Goal: Task Accomplishment & Management: Complete application form

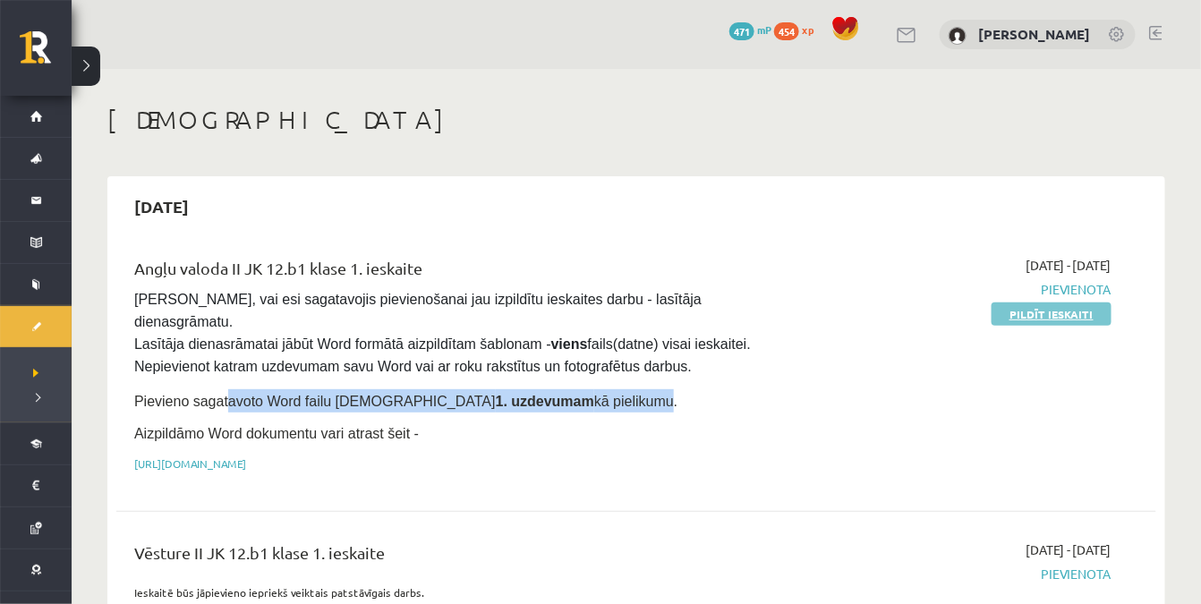
click at [1012, 315] on link "Pildīt ieskaiti" at bounding box center [1051, 313] width 120 height 23
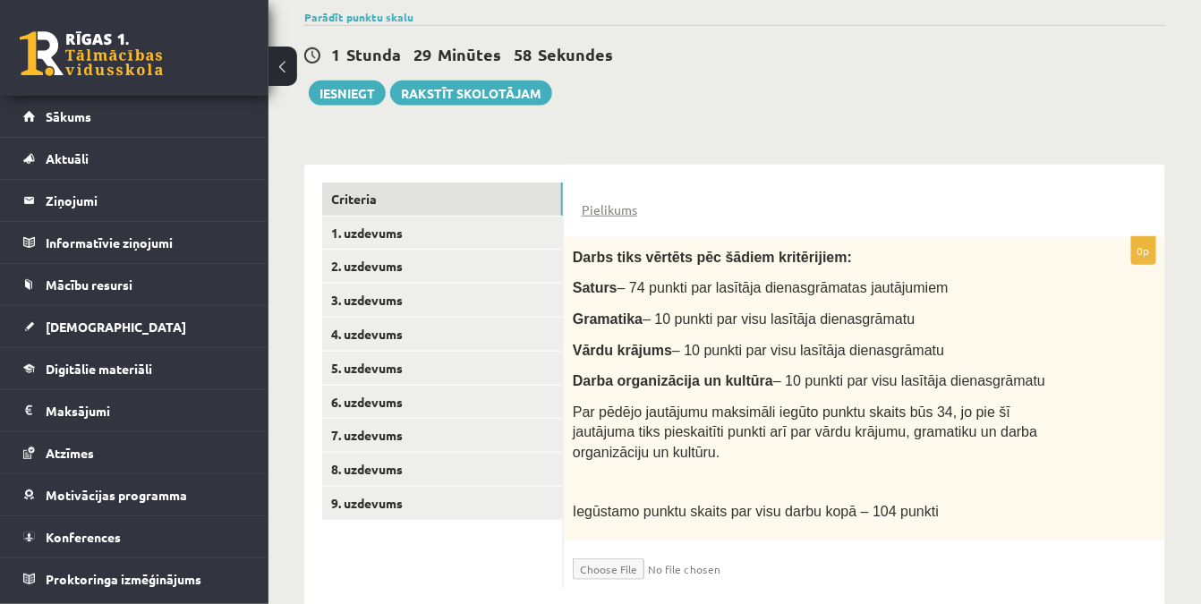
scroll to position [323, 0]
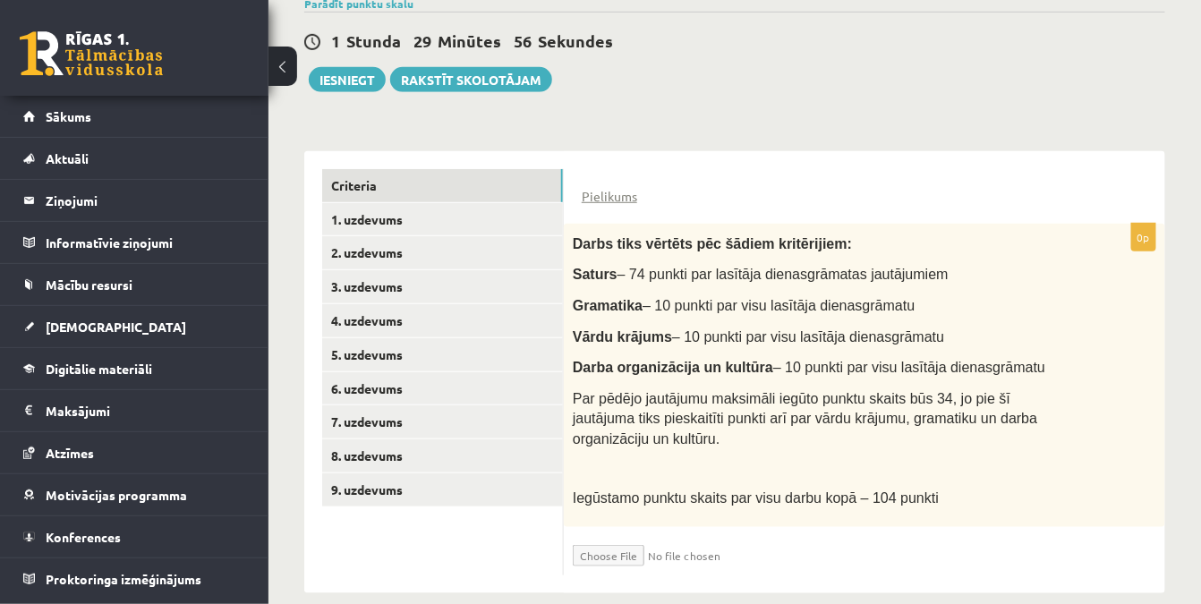
click at [603, 536] on input "file" at bounding box center [679, 551] width 213 height 30
type input "**********"
click at [431, 225] on link "1. uzdevums" at bounding box center [442, 219] width 241 height 33
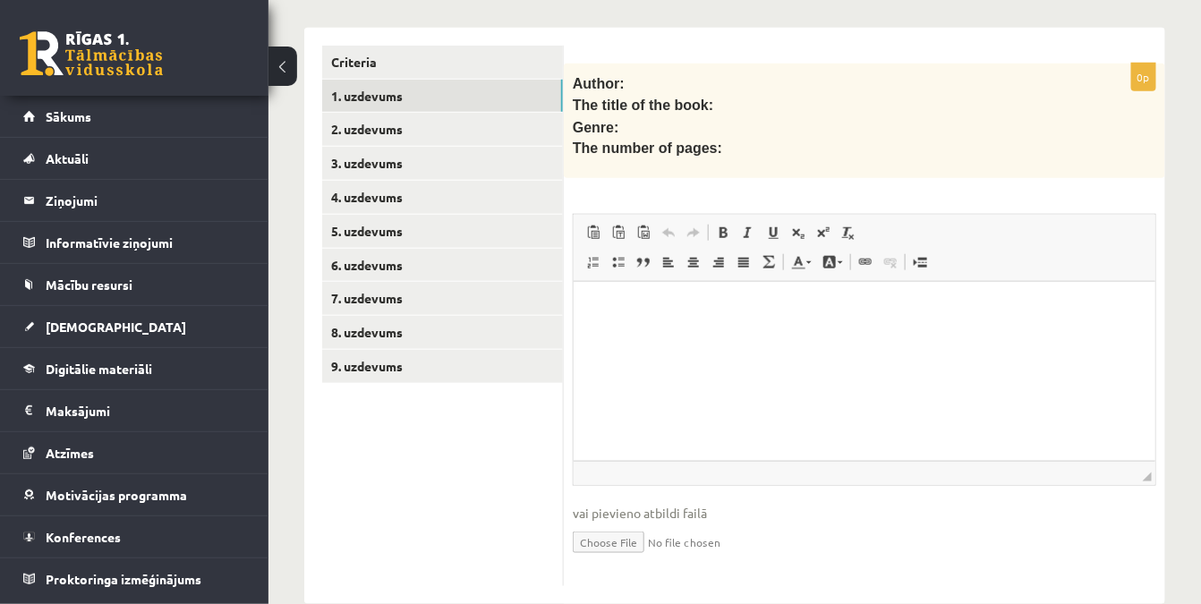
scroll to position [460, 0]
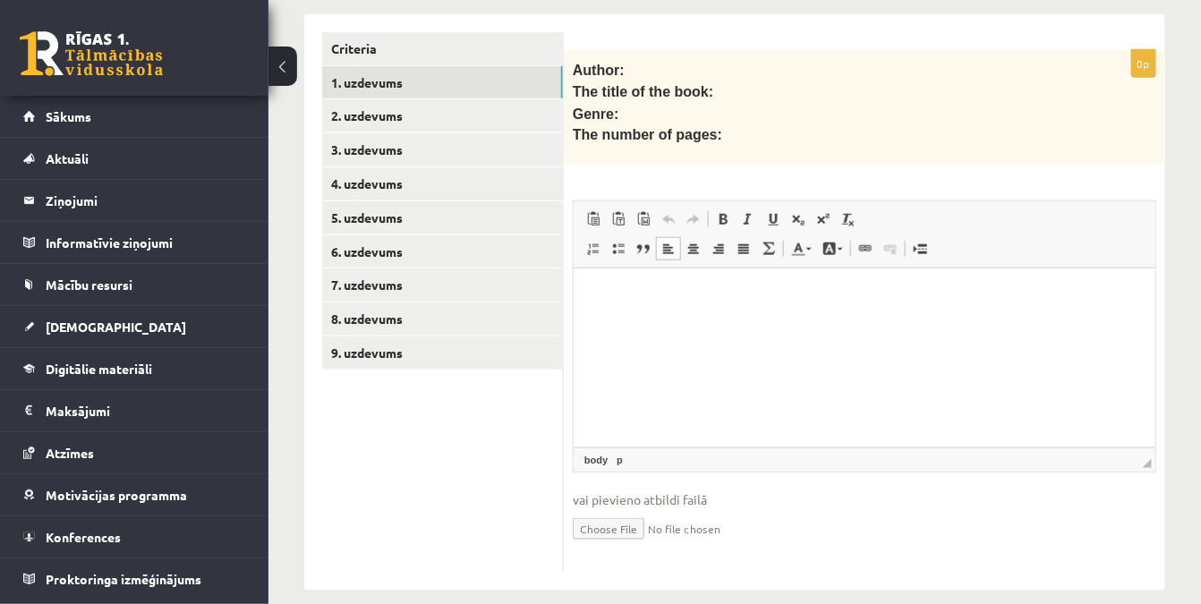
click at [693, 320] on html at bounding box center [864, 295] width 582 height 55
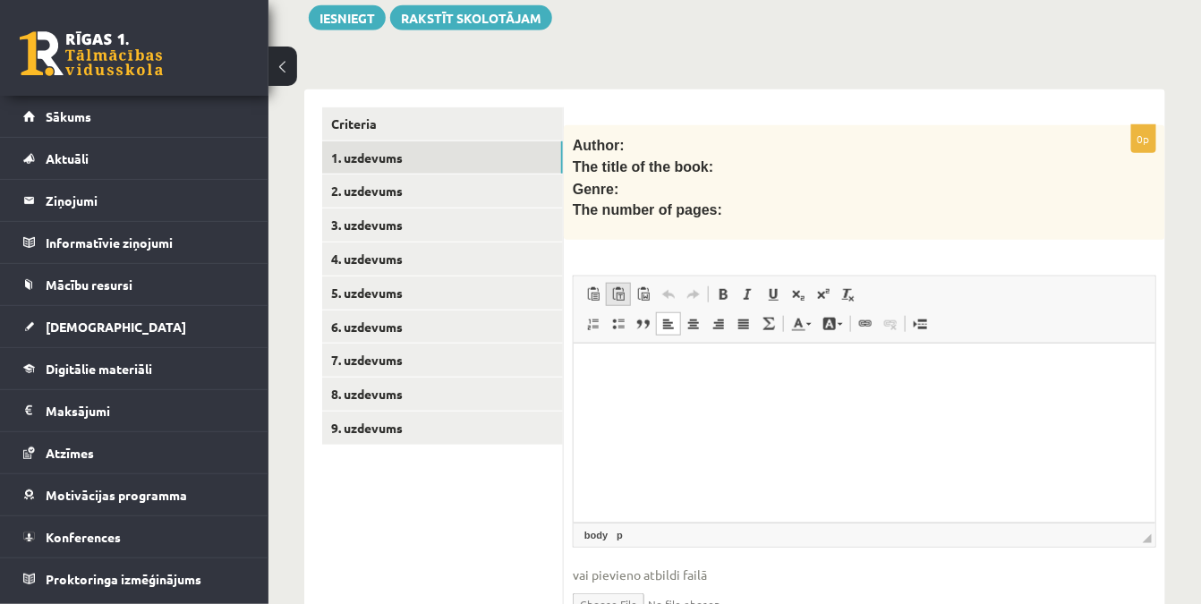
scroll to position [379, 0]
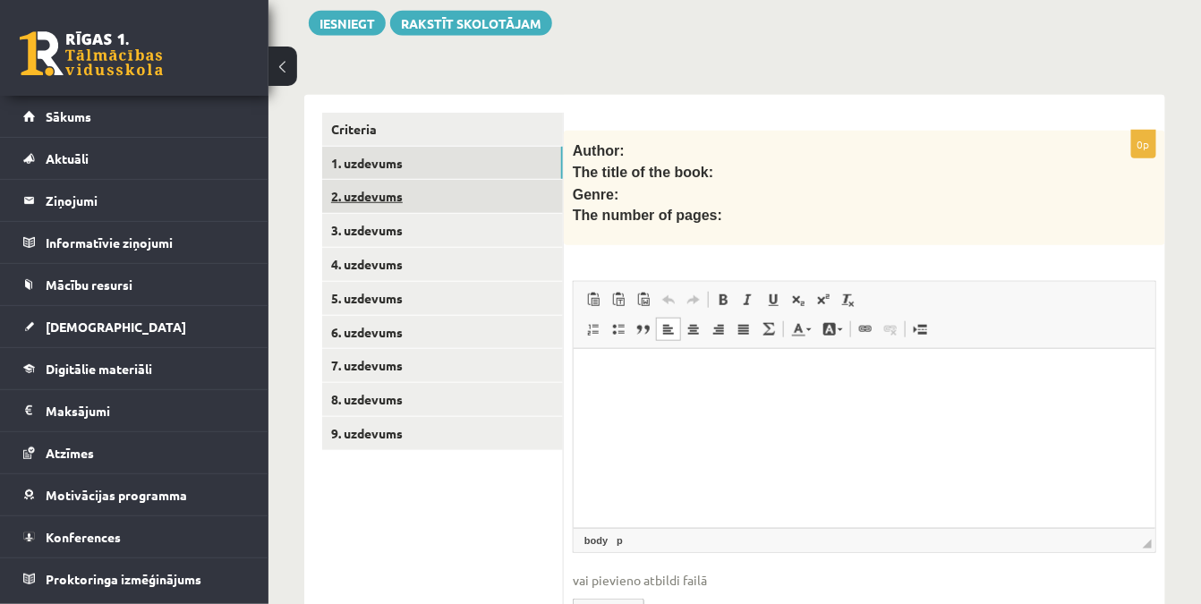
click at [442, 204] on link "2. uzdevums" at bounding box center [442, 196] width 241 height 33
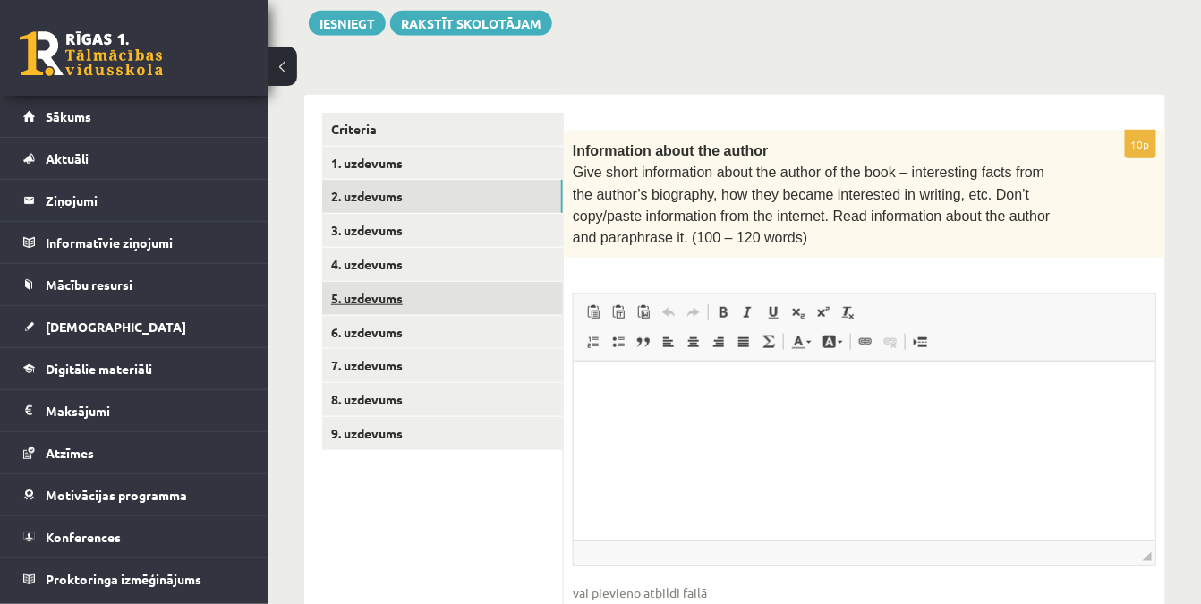
scroll to position [0, 0]
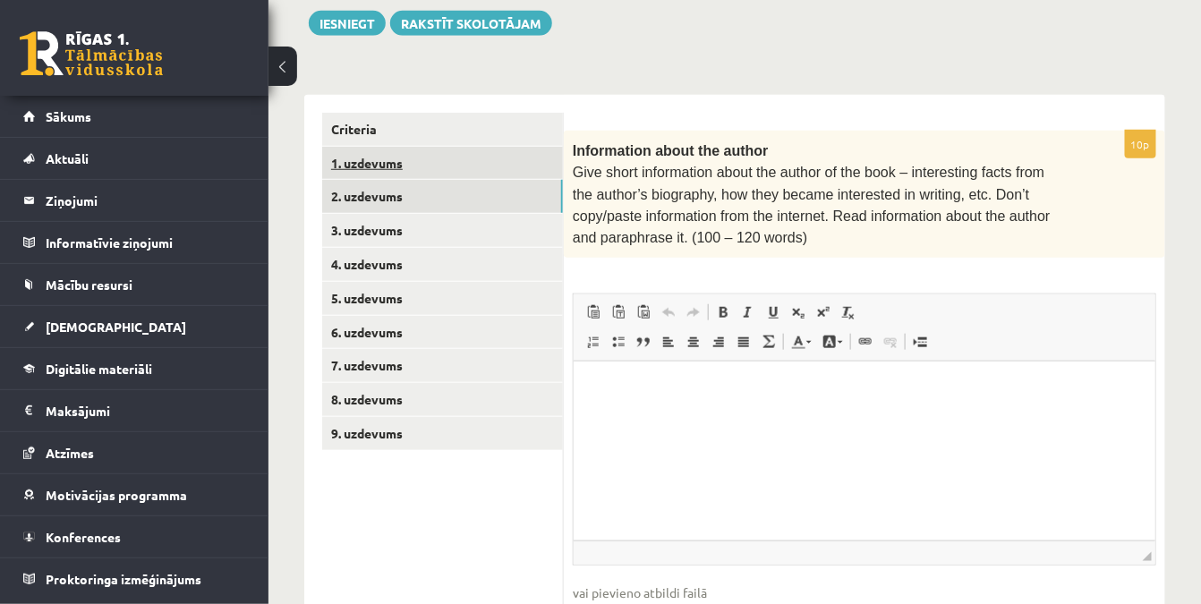
click at [433, 153] on link "1. uzdevums" at bounding box center [442, 163] width 241 height 33
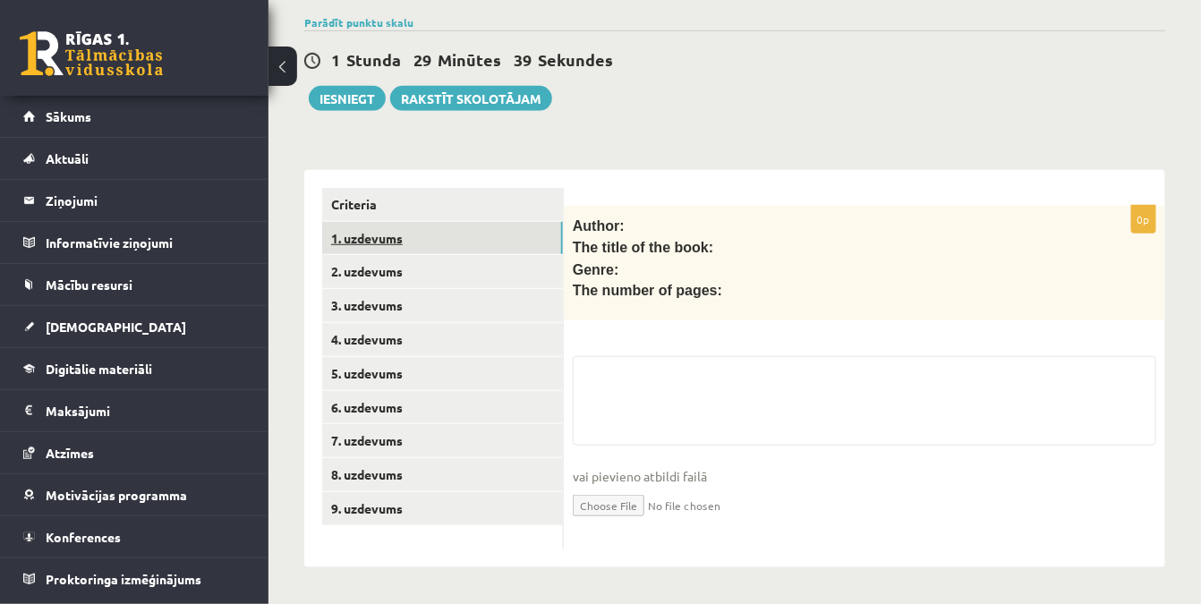
scroll to position [298, 0]
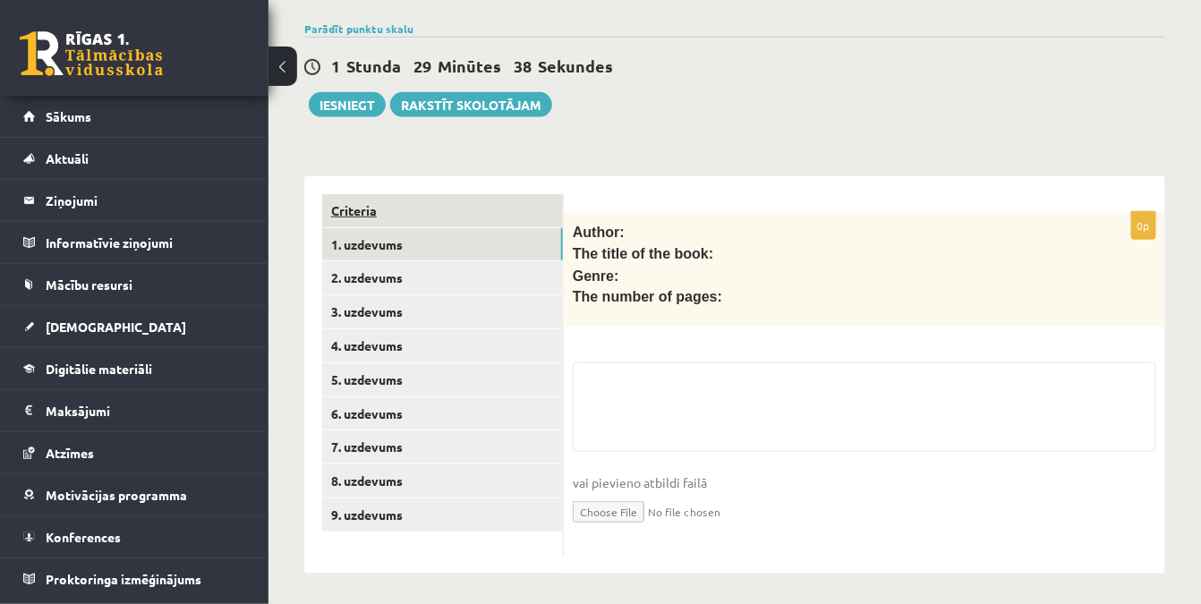
click at [411, 214] on link "Criteria" at bounding box center [442, 210] width 241 height 33
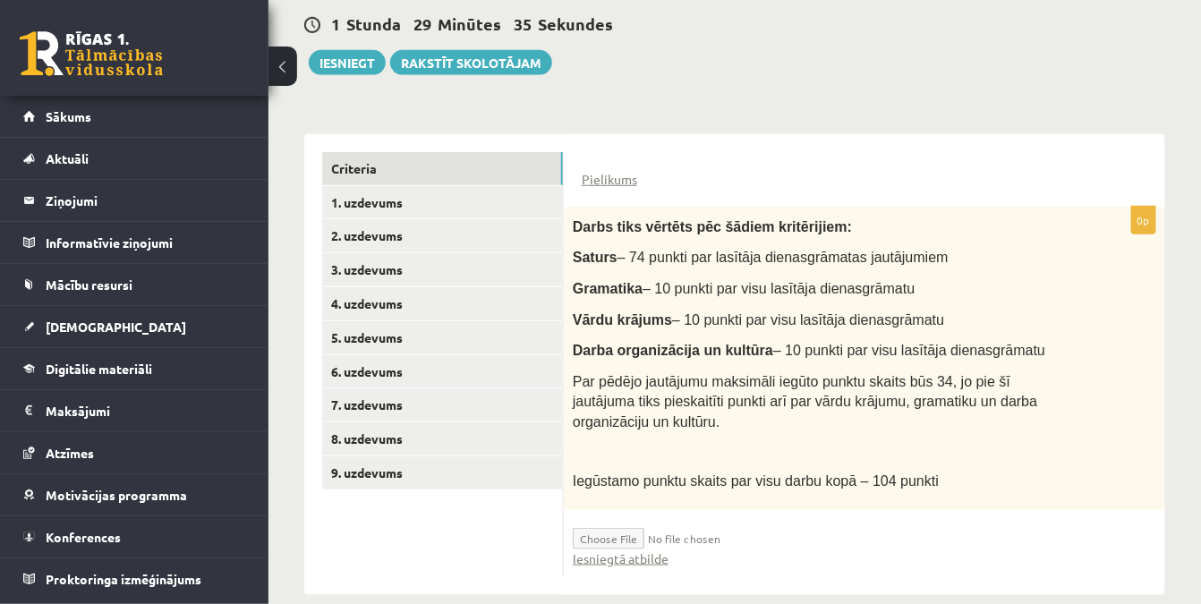
scroll to position [343, 0]
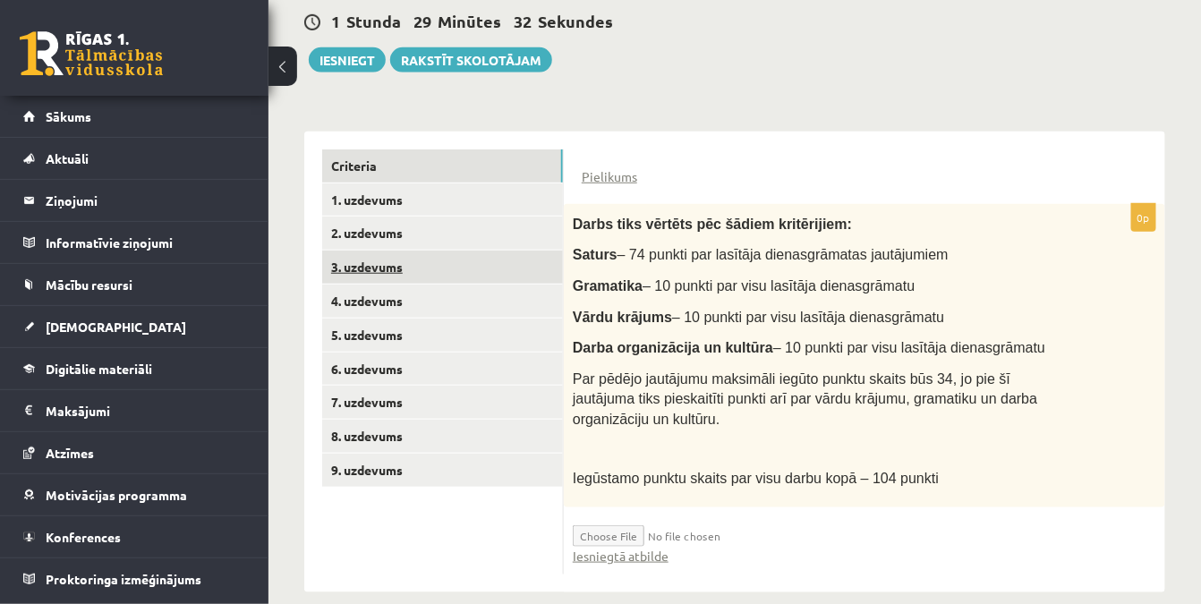
click at [431, 275] on link "3. uzdevums" at bounding box center [442, 267] width 241 height 33
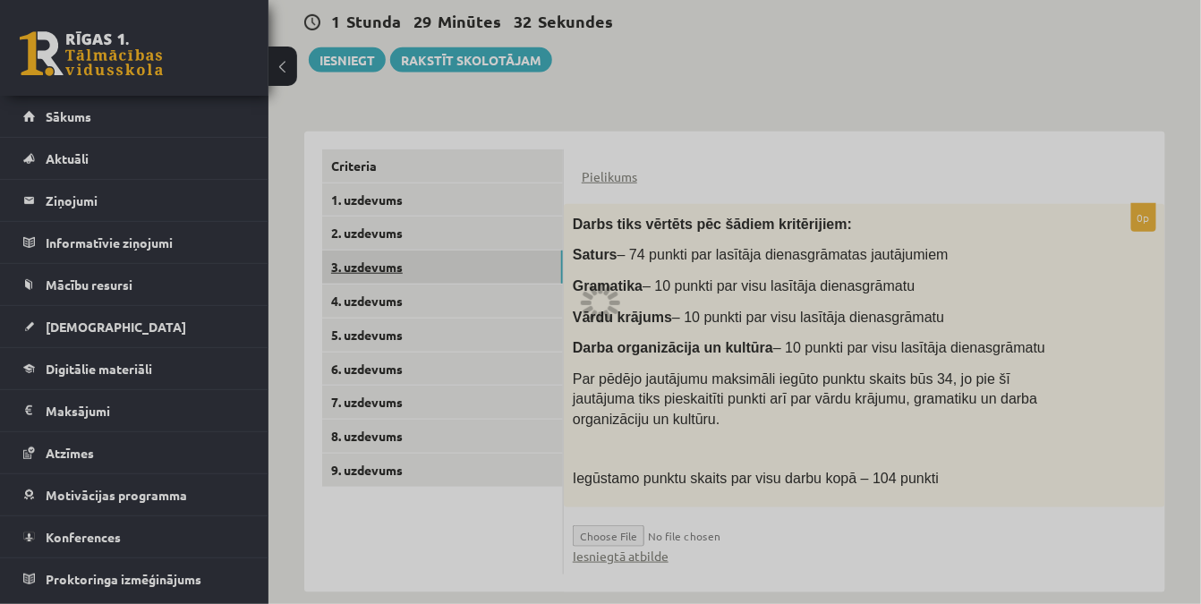
scroll to position [298, 0]
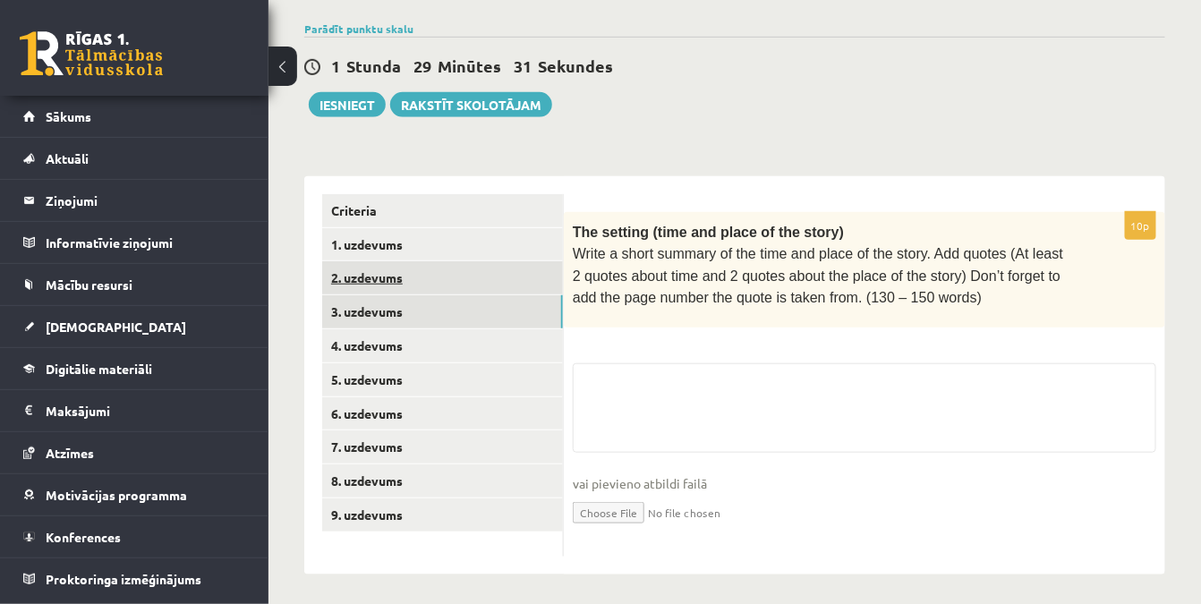
click at [425, 261] on link "2. uzdevums" at bounding box center [442, 277] width 241 height 33
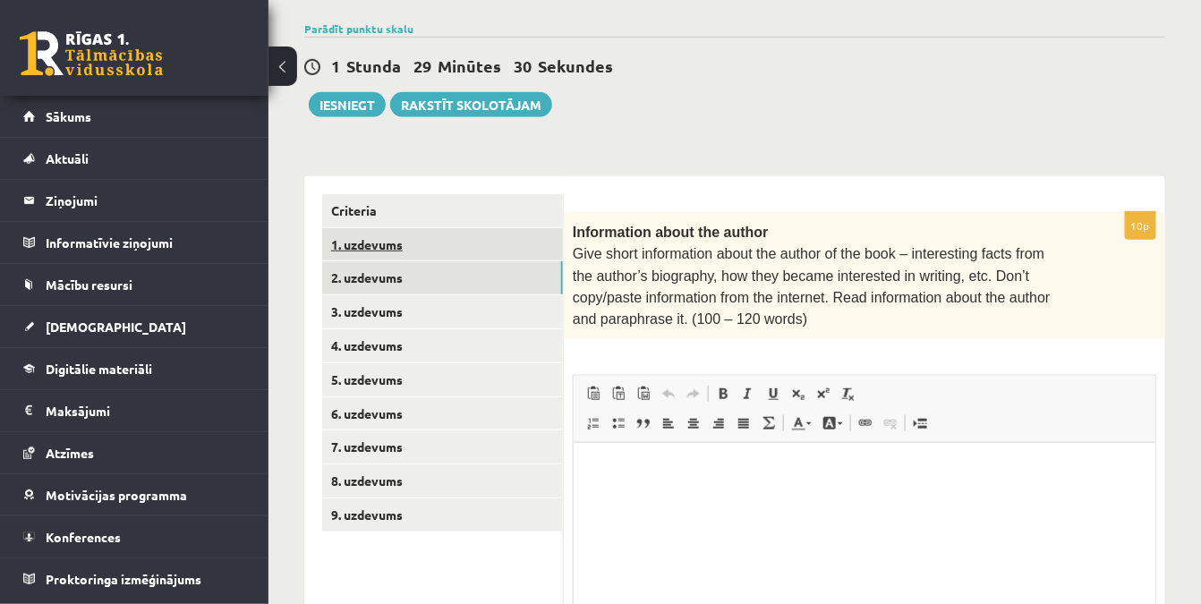
scroll to position [0, 0]
click at [430, 252] on link "1. uzdevums" at bounding box center [442, 244] width 241 height 33
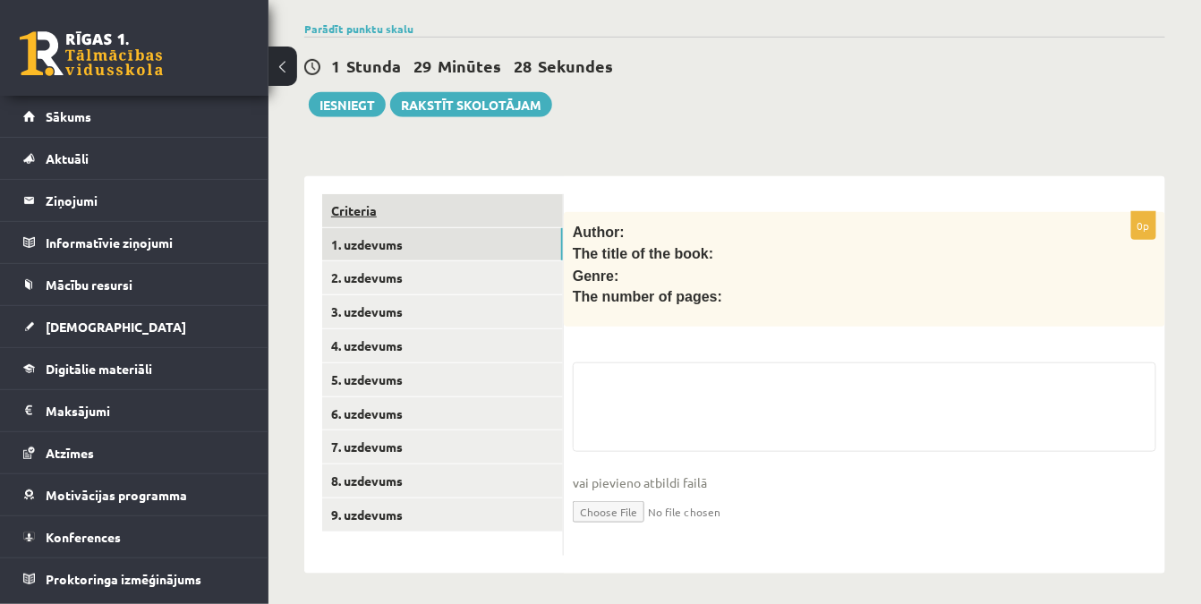
click at [450, 217] on link "Criteria" at bounding box center [442, 210] width 241 height 33
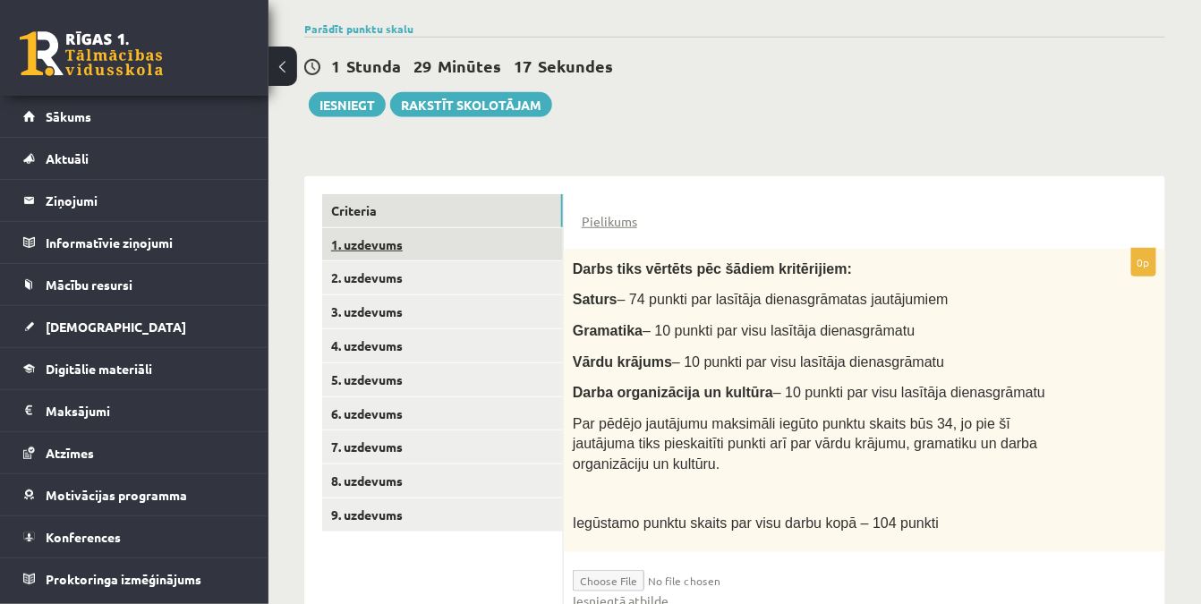
click at [397, 248] on link "1. uzdevums" at bounding box center [442, 244] width 241 height 33
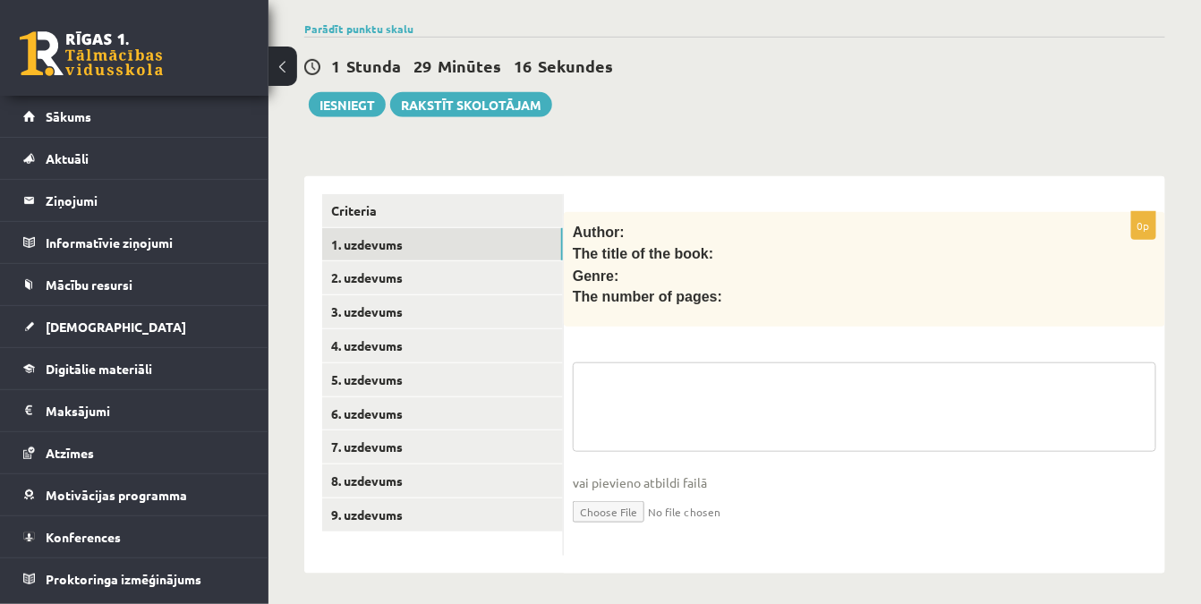
click at [675, 390] on textarea at bounding box center [864, 406] width 583 height 89
paste textarea "**********"
type textarea "**********"
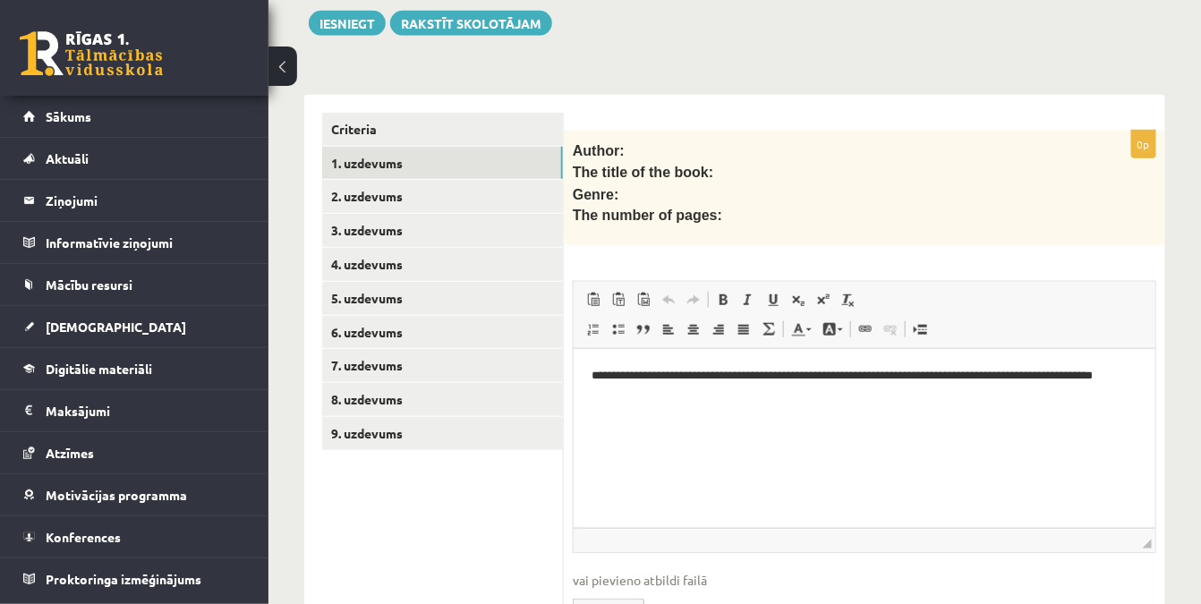
scroll to position [379, 0]
click at [699, 372] on p "**********" at bounding box center [864, 386] width 547 height 38
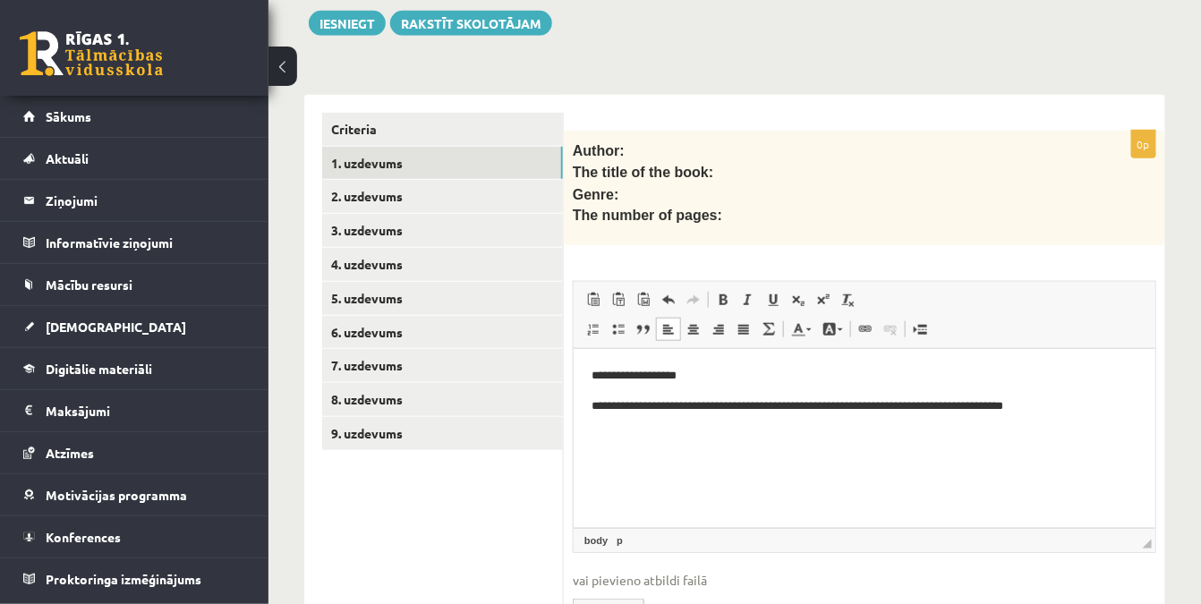
click at [821, 406] on p "**********" at bounding box center [864, 406] width 547 height 19
click at [772, 435] on p "**********" at bounding box center [864, 436] width 547 height 19
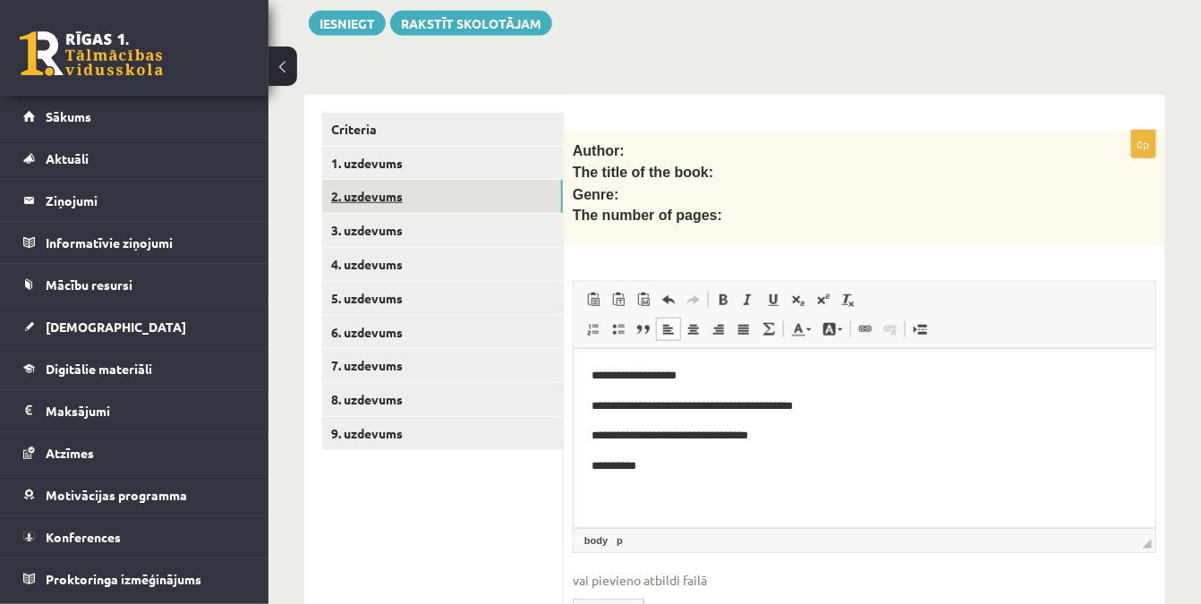
click at [402, 199] on link "2. uzdevums" at bounding box center [442, 196] width 241 height 33
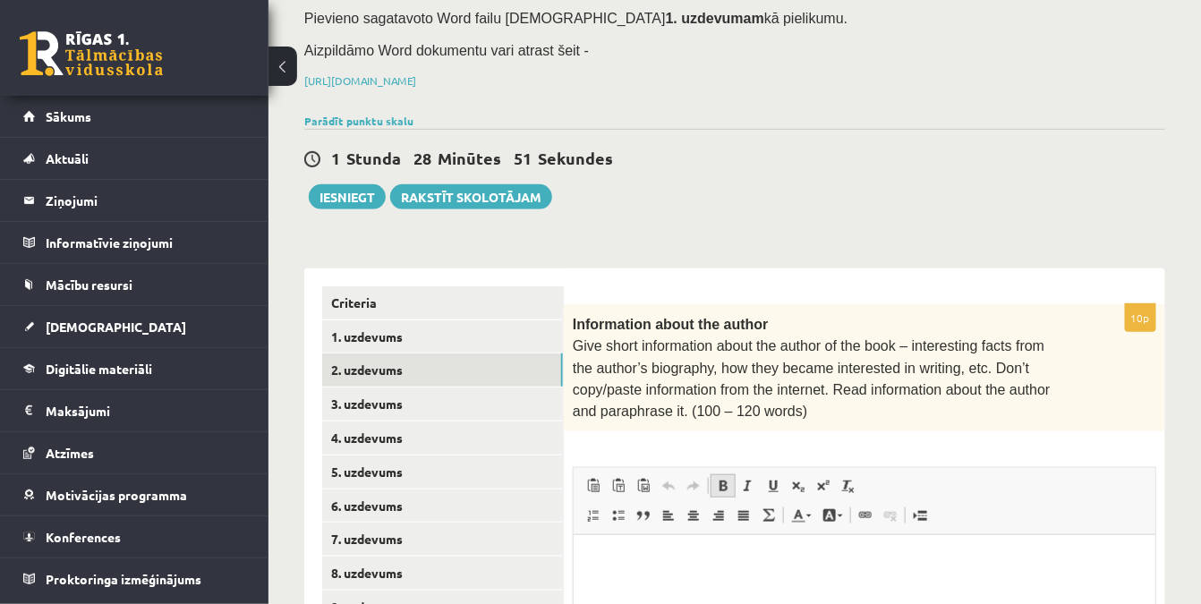
scroll to position [325, 0]
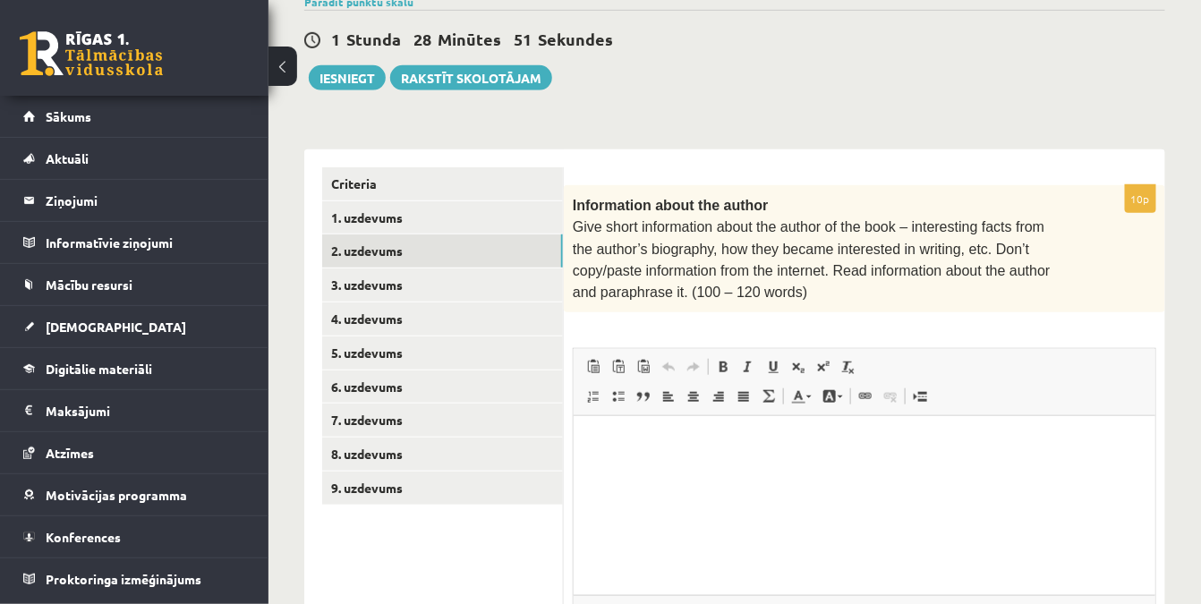
click at [652, 437] on p "Editor, wiswyg-editor-user-answer-47433827272580" at bounding box center [864, 442] width 546 height 19
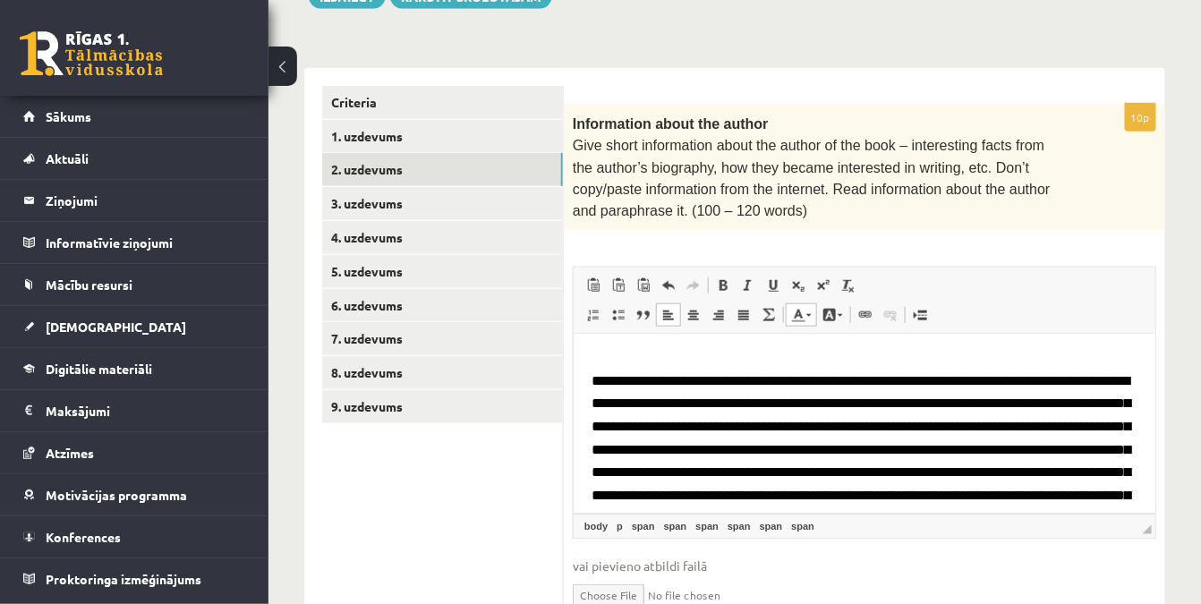
scroll to position [0, 0]
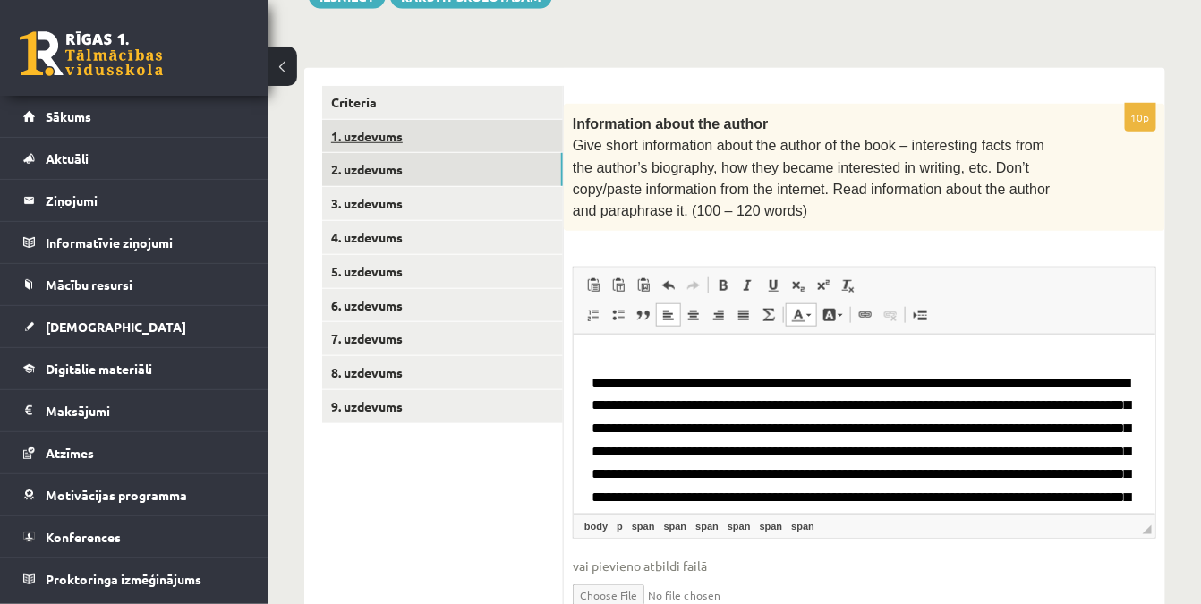
click at [448, 140] on link "1. uzdevums" at bounding box center [442, 136] width 241 height 33
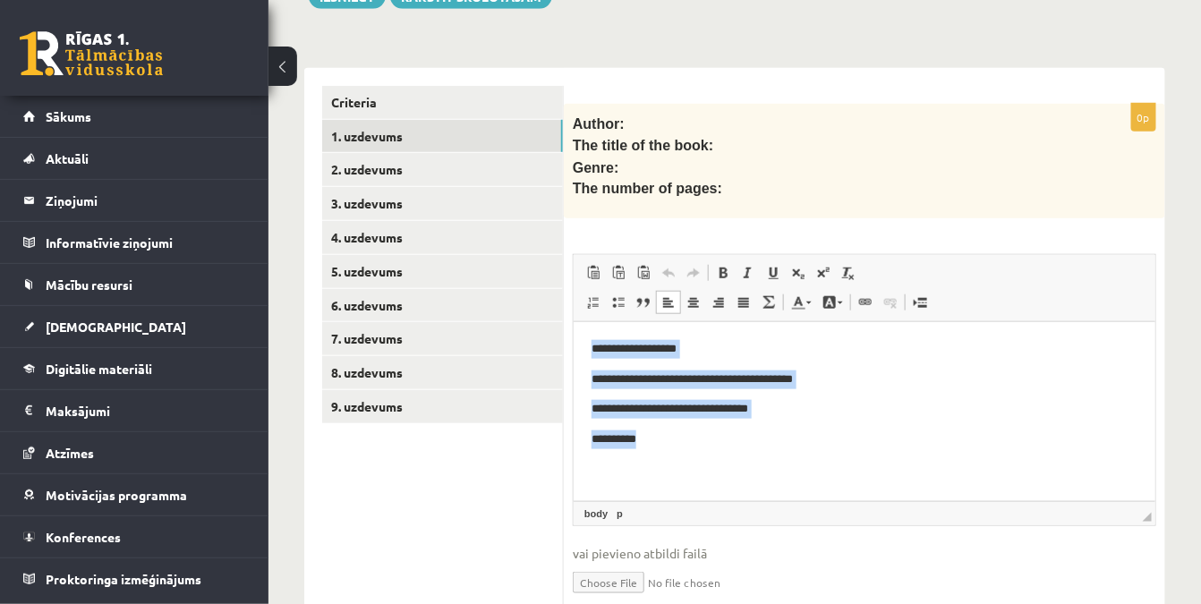
drag, startPoint x: 682, startPoint y: 436, endPoint x: 589, endPoint y: 344, distance: 131.0
click at [589, 344] on html "**********" at bounding box center [864, 394] width 582 height 145
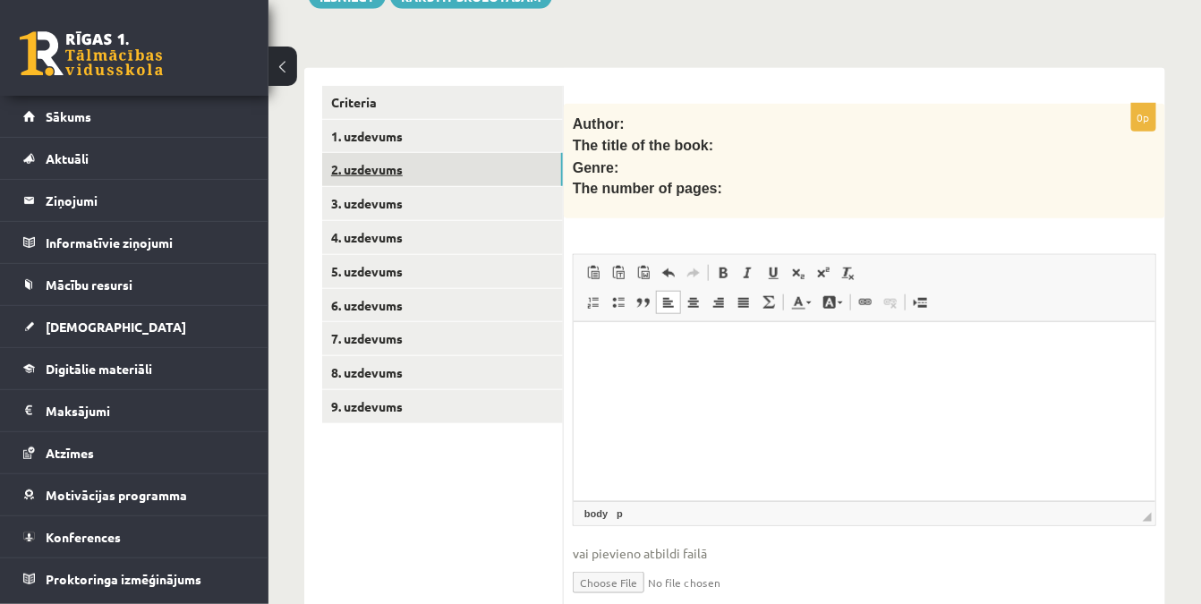
click at [421, 158] on link "2. uzdevums" at bounding box center [442, 169] width 241 height 33
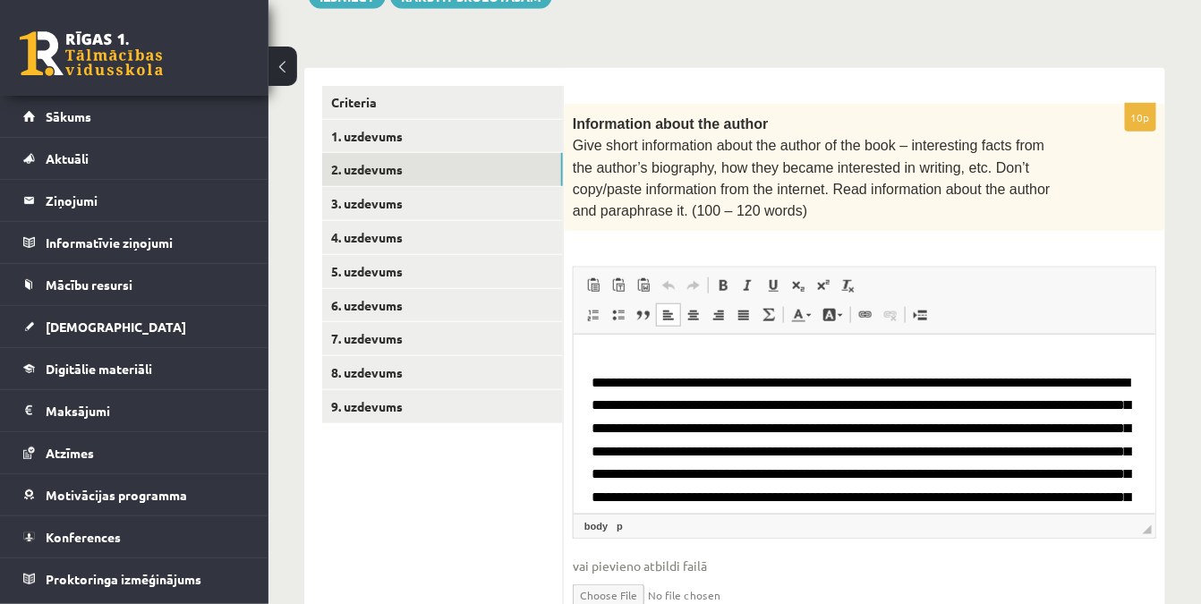
click at [648, 353] on p "**********" at bounding box center [864, 441] width 546 height 179
click at [591, 380] on span "**********" at bounding box center [860, 450] width 539 height 151
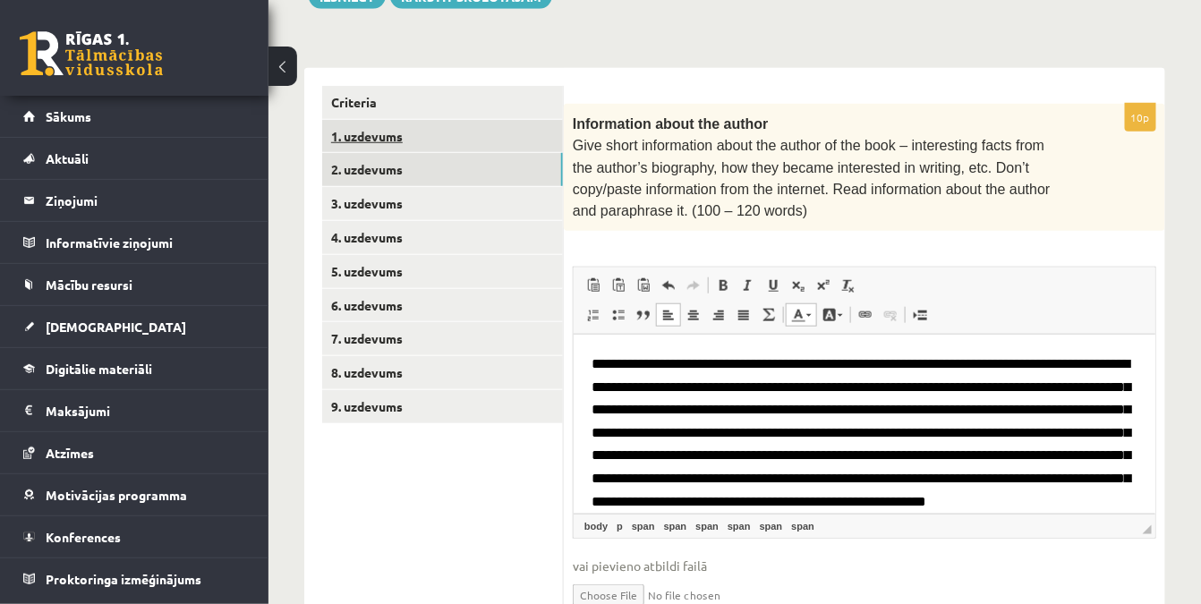
click at [400, 134] on link "1. uzdevums" at bounding box center [442, 136] width 241 height 33
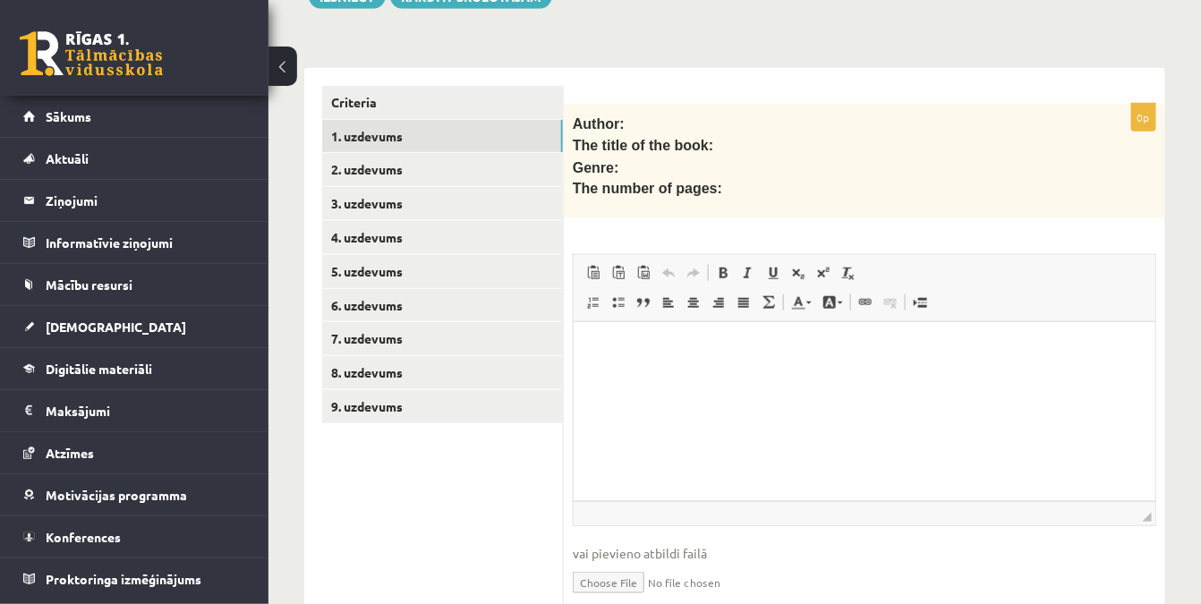
click at [651, 350] on p "Editor, wiswyg-editor-user-answer-47434002972280" at bounding box center [864, 349] width 546 height 19
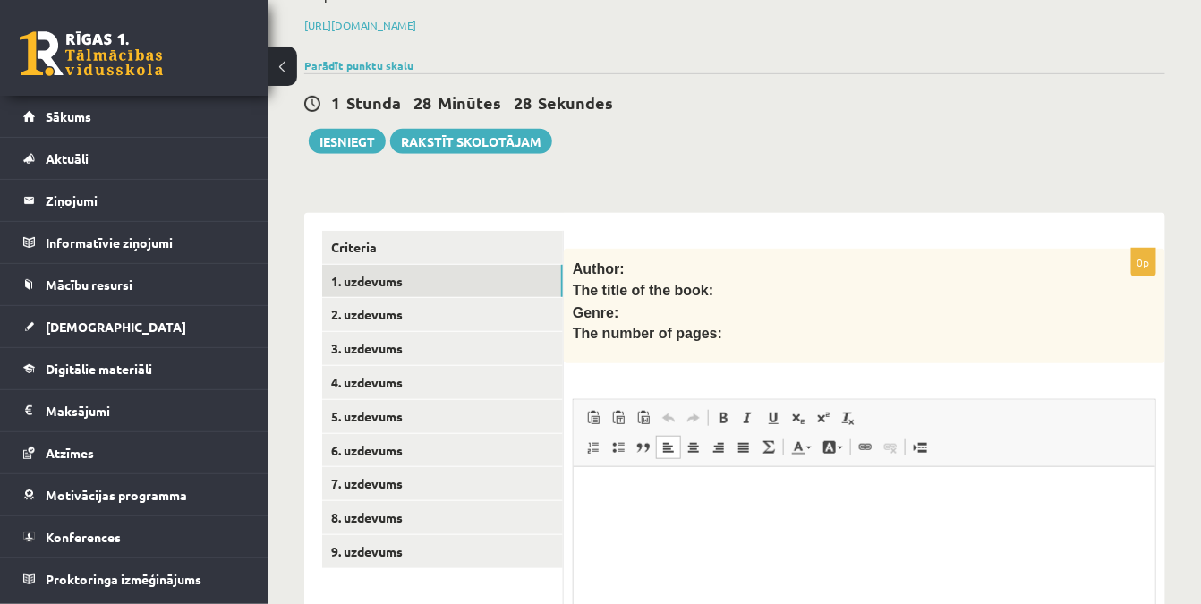
scroll to position [243, 0]
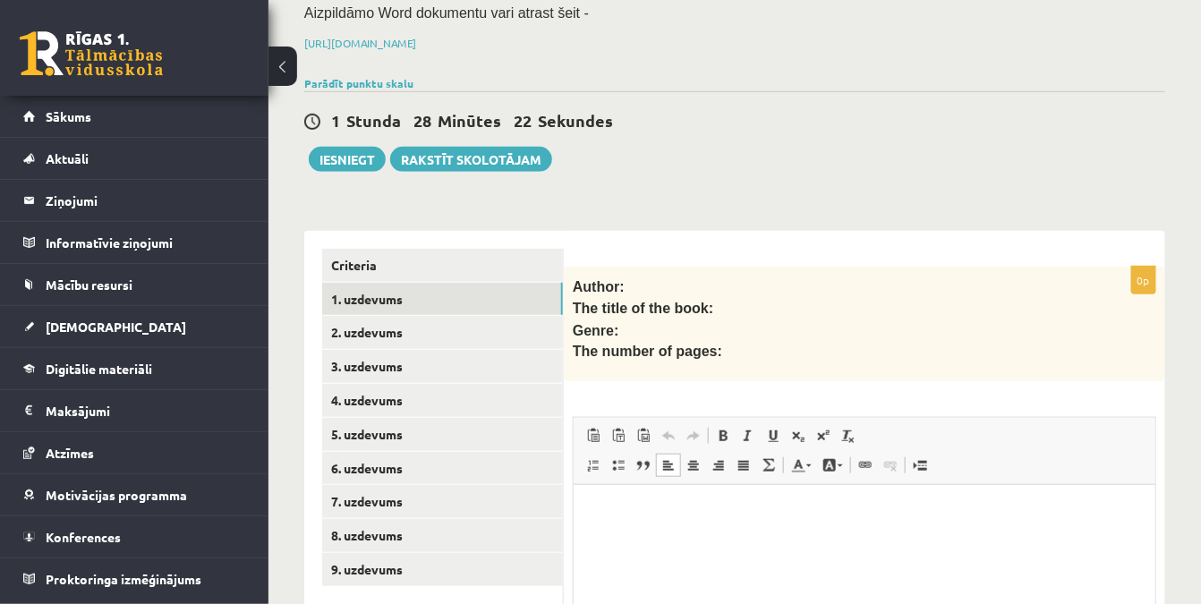
click at [622, 519] on p "Editor, wiswyg-editor-user-answer-47434002972280" at bounding box center [864, 512] width 546 height 19
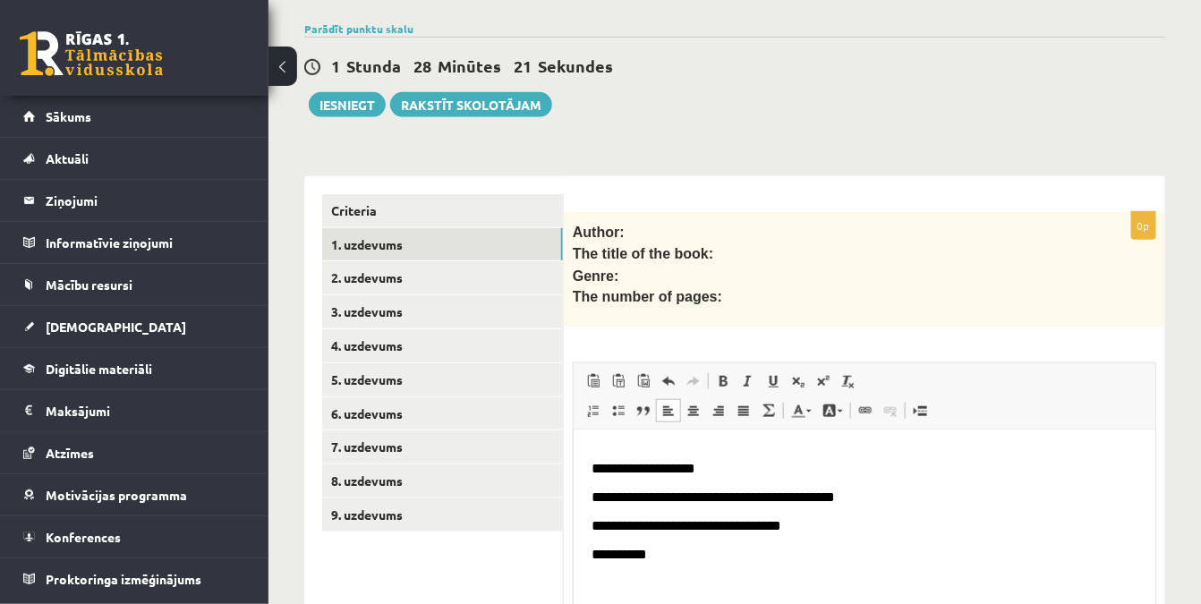
scroll to position [21, 0]
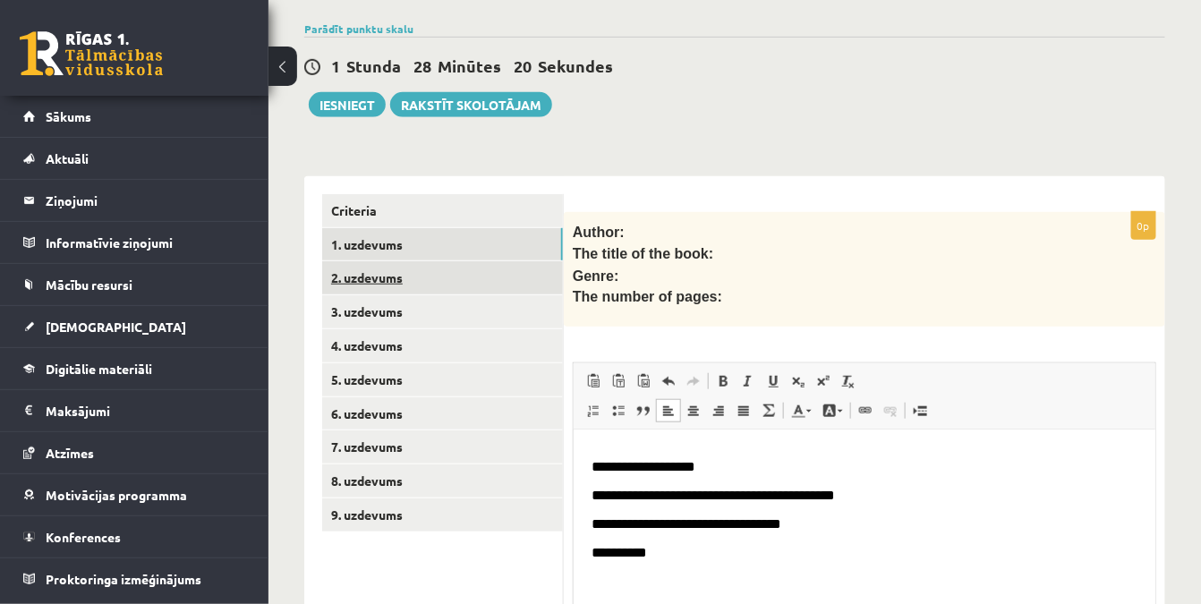
click at [389, 265] on link "2. uzdevums" at bounding box center [442, 277] width 241 height 33
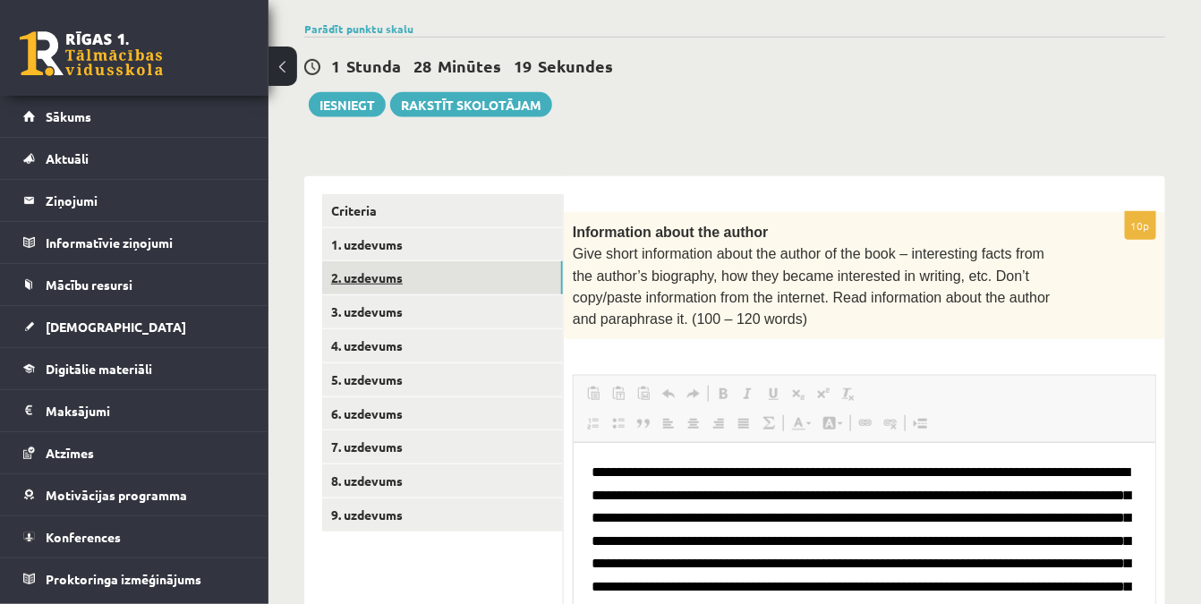
scroll to position [0, 0]
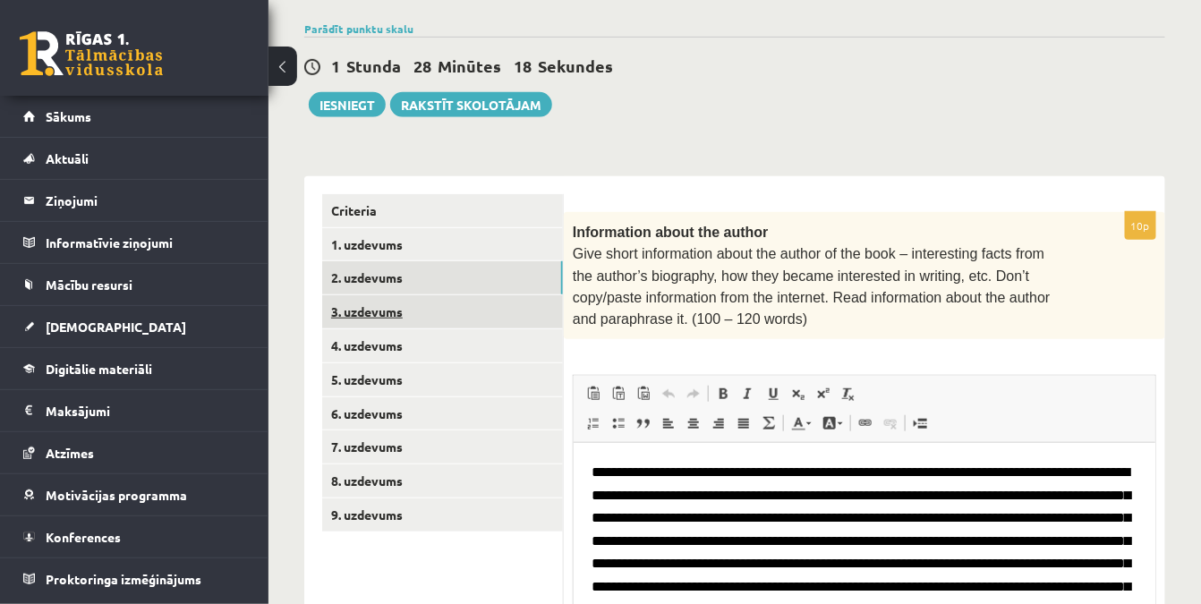
click at [418, 313] on link "3. uzdevums" at bounding box center [442, 311] width 241 height 33
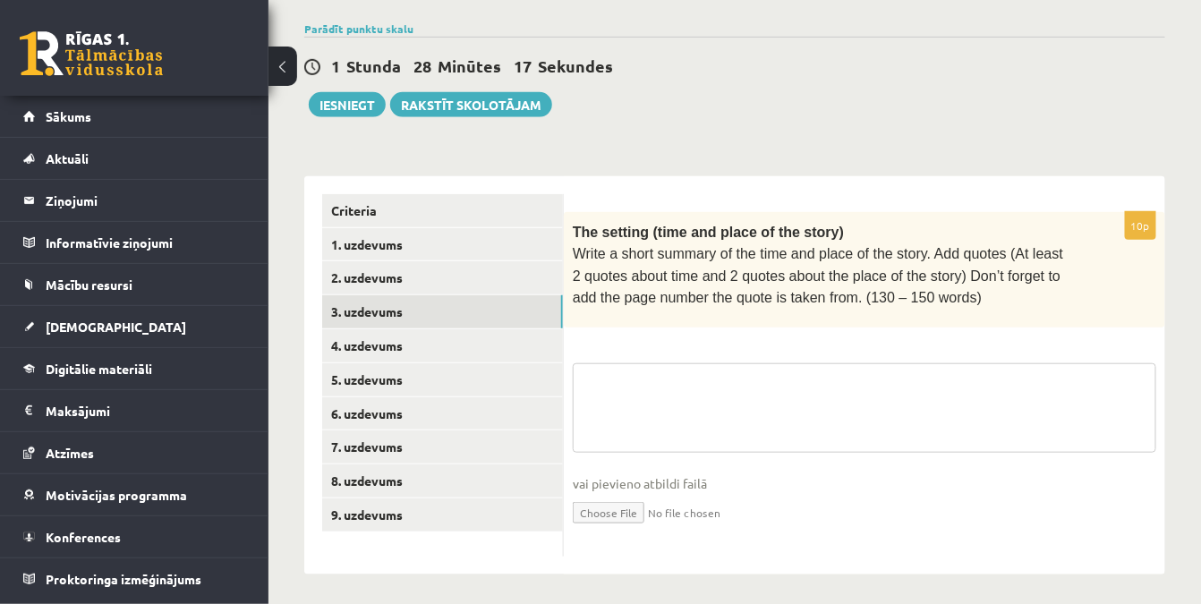
click at [656, 421] on textarea at bounding box center [864, 407] width 583 height 89
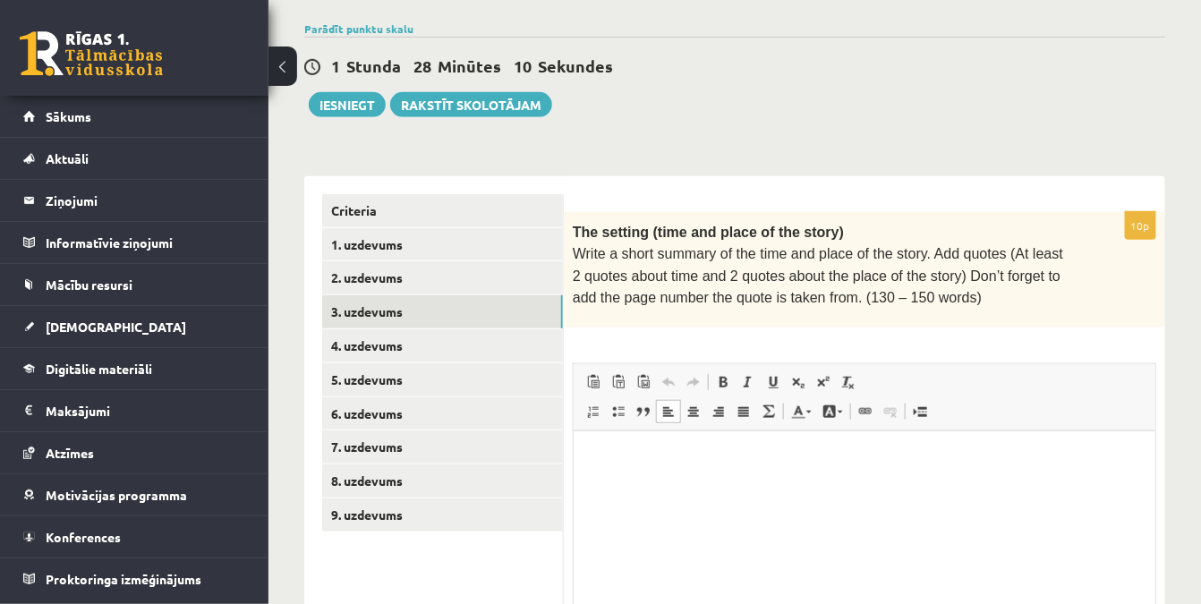
click at [652, 464] on p "Editor, wiswyg-editor-user-answer-47433942328420" at bounding box center [864, 458] width 546 height 19
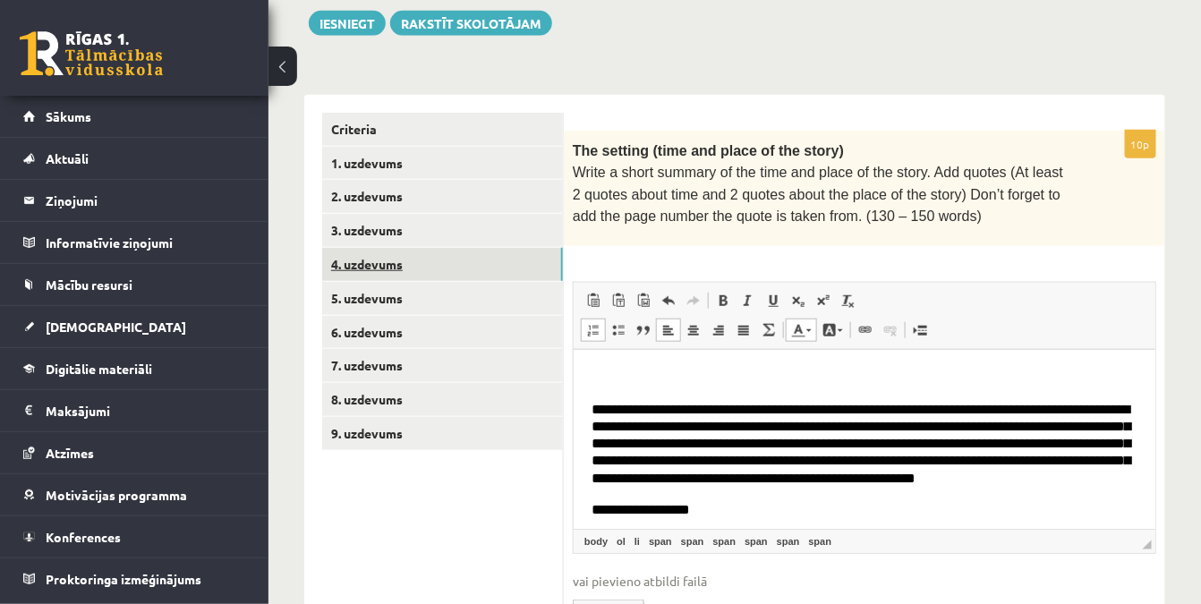
click at [427, 270] on link "4. uzdevums" at bounding box center [442, 264] width 241 height 33
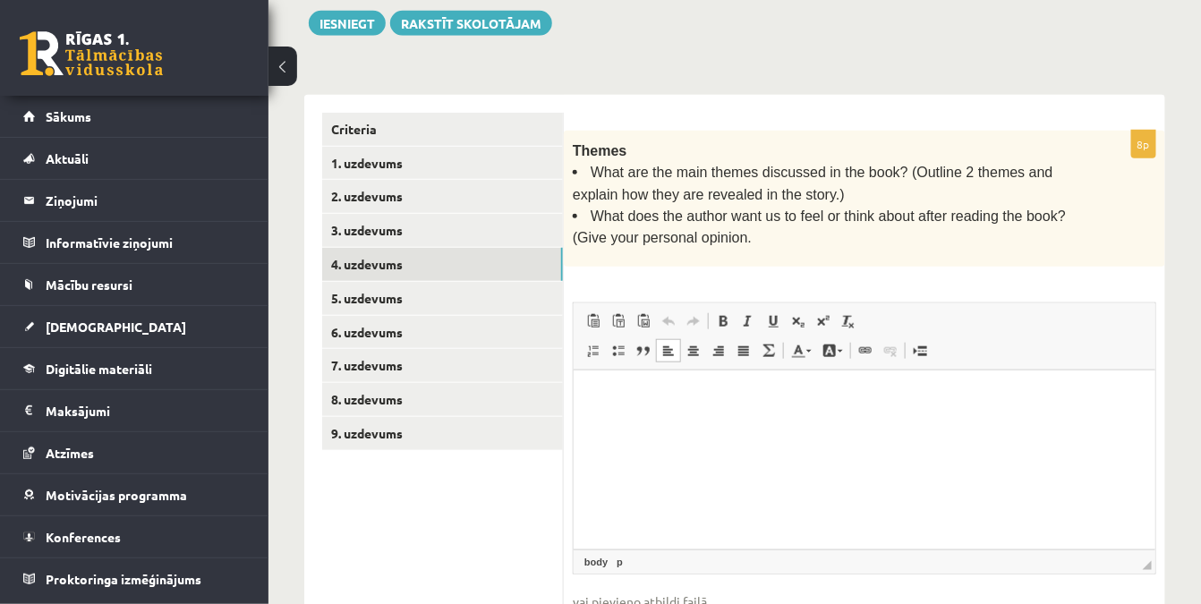
click at [602, 408] on html at bounding box center [864, 397] width 582 height 55
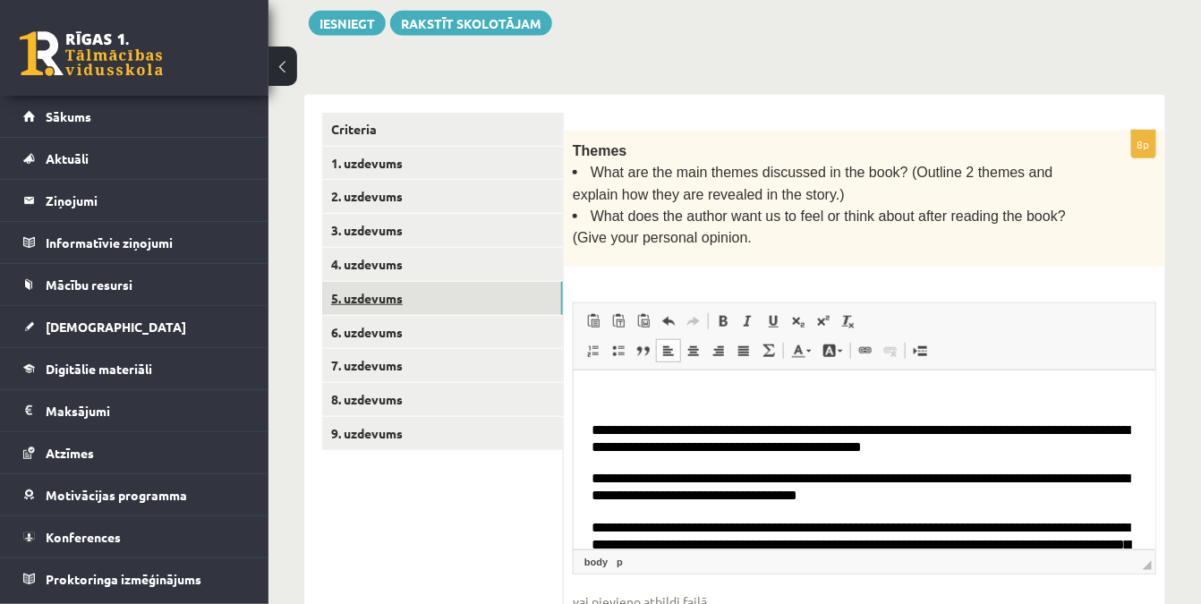
click at [415, 301] on link "5. uzdevums" at bounding box center [442, 298] width 241 height 33
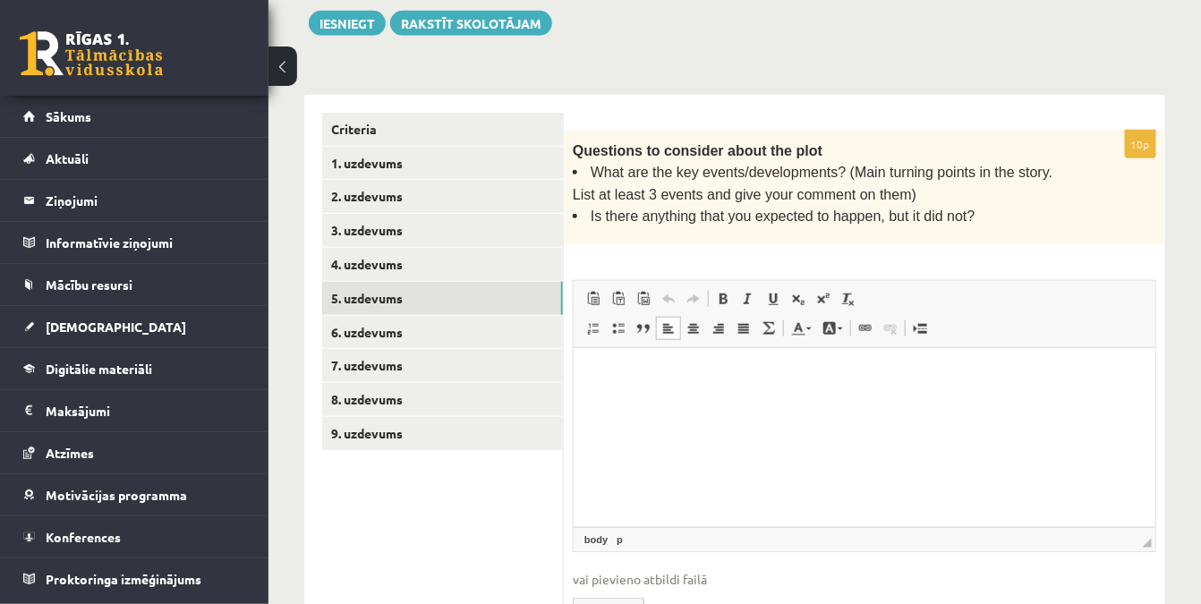
click at [640, 403] on html at bounding box center [864, 375] width 582 height 55
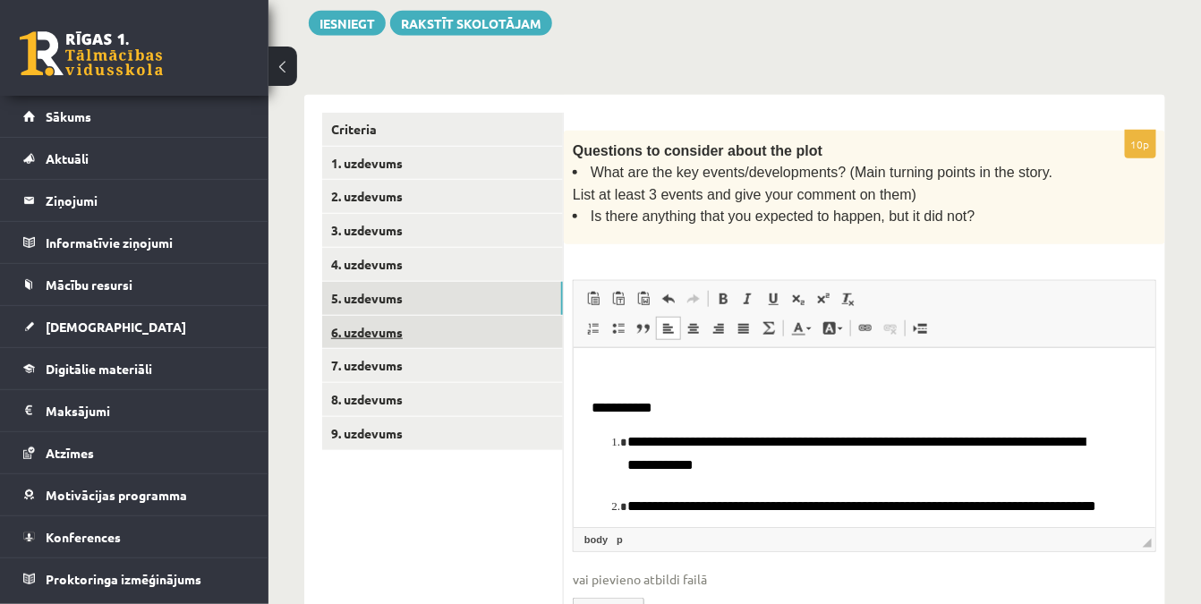
click at [431, 320] on link "6. uzdevums" at bounding box center [442, 332] width 241 height 33
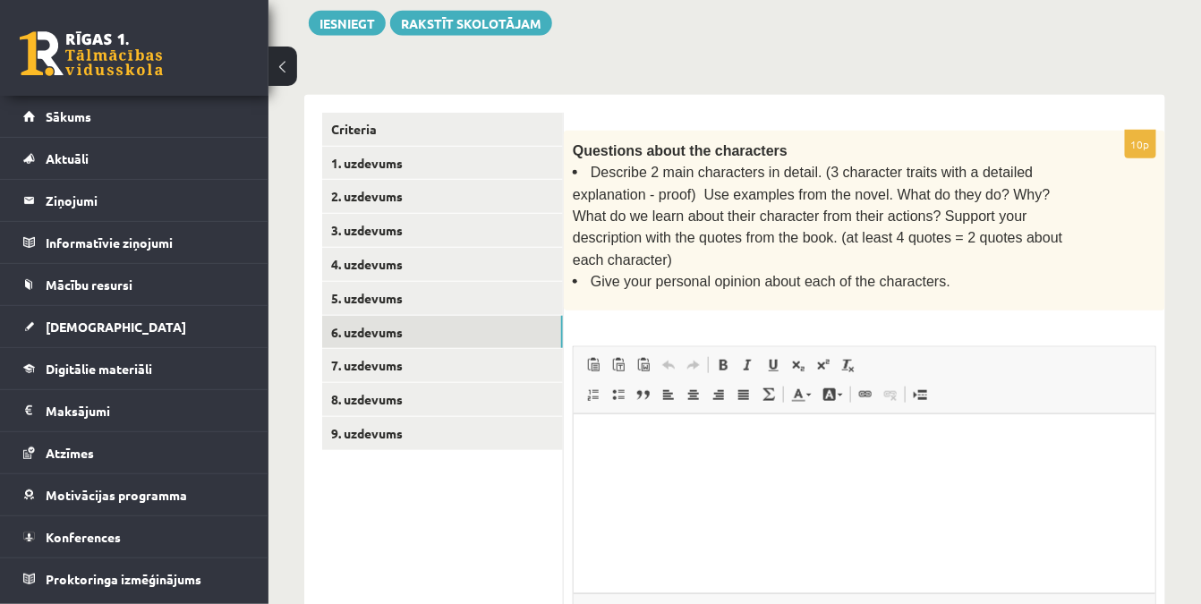
click at [666, 456] on html at bounding box center [864, 440] width 582 height 55
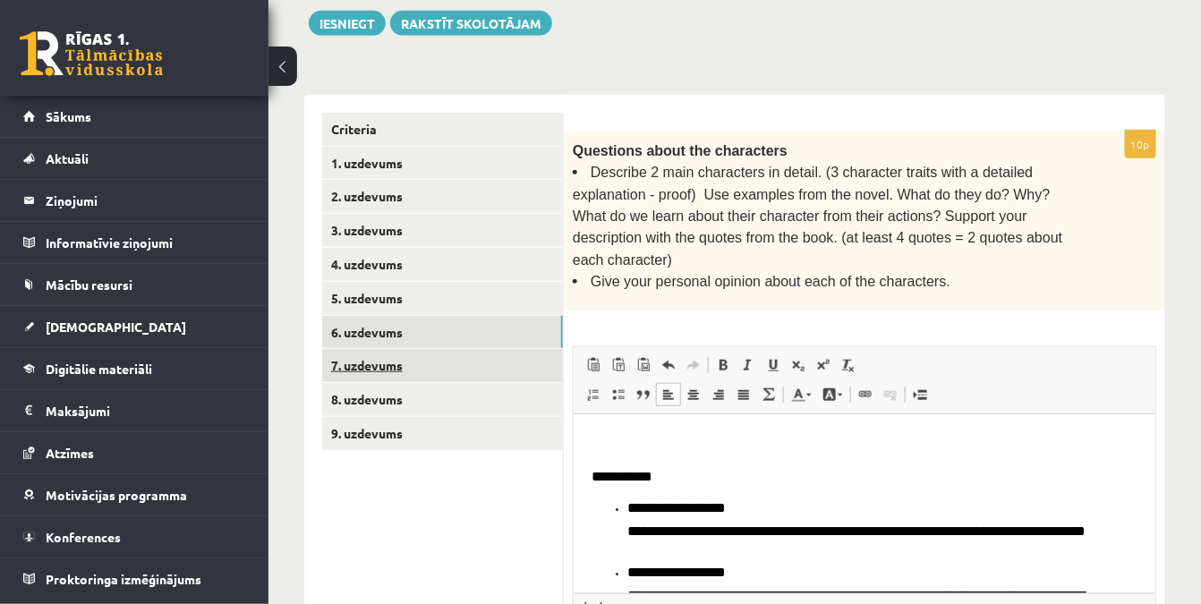
click at [438, 359] on link "7. uzdevums" at bounding box center [442, 365] width 241 height 33
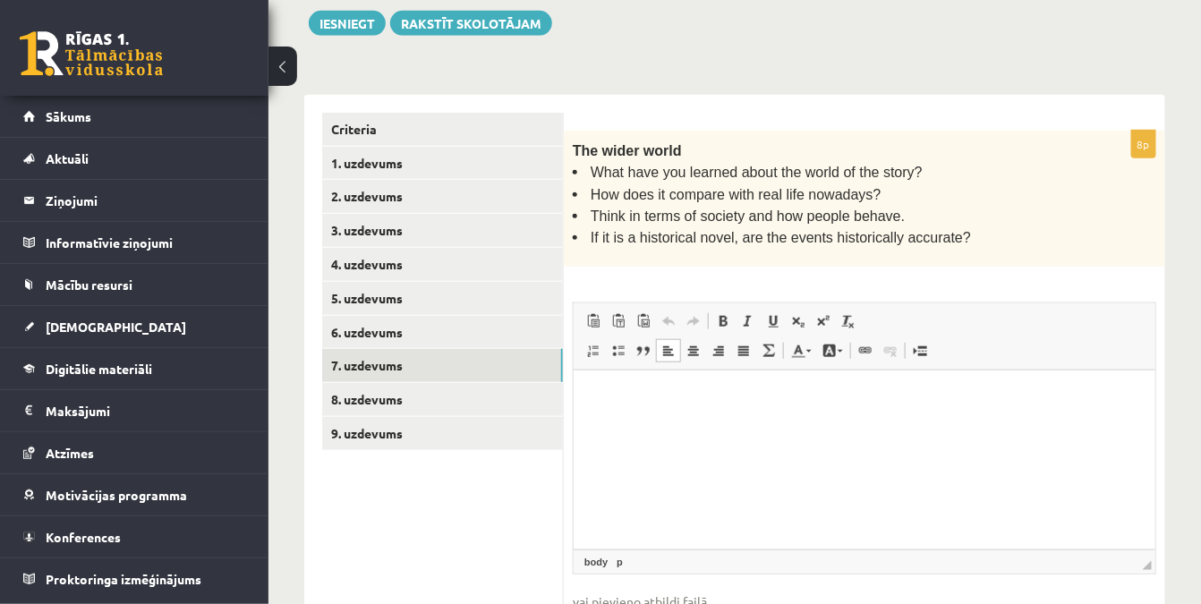
click at [681, 424] on html at bounding box center [864, 397] width 582 height 55
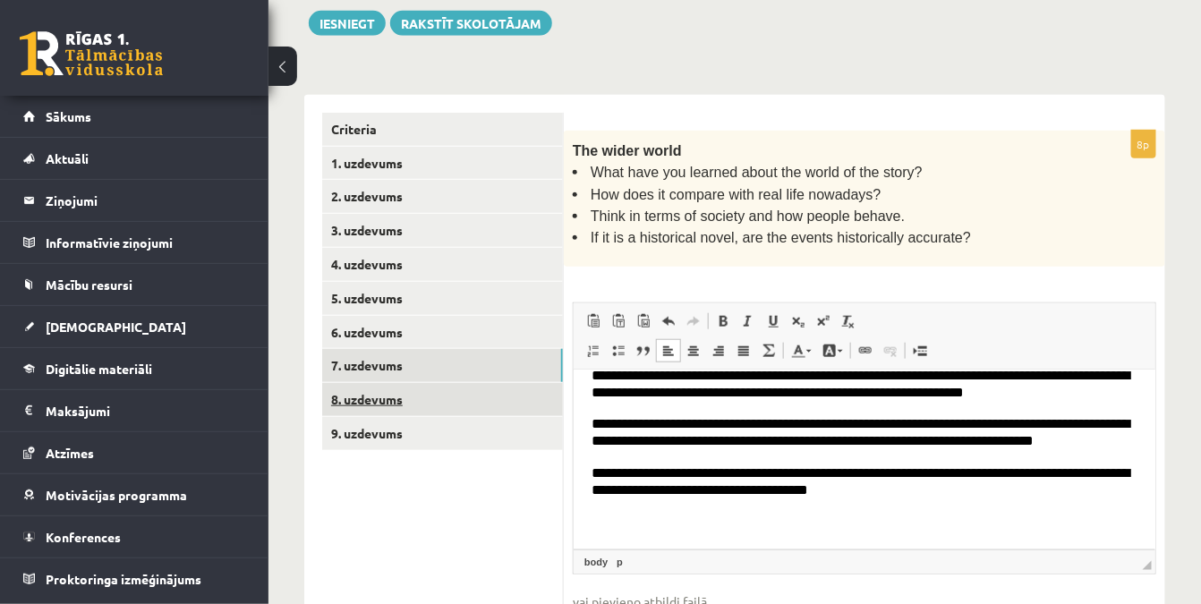
click at [407, 397] on link "8. uzdevums" at bounding box center [442, 399] width 241 height 33
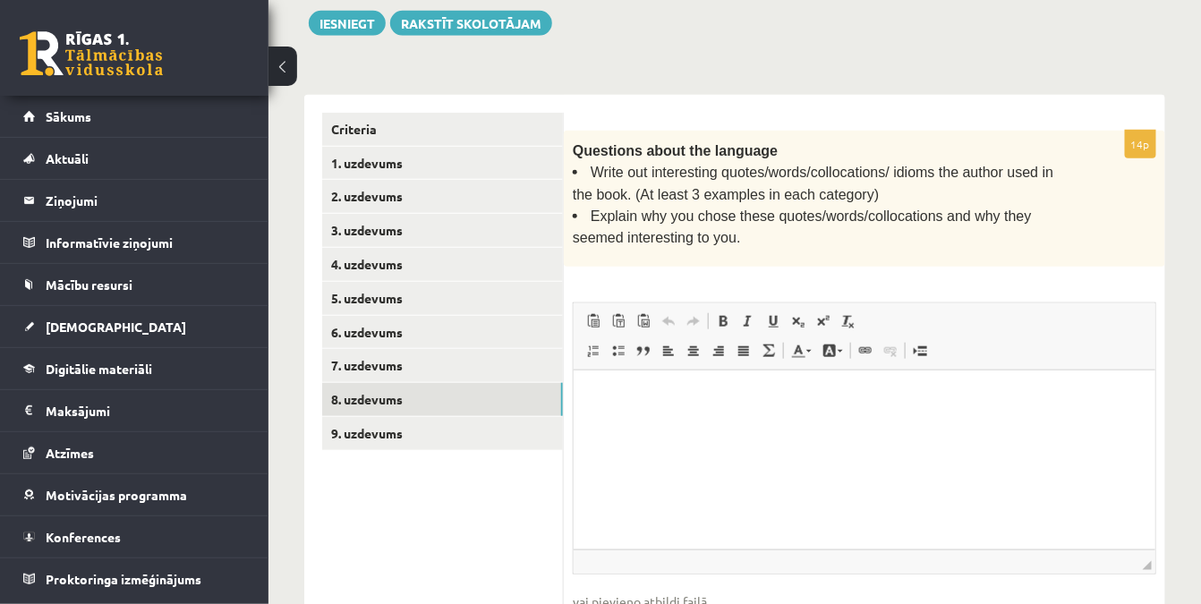
scroll to position [0, 0]
click at [718, 424] on html at bounding box center [864, 397] width 582 height 55
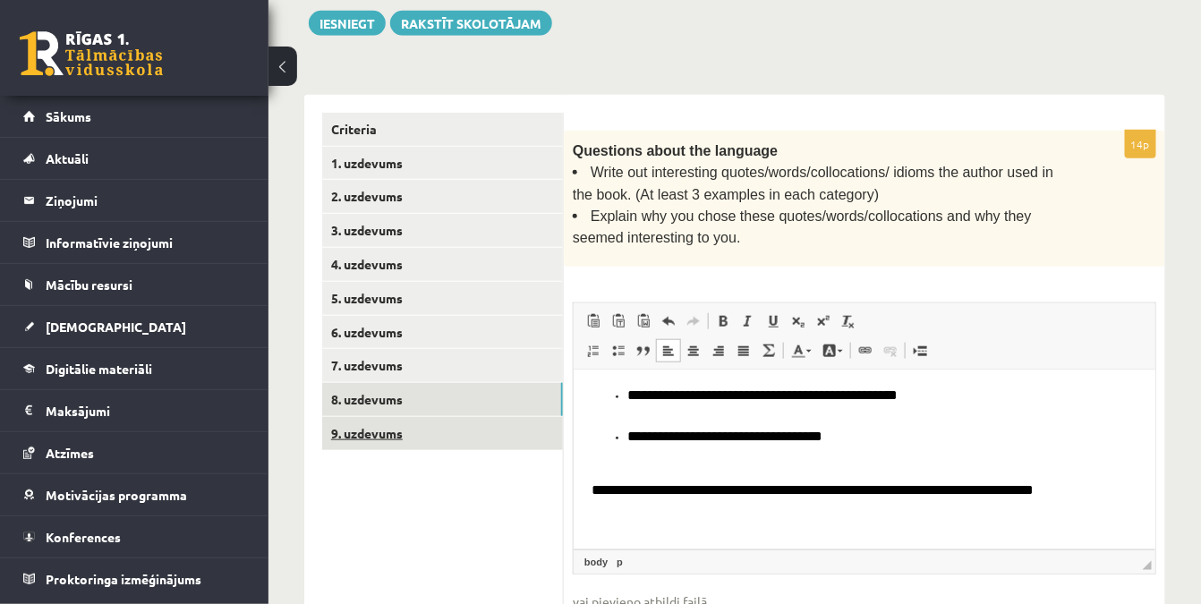
click at [473, 439] on link "9. uzdevums" at bounding box center [442, 433] width 241 height 33
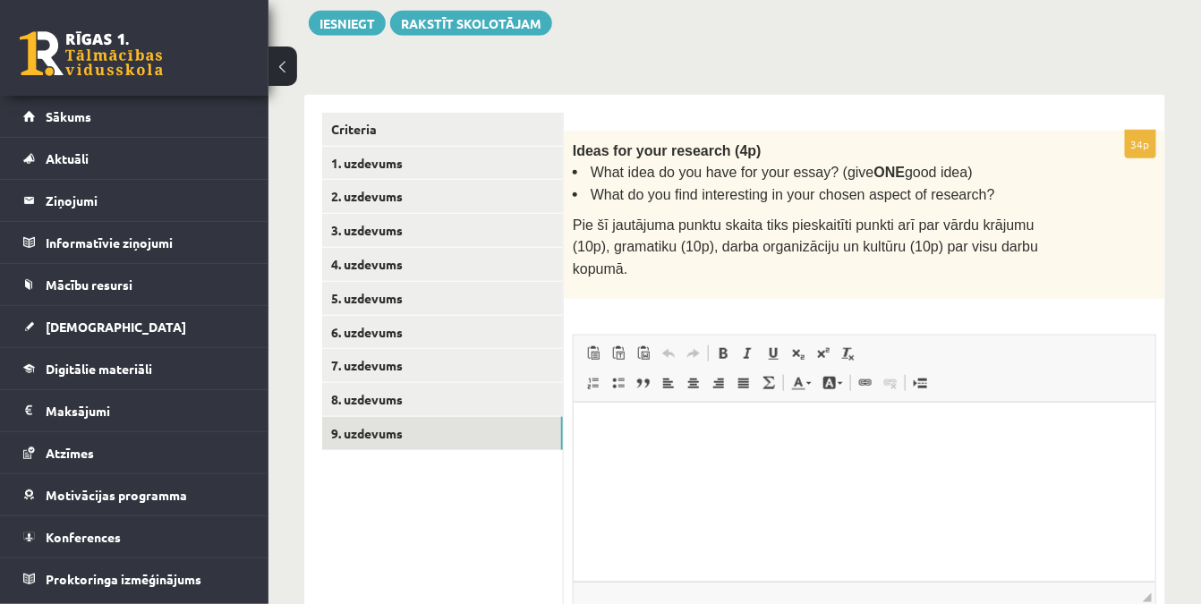
scroll to position [0, 0]
click at [662, 432] on p "Editor, wiswyg-editor-user-answer-47433858446900" at bounding box center [864, 429] width 546 height 19
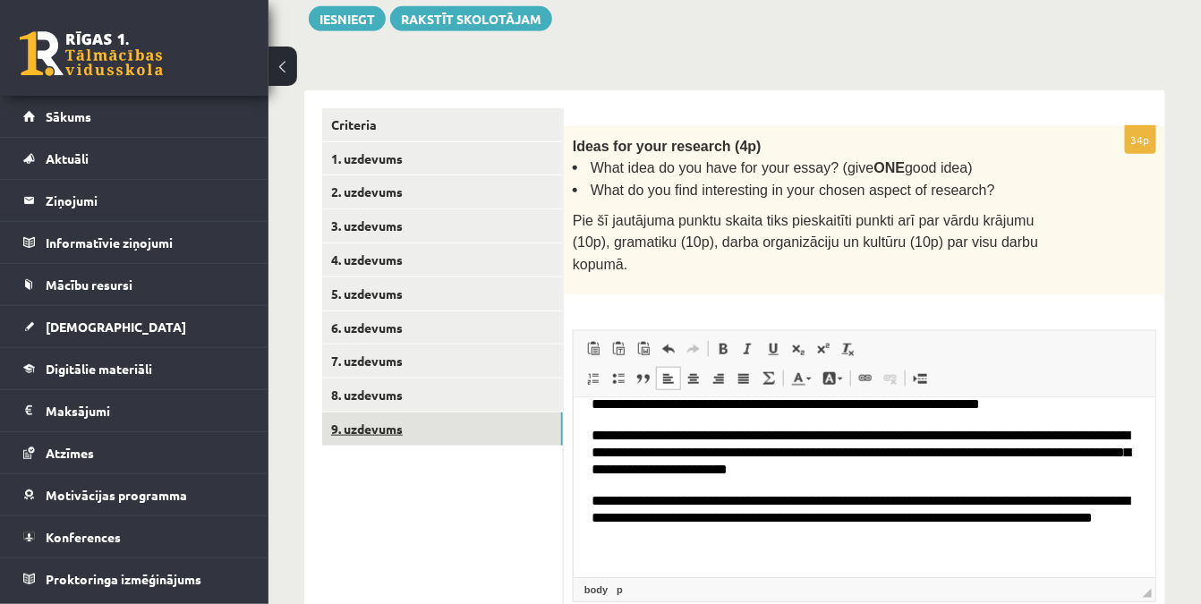
scroll to position [262, 0]
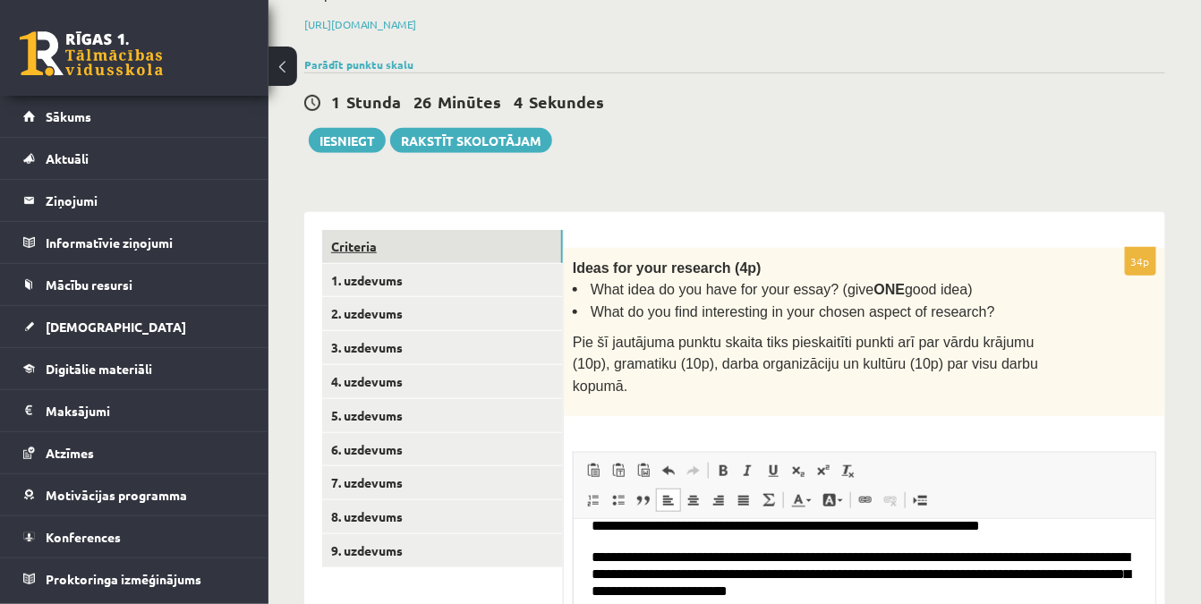
click at [361, 236] on link "Criteria" at bounding box center [442, 246] width 241 height 33
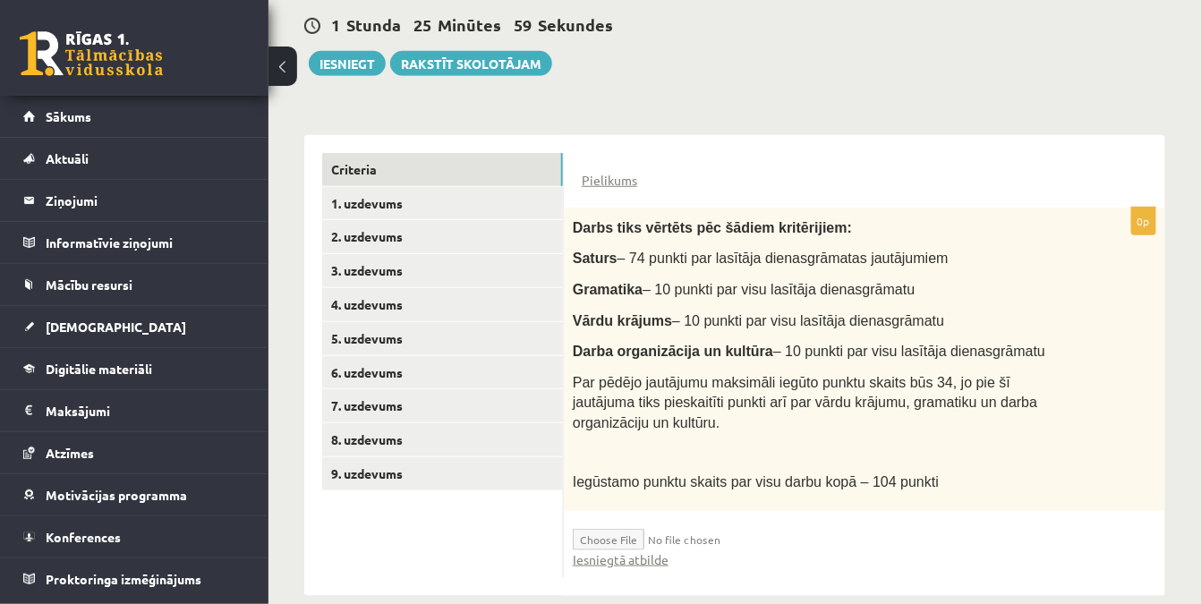
scroll to position [343, 0]
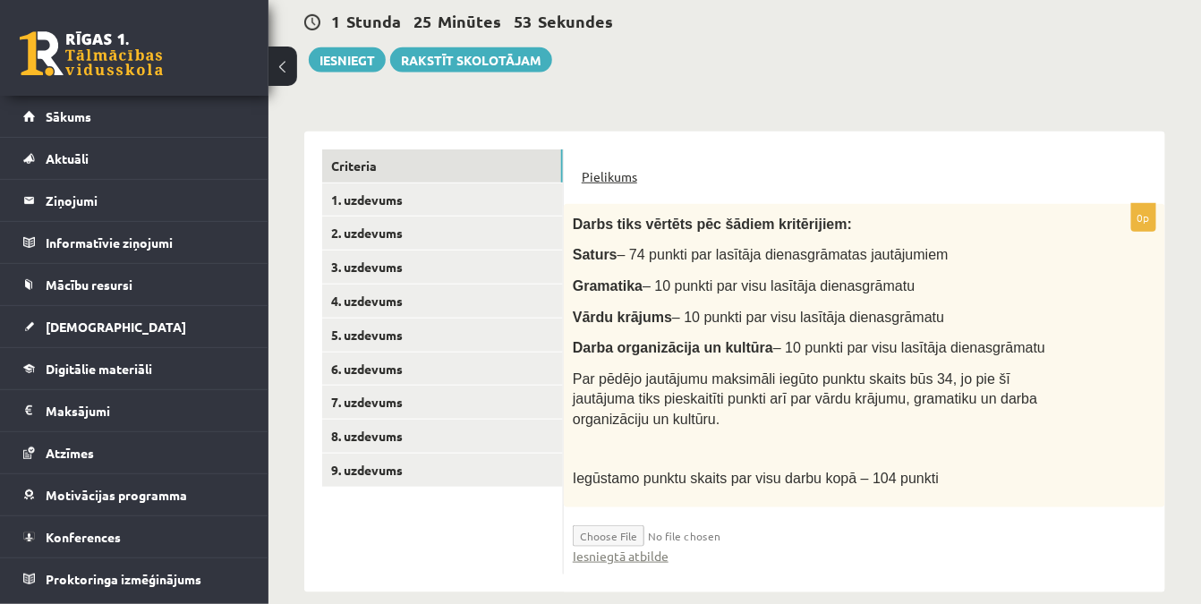
click at [608, 173] on link "Pielikums" at bounding box center [609, 176] width 55 height 19
click at [407, 200] on link "1. uzdevums" at bounding box center [442, 199] width 241 height 33
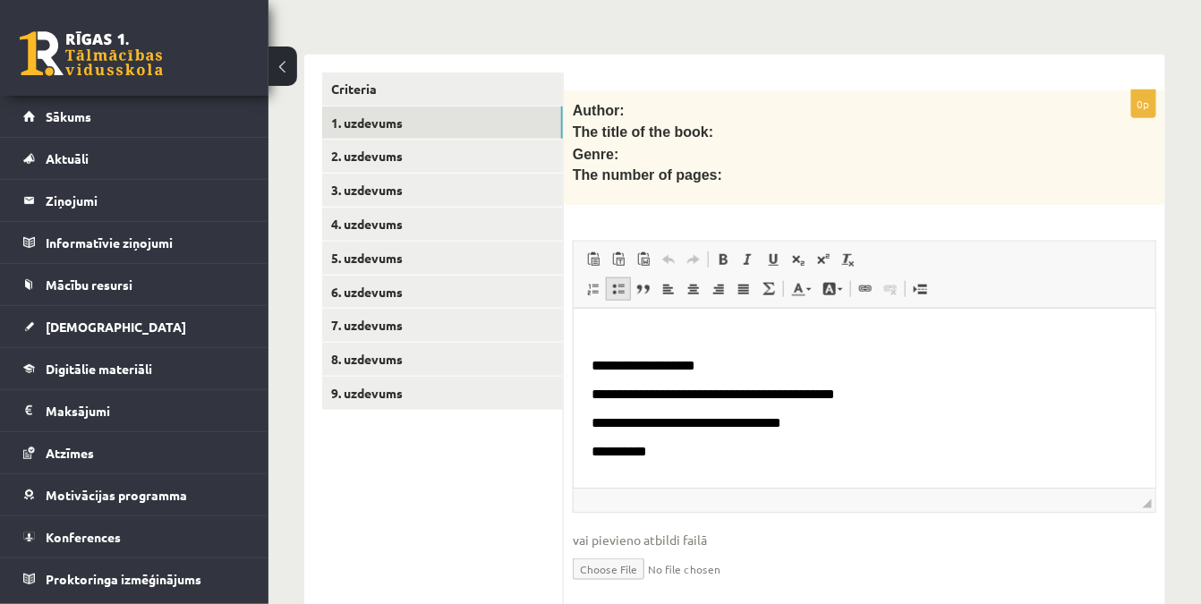
scroll to position [424, 0]
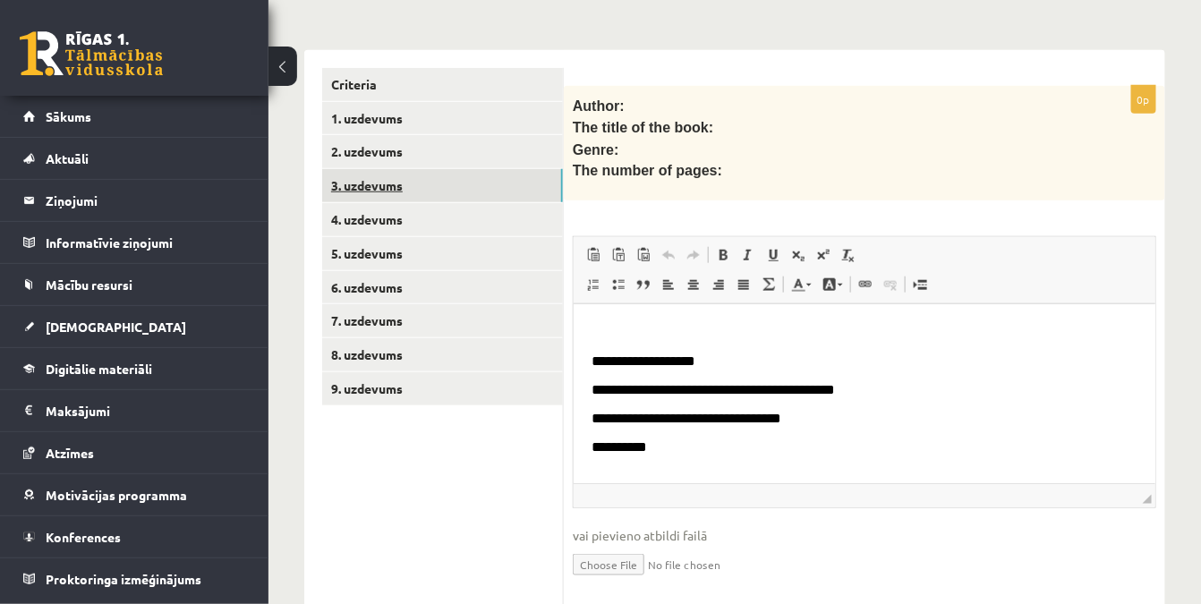
click at [397, 186] on link "3. uzdevums" at bounding box center [442, 185] width 241 height 33
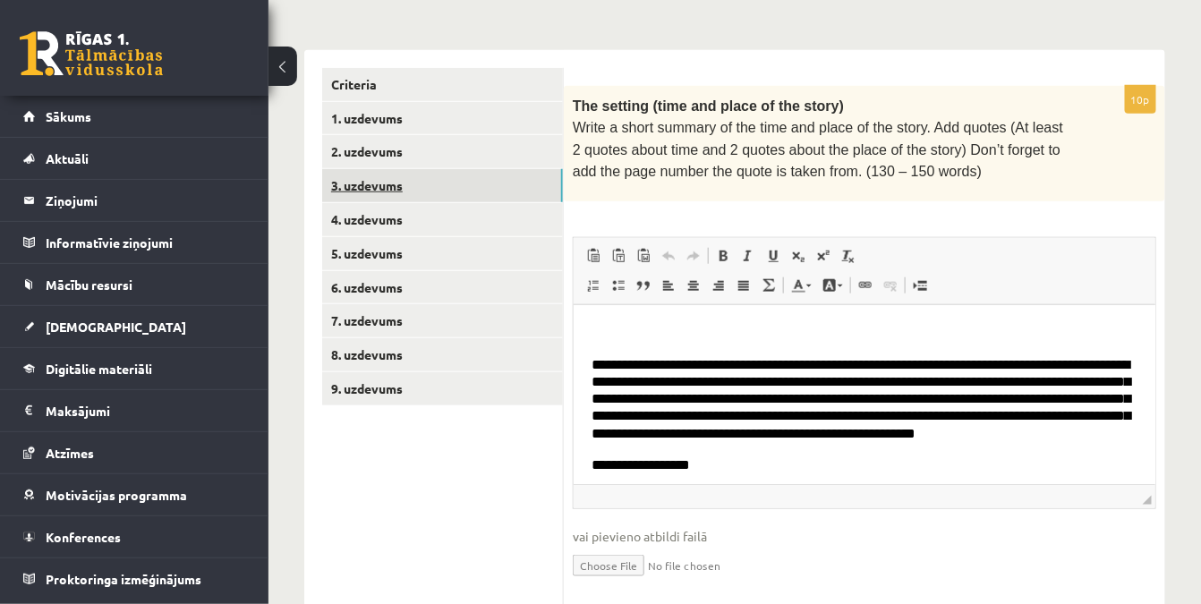
scroll to position [0, 0]
click at [604, 344] on body "**********" at bounding box center [864, 536] width 546 height 427
click at [596, 362] on span "**********" at bounding box center [860, 399] width 539 height 82
click at [592, 362] on span "**********" at bounding box center [860, 399] width 539 height 82
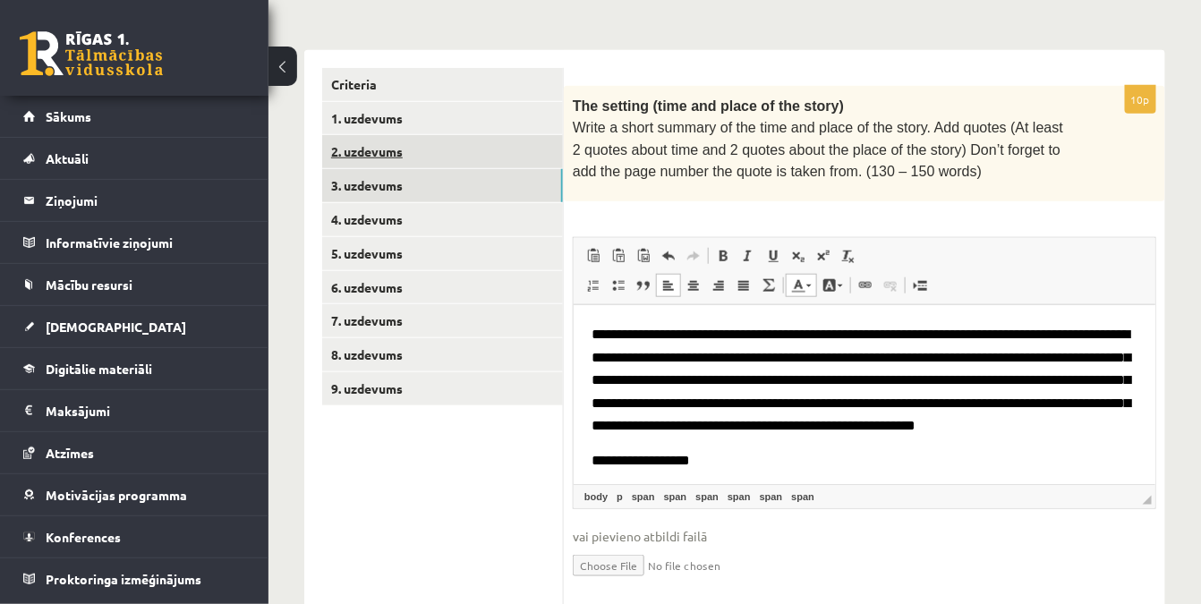
click at [394, 154] on link "2. uzdevums" at bounding box center [442, 151] width 241 height 33
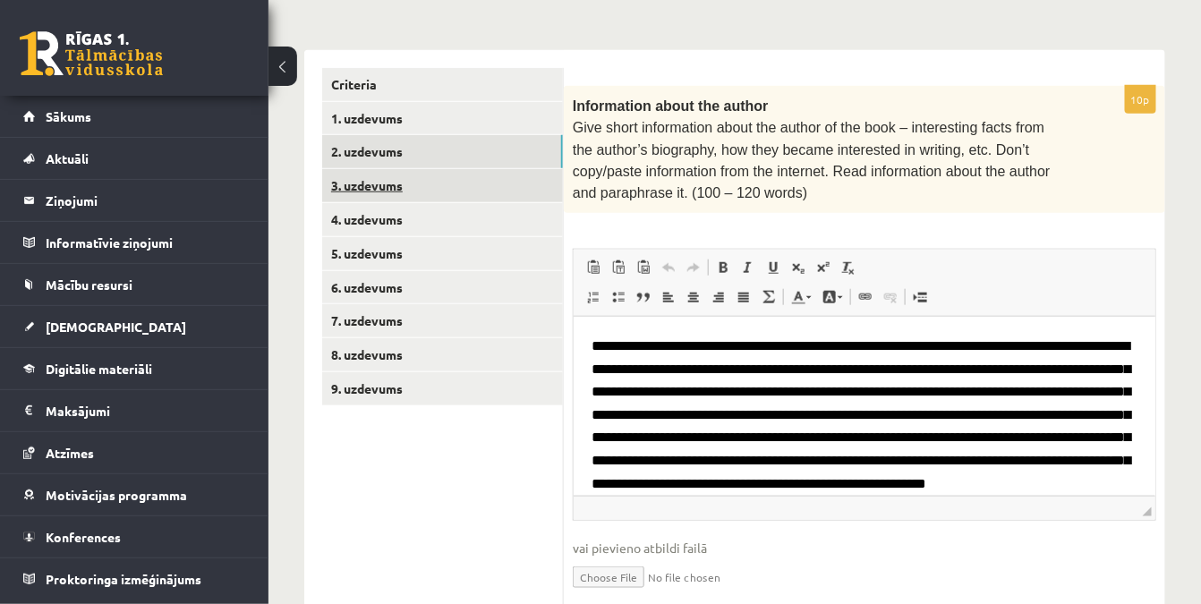
click at [369, 183] on link "3. uzdevums" at bounding box center [442, 185] width 241 height 33
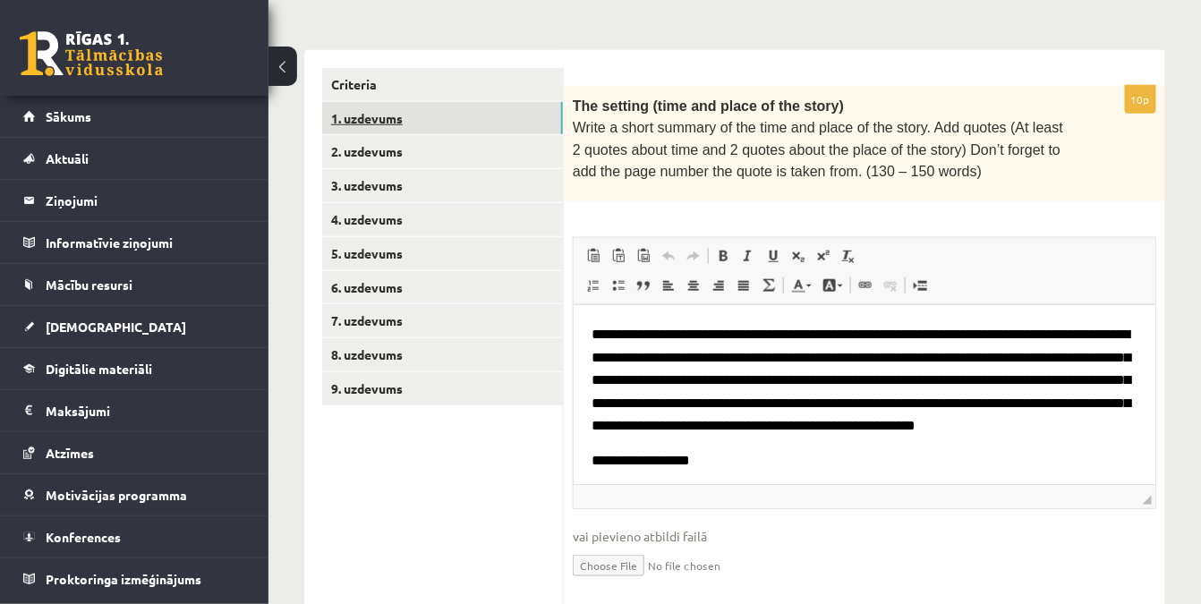
click at [401, 122] on link "1. uzdevums" at bounding box center [442, 118] width 241 height 33
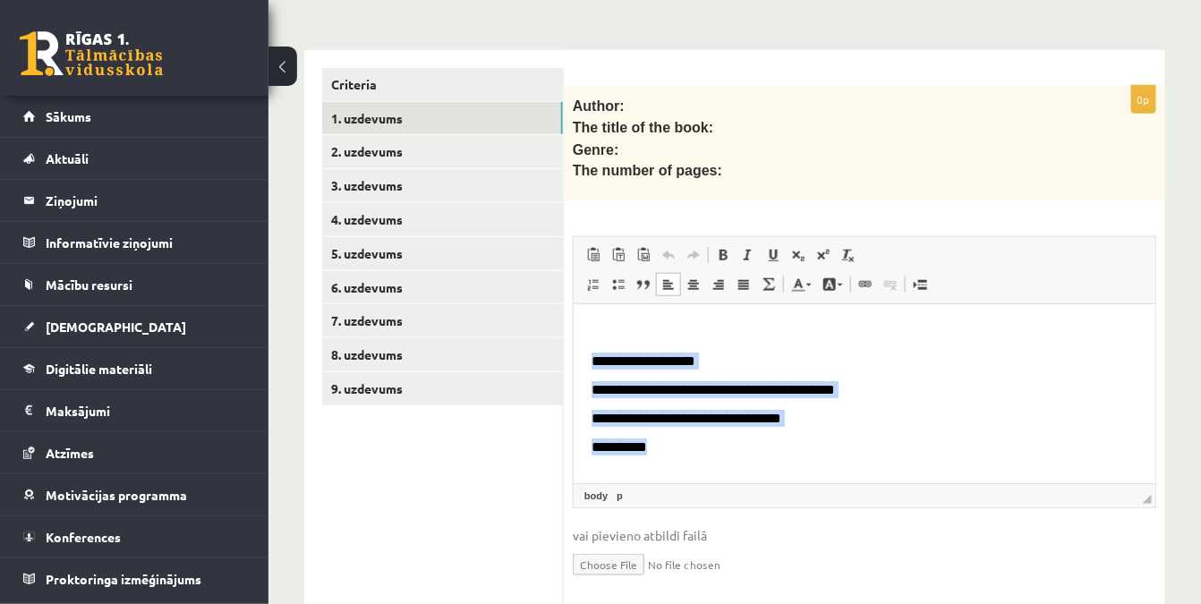
drag, startPoint x: 710, startPoint y: 445, endPoint x: 574, endPoint y: 355, distance: 163.6
click at [574, 355] on html "**********" at bounding box center [864, 404] width 582 height 200
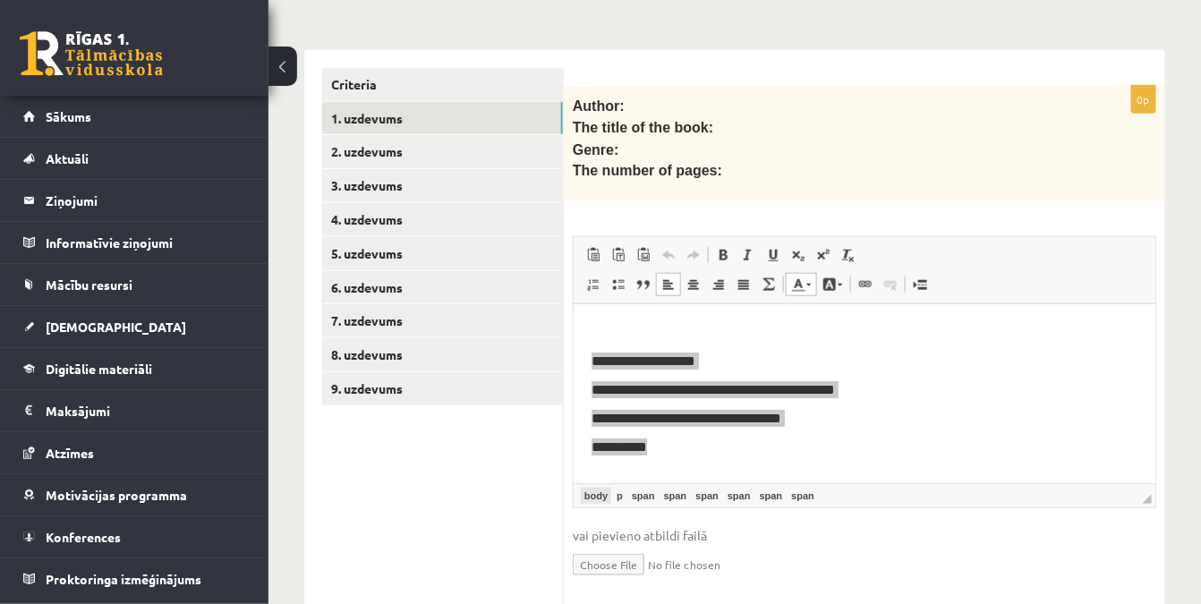
drag, startPoint x: 596, startPoint y: 491, endPoint x: 591, endPoint y: 505, distance: 14.5
click at [596, 492] on link "body" at bounding box center [596, 496] width 30 height 16
click at [617, 493] on link "p" at bounding box center [619, 496] width 13 height 16
click at [632, 493] on link "br" at bounding box center [636, 496] width 17 height 16
click at [592, 490] on link "body" at bounding box center [596, 496] width 30 height 16
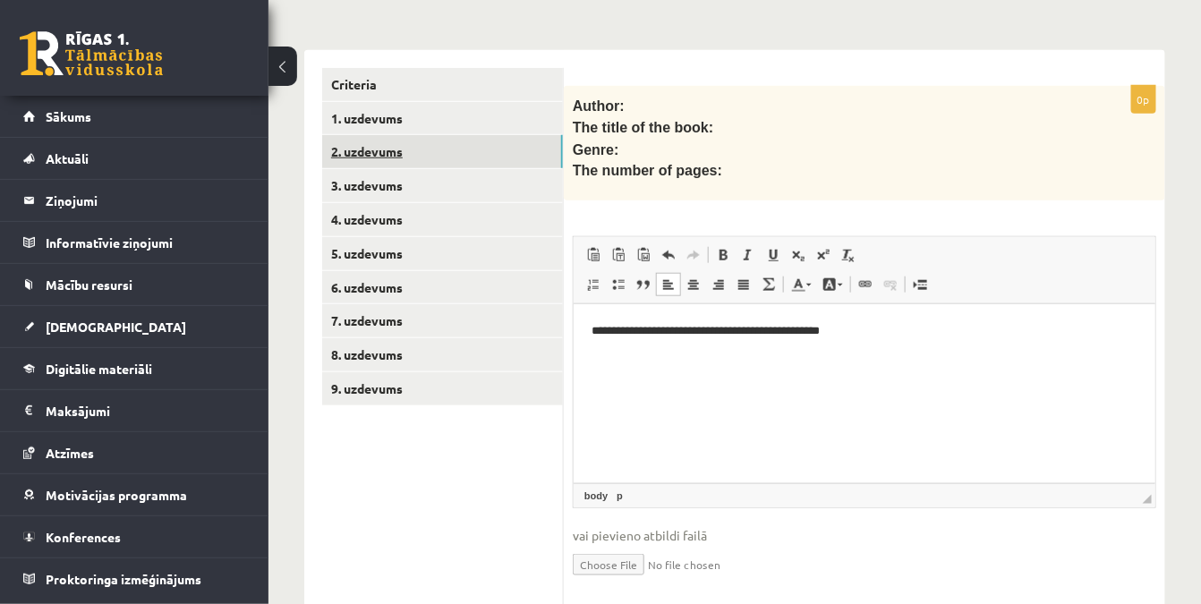
click at [353, 141] on link "2. uzdevums" at bounding box center [442, 151] width 241 height 33
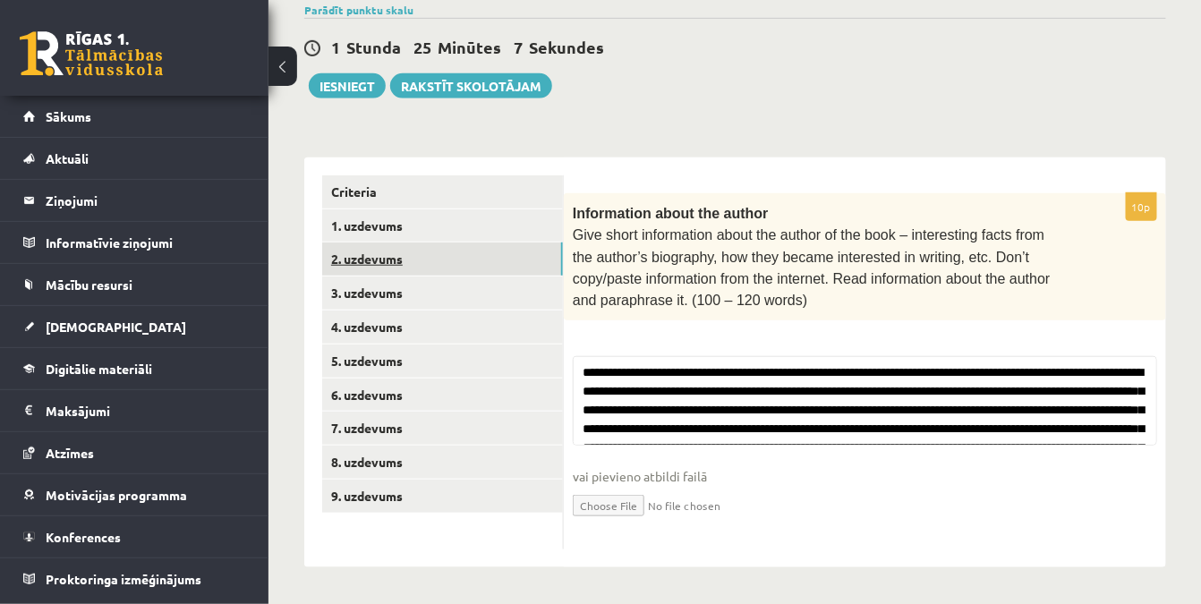
scroll to position [309, 0]
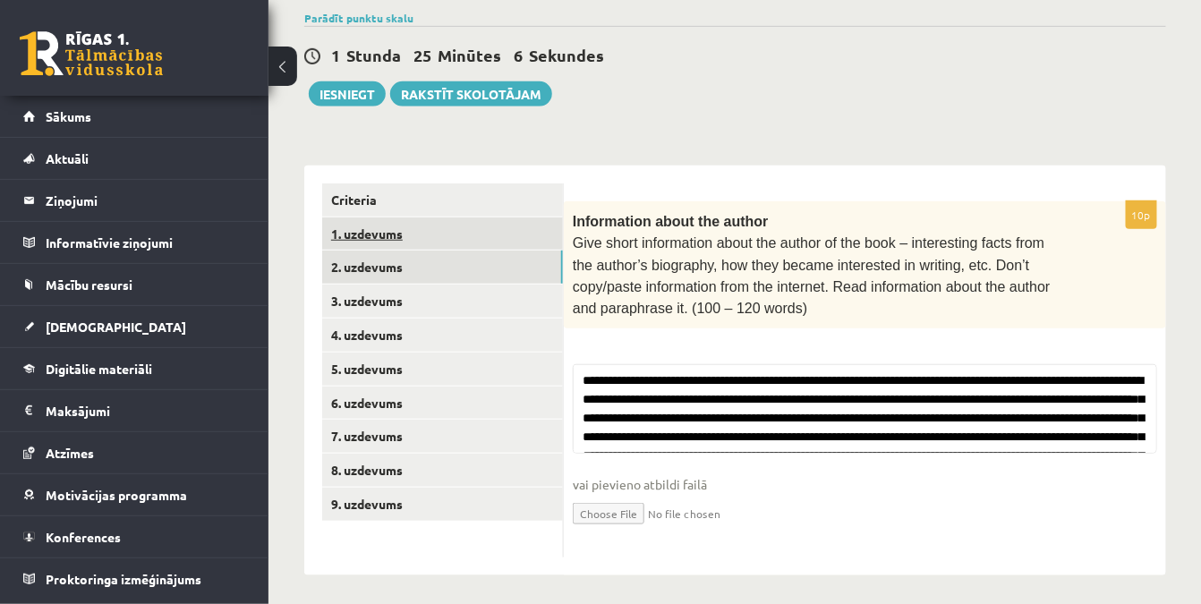
click at [379, 227] on link "1. uzdevums" at bounding box center [442, 233] width 241 height 33
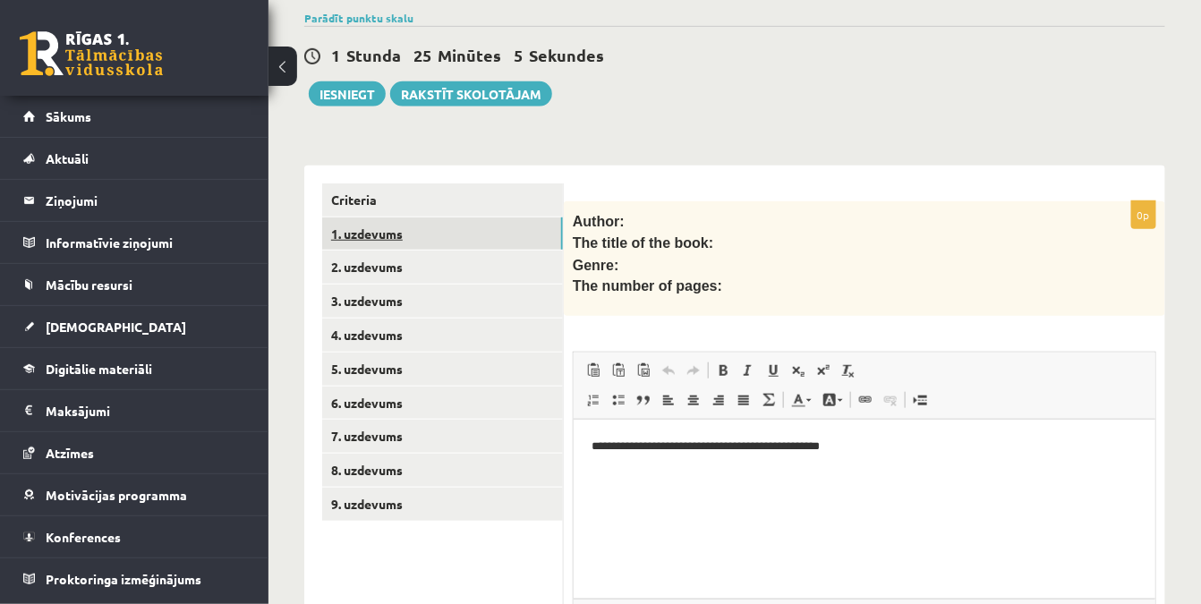
scroll to position [0, 0]
drag, startPoint x: 873, startPoint y: 441, endPoint x: 567, endPoint y: 466, distance: 307.0
click at [573, 466] on html "**********" at bounding box center [864, 447] width 582 height 55
click at [672, 474] on html at bounding box center [864, 447] width 582 height 55
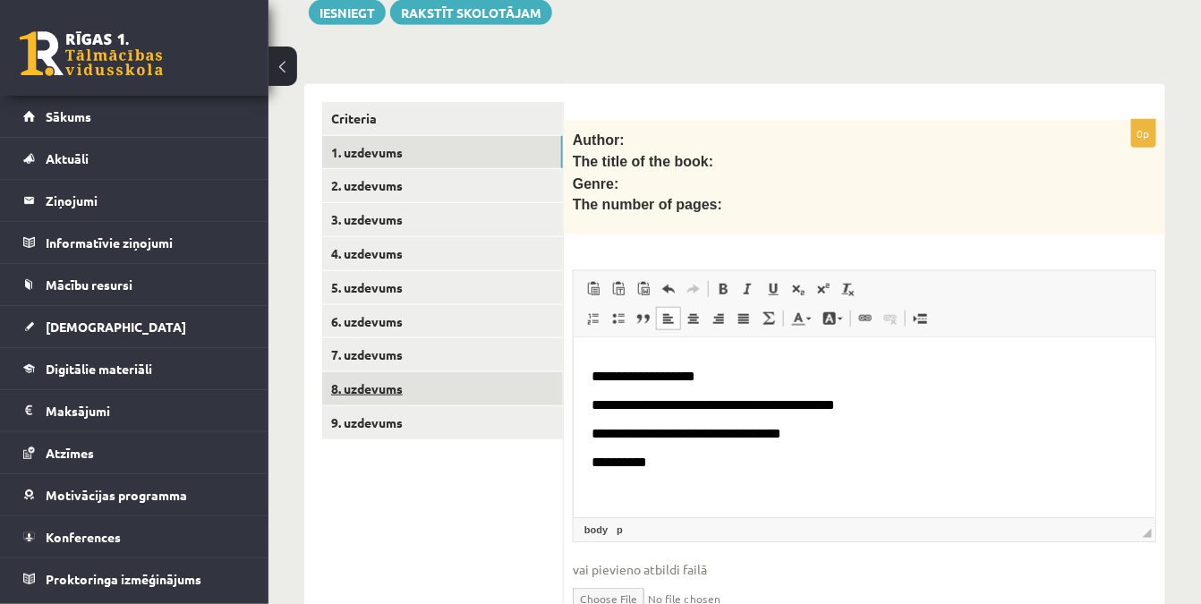
click at [402, 389] on link "8. uzdevums" at bounding box center [442, 388] width 241 height 33
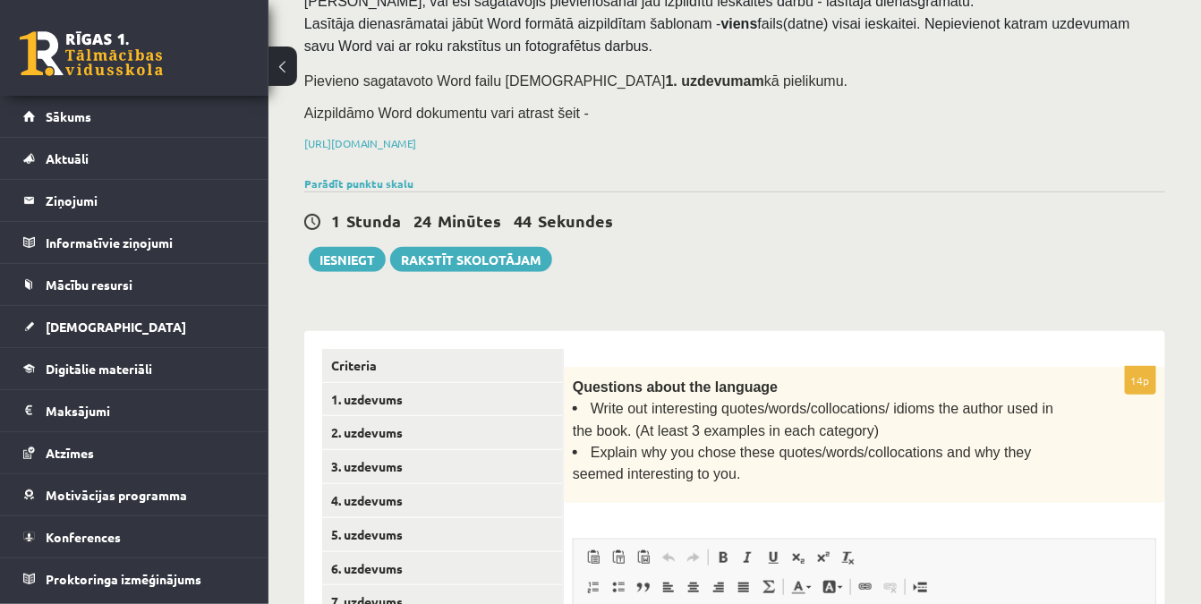
scroll to position [88, 0]
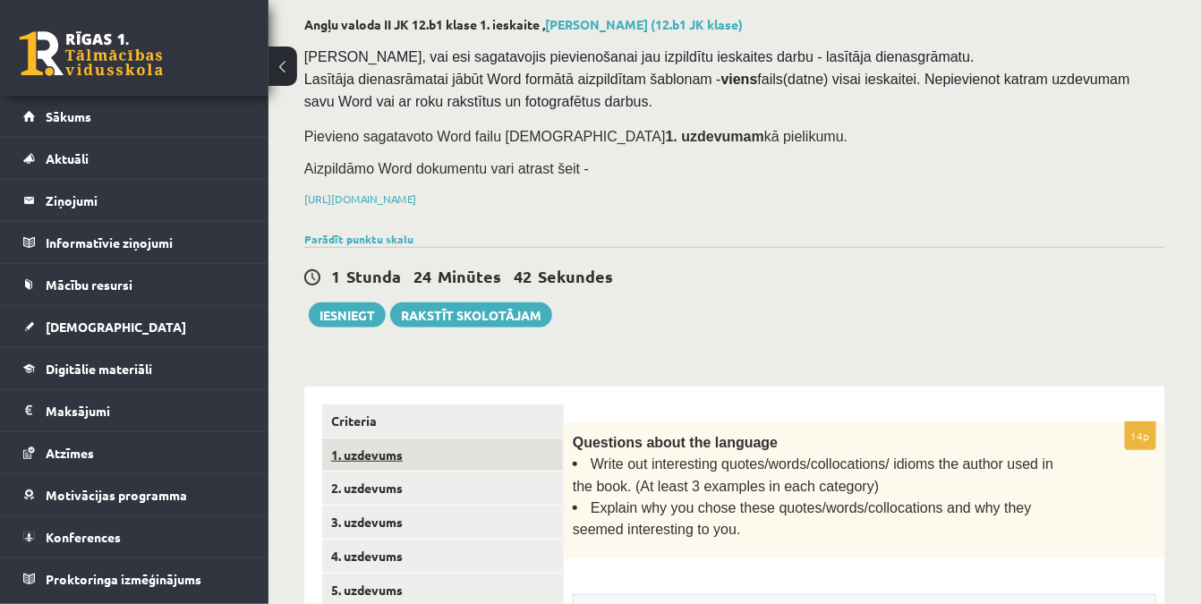
drag, startPoint x: 394, startPoint y: 427, endPoint x: 386, endPoint y: 458, distance: 32.3
click at [383, 452] on link "1. uzdevums" at bounding box center [442, 454] width 241 height 33
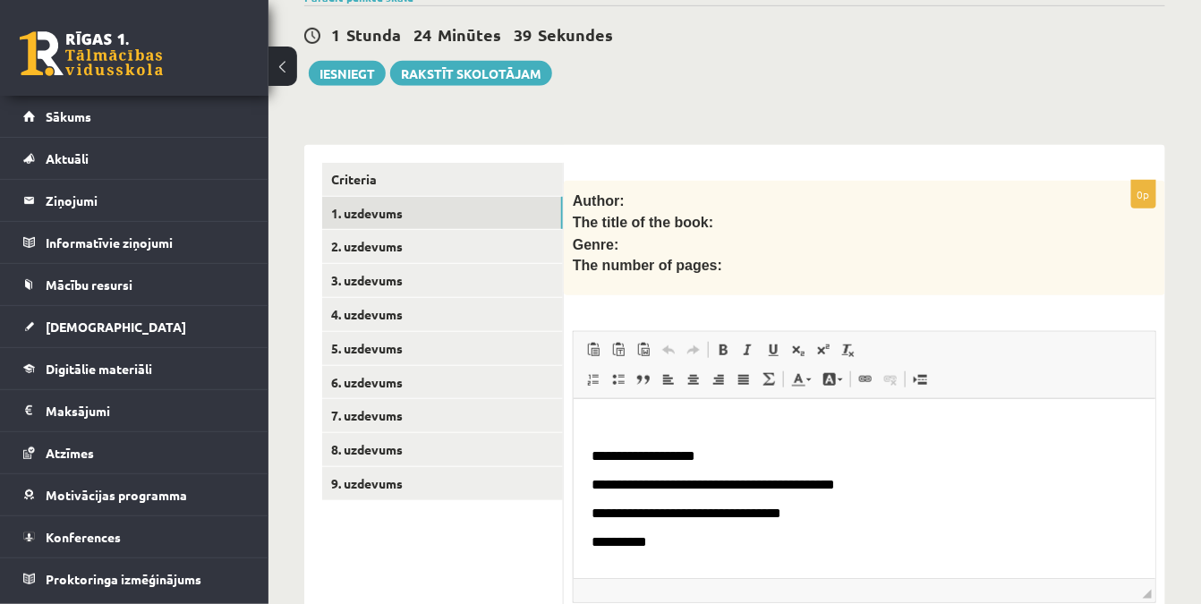
scroll to position [379, 0]
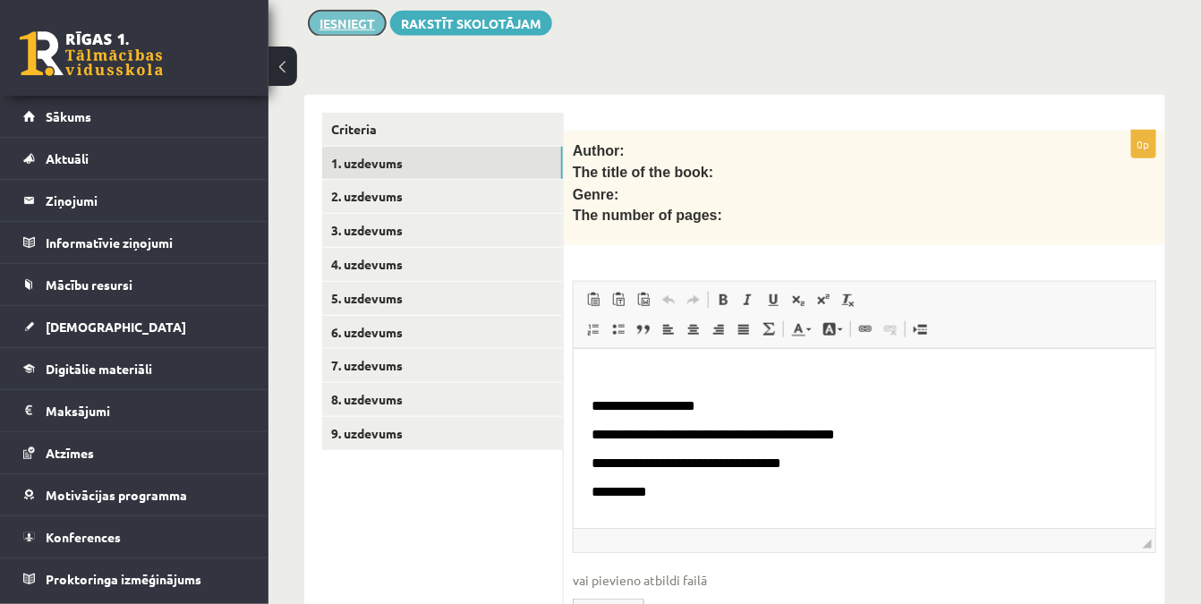
click at [344, 22] on button "Iesniegt" at bounding box center [347, 23] width 77 height 25
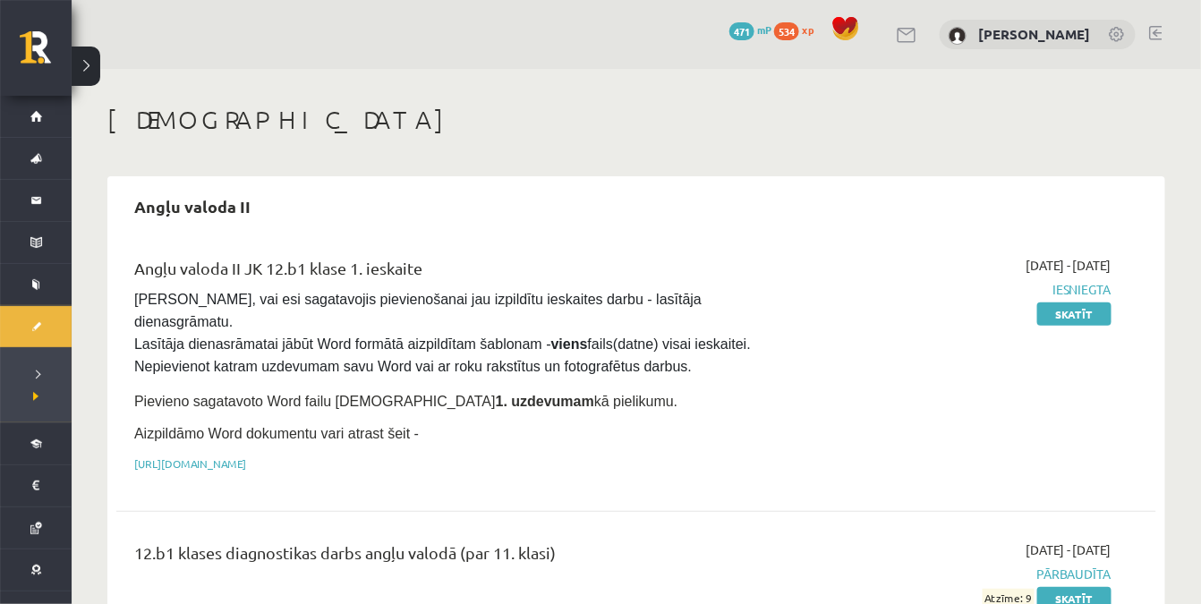
click at [1059, 290] on span "Iesniegta" at bounding box center [958, 289] width 308 height 19
click at [1067, 307] on link "Skatīt" at bounding box center [1074, 313] width 74 height 23
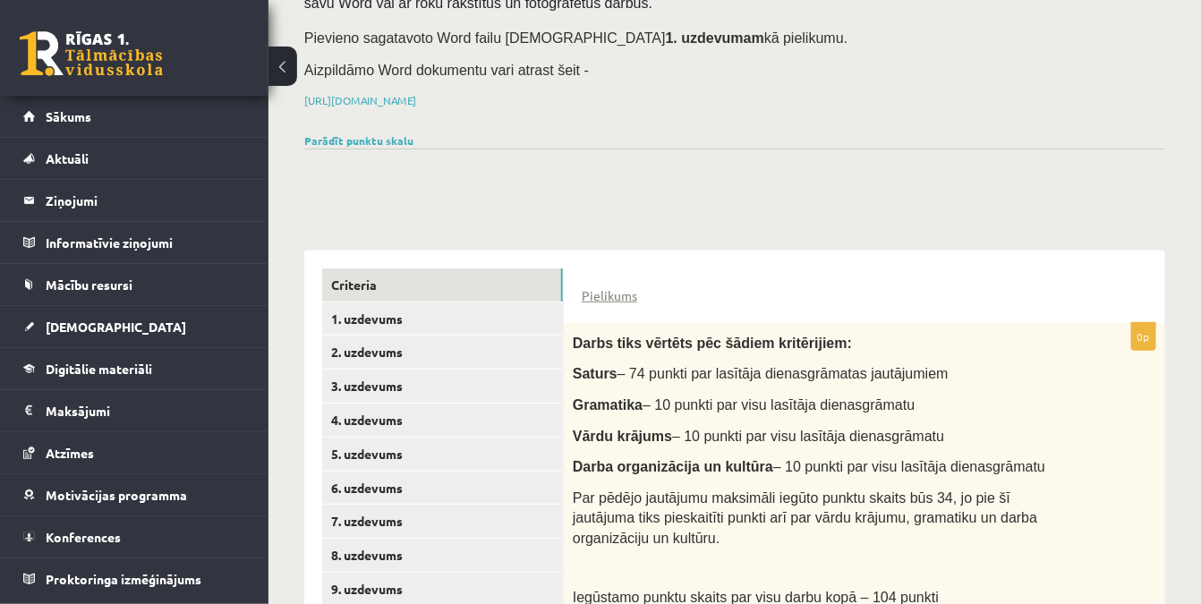
scroll to position [243, 0]
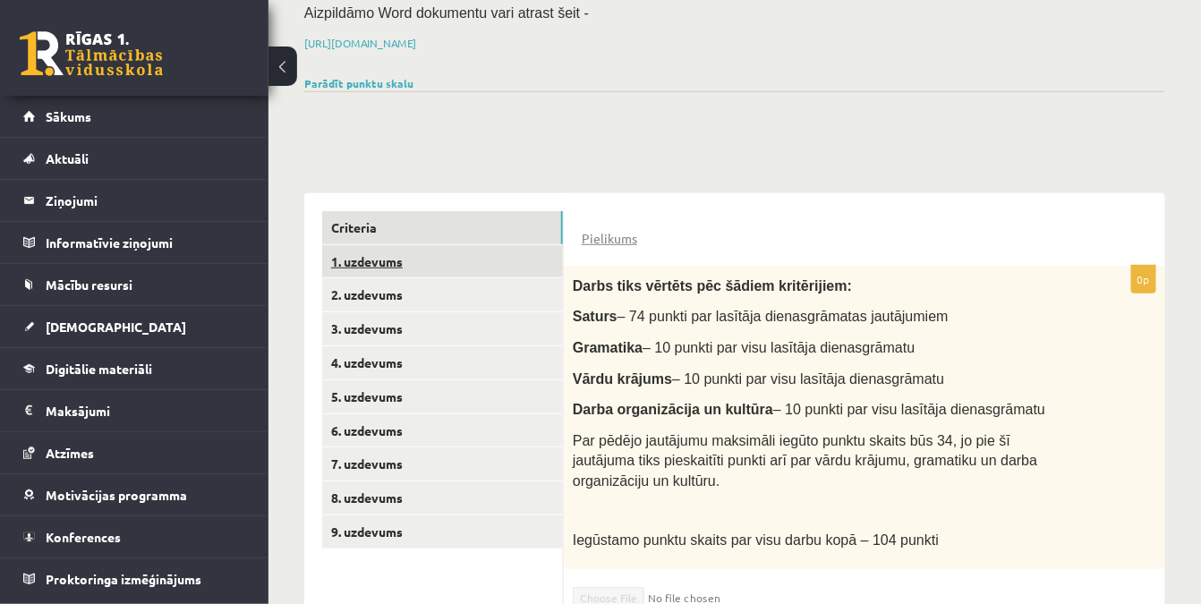
click at [495, 275] on link "1. uzdevums" at bounding box center [442, 261] width 241 height 33
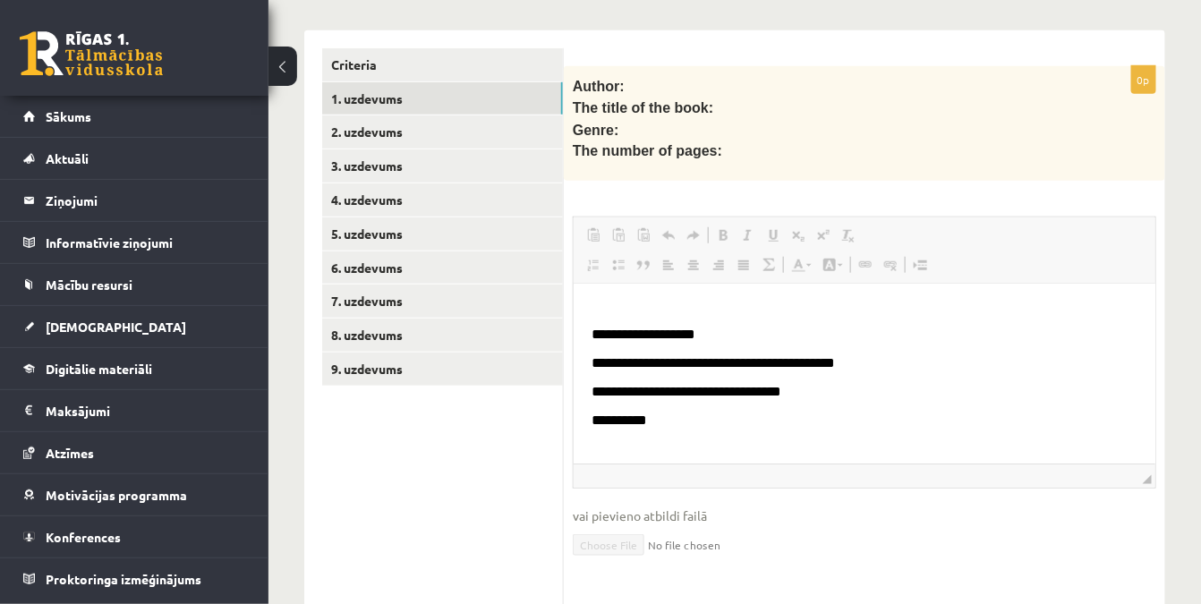
scroll to position [21, 0]
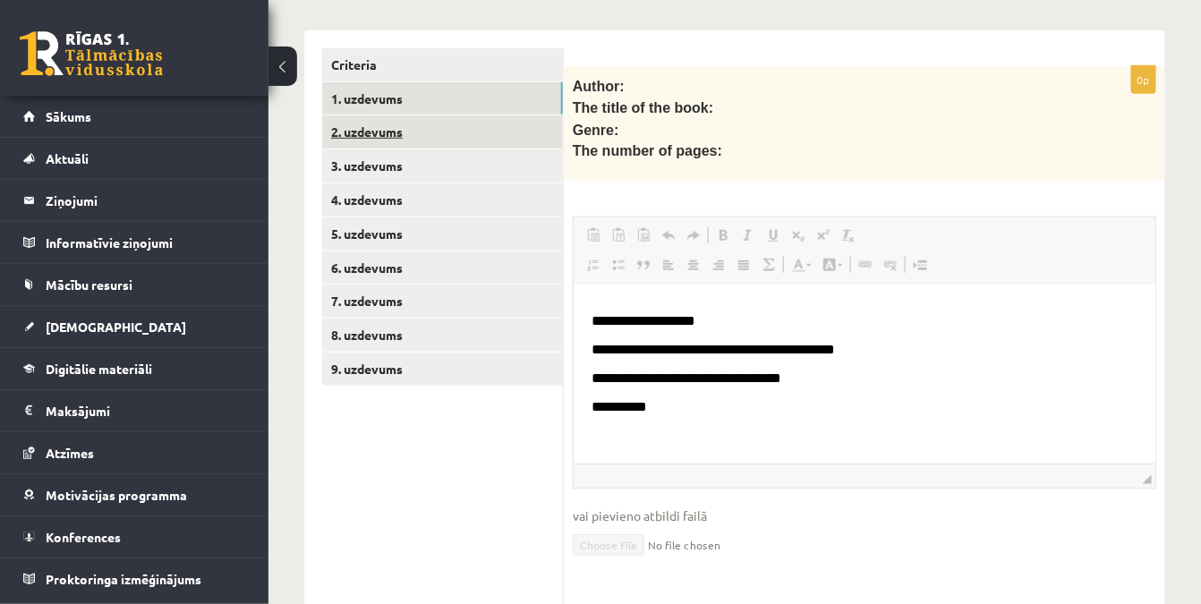
click at [390, 136] on link "2. uzdevums" at bounding box center [442, 131] width 241 height 33
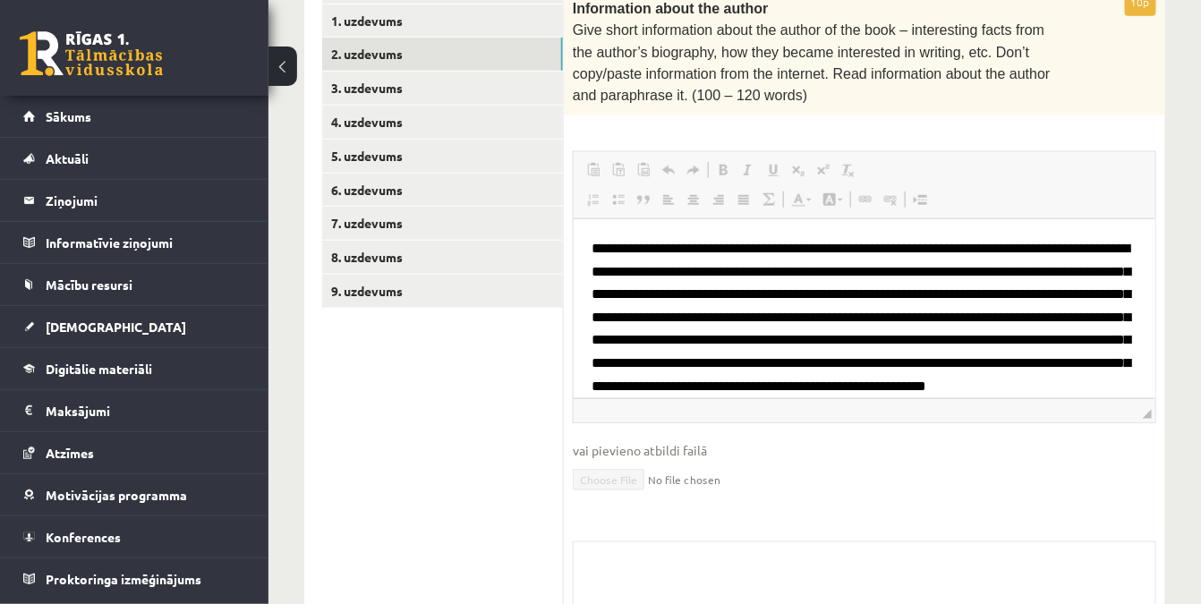
scroll to position [488, 0]
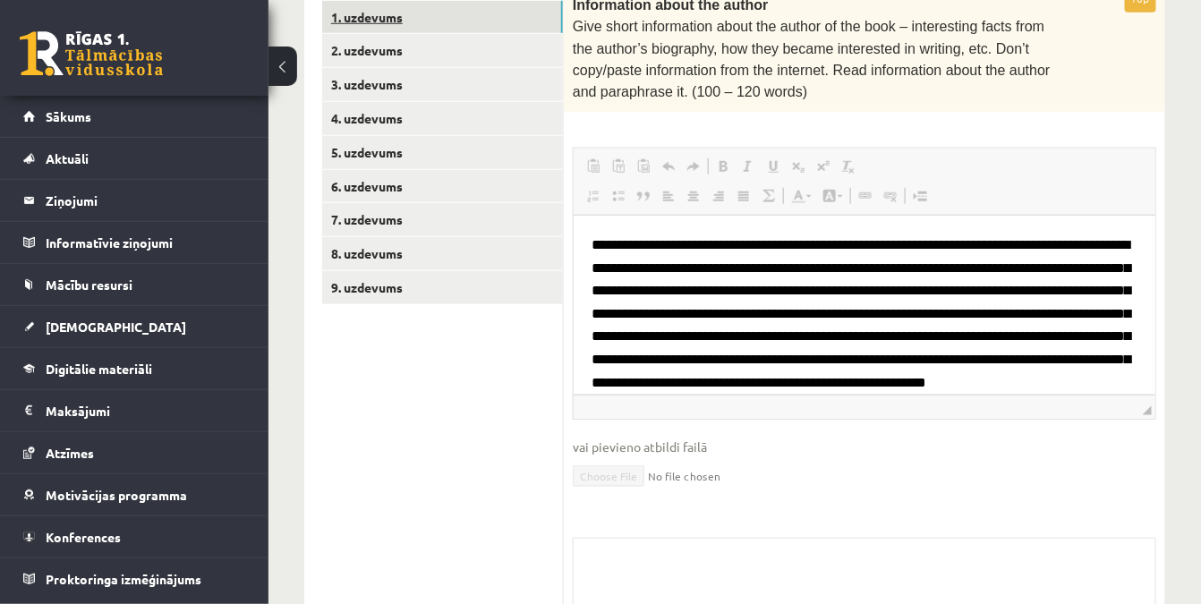
click at [371, 19] on link "1. uzdevums" at bounding box center [442, 17] width 241 height 33
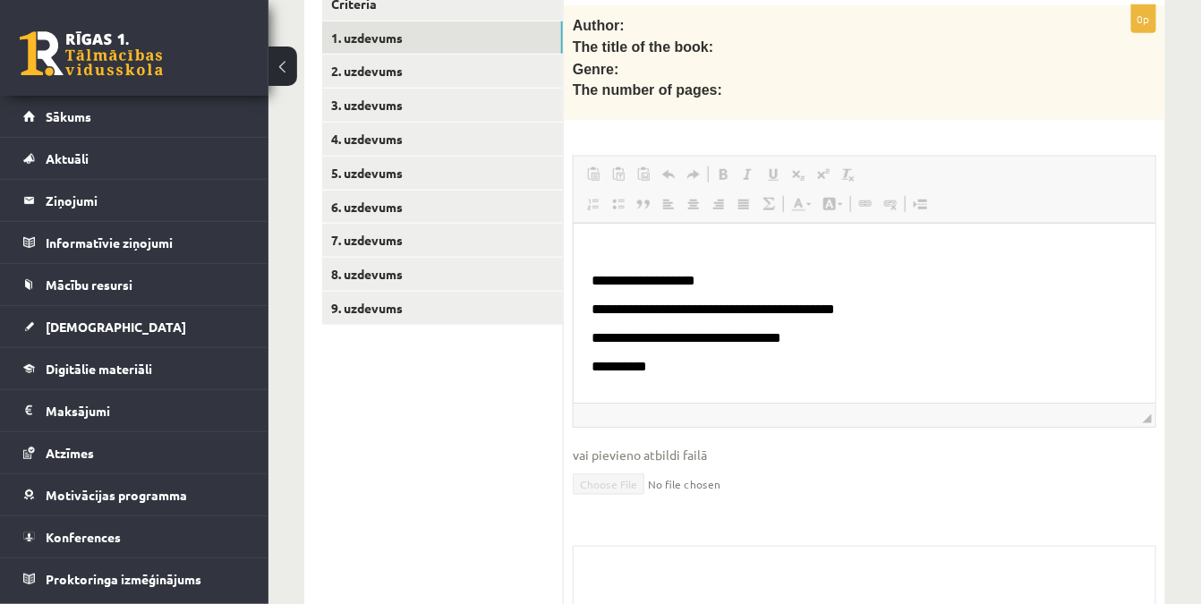
scroll to position [0, 0]
click at [431, 72] on link "2. uzdevums" at bounding box center [442, 71] width 241 height 33
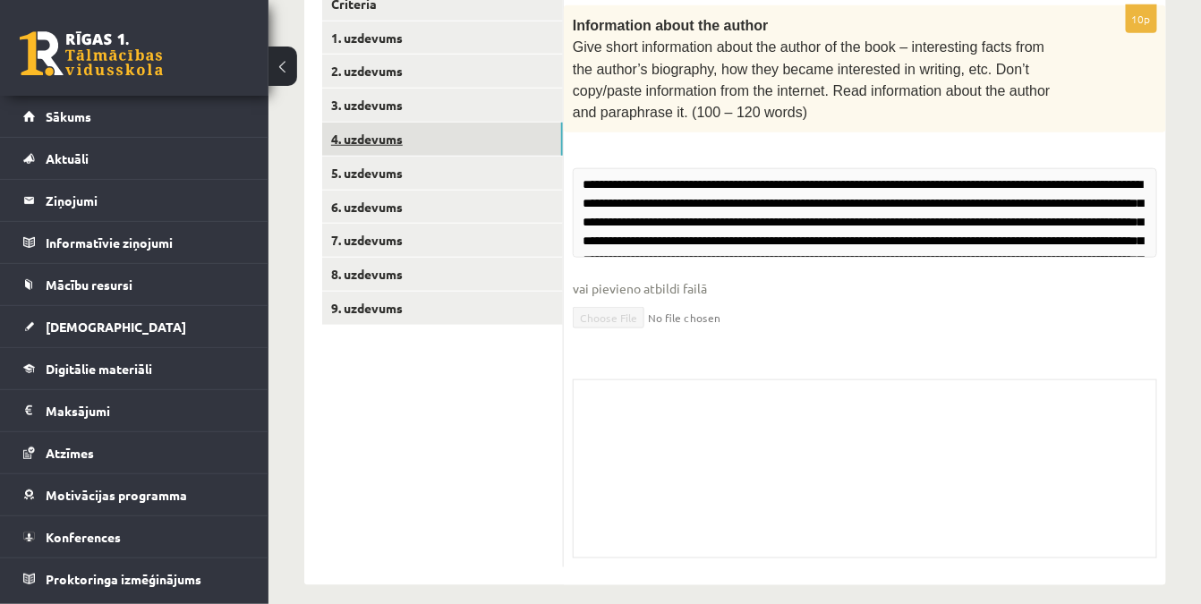
click at [400, 125] on link "4. uzdevums" at bounding box center [442, 139] width 241 height 33
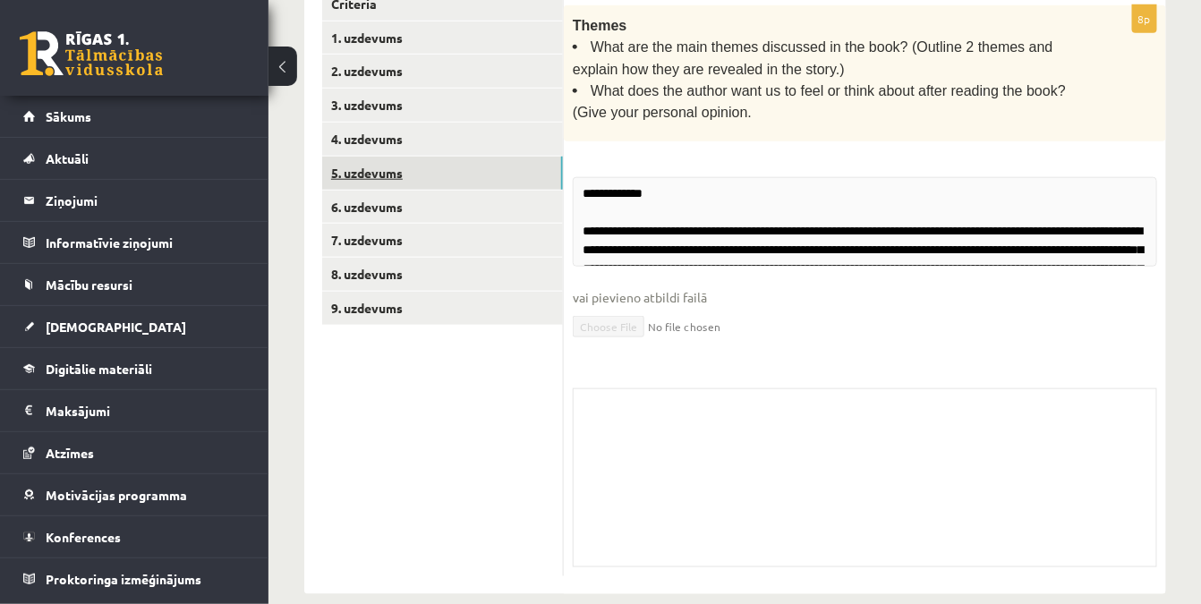
click at [414, 178] on link "5. uzdevums" at bounding box center [442, 173] width 241 height 33
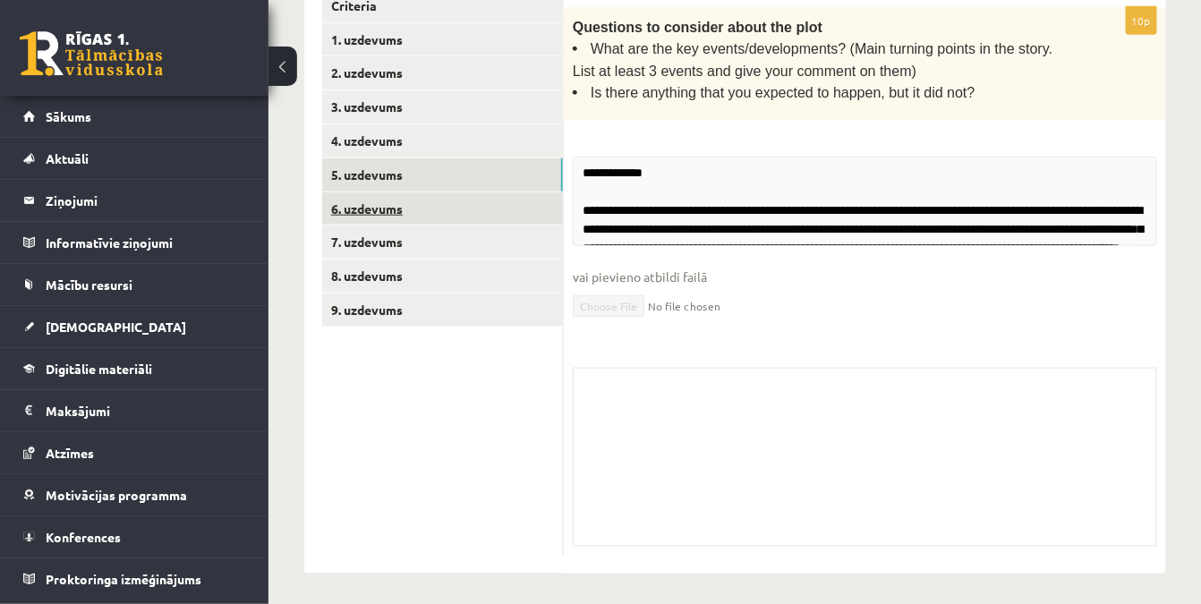
click at [410, 216] on link "6. uzdevums" at bounding box center [442, 208] width 241 height 33
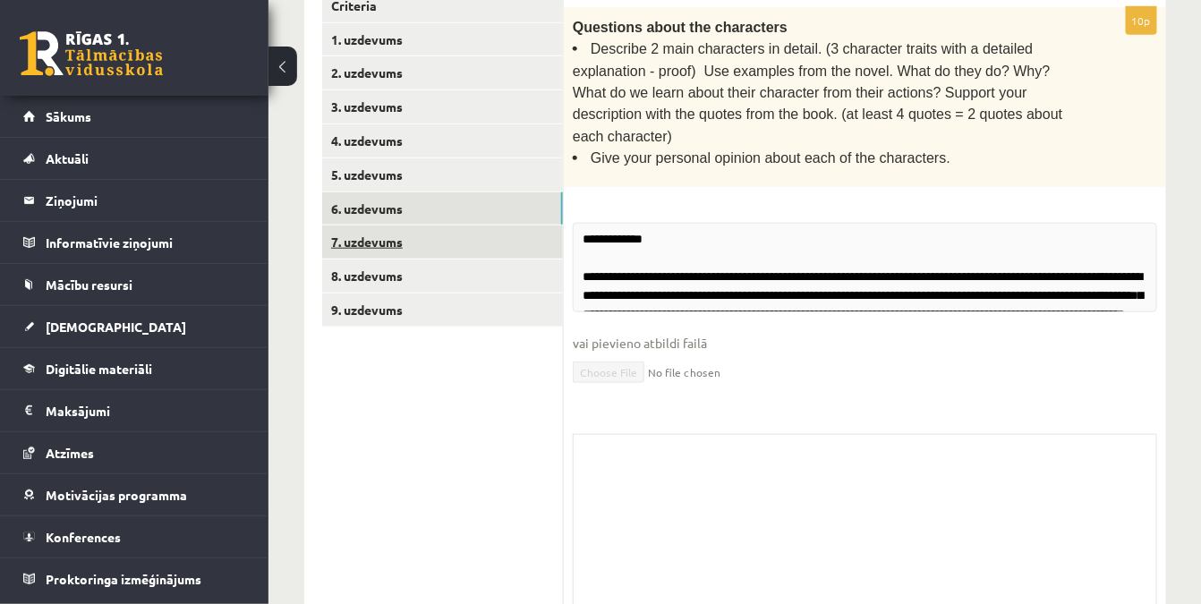
click at [410, 244] on link "7. uzdevums" at bounding box center [442, 241] width 241 height 33
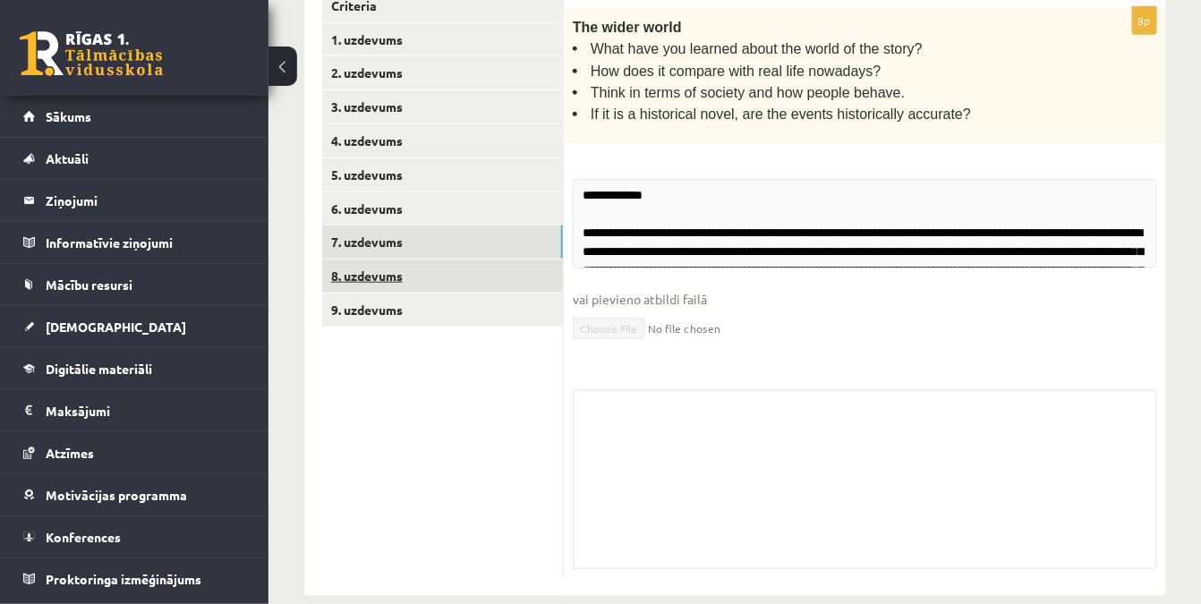
click at [411, 271] on link "8. uzdevums" at bounding box center [442, 275] width 241 height 33
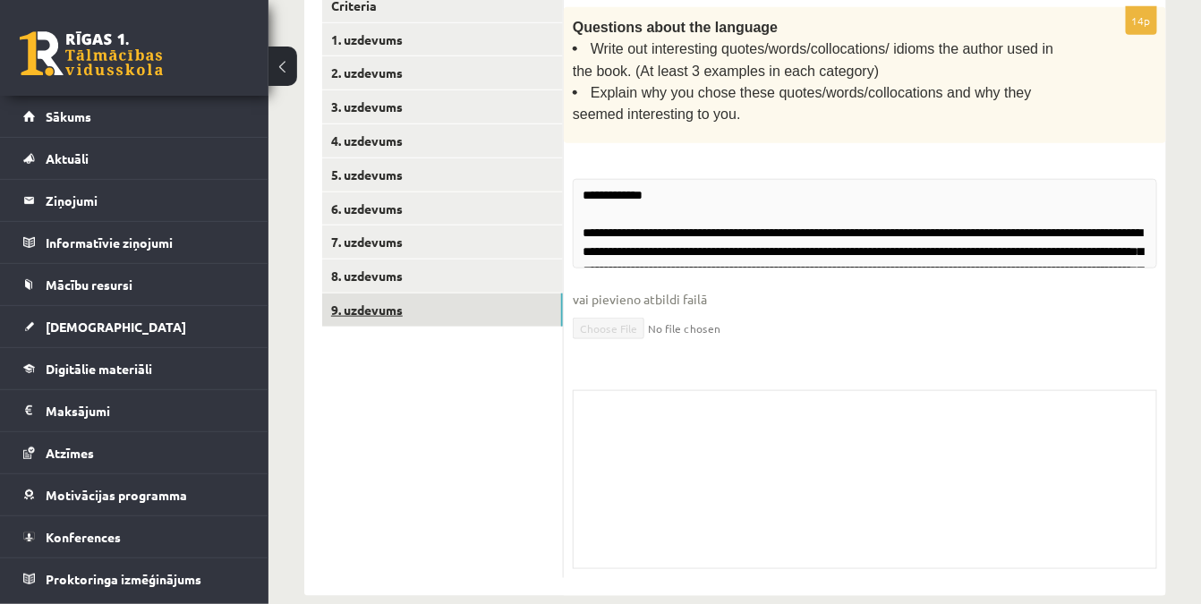
click at [421, 299] on link "9. uzdevums" at bounding box center [442, 309] width 241 height 33
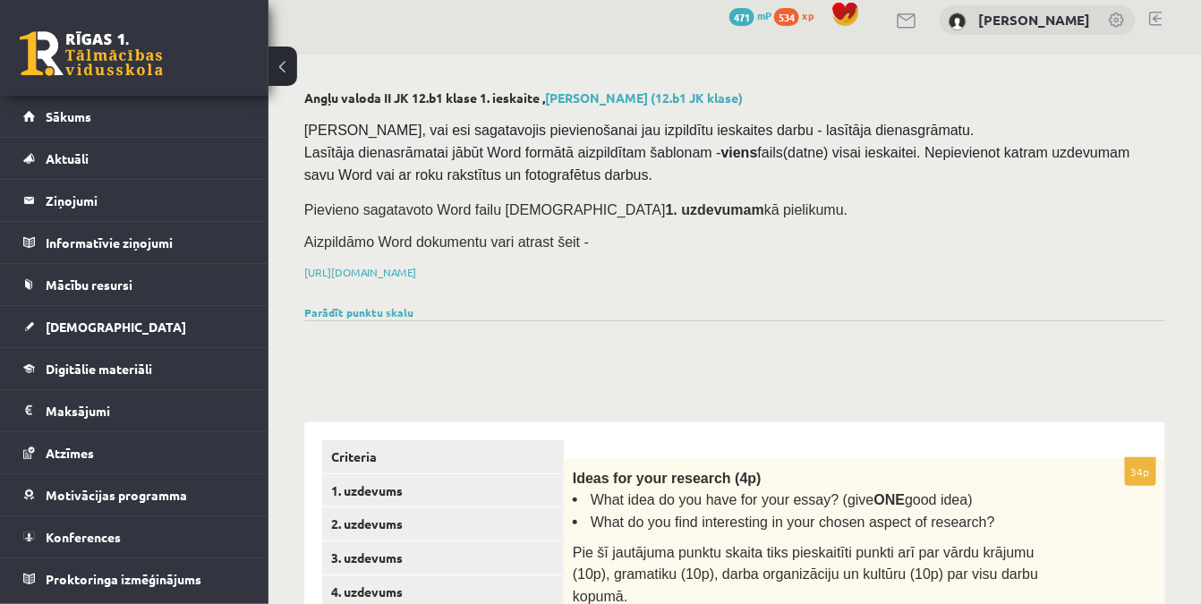
scroll to position [0, 0]
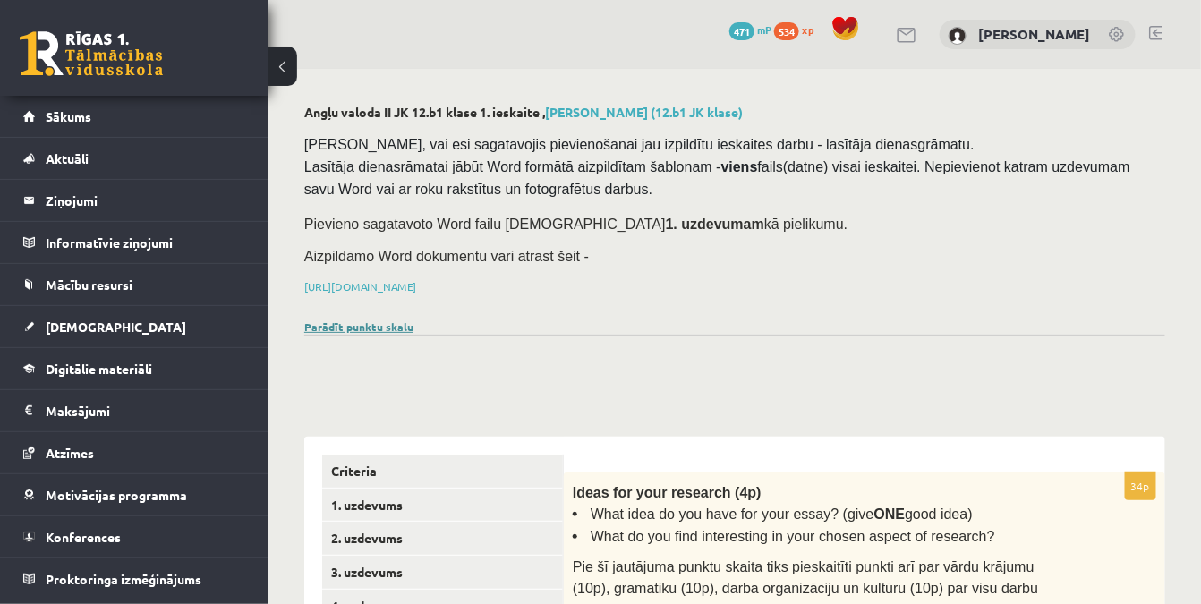
click at [364, 323] on link "Parādīt punktu skalu" at bounding box center [358, 326] width 109 height 14
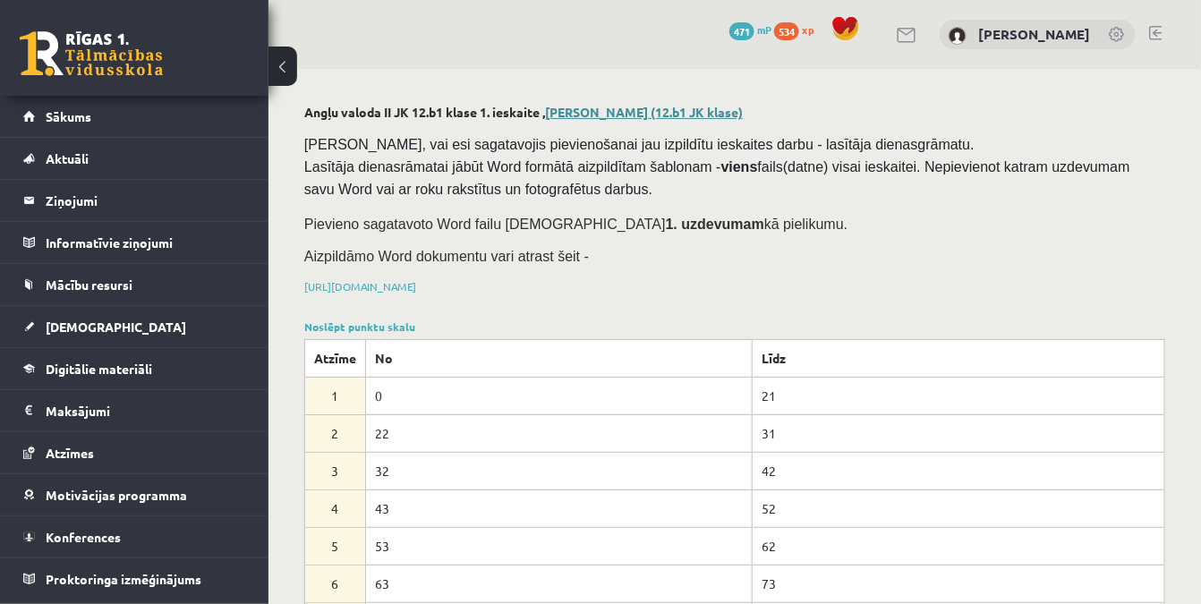
click at [585, 115] on link "Elvis Rainers Čapa (12.b1 JK klase)" at bounding box center [644, 112] width 198 height 16
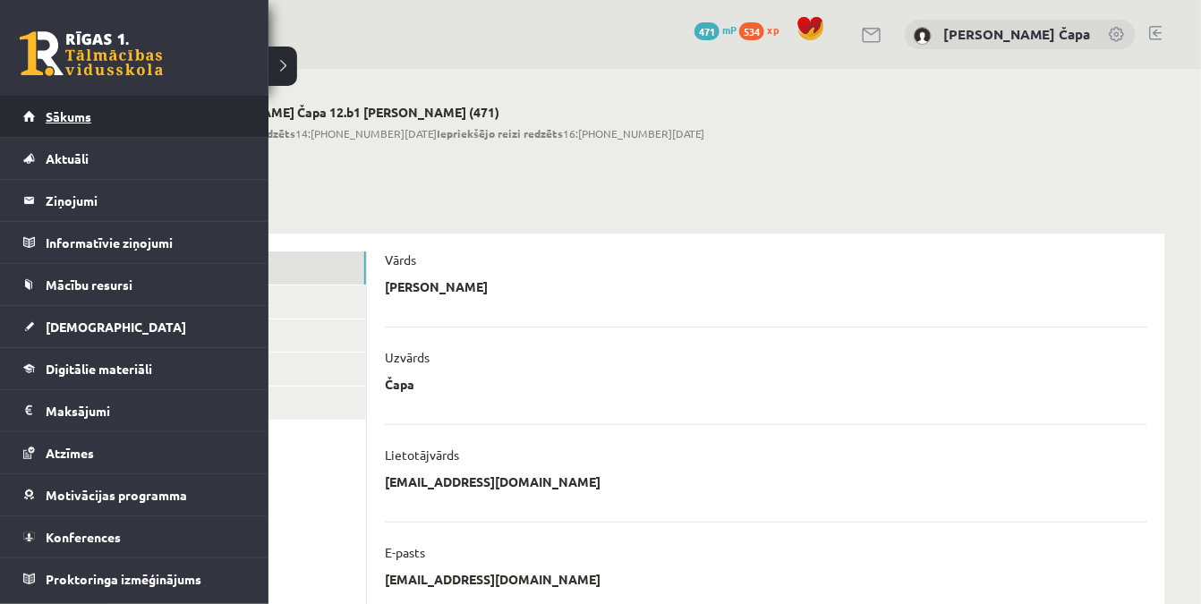
click at [32, 113] on link "Sākums" at bounding box center [134, 116] width 223 height 41
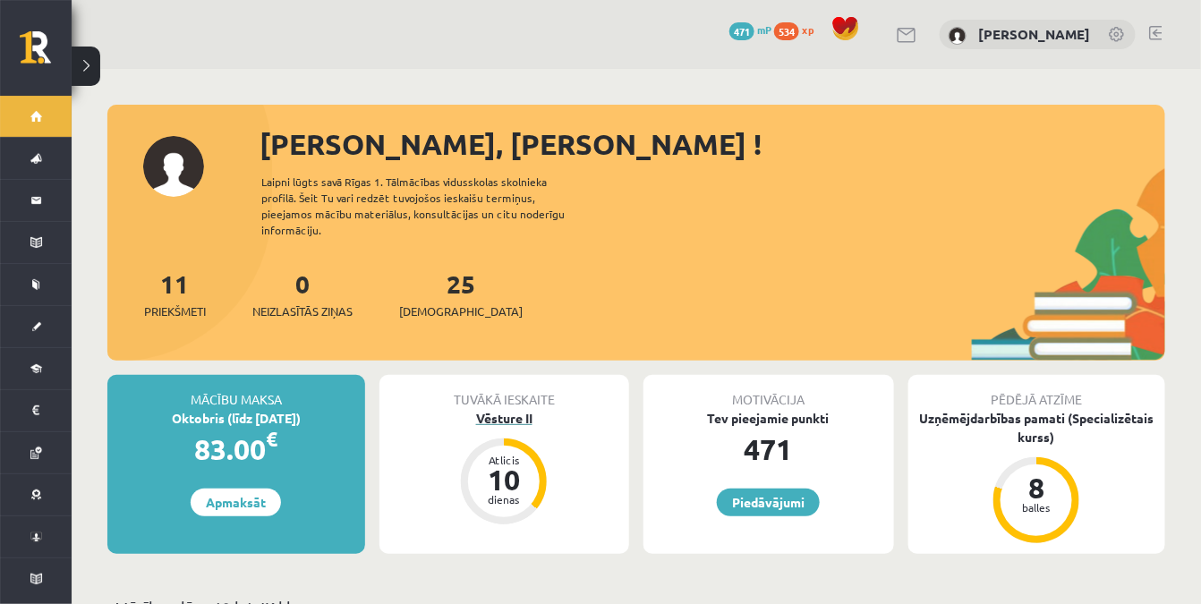
click at [500, 409] on div "Vēsture II" at bounding box center [504, 418] width 251 height 19
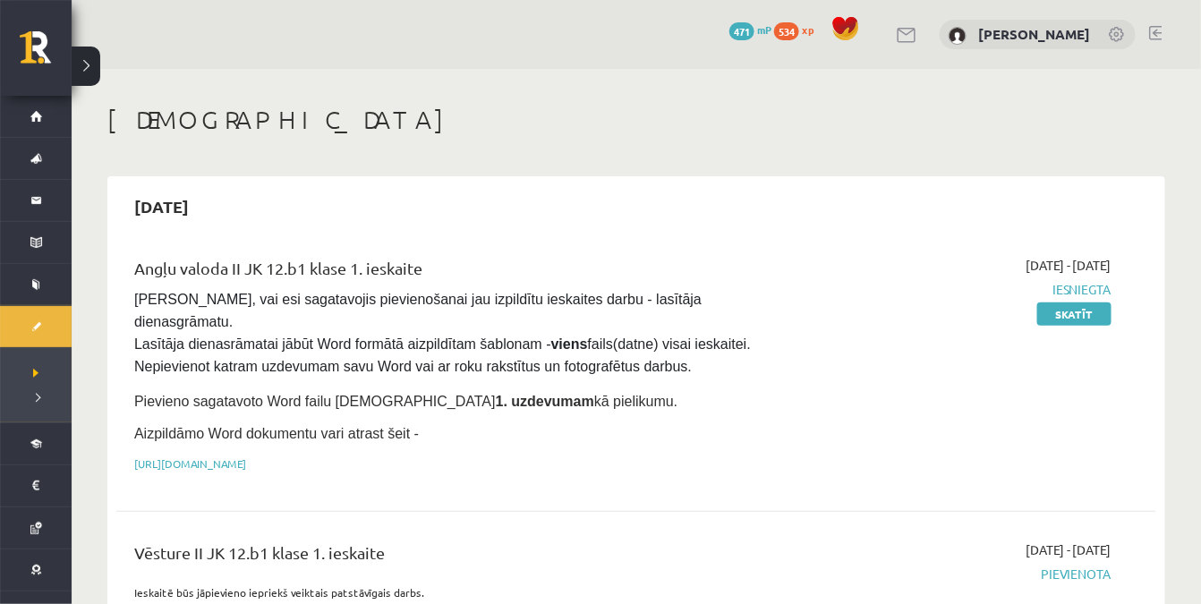
drag, startPoint x: 193, startPoint y: 373, endPoint x: 556, endPoint y: 387, distance: 362.7
click at [556, 389] on p "Pievieno sagatavoto Word failu [DEMOGRAPHIC_DATA] 1. uzdevumam kā pielikumu." at bounding box center [455, 400] width 642 height 23
click at [640, 389] on p "Pievieno sagatavoto Word failu [DEMOGRAPHIC_DATA] 1. uzdevumam kā pielikumu." at bounding box center [455, 400] width 642 height 23
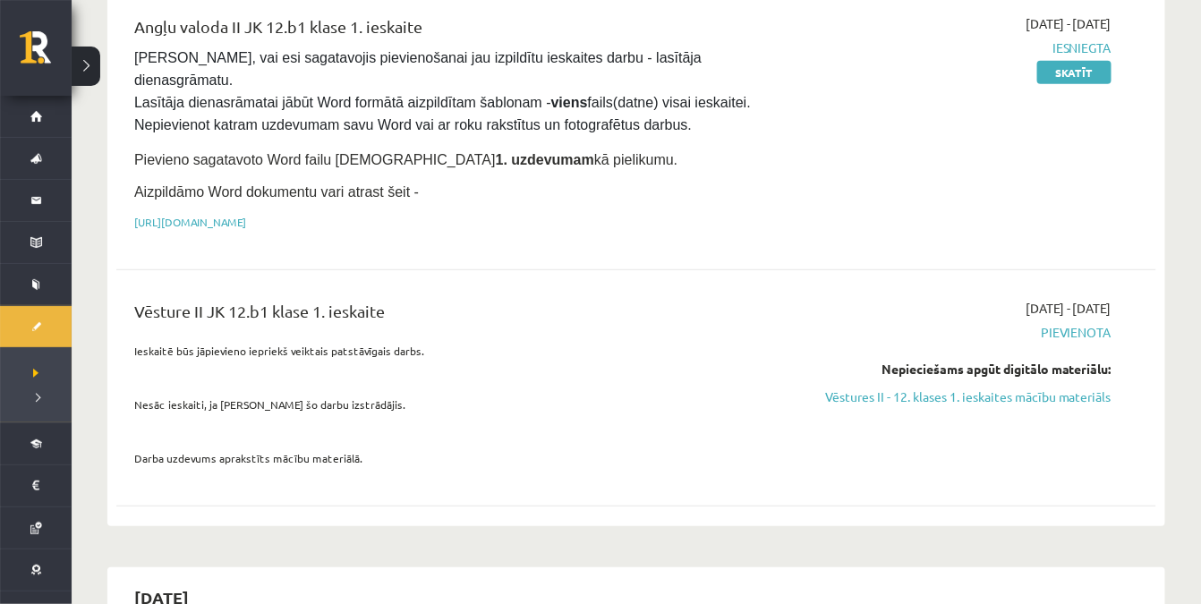
scroll to position [243, 0]
click at [914, 386] on link "Vēstures II - 12. klases 1. ieskaites mācību materiāls" at bounding box center [958, 395] width 308 height 19
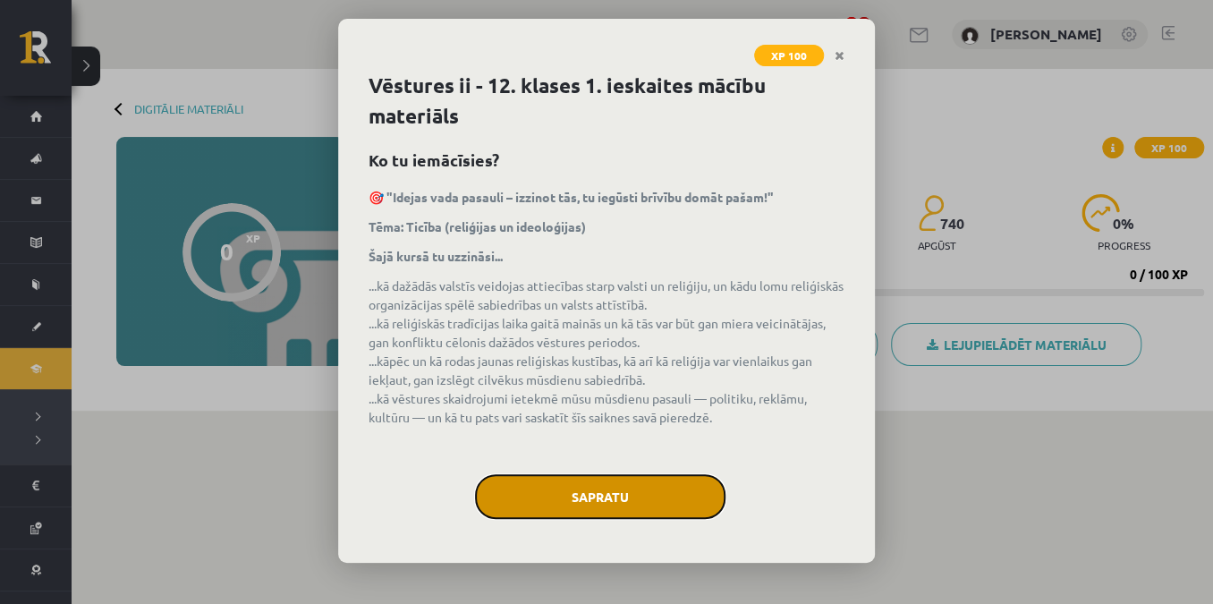
click at [540, 495] on button "Sapratu" at bounding box center [600, 496] width 251 height 45
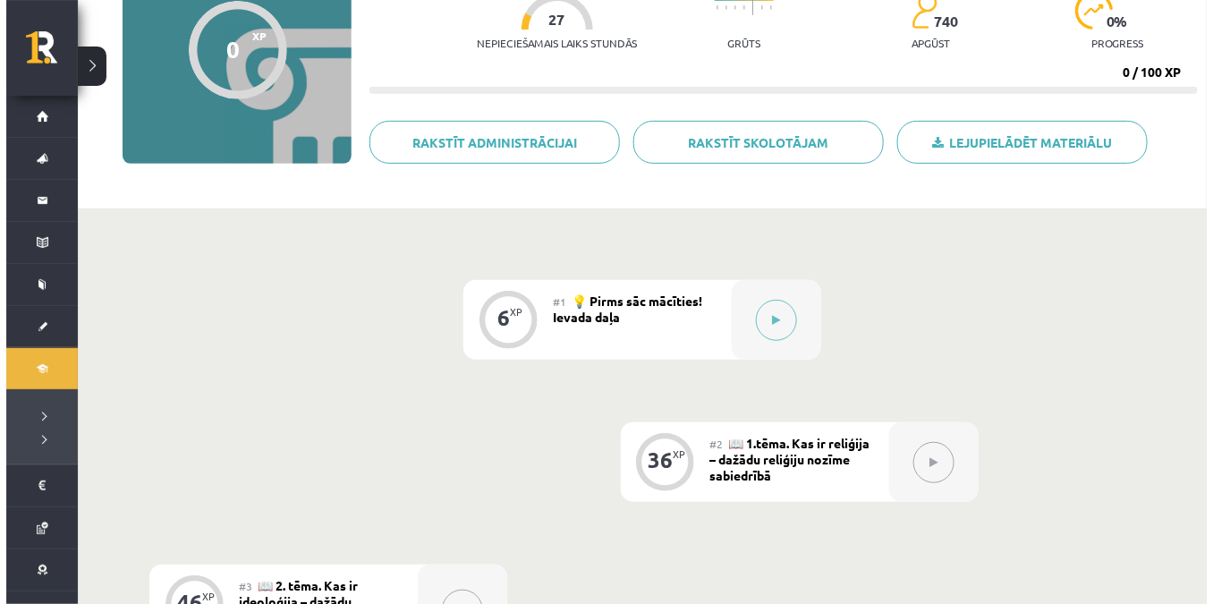
scroll to position [200, 0]
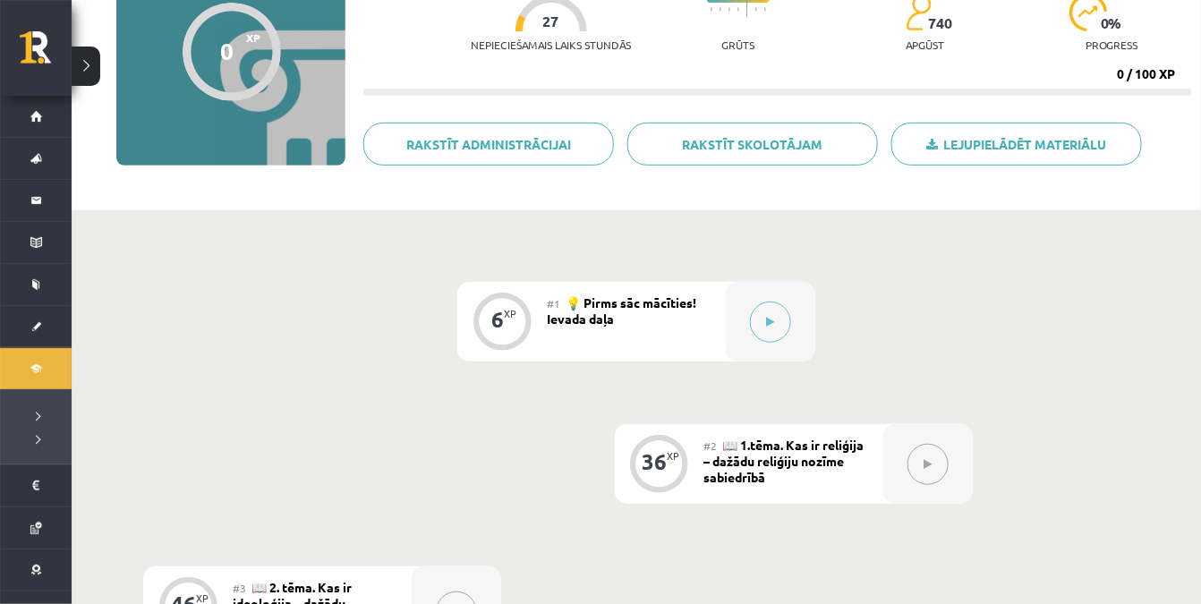
click at [638, 285] on div "#1 💡 Pirms sāc mācīties! Ievada daļa" at bounding box center [636, 322] width 179 height 80
click at [639, 302] on span "💡 Pirms sāc mācīties! Ievada daļa" at bounding box center [621, 310] width 149 height 32
click at [641, 342] on div "#1 💡 Pirms sāc mācīties! Ievada daļa" at bounding box center [636, 322] width 179 height 80
click at [805, 285] on div at bounding box center [770, 322] width 89 height 80
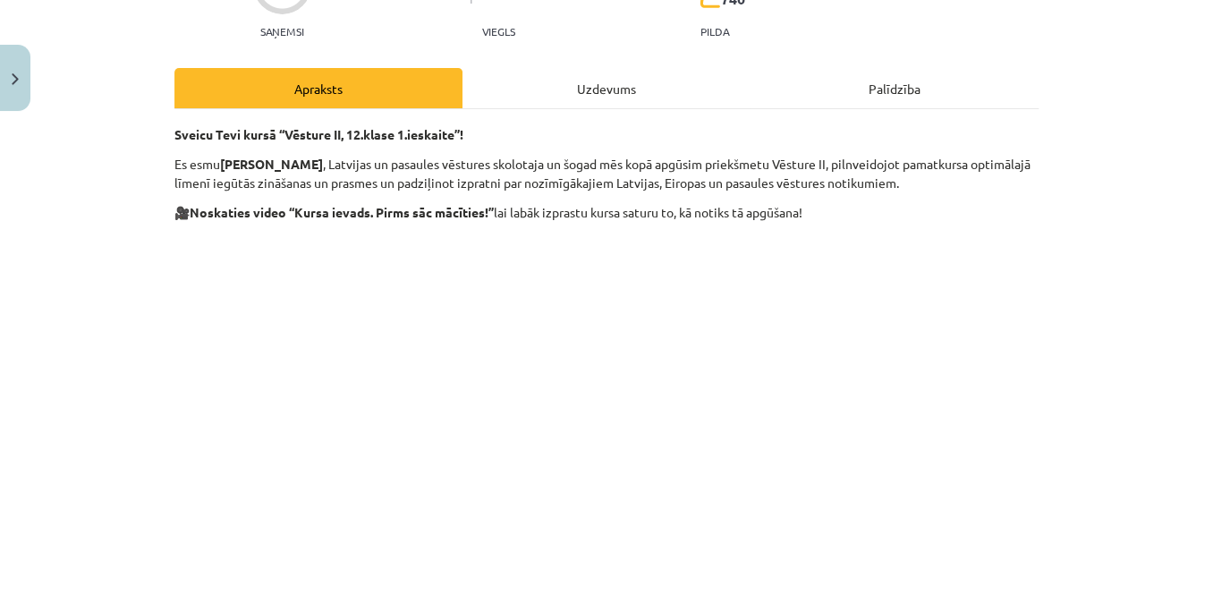
scroll to position [243, 0]
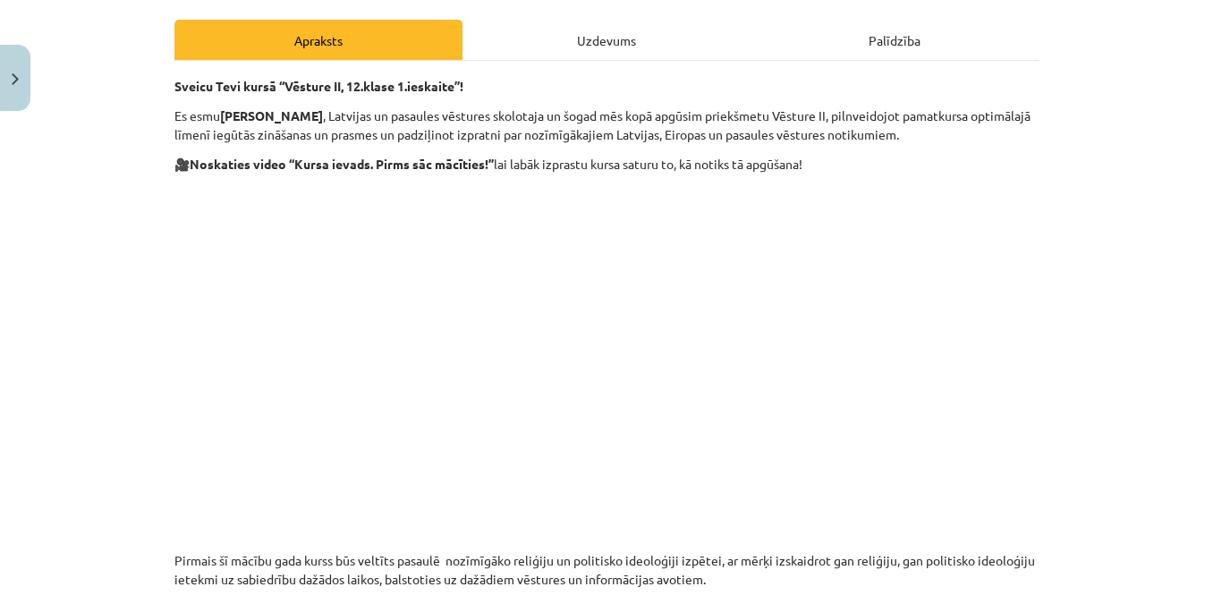
drag, startPoint x: 1104, startPoint y: 363, endPoint x: 1093, endPoint y: 361, distance: 11.8
click at [1101, 363] on div "Mācību tēma: Vēstures ii - 12. klases 1. ieskaites mācību materiāls #1 💡 Pirms …" at bounding box center [606, 302] width 1213 height 604
click at [1030, 359] on p at bounding box center [606, 347] width 864 height 327
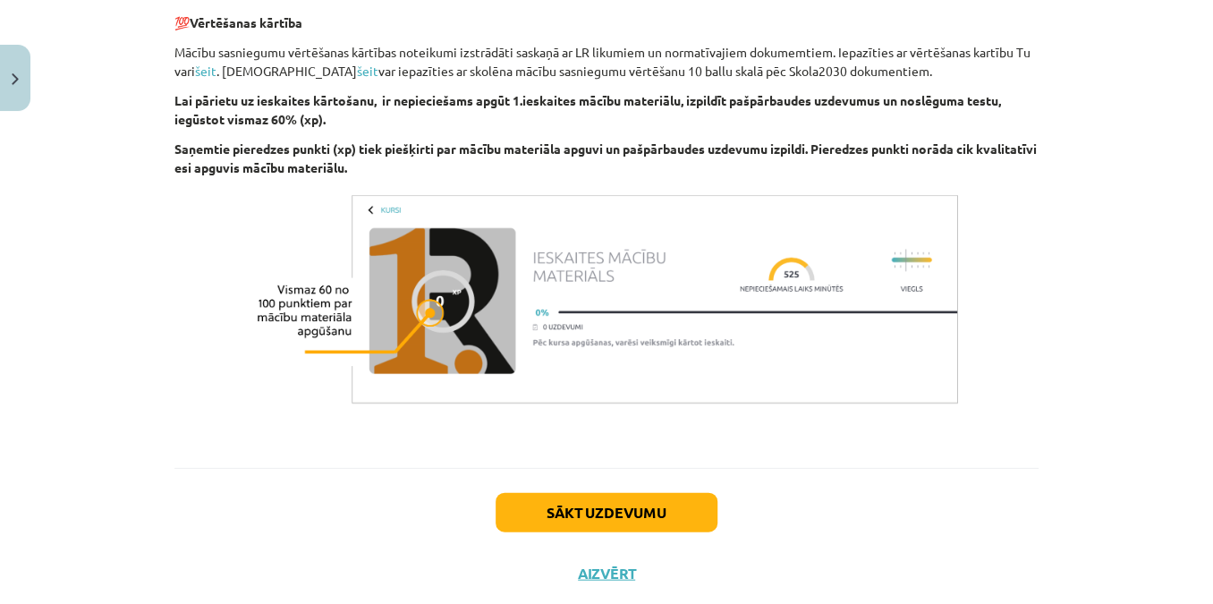
scroll to position [1708, 0]
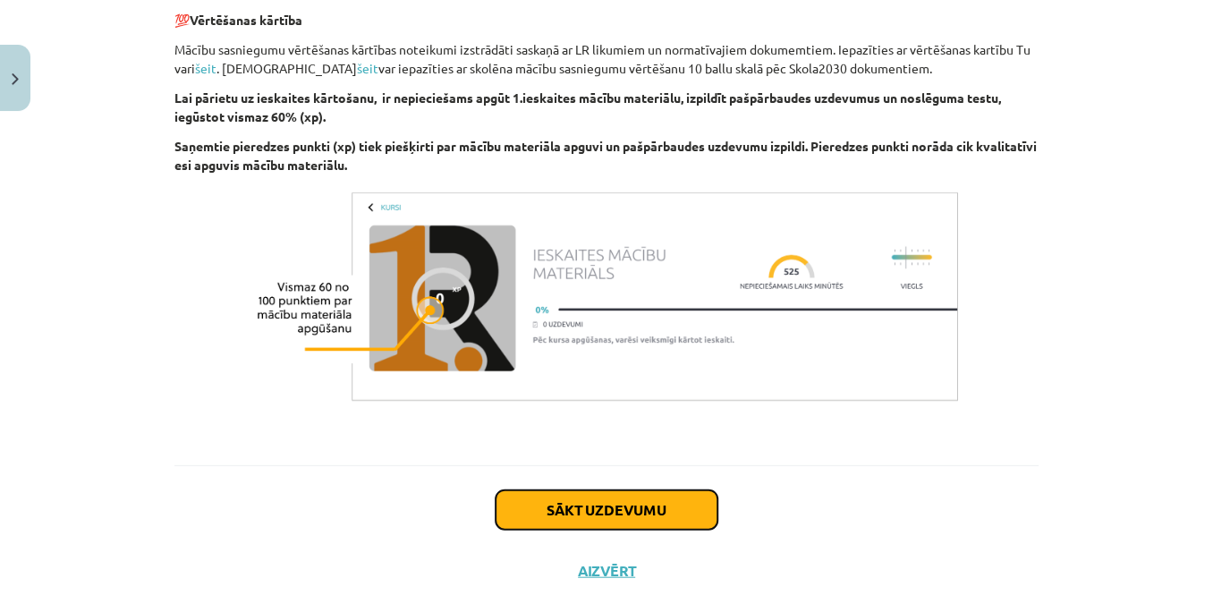
click at [604, 490] on button "Sākt uzdevumu" at bounding box center [607, 509] width 222 height 39
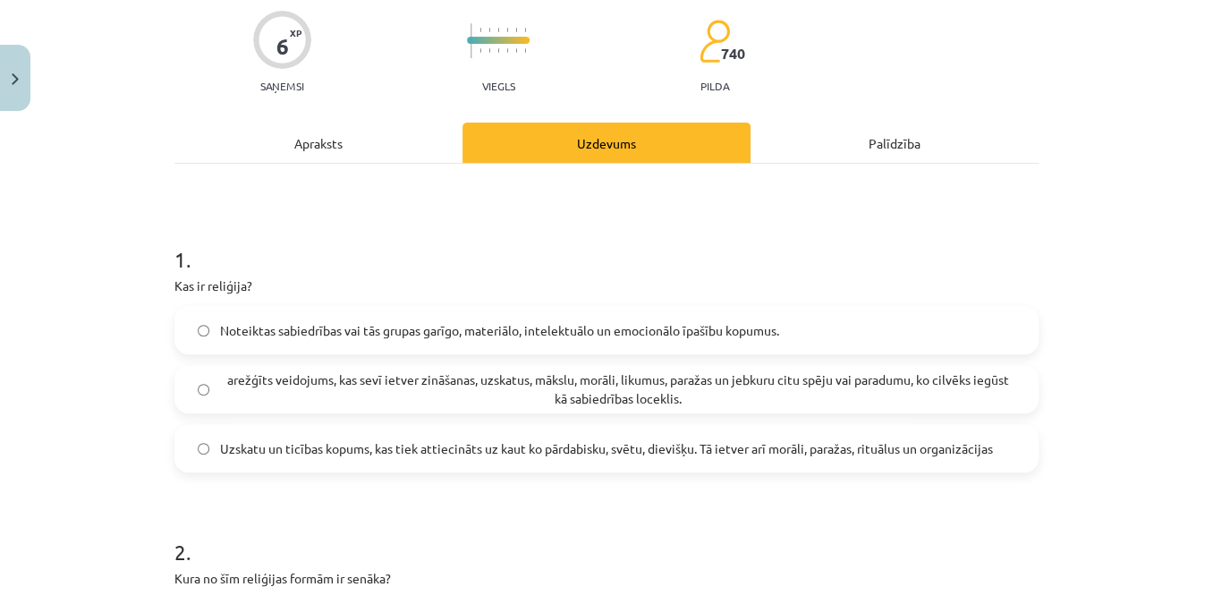
scroll to position [406, 0]
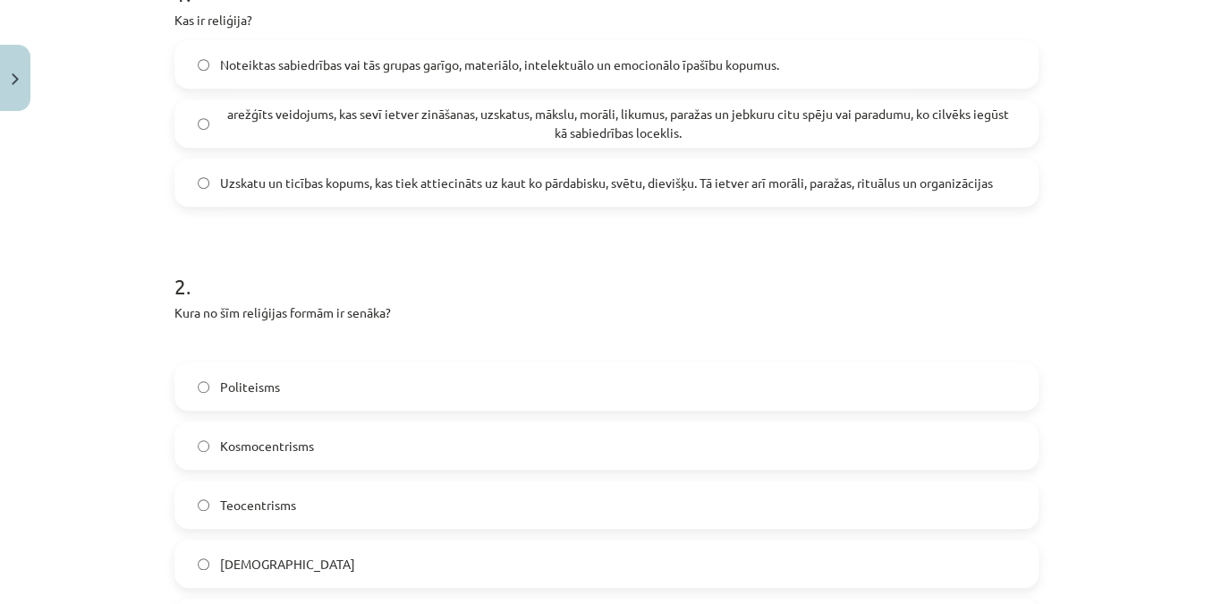
click at [451, 64] on span "Noteiktas sabiedrības vai tās grupas garīgo, materiālo, intelektuālo un emocion…" at bounding box center [499, 64] width 559 height 19
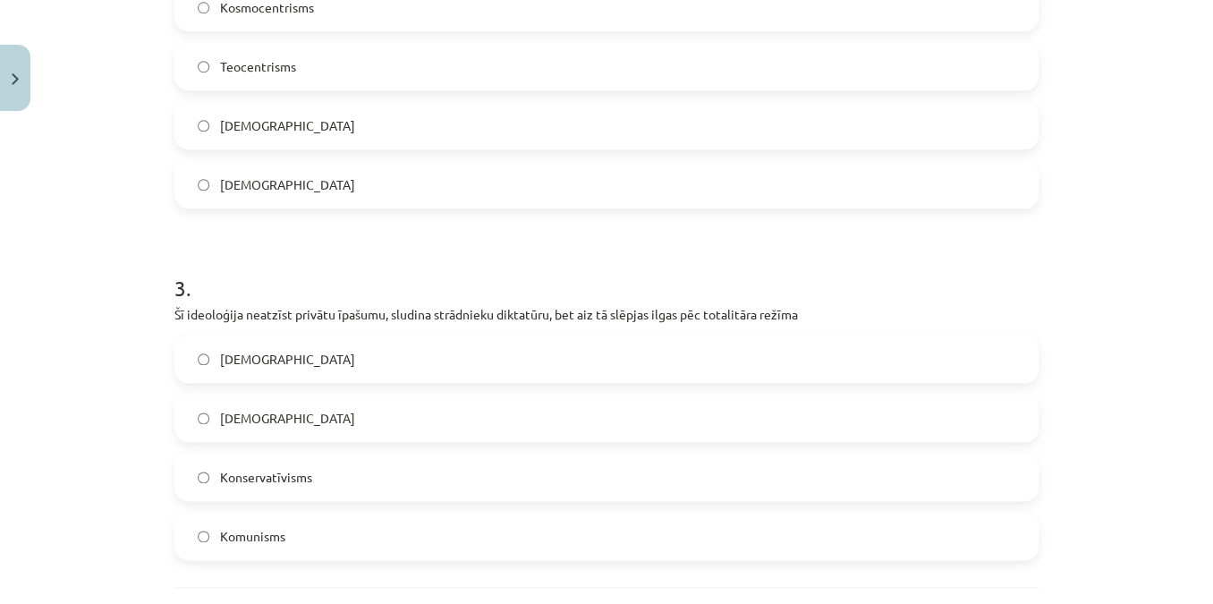
scroll to position [895, 0]
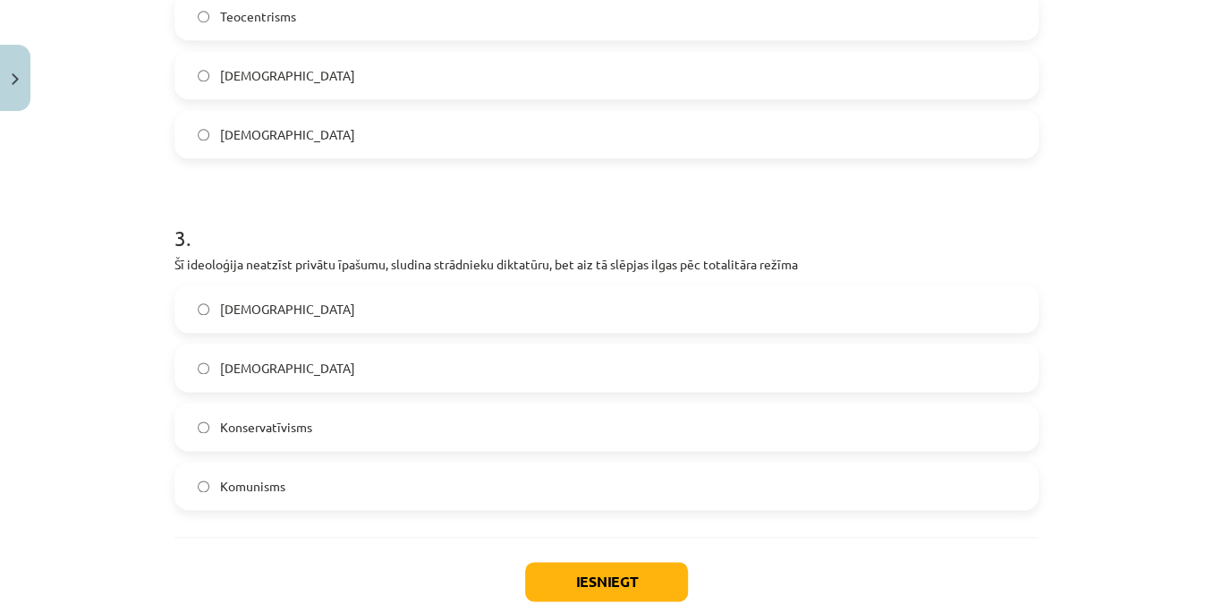
click at [257, 495] on label "Komunisms" at bounding box center [606, 486] width 861 height 45
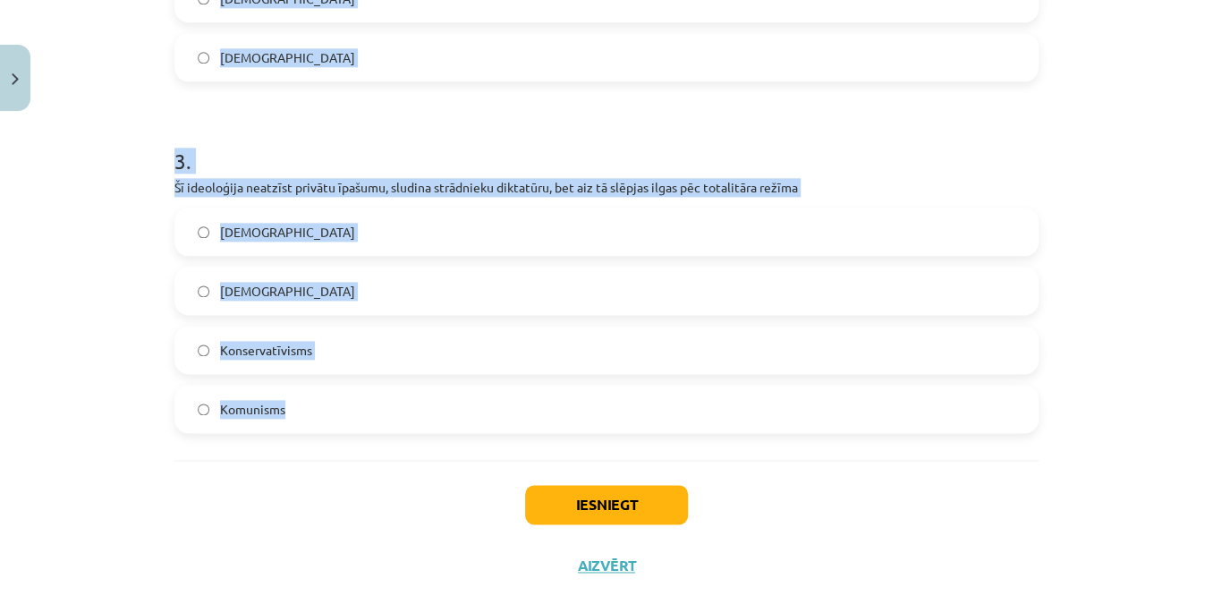
scroll to position [975, 0]
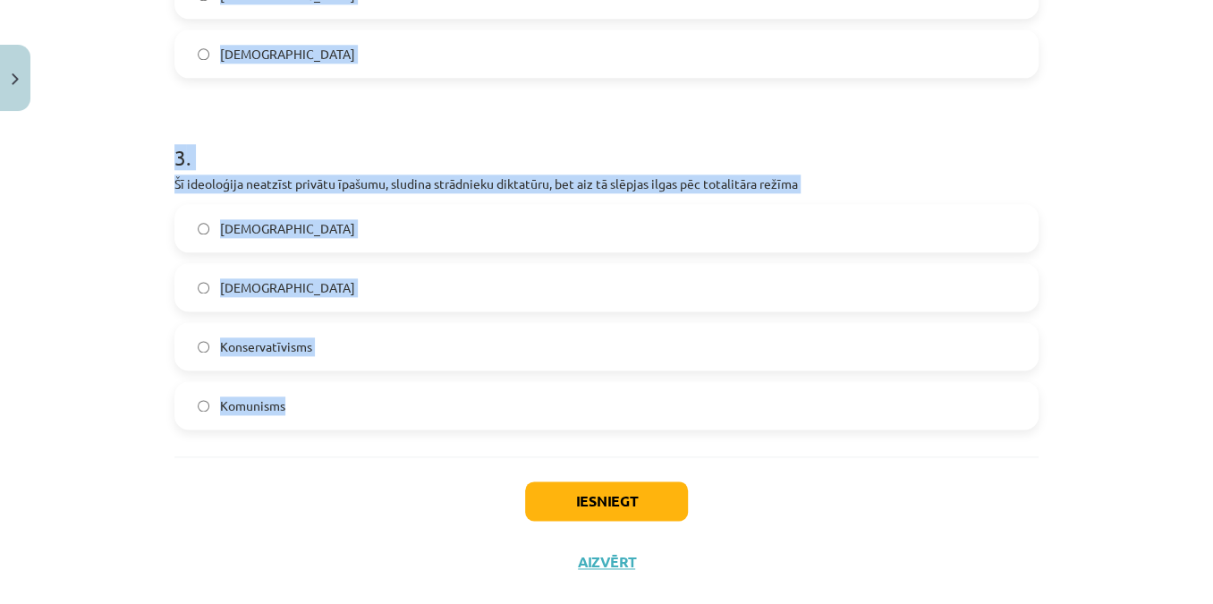
drag, startPoint x: 166, startPoint y: 425, endPoint x: 470, endPoint y: 443, distance: 304.8
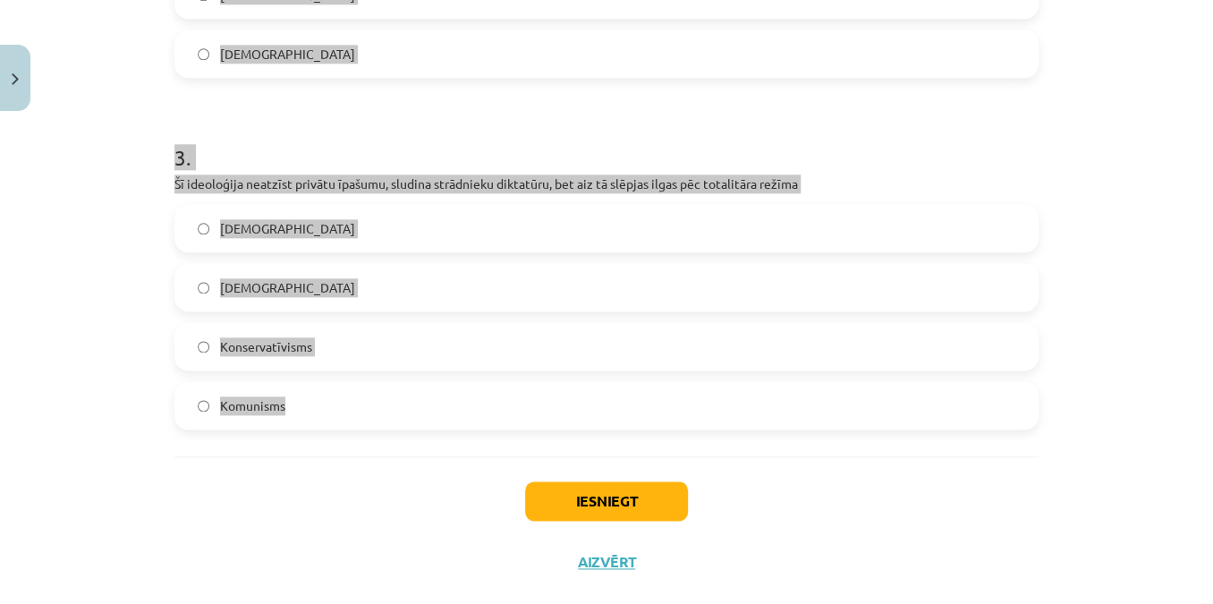
copy form "Kas ir reliģija? Noteiktas sabiedrības vai tās grupas garīgo, materiālo, intele…"
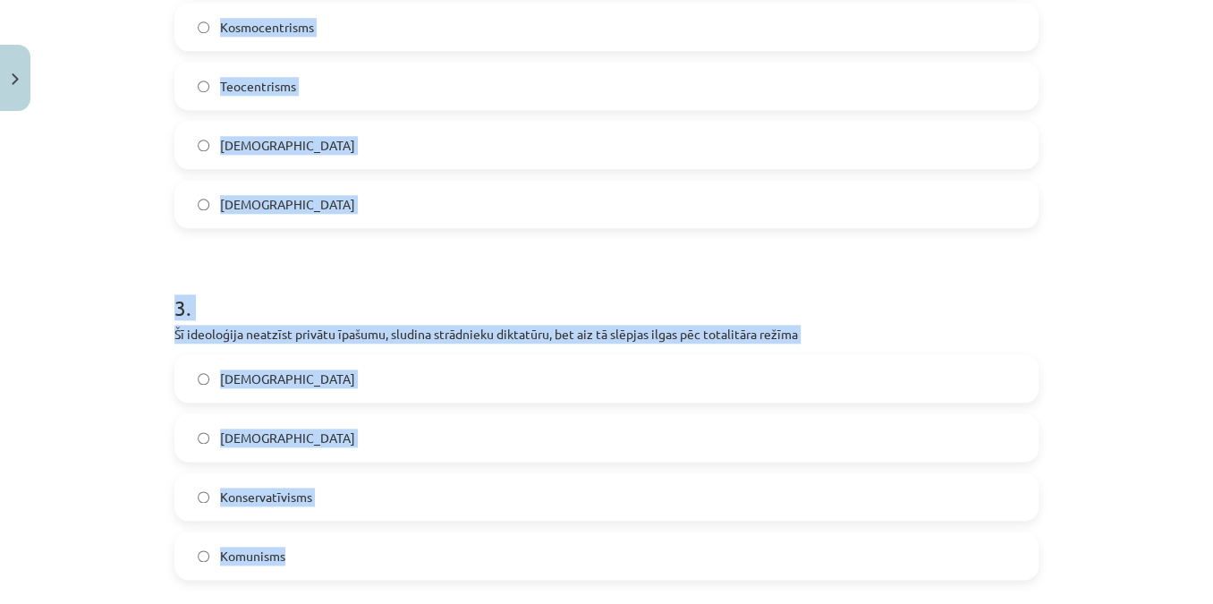
scroll to position [813, 0]
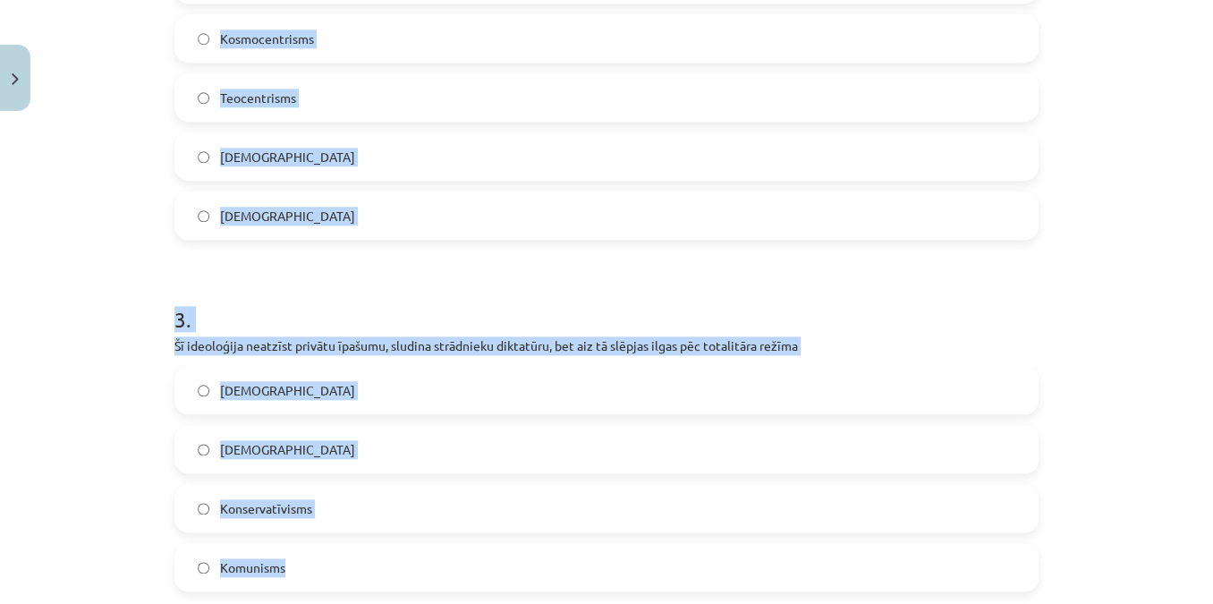
click at [102, 201] on div "Mācību tēma: Vēstures ii - 12. klases 1. ieskaites mācību materiāls #1 💡 Pirms …" at bounding box center [606, 302] width 1213 height 604
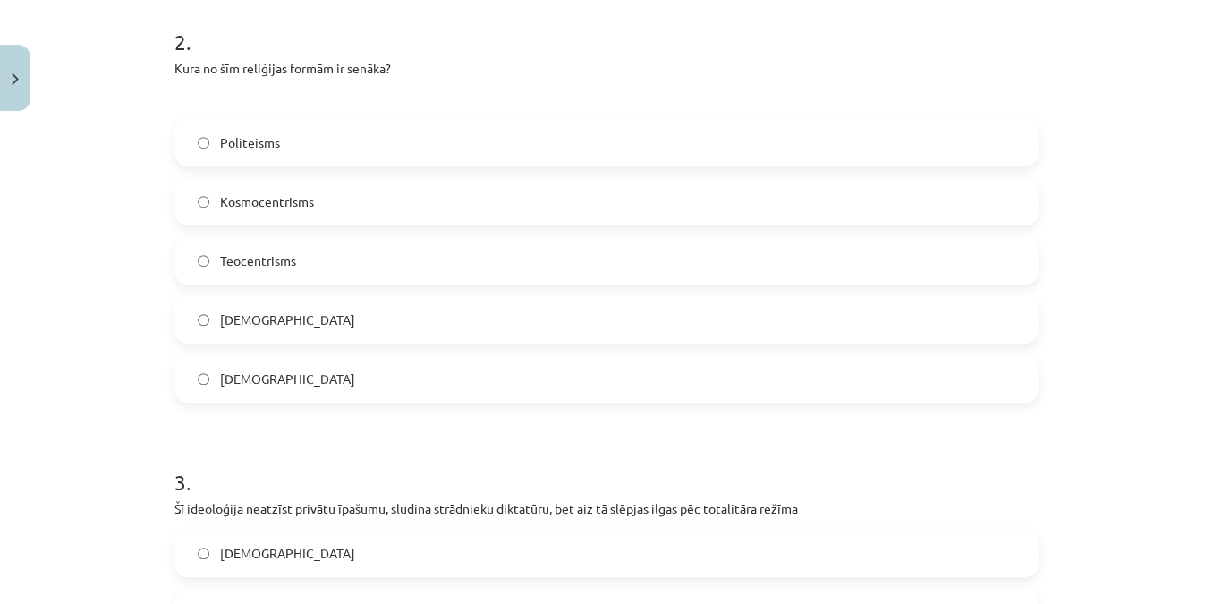
click at [252, 150] on span "Politeisms" at bounding box center [250, 142] width 60 height 19
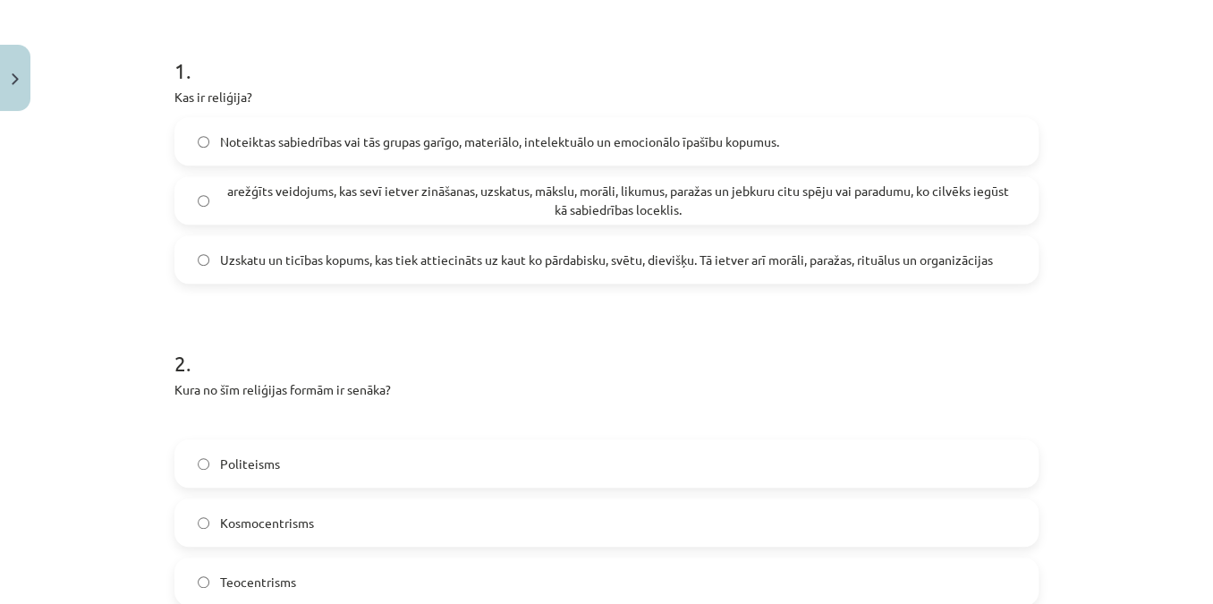
scroll to position [325, 0]
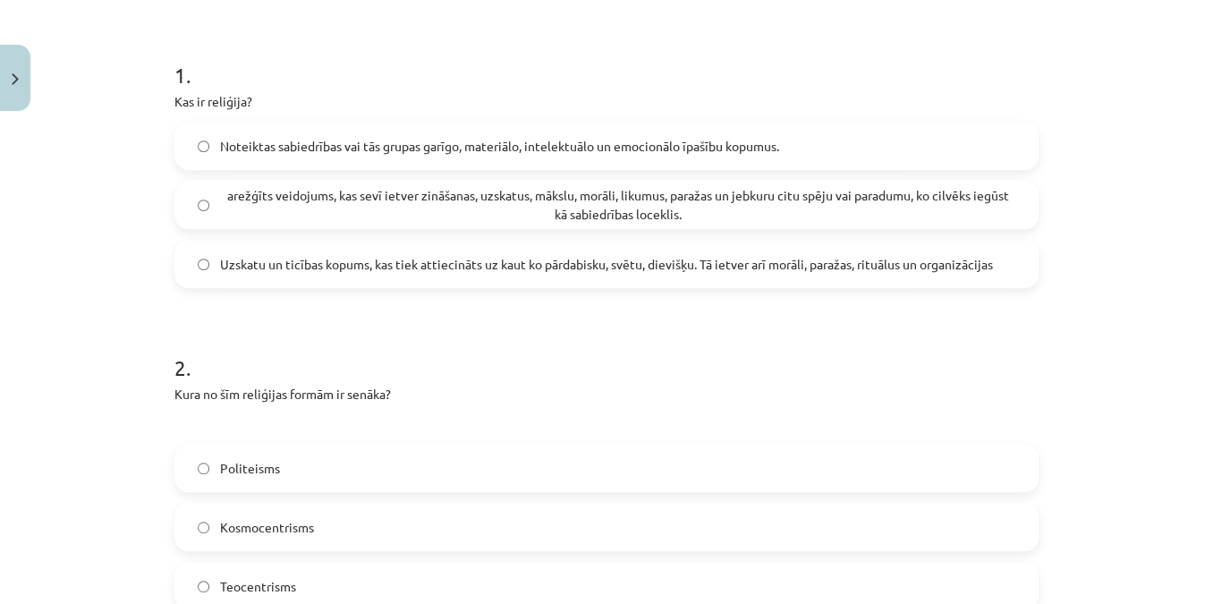
click at [390, 280] on label "Uzskatu un ticības kopums, kas tiek attiecināts uz kaut ko pārdabisku, svētu, d…" at bounding box center [606, 264] width 861 height 45
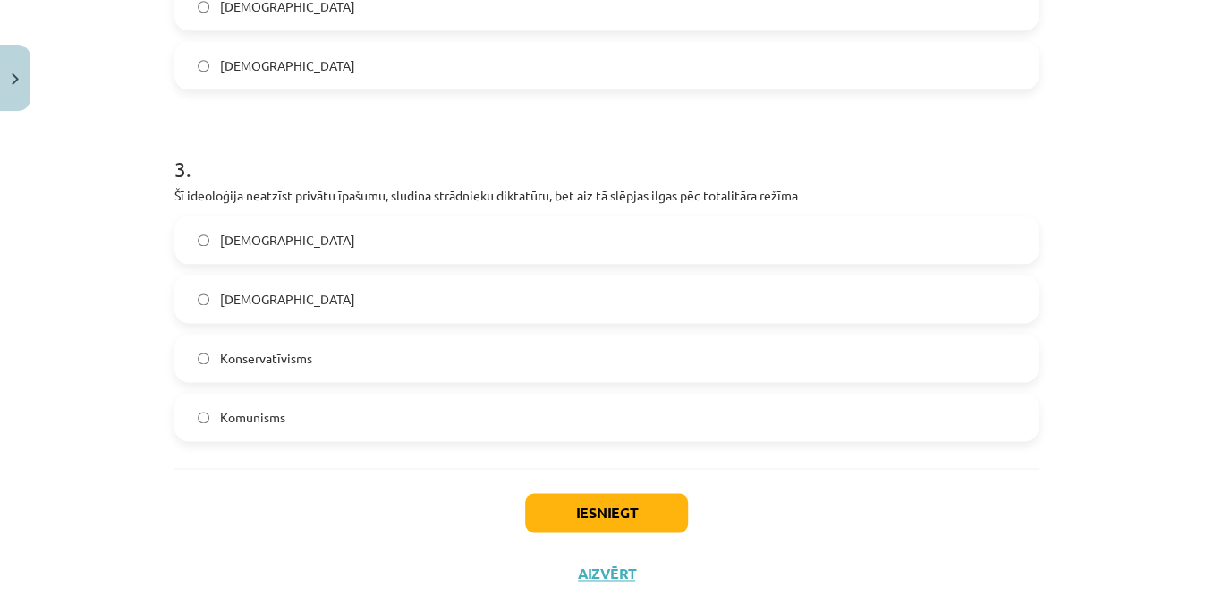
scroll to position [1008, 0]
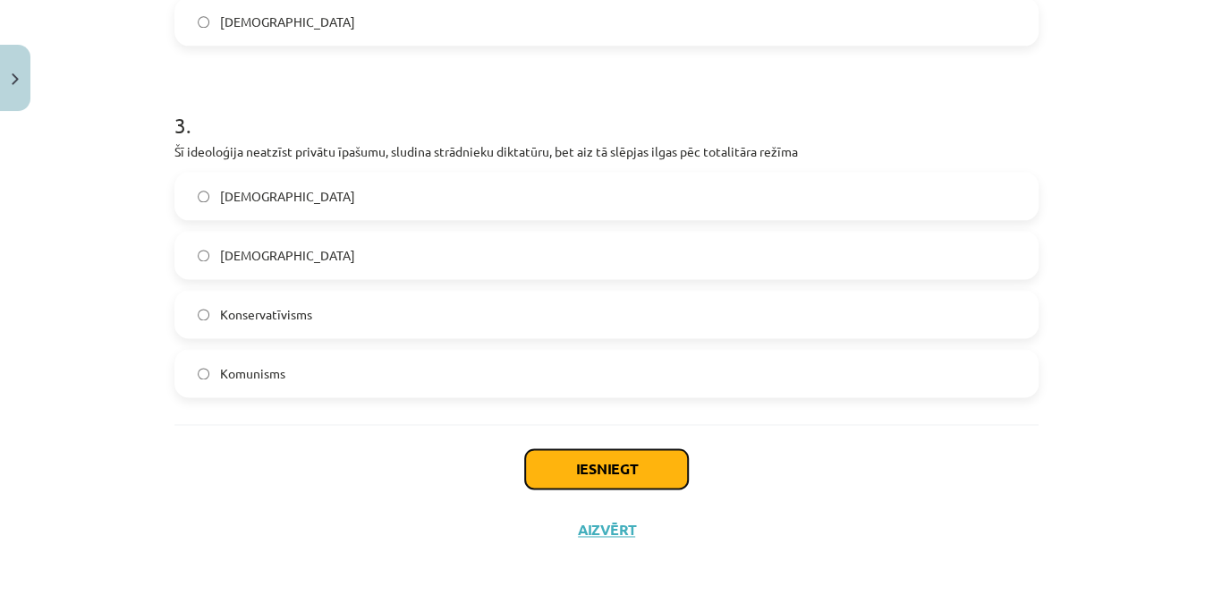
click at [558, 458] on button "Iesniegt" at bounding box center [606, 468] width 163 height 39
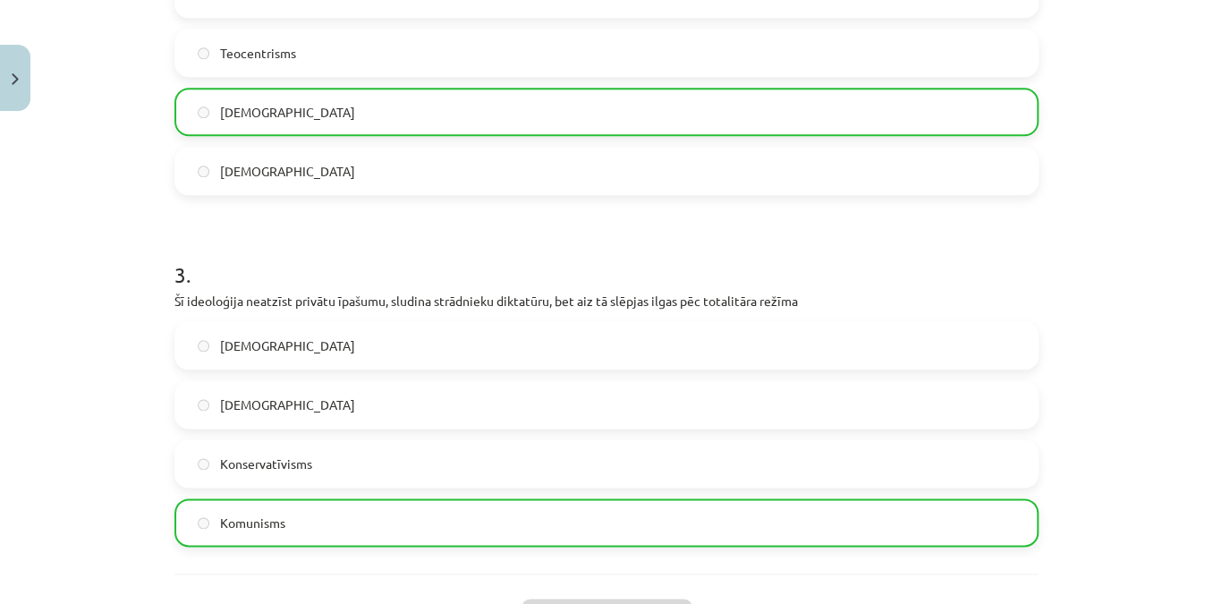
scroll to position [601, 0]
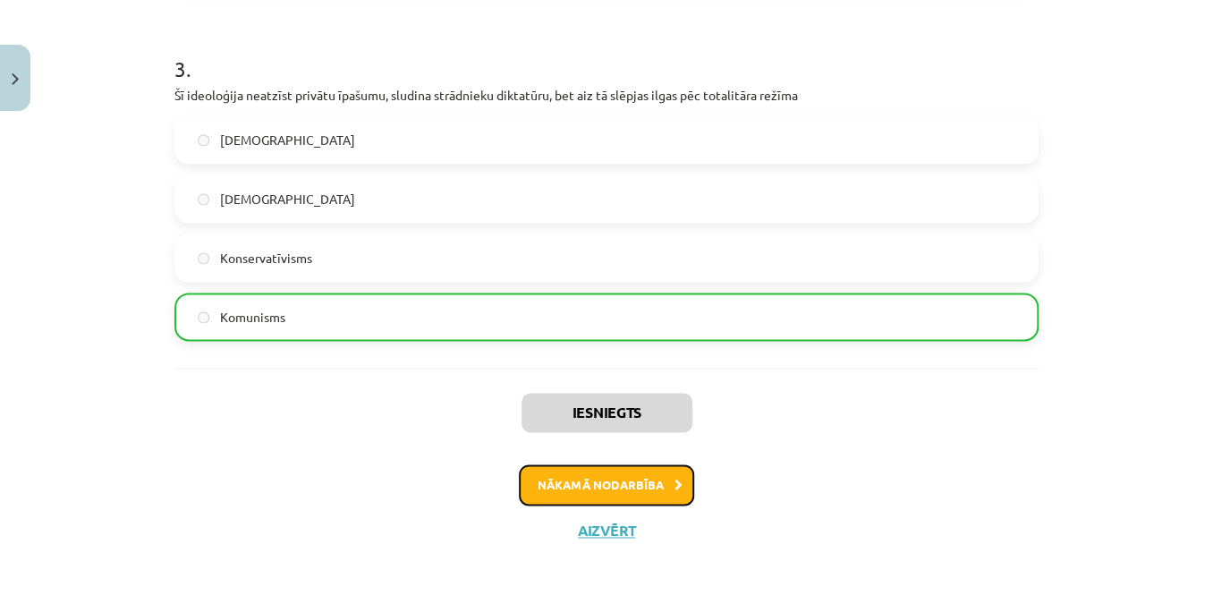
click at [615, 488] on button "Nākamā nodarbība" at bounding box center [606, 484] width 175 height 41
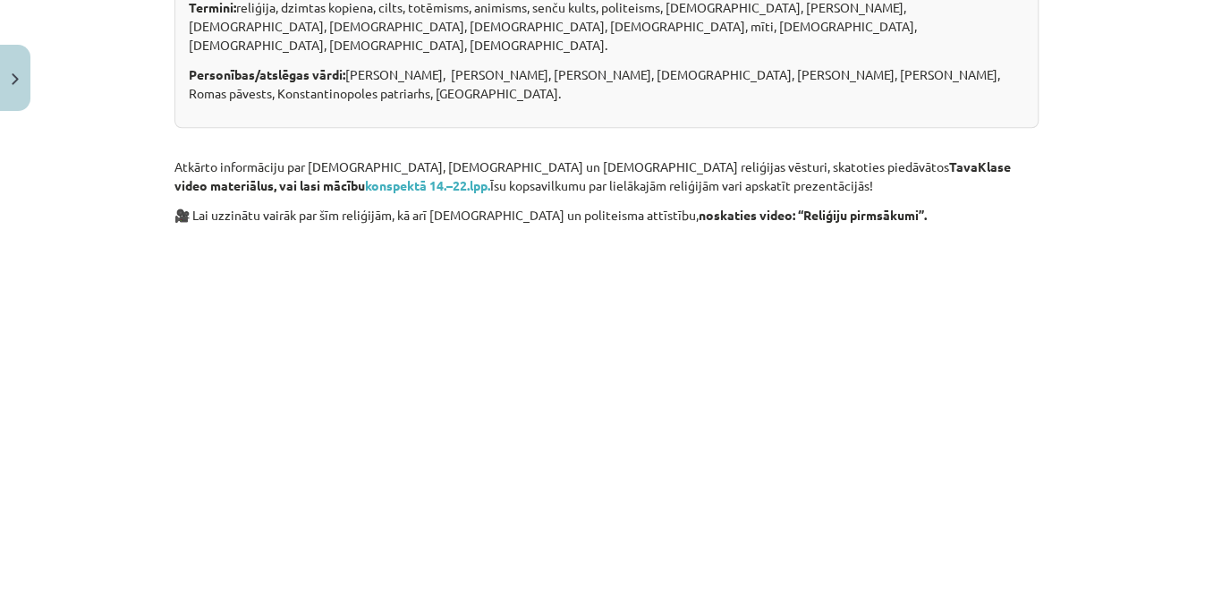
scroll to position [614, 0]
drag, startPoint x: 913, startPoint y: 485, endPoint x: 961, endPoint y: 554, distance: 84.2
click at [961, 571] on p at bounding box center [606, 580] width 864 height 19
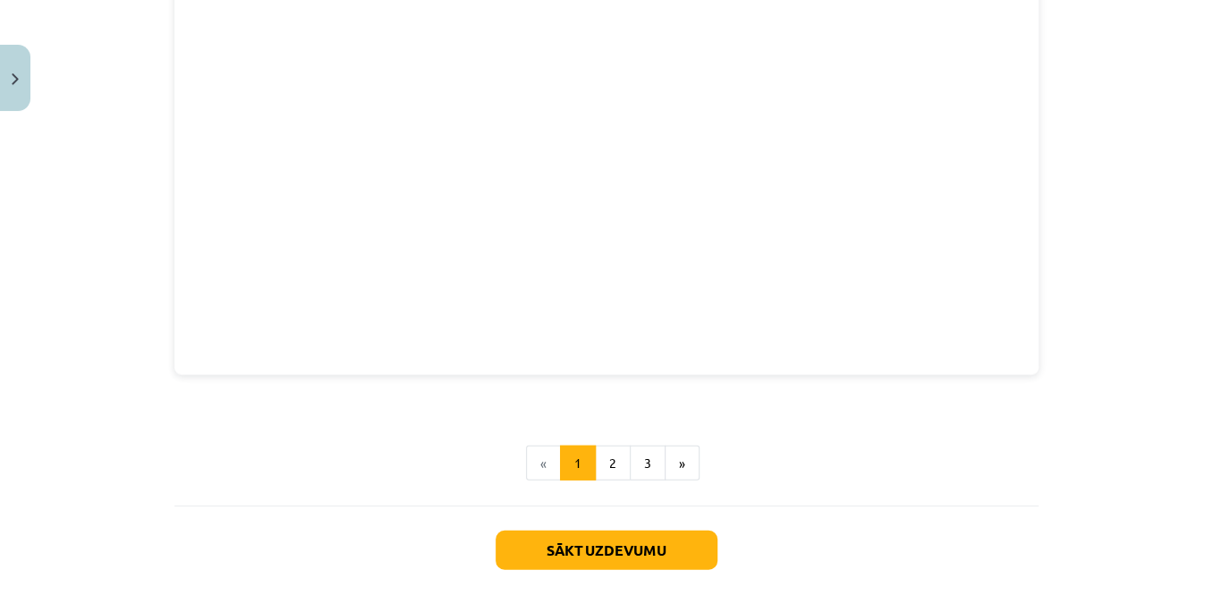
scroll to position [2135, 0]
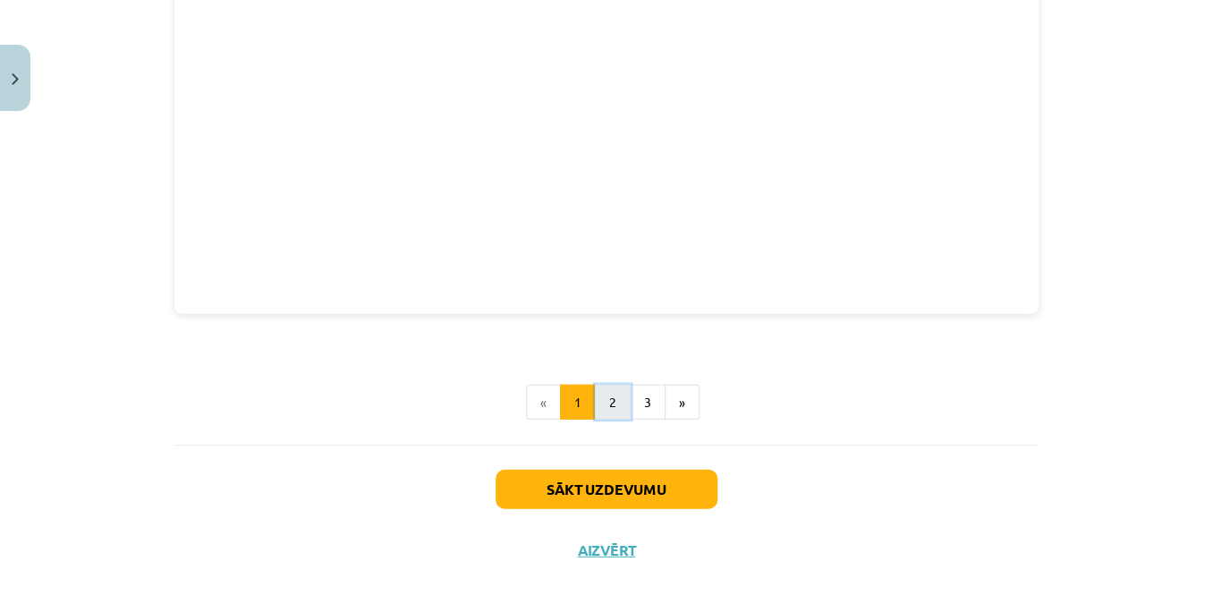
click at [617, 385] on button "2" at bounding box center [613, 403] width 36 height 36
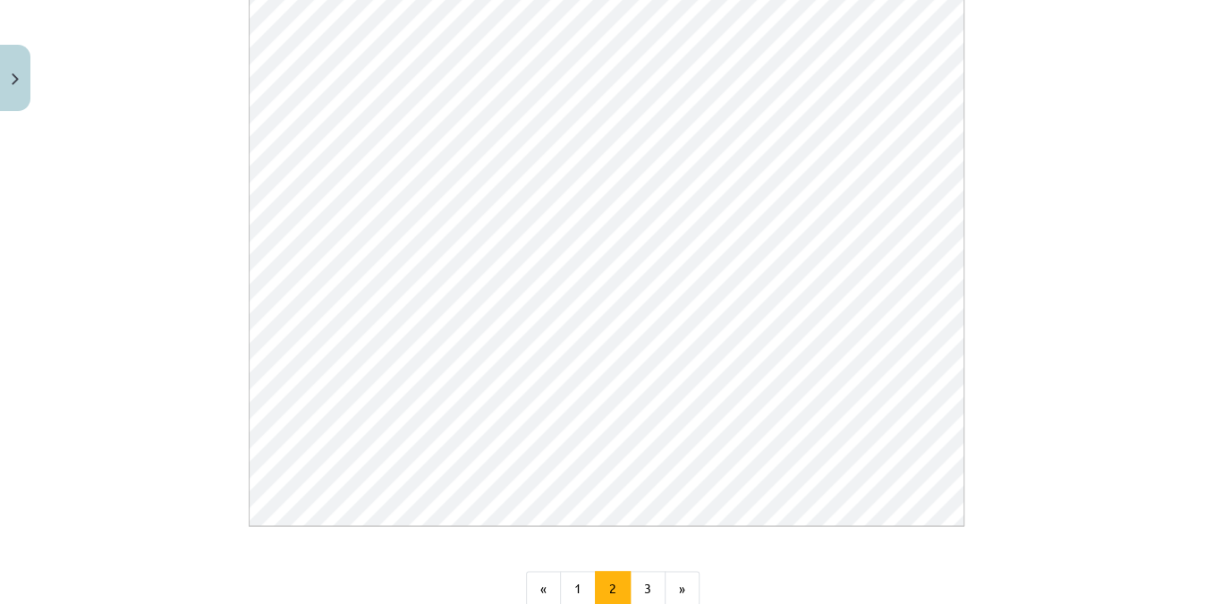
scroll to position [1033, 0]
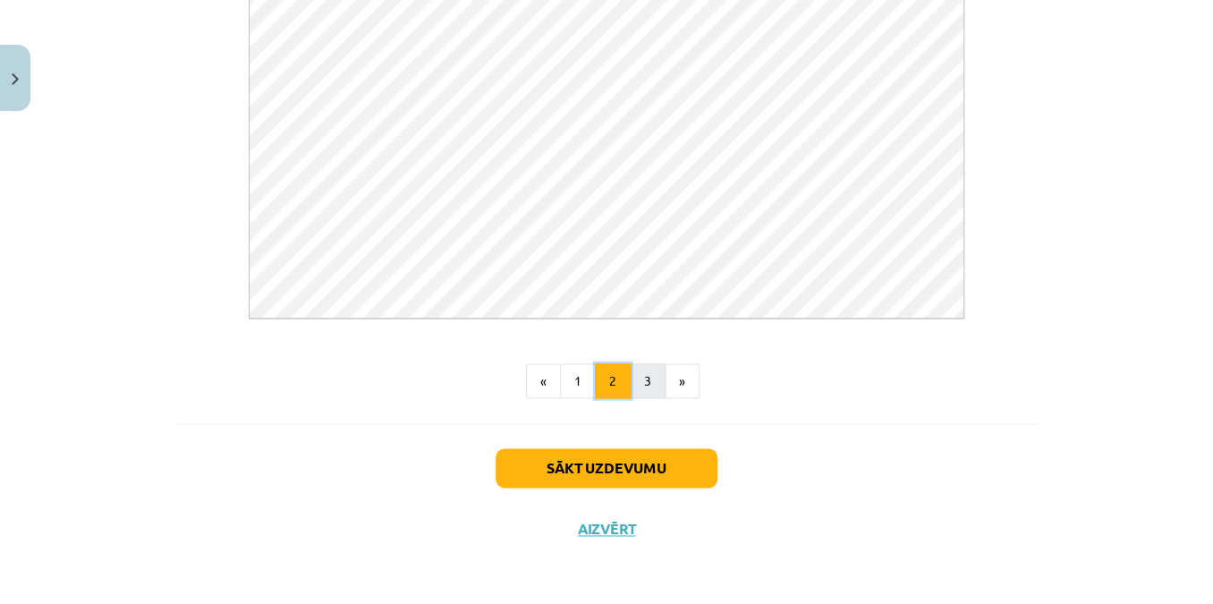
click at [625, 389] on ul "« 1 2 3 »" at bounding box center [606, 381] width 864 height 36
click at [630, 389] on button "3" at bounding box center [648, 381] width 36 height 36
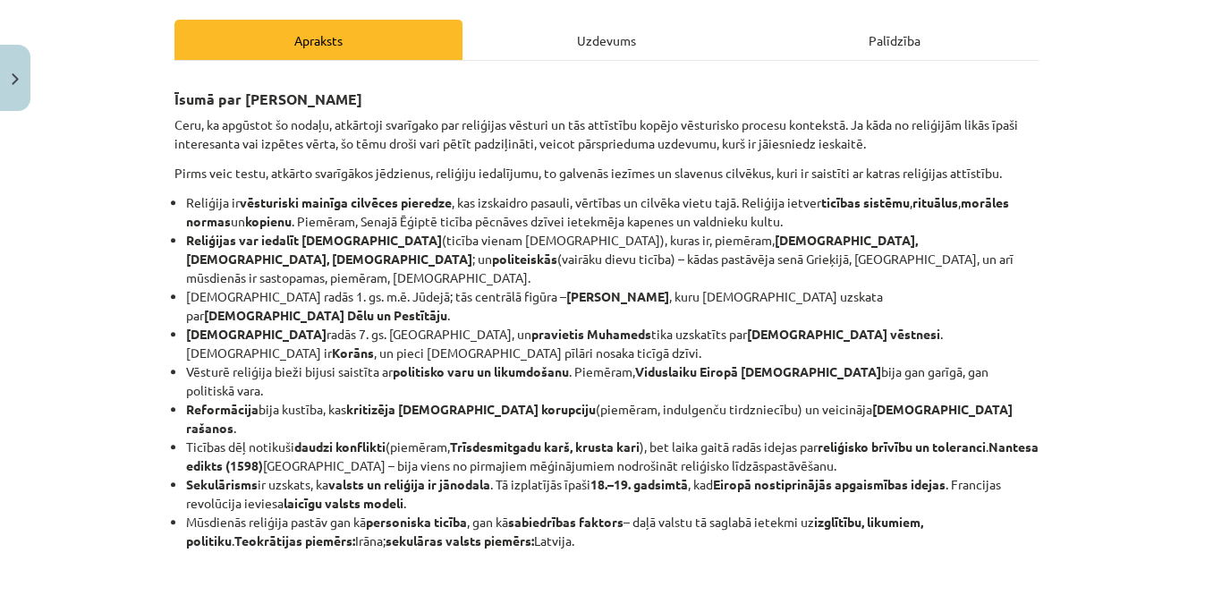
scroll to position [238, 0]
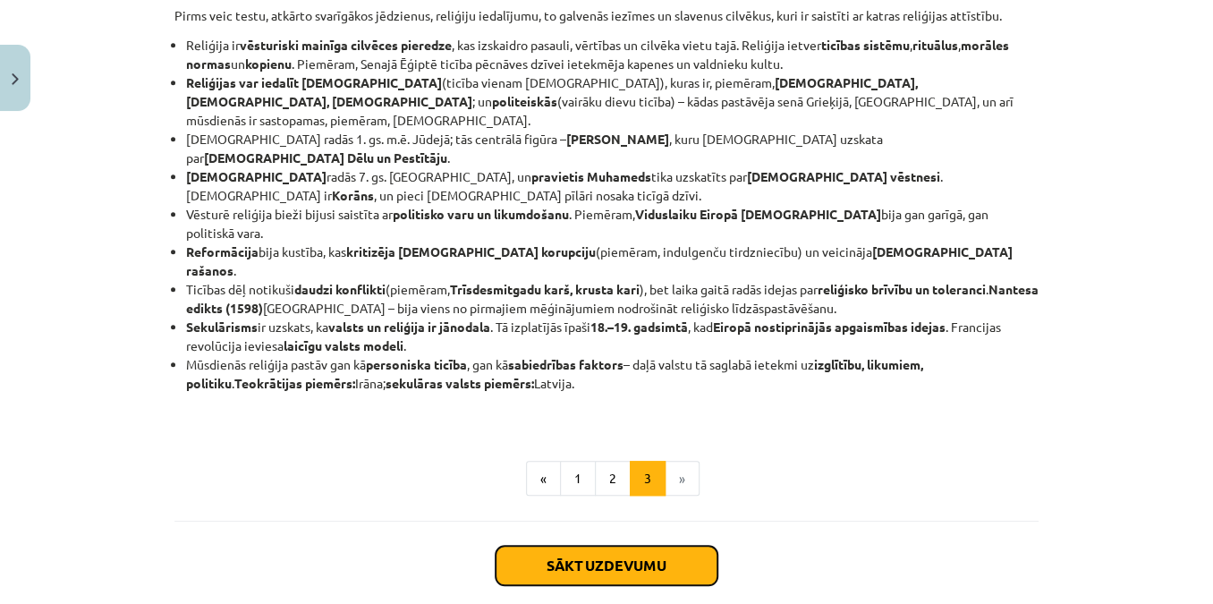
click at [605, 546] on button "Sākt uzdevumu" at bounding box center [607, 565] width 222 height 39
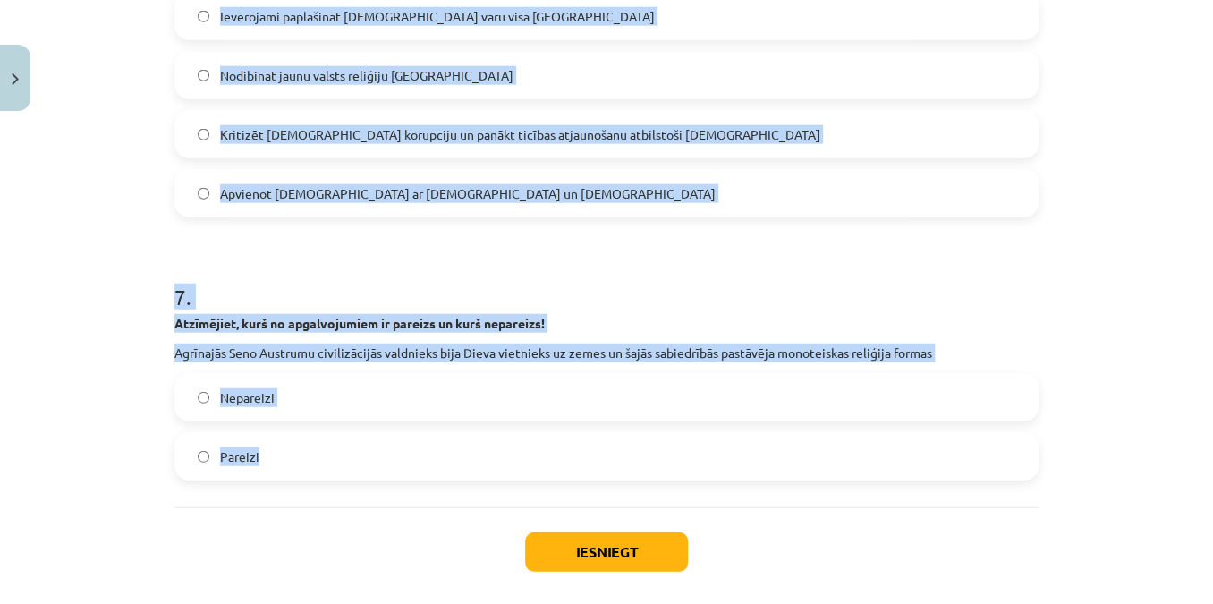
scroll to position [2195, 0]
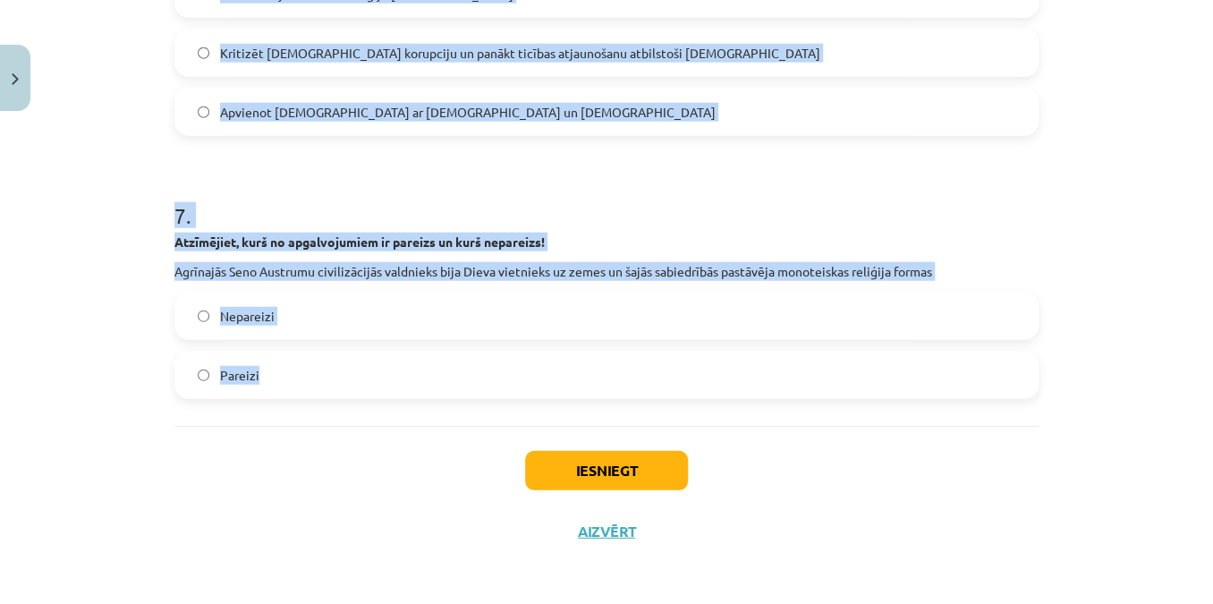
drag, startPoint x: 165, startPoint y: 421, endPoint x: 709, endPoint y: 409, distance: 544.2
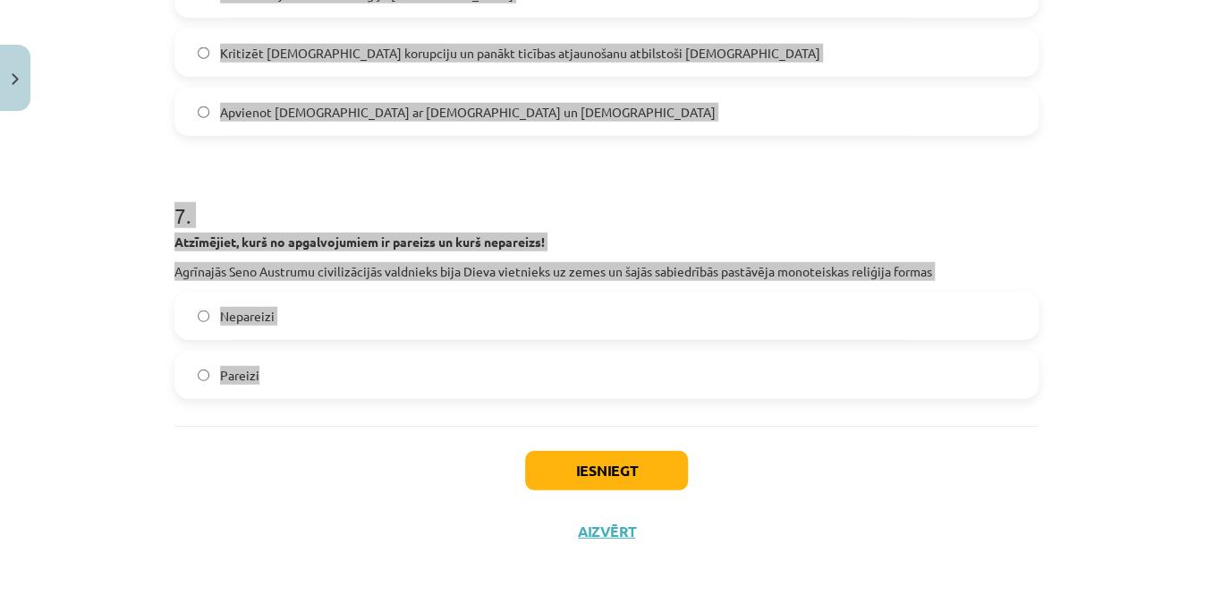
copy form "Atzīmējiet, kurš no apgalvojumiem ir pareizs un kurš nepareizs! Reformācijas se…"
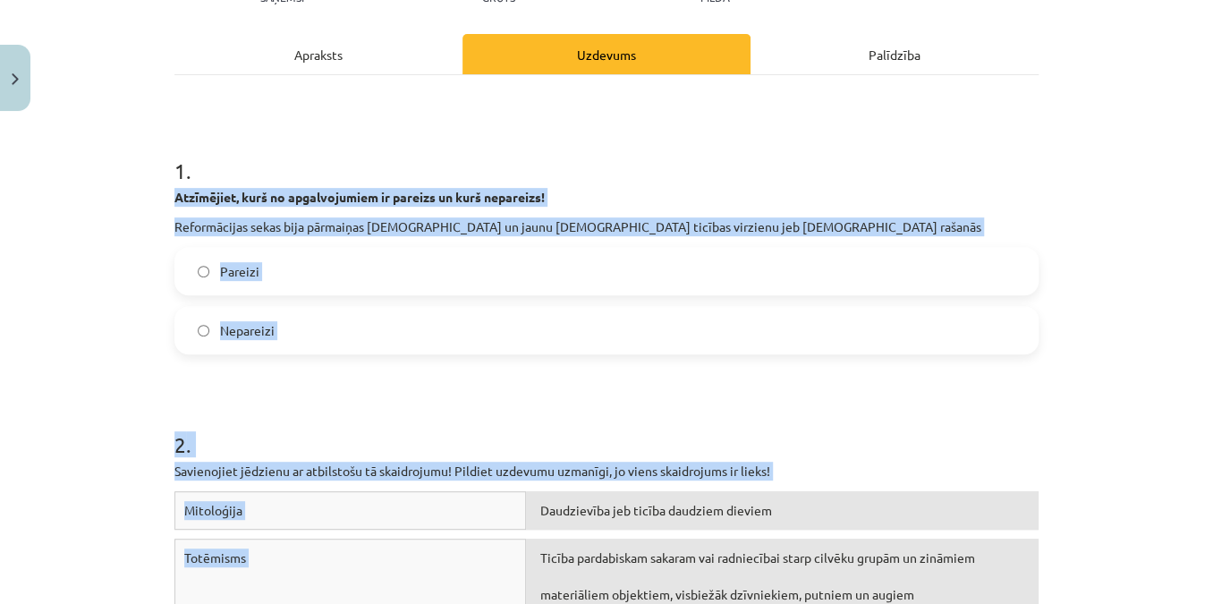
scroll to position [161, 0]
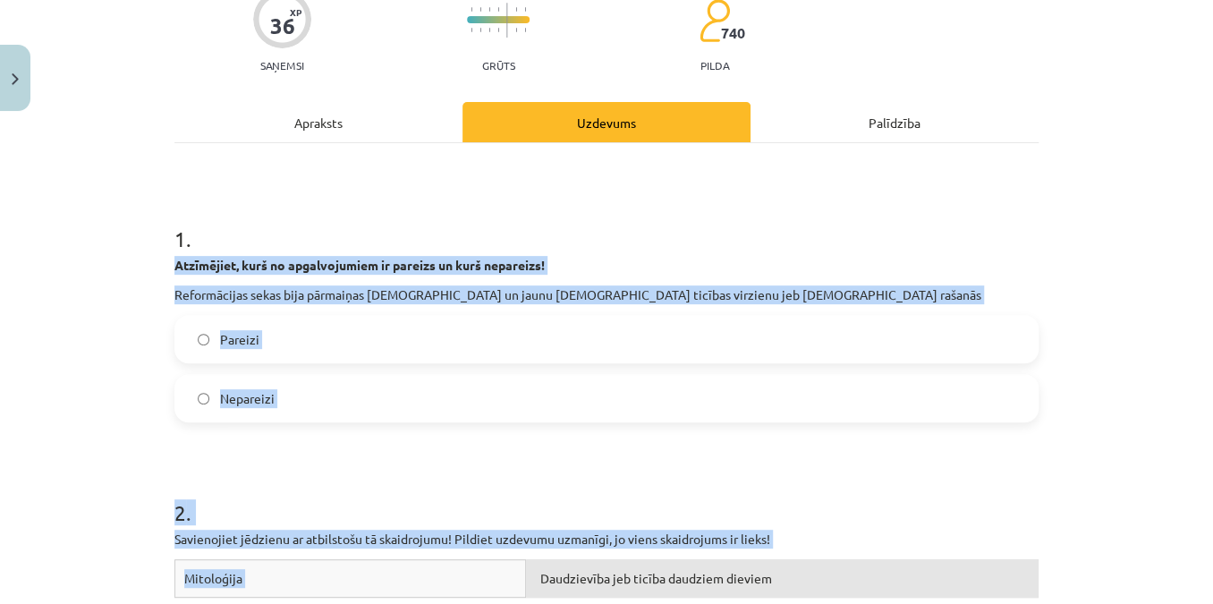
click at [276, 319] on label "Pareizi" at bounding box center [606, 339] width 861 height 45
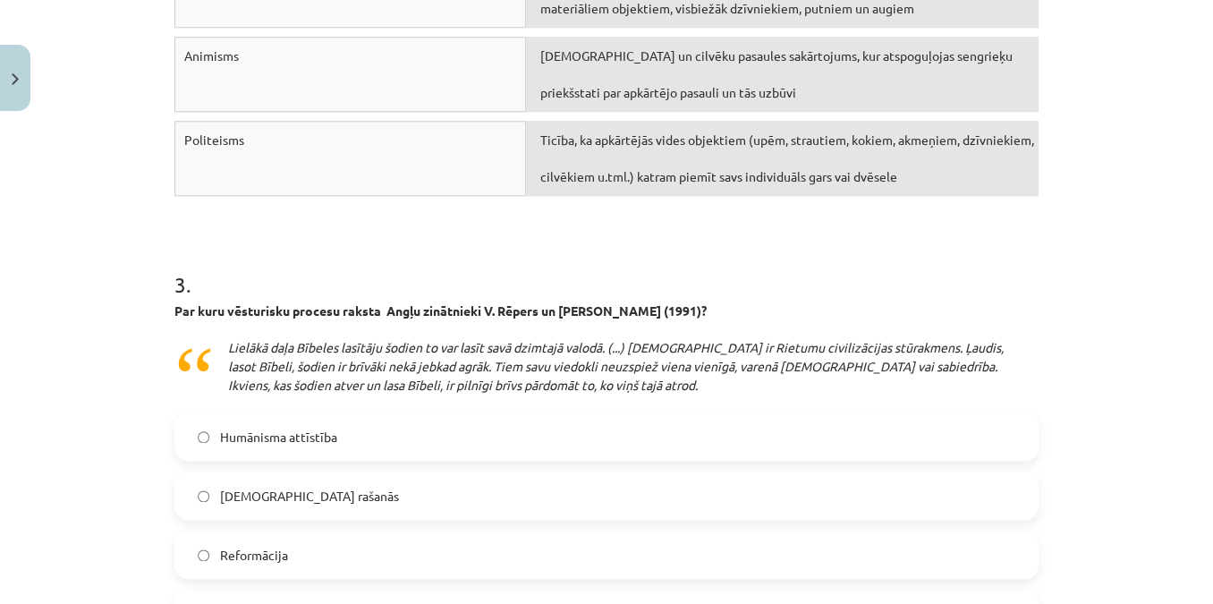
scroll to position [893, 0]
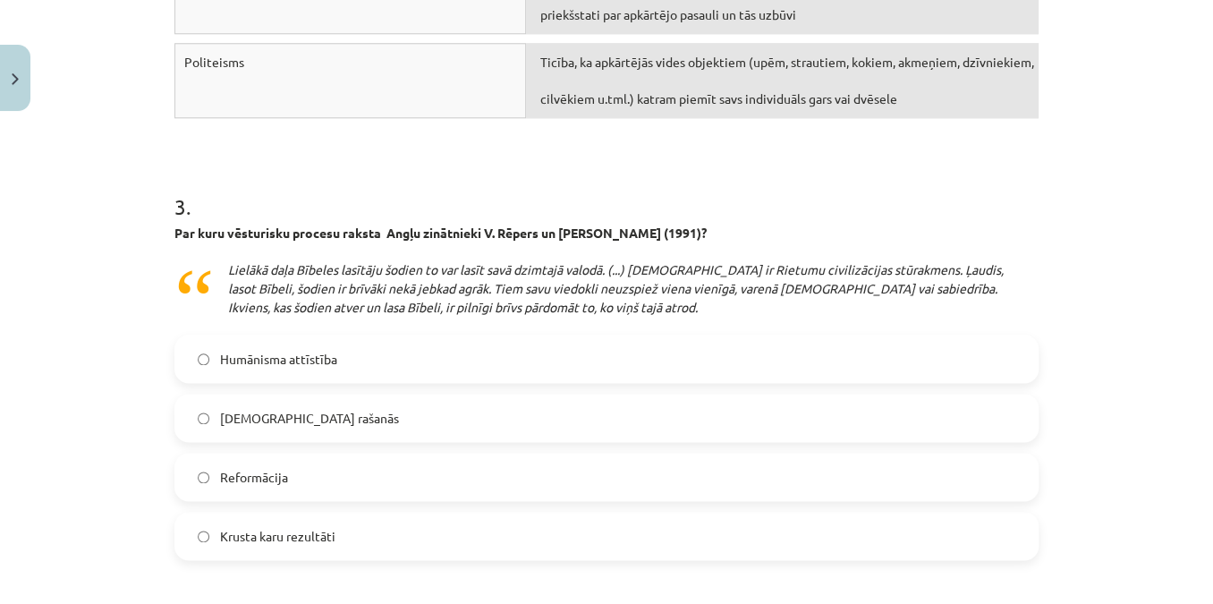
click at [291, 478] on label "Reformācija" at bounding box center [606, 477] width 861 height 45
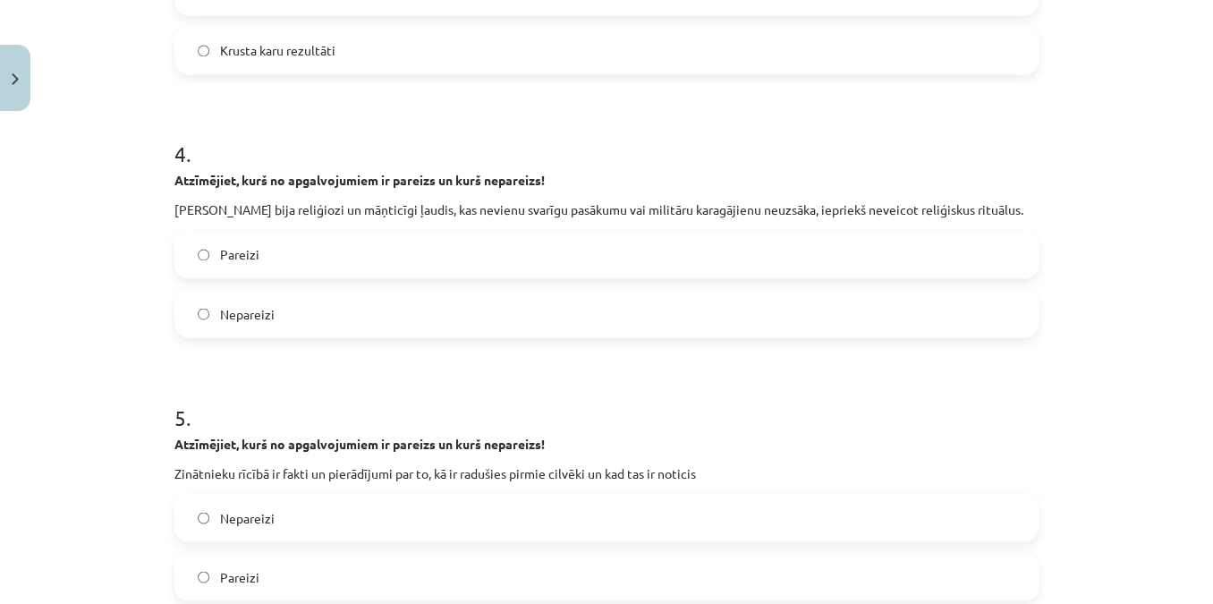
scroll to position [1382, 0]
click at [228, 235] on label "Pareizi" at bounding box center [606, 251] width 861 height 45
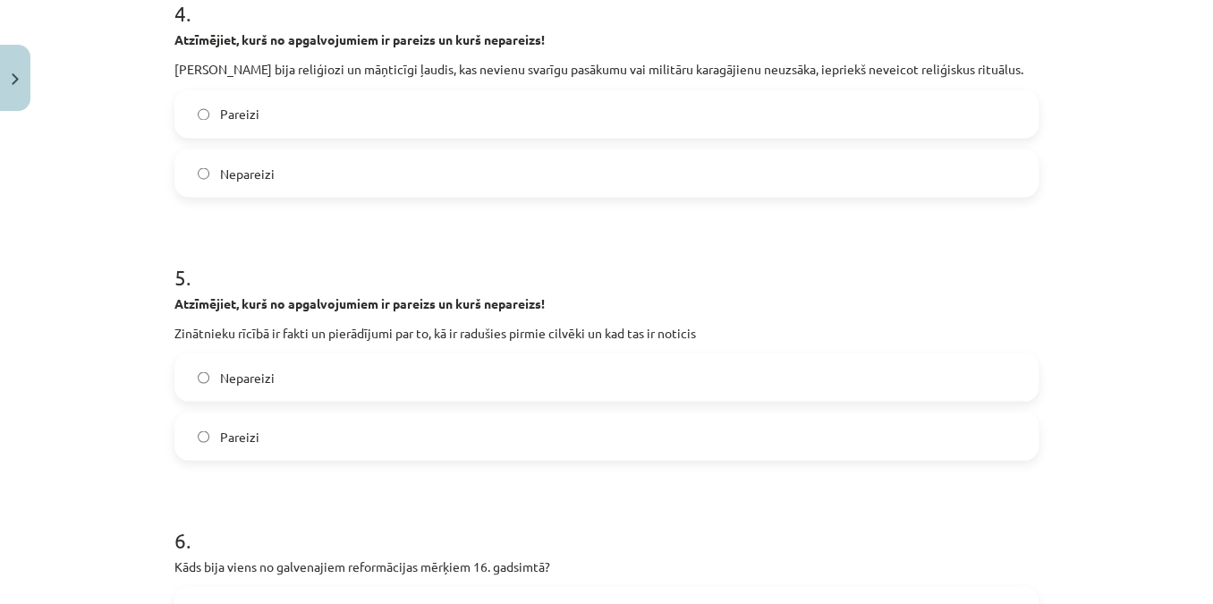
scroll to position [1788, 0]
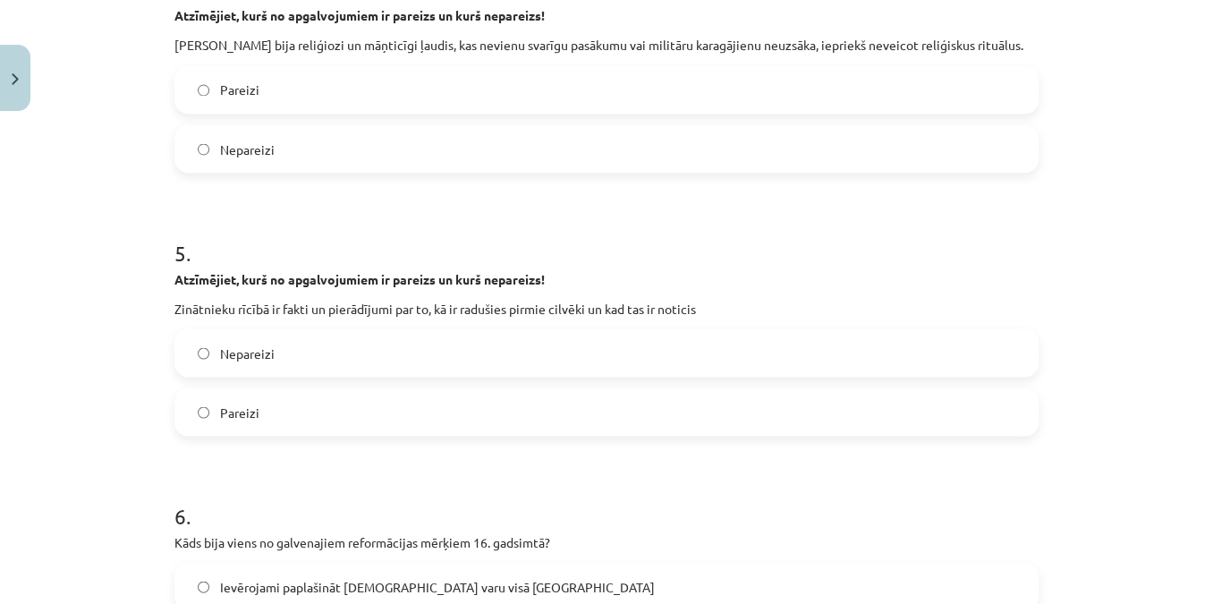
click at [250, 344] on span "Nepareizi" at bounding box center [247, 353] width 55 height 19
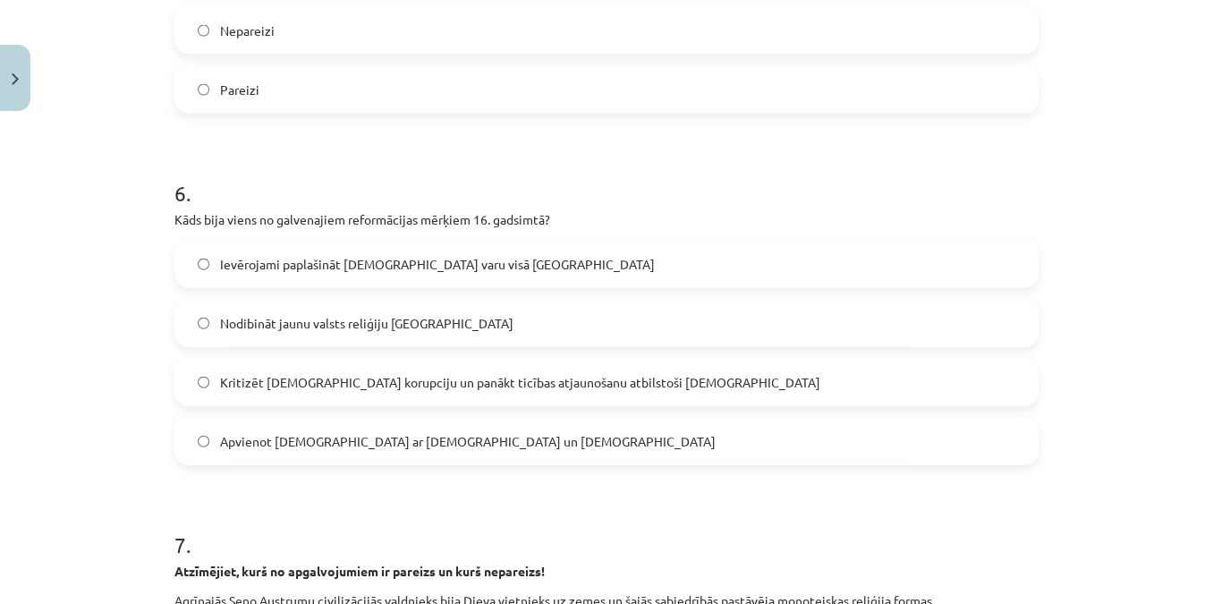
scroll to position [1869, 0]
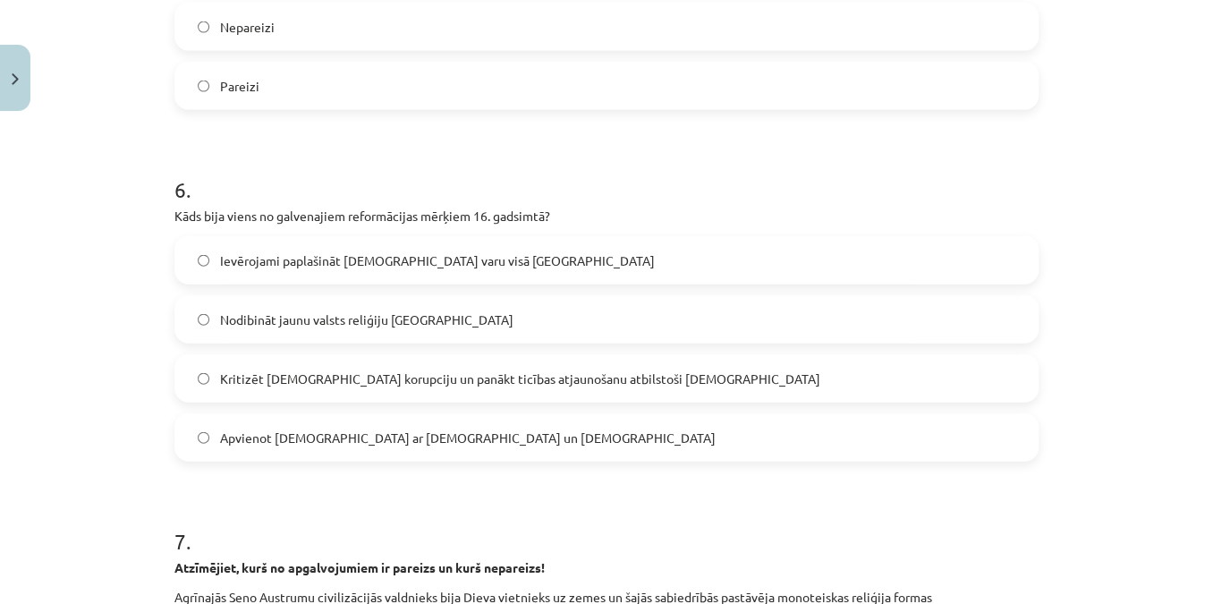
click at [274, 383] on span "Kritizēt katoļu baznīcas korupciju un panākt ticības atjaunošanu atbilstoši Bīb…" at bounding box center [520, 379] width 600 height 19
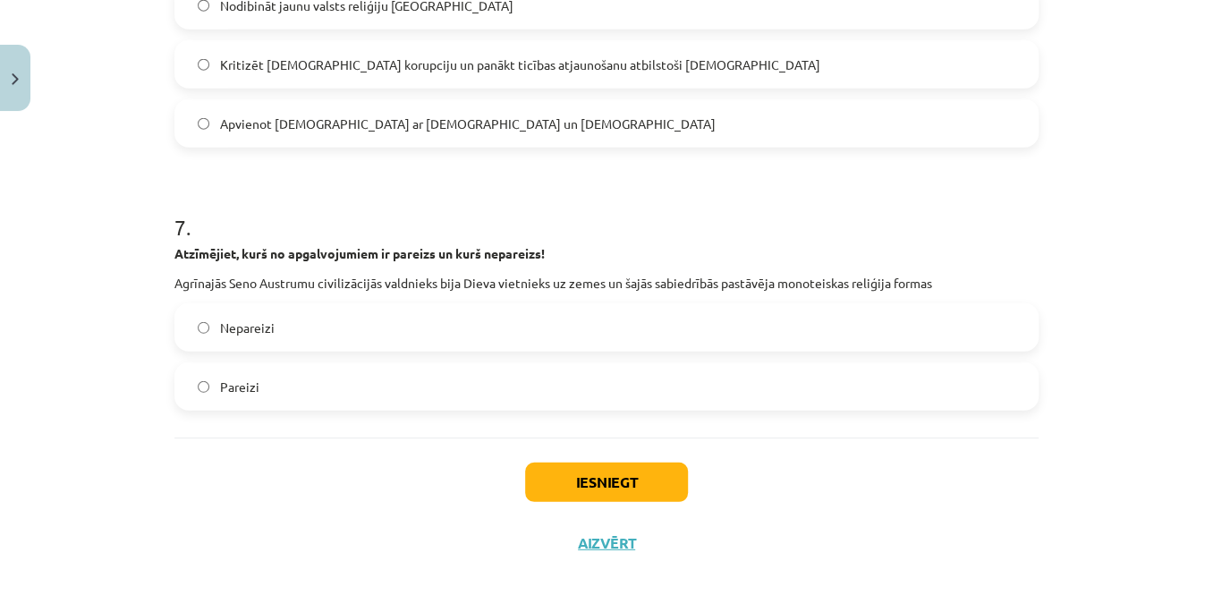
scroll to position [2195, 0]
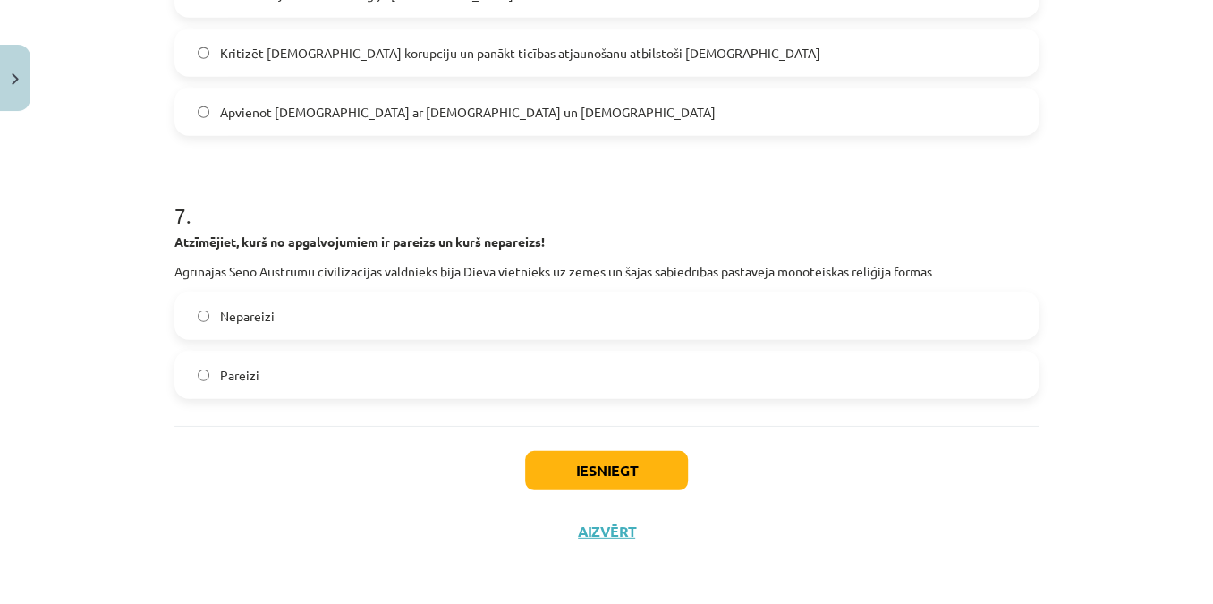
click at [251, 309] on span "Nepareizi" at bounding box center [247, 316] width 55 height 19
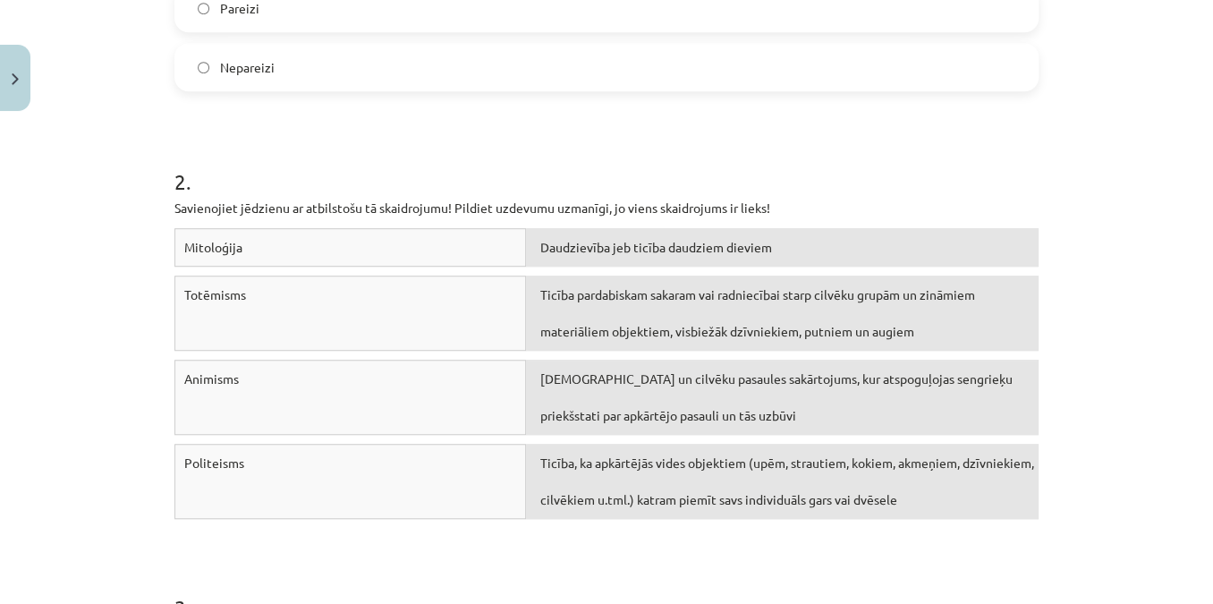
scroll to position [487, 0]
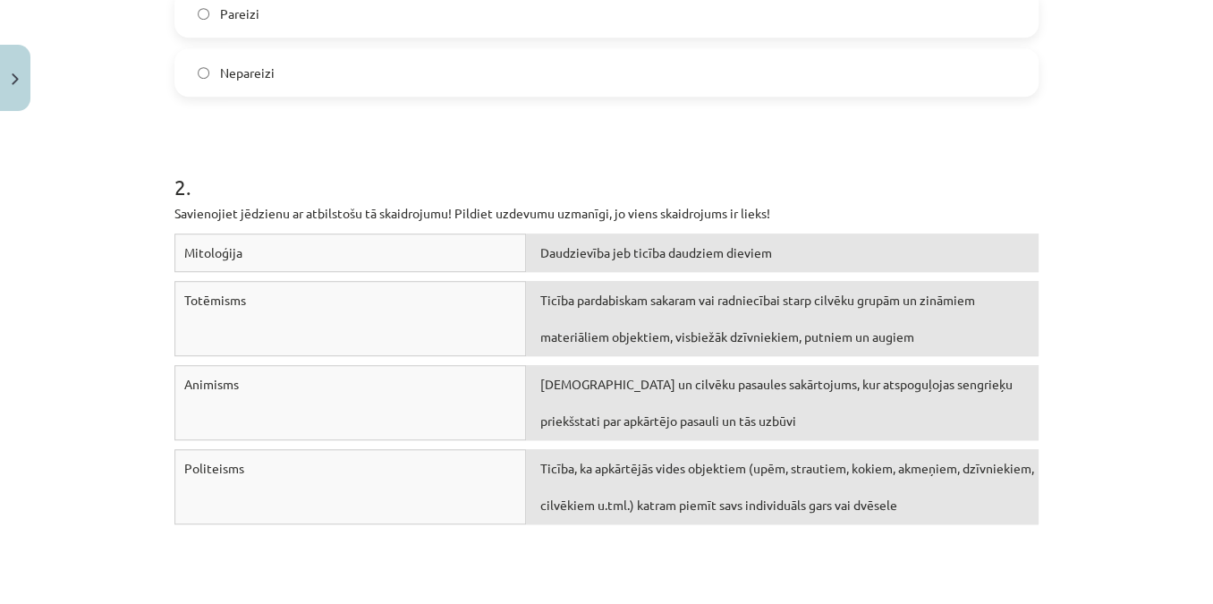
drag, startPoint x: 331, startPoint y: 260, endPoint x: 404, endPoint y: 261, distance: 72.5
click at [381, 259] on div "Mitoloģija" at bounding box center [350, 253] width 352 height 38
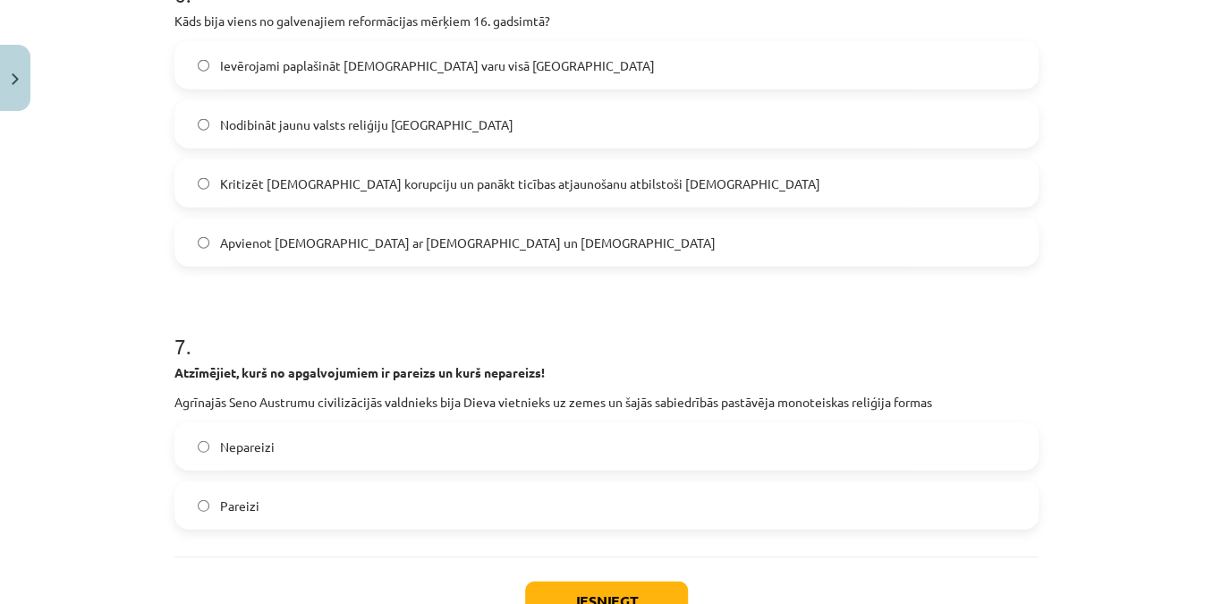
scroll to position [2195, 0]
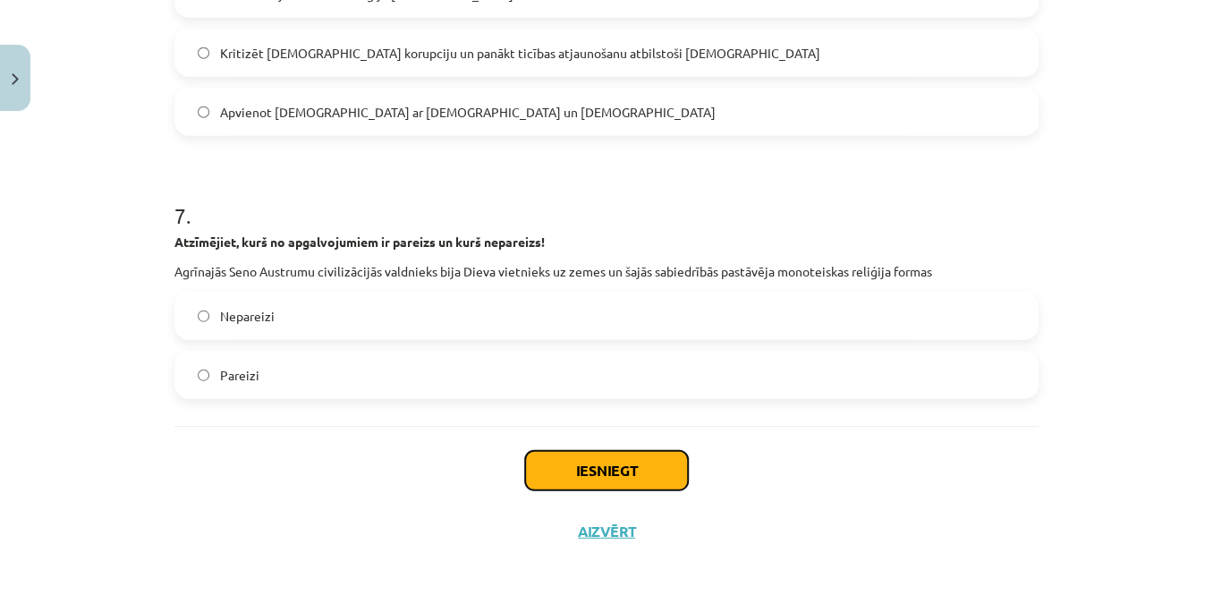
click at [611, 462] on button "Iesniegt" at bounding box center [606, 470] width 163 height 39
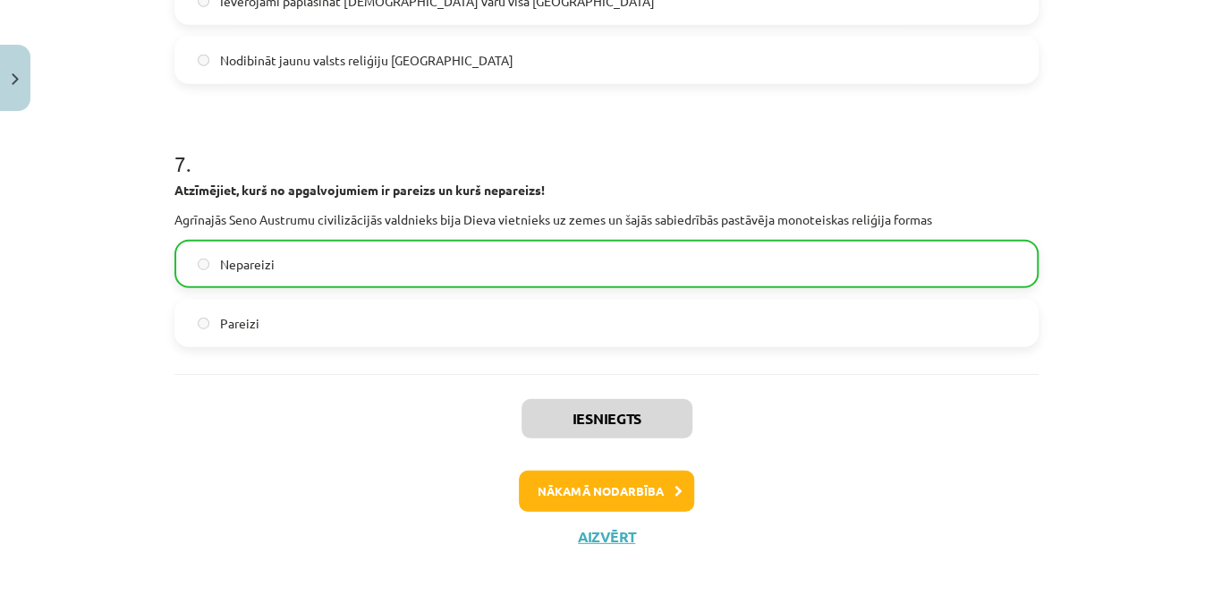
scroll to position [2251, 0]
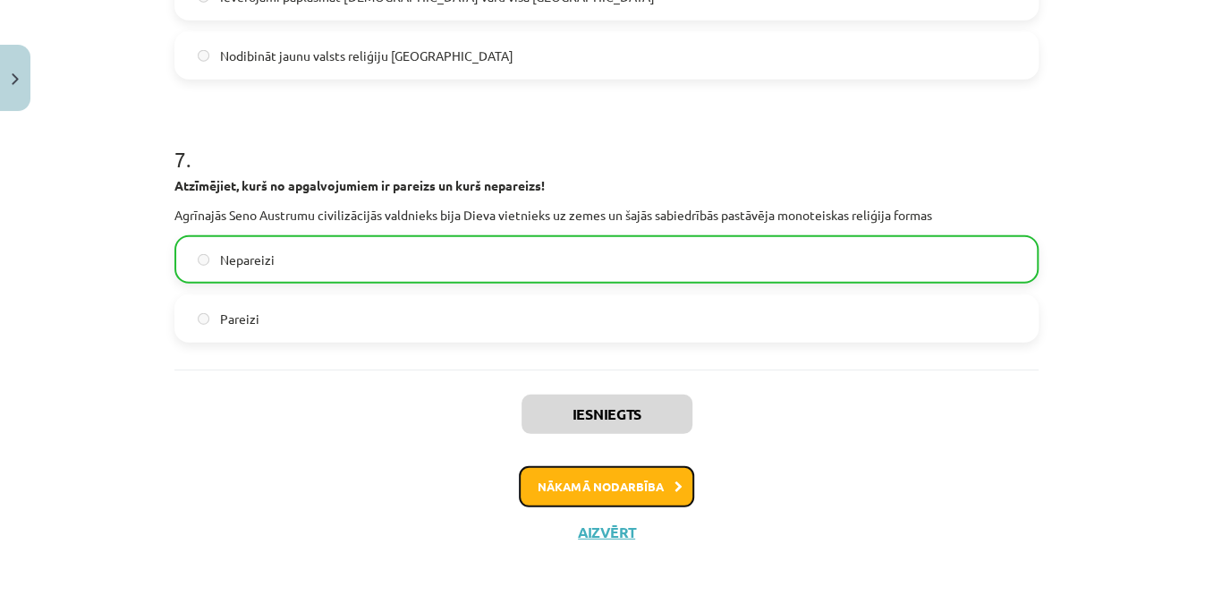
click at [589, 494] on button "Nākamā nodarbība" at bounding box center [606, 486] width 175 height 41
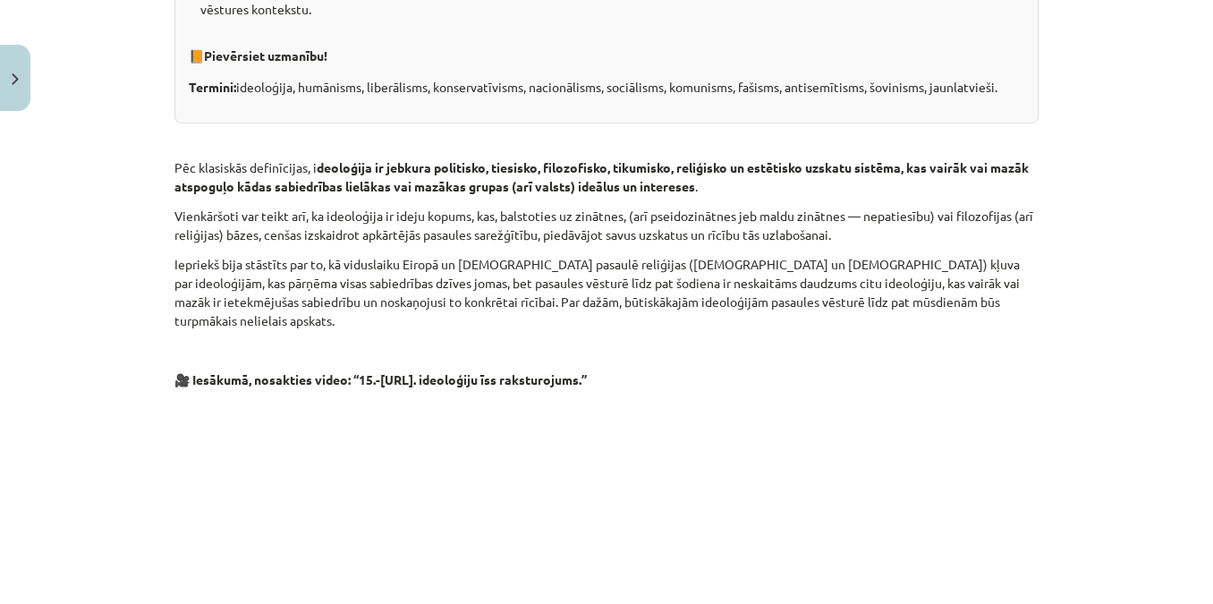
scroll to position [964, 0]
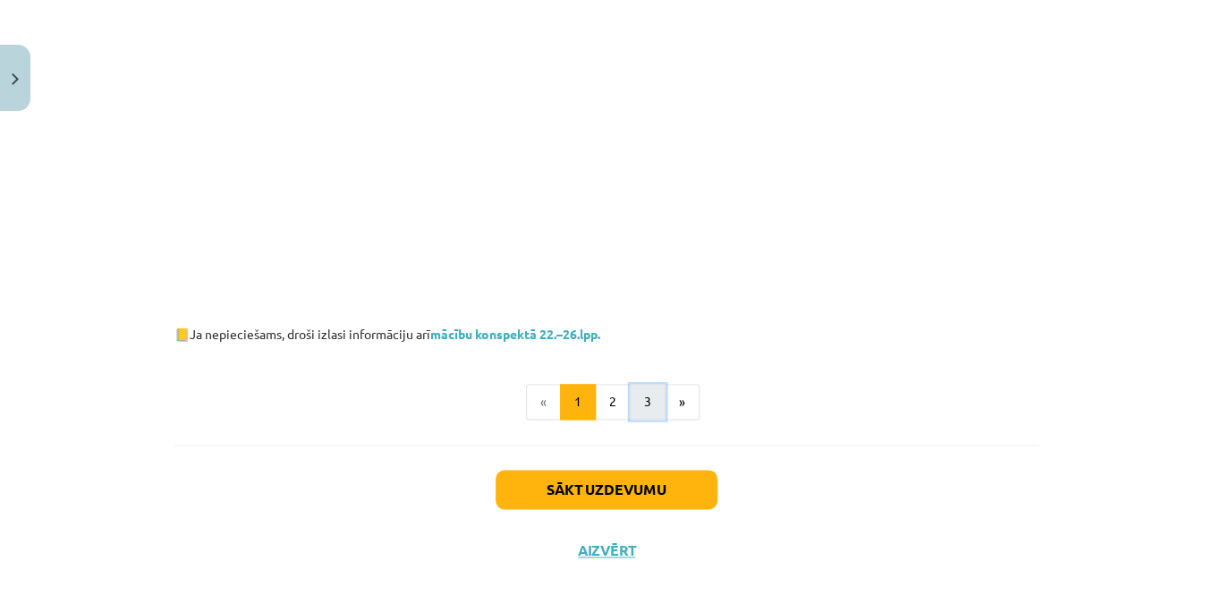
click at [649, 384] on button "3" at bounding box center [648, 402] width 36 height 36
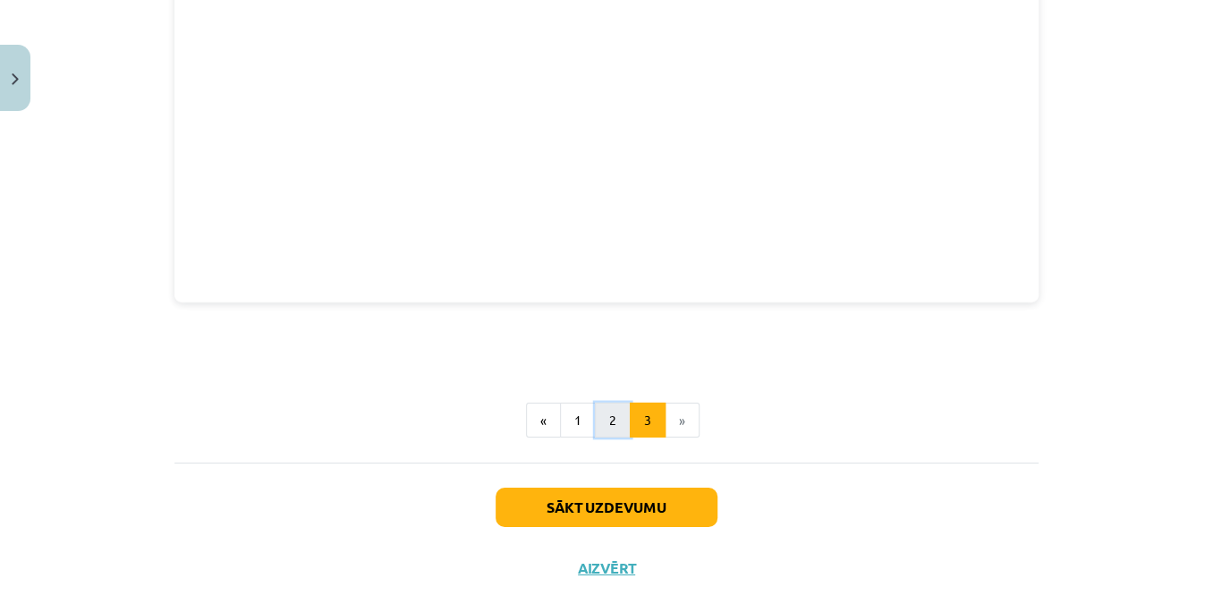
click at [612, 403] on button "2" at bounding box center [613, 421] width 36 height 36
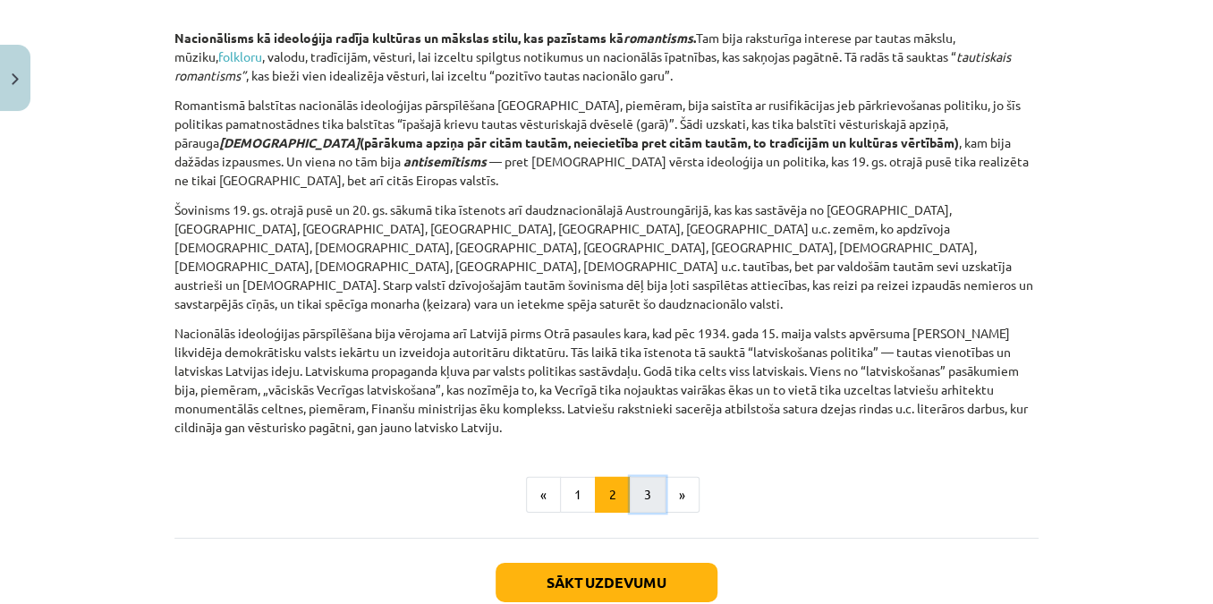
click at [642, 477] on button "3" at bounding box center [648, 495] width 36 height 36
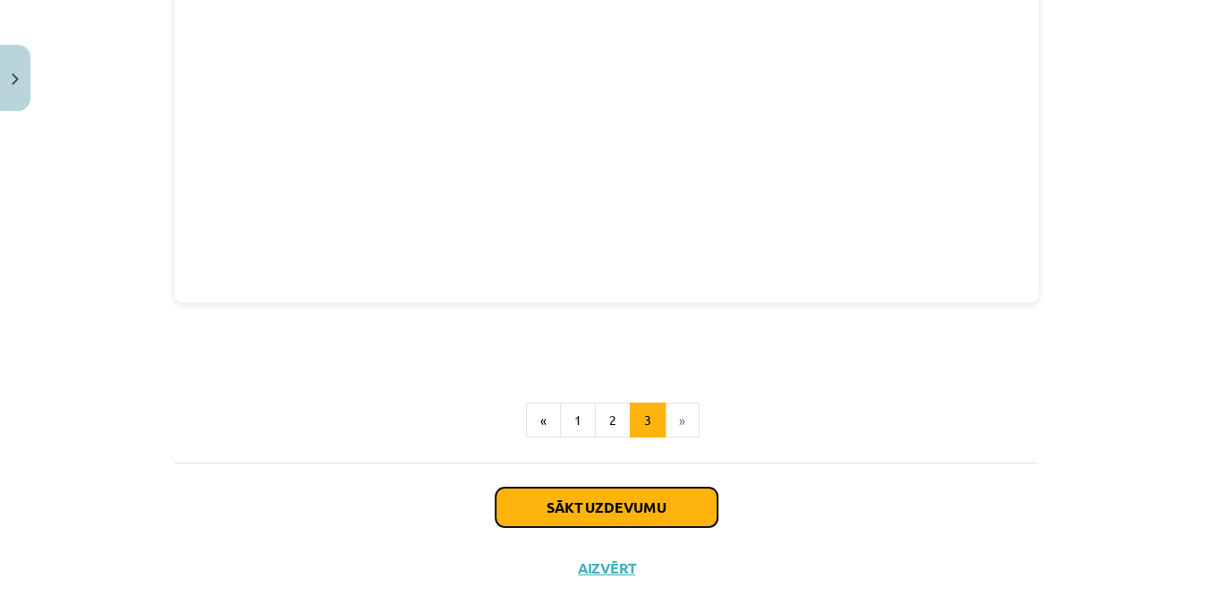
click at [615, 488] on button "Sākt uzdevumu" at bounding box center [607, 507] width 222 height 39
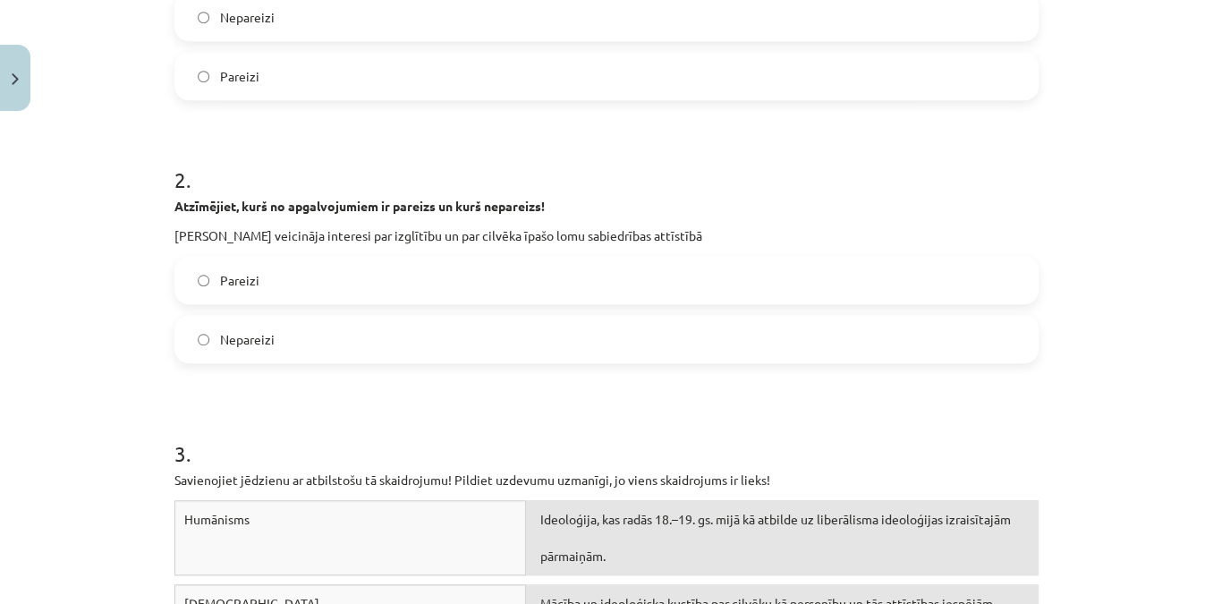
scroll to position [0, 0]
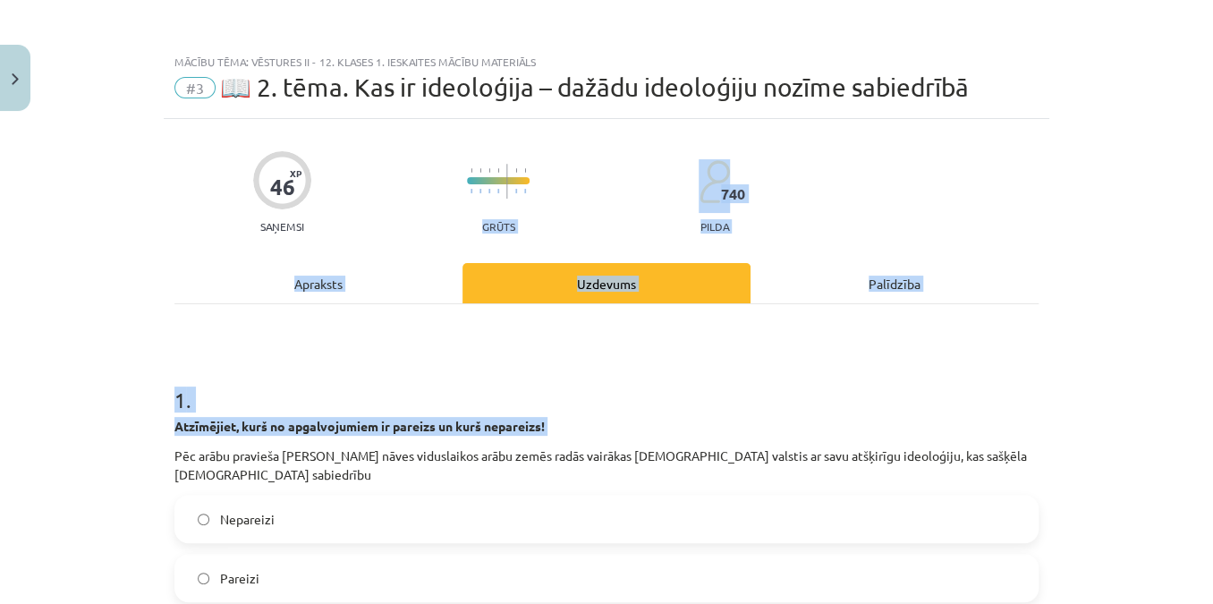
drag, startPoint x: 166, startPoint y: 80, endPoint x: 419, endPoint y: 196, distance: 277.9
click at [402, 199] on div "46 XP Saņemsi Grūts 740 pilda" at bounding box center [606, 186] width 864 height 92
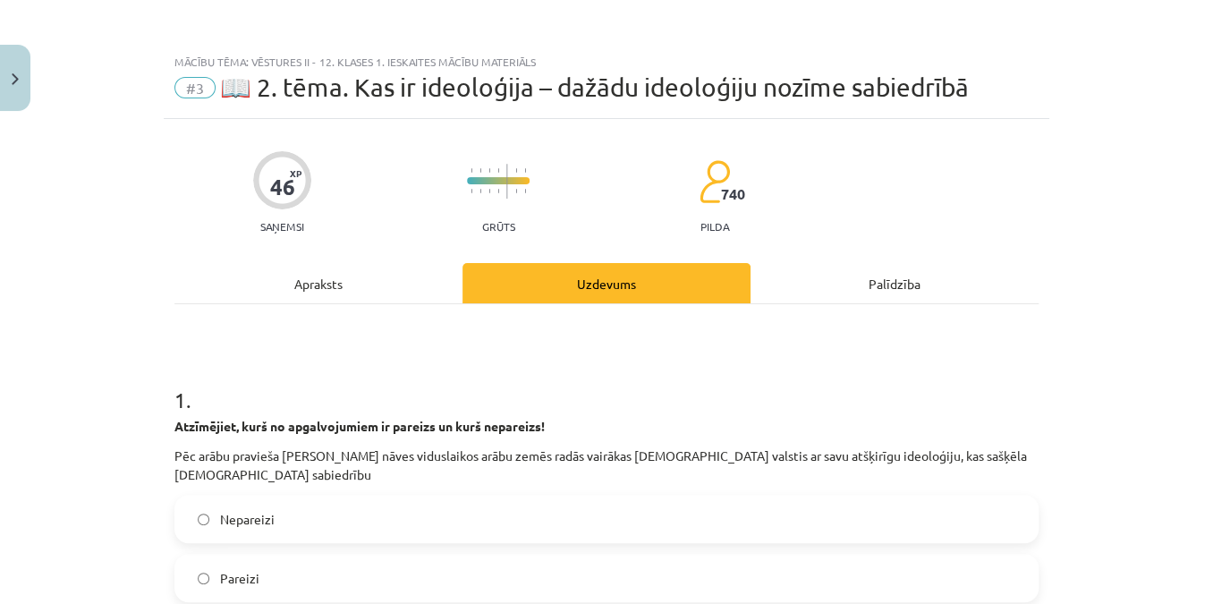
click at [503, 486] on div "1 . Atzīmējiet, kurš no apgalvojumiem ir pareizs un kurš nepareizs! Pēc arābu p…" at bounding box center [606, 479] width 864 height 246
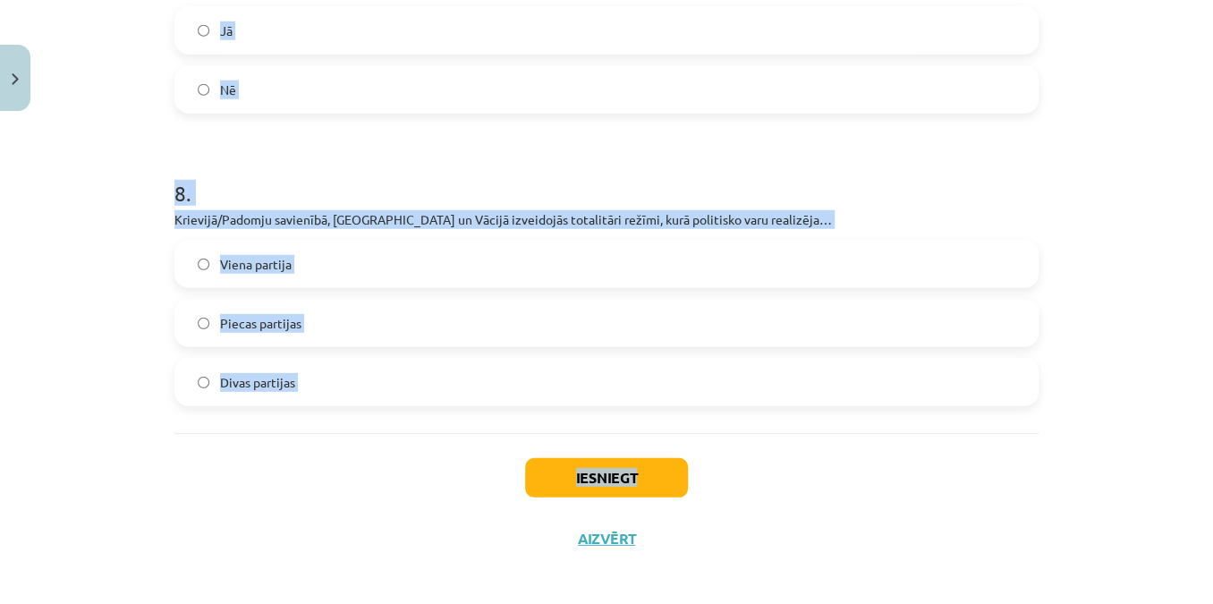
scroll to position [2366, 0]
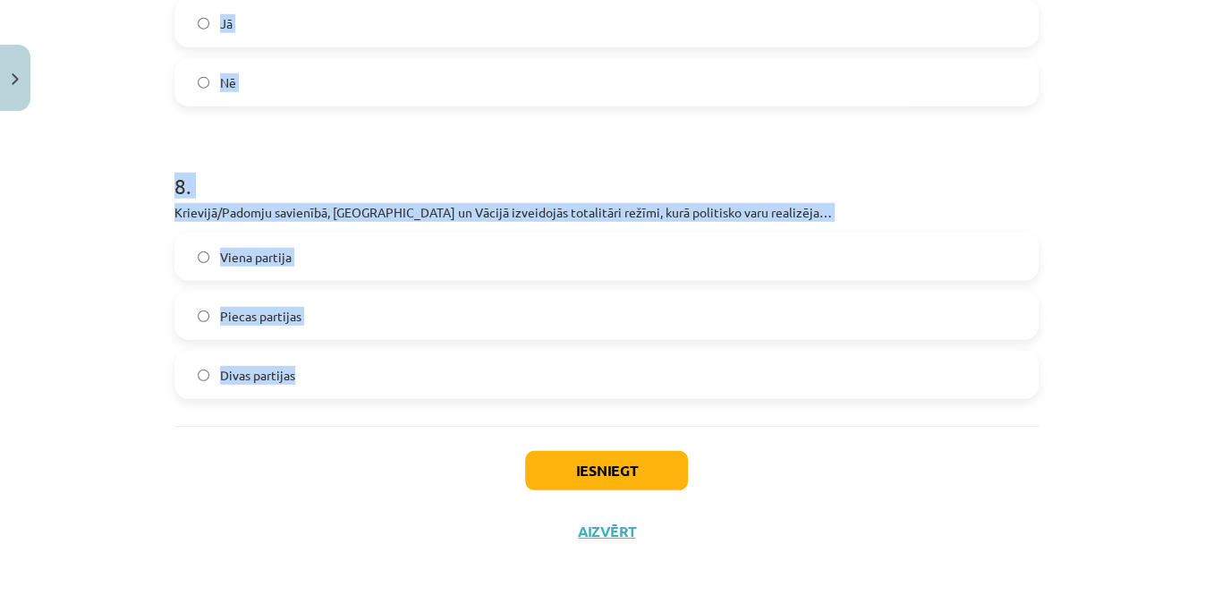
drag, startPoint x: 89, startPoint y: 376, endPoint x: 668, endPoint y: 422, distance: 579.9
click at [668, 422] on div "Mācību tēma: Vēstures ii - 12. klases 1. ieskaites mācību materiāls #3 📖 2. tēm…" at bounding box center [606, 302] width 1213 height 604
copy form "1 . Atzīmējiet, kurš no apgalvojumiem ir pareizs un kurš nepareizs! Pēc arābu p…"
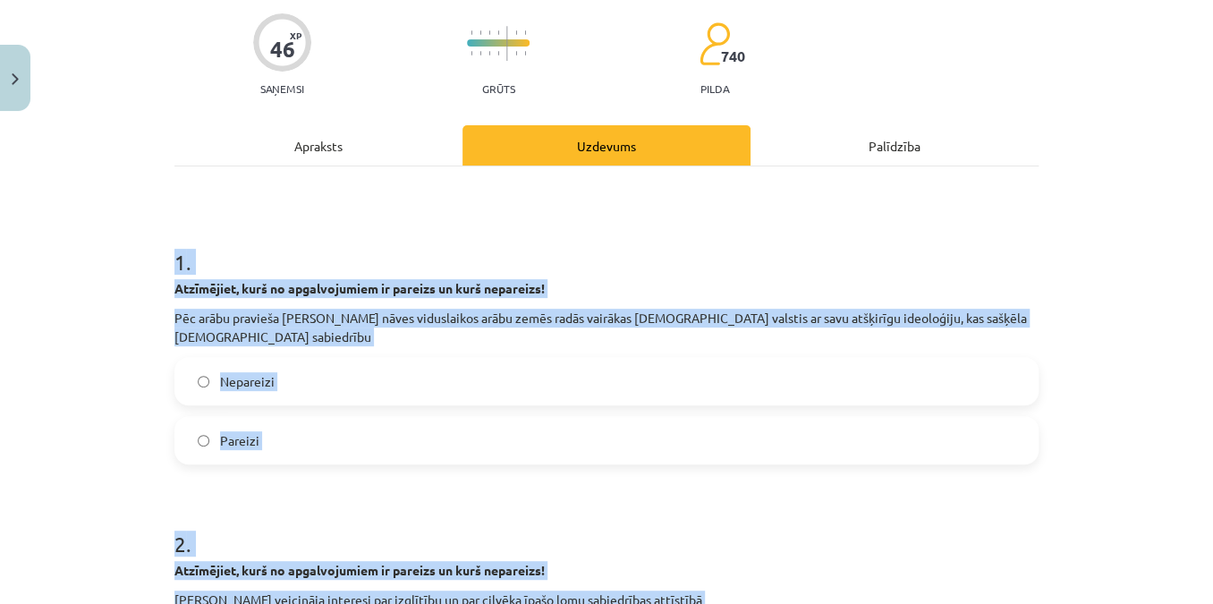
scroll to position [0, 0]
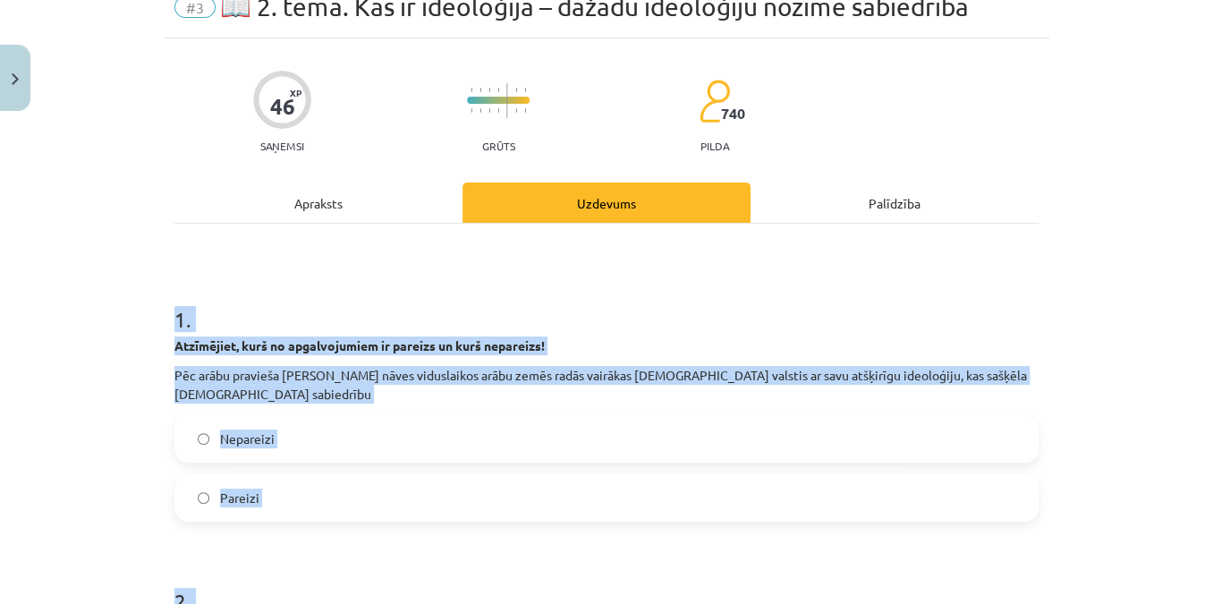
click at [102, 428] on div "Mācību tēma: Vēstures ii - 12. klases 1. ieskaites mācību materiāls #3 📖 2. tēm…" at bounding box center [606, 302] width 1213 height 604
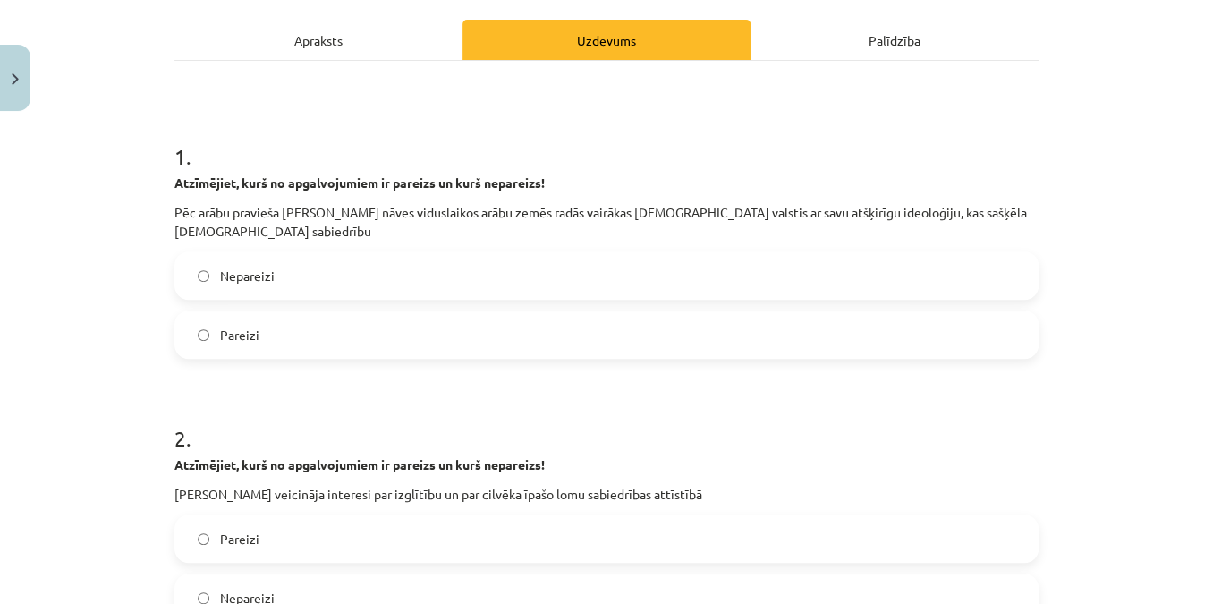
click at [242, 344] on label "Pareizi" at bounding box center [606, 334] width 861 height 45
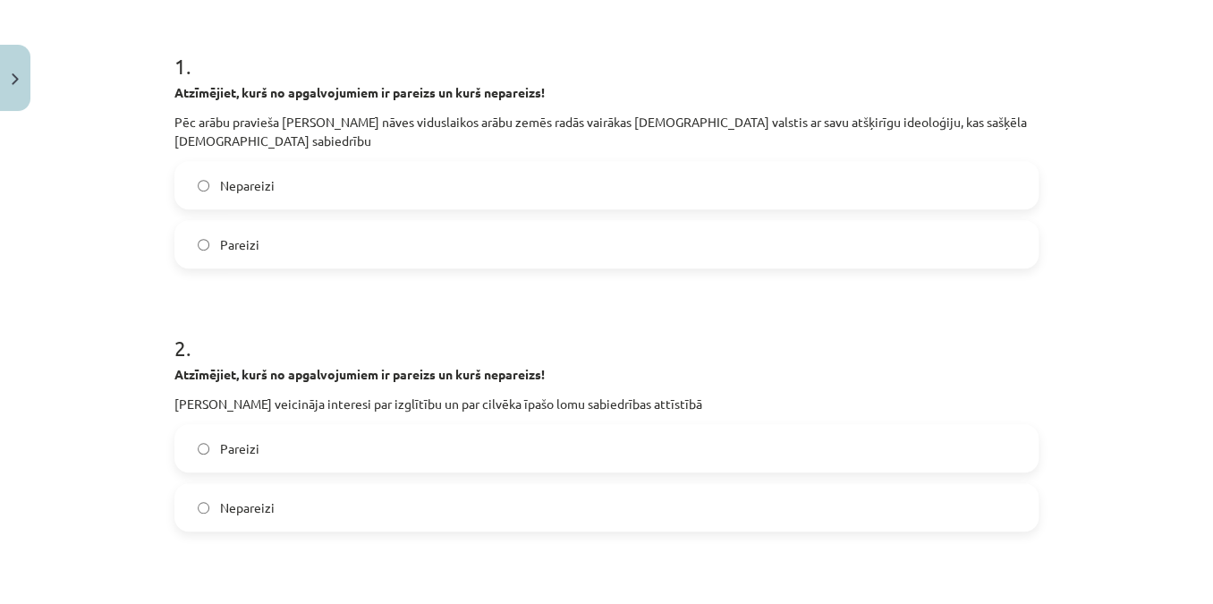
scroll to position [651, 0]
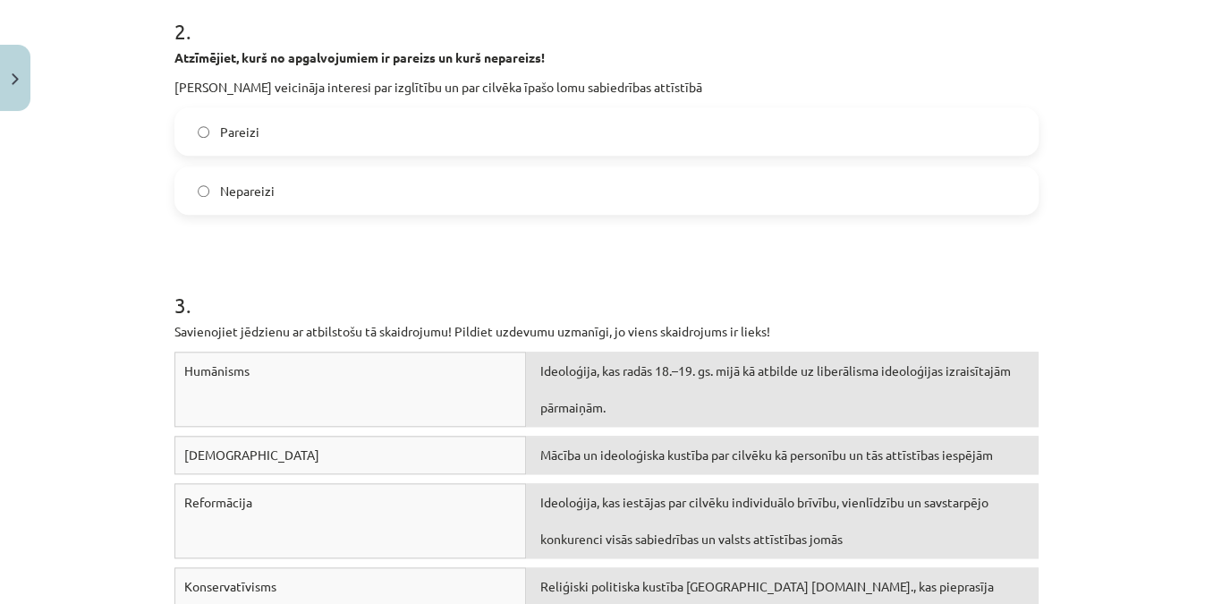
click at [257, 125] on label "Pareizi" at bounding box center [606, 131] width 861 height 45
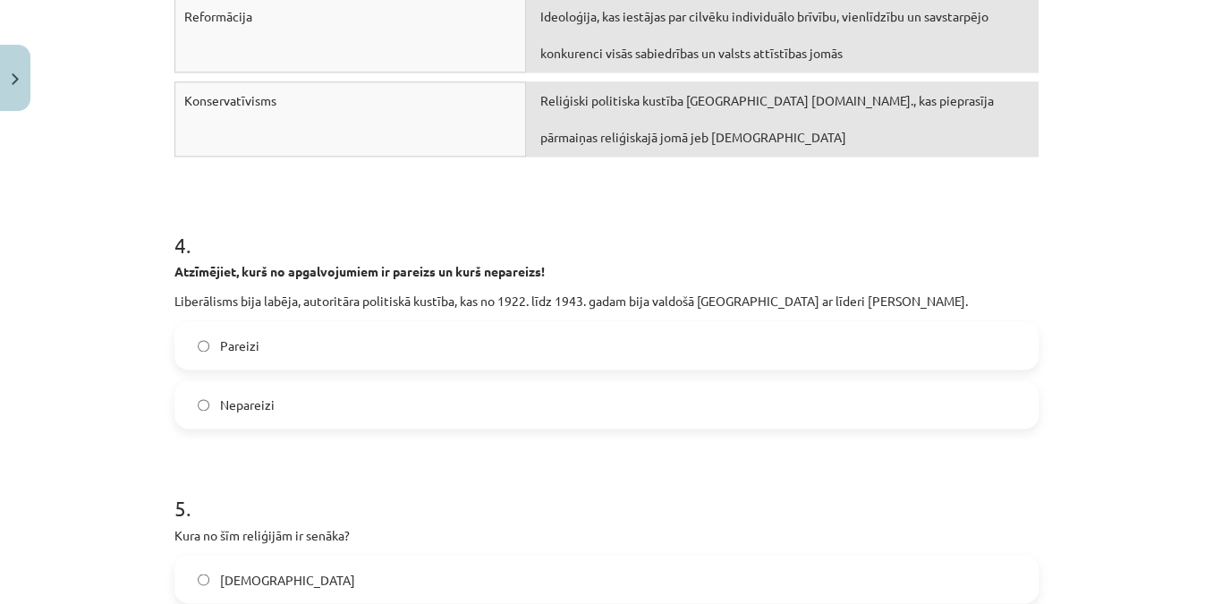
scroll to position [1138, 0]
click at [244, 404] on span "Nepareizi" at bounding box center [247, 403] width 55 height 19
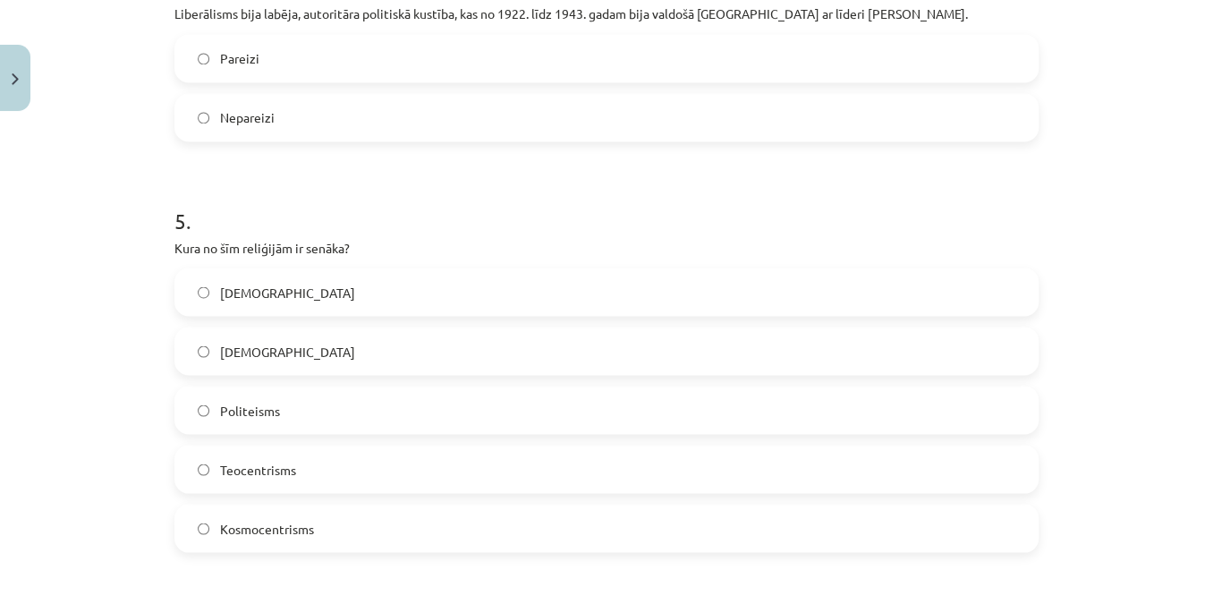
scroll to position [1464, 0]
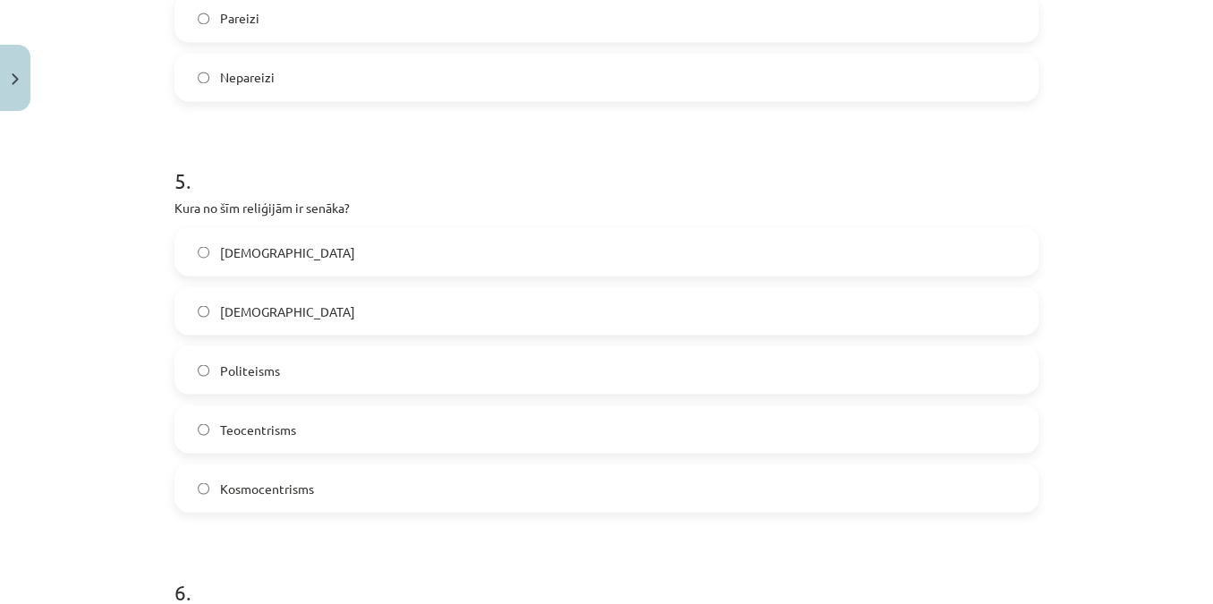
click at [275, 484] on span "Kosmocentrisms" at bounding box center [267, 488] width 94 height 19
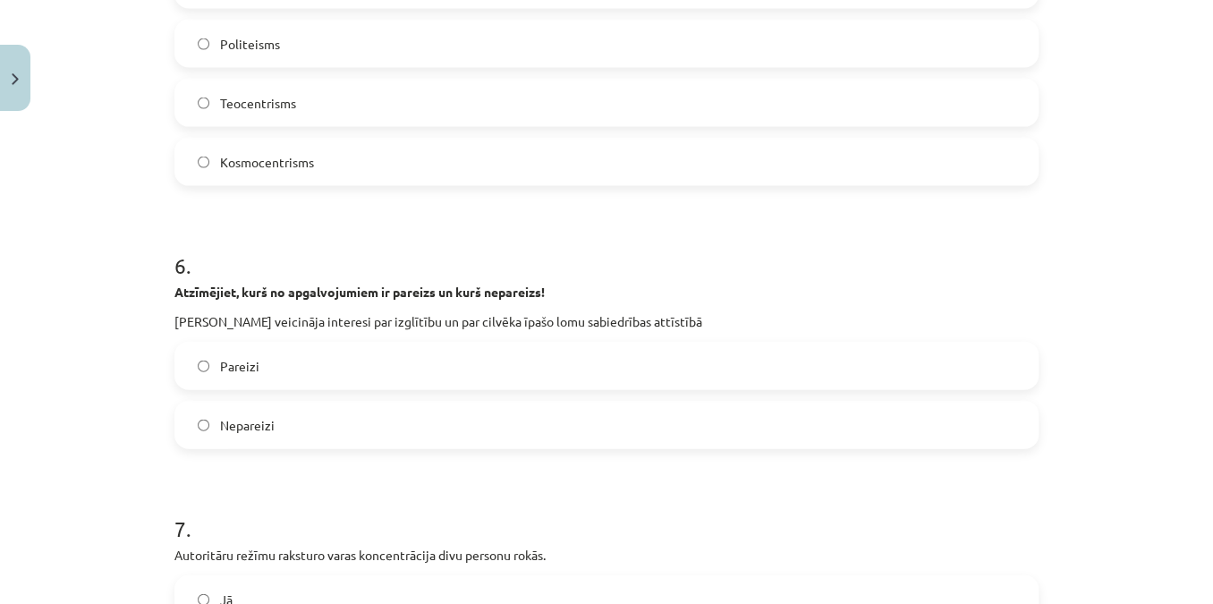
click at [264, 371] on label "Pareizi" at bounding box center [606, 366] width 861 height 45
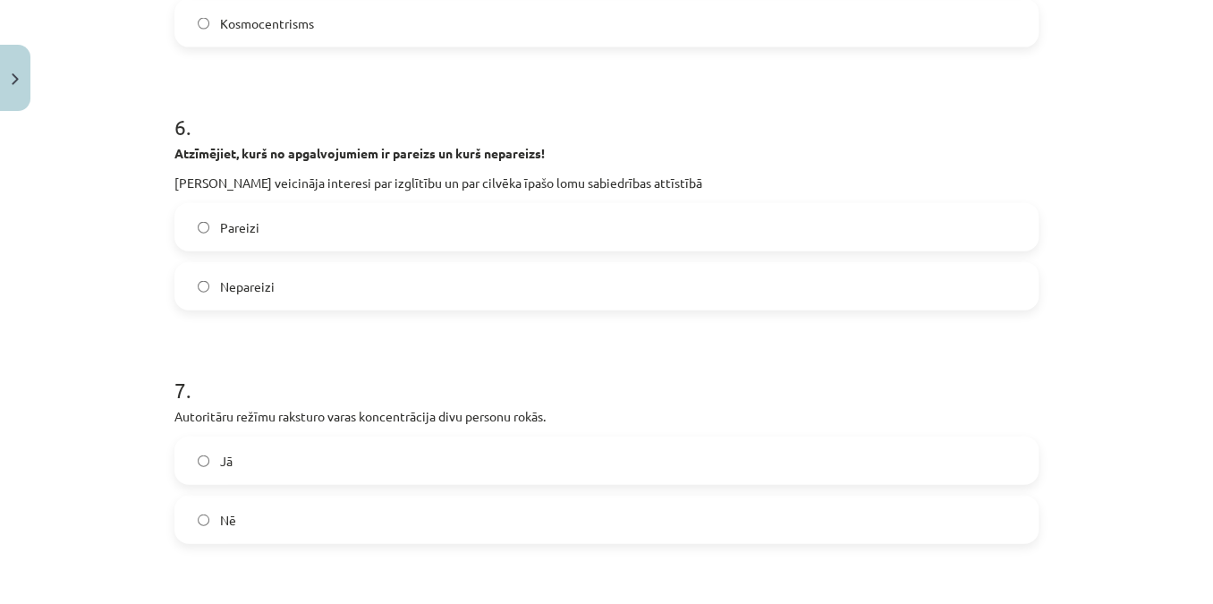
scroll to position [1952, 0]
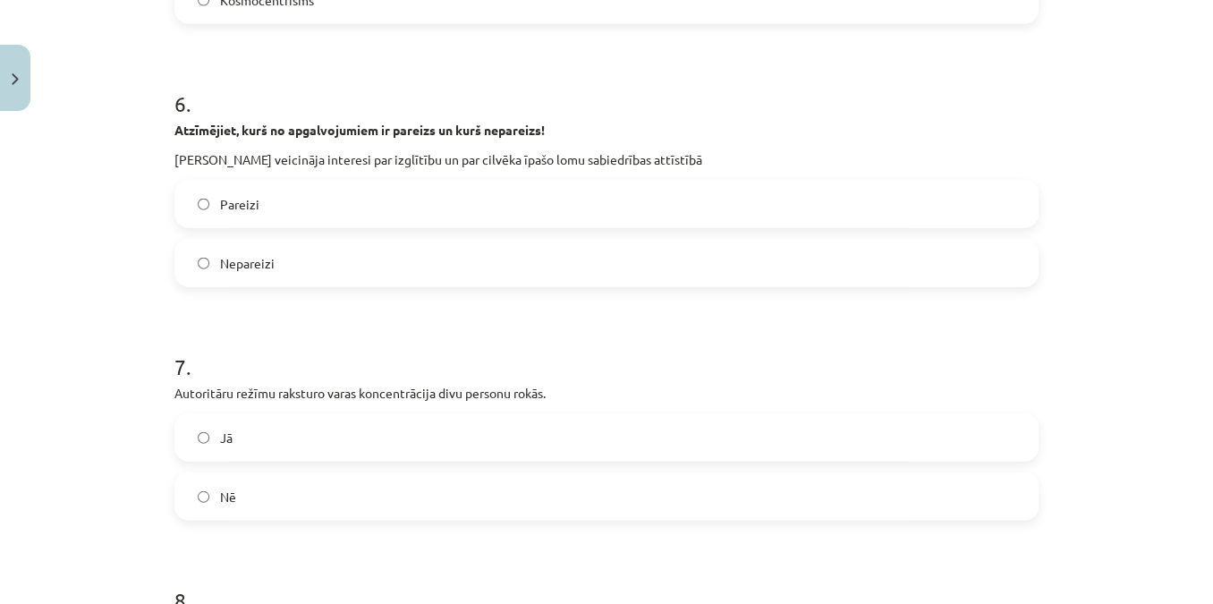
click at [252, 497] on label "Nē" at bounding box center [606, 496] width 861 height 45
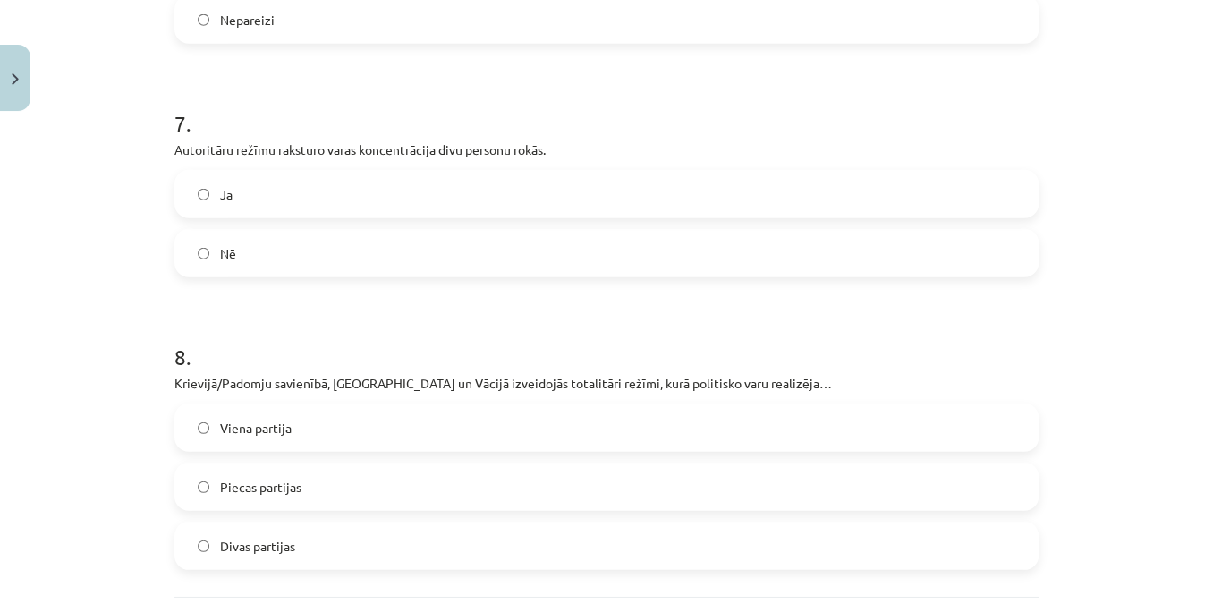
scroll to position [2196, 0]
click at [314, 423] on label "Viena partija" at bounding box center [606, 426] width 861 height 45
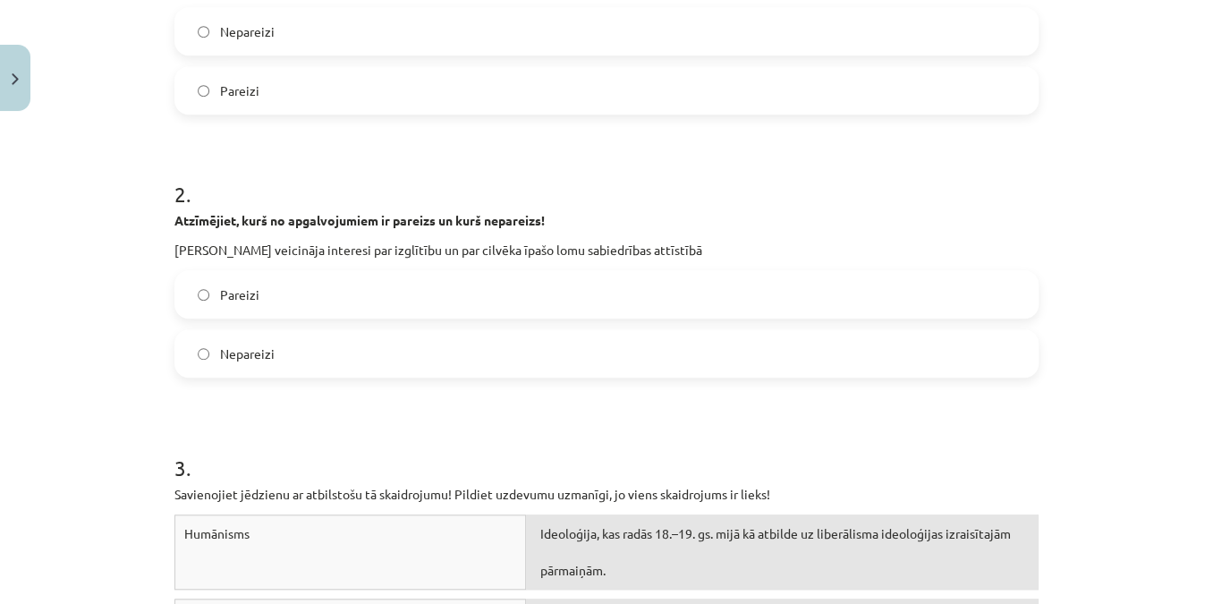
scroll to position [813, 0]
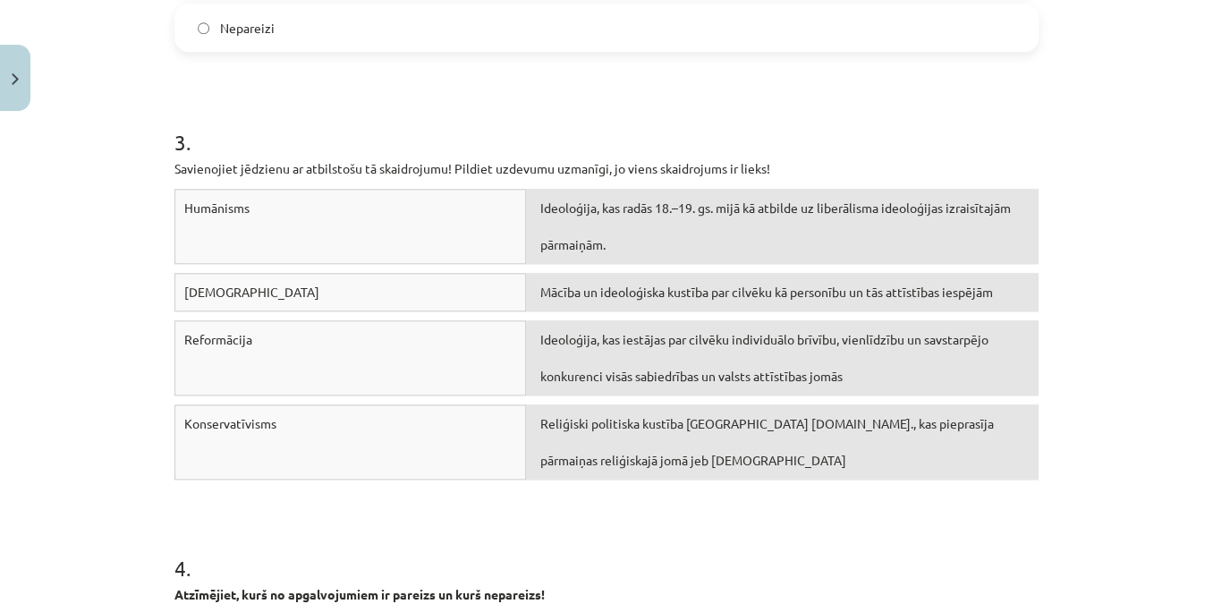
click at [1101, 454] on div "Mācību tēma: Vēstures ii - 12. klases 1. ieskaites mācību materiāls #3 📖 2. tēm…" at bounding box center [606, 302] width 1213 height 604
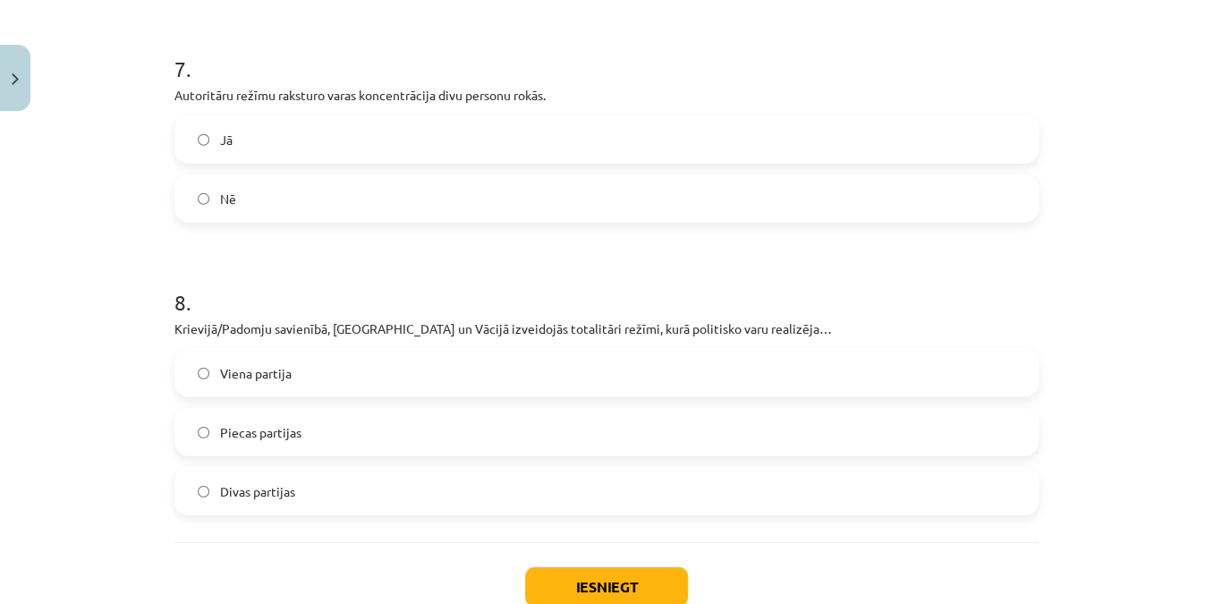
scroll to position [2366, 0]
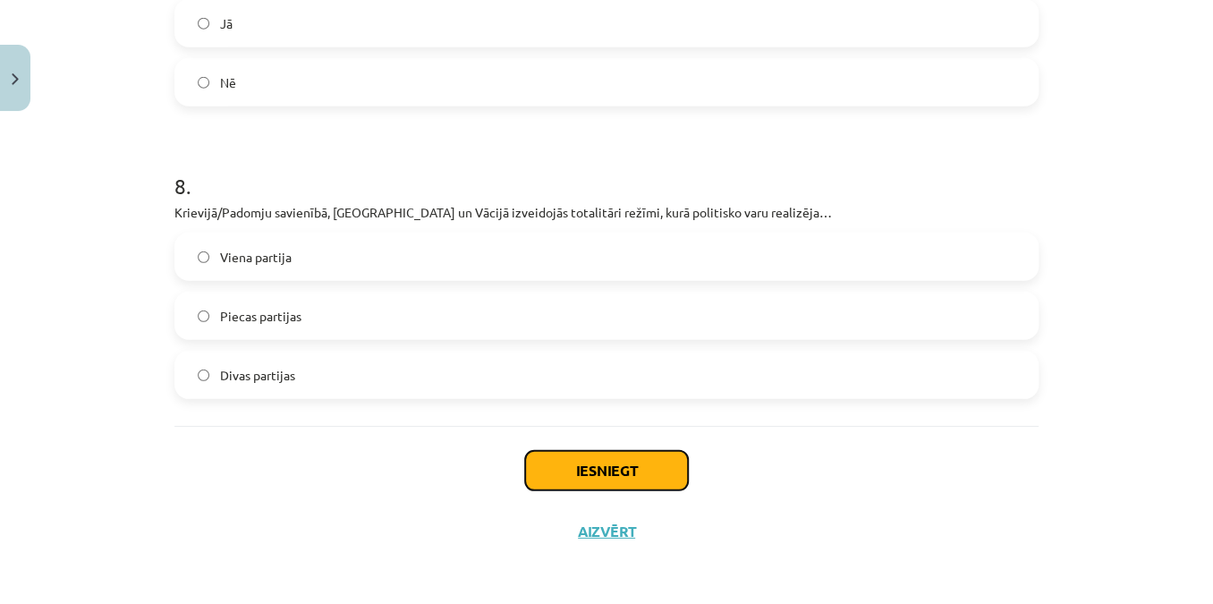
click at [645, 464] on button "Iesniegt" at bounding box center [606, 470] width 163 height 39
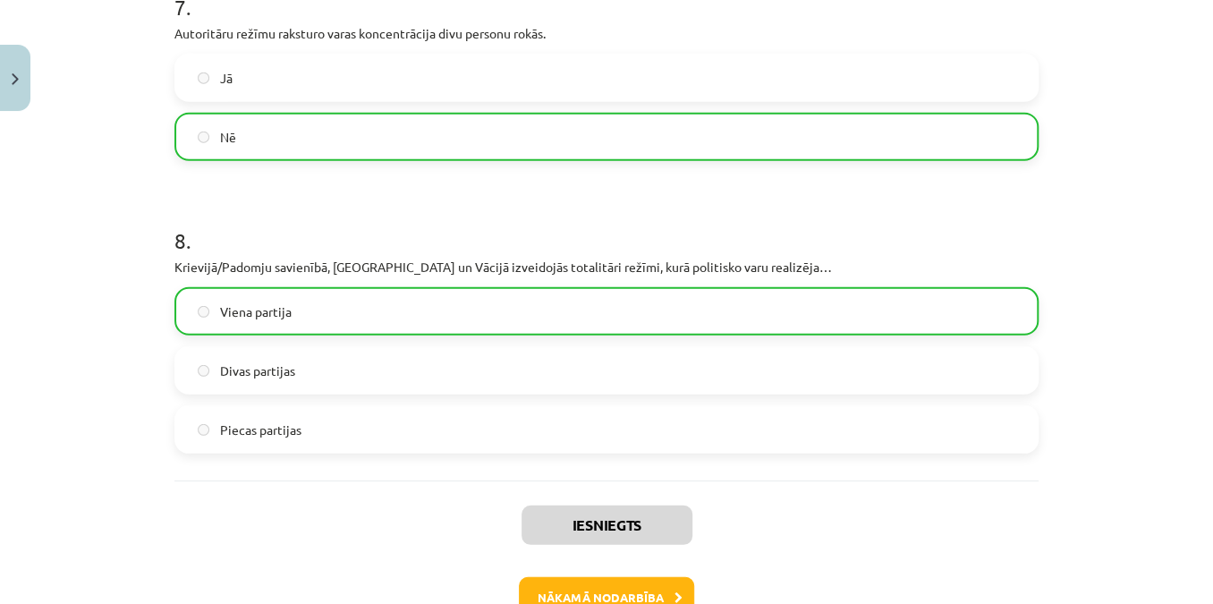
scroll to position [2421, 0]
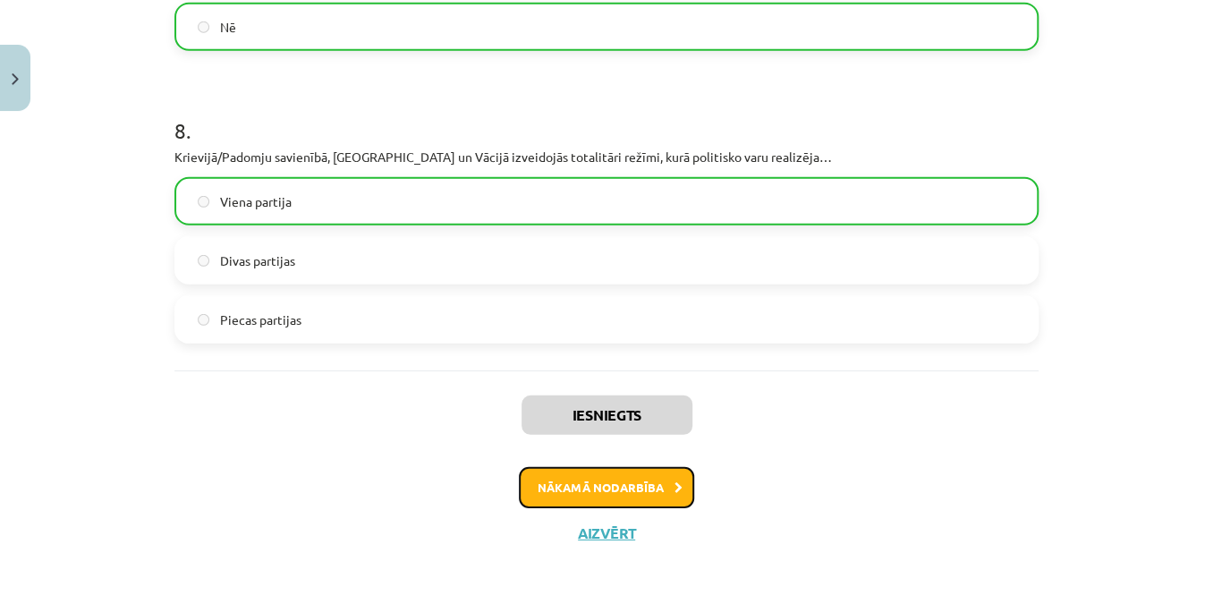
click at [551, 478] on button "Nākamā nodarbība" at bounding box center [606, 487] width 175 height 41
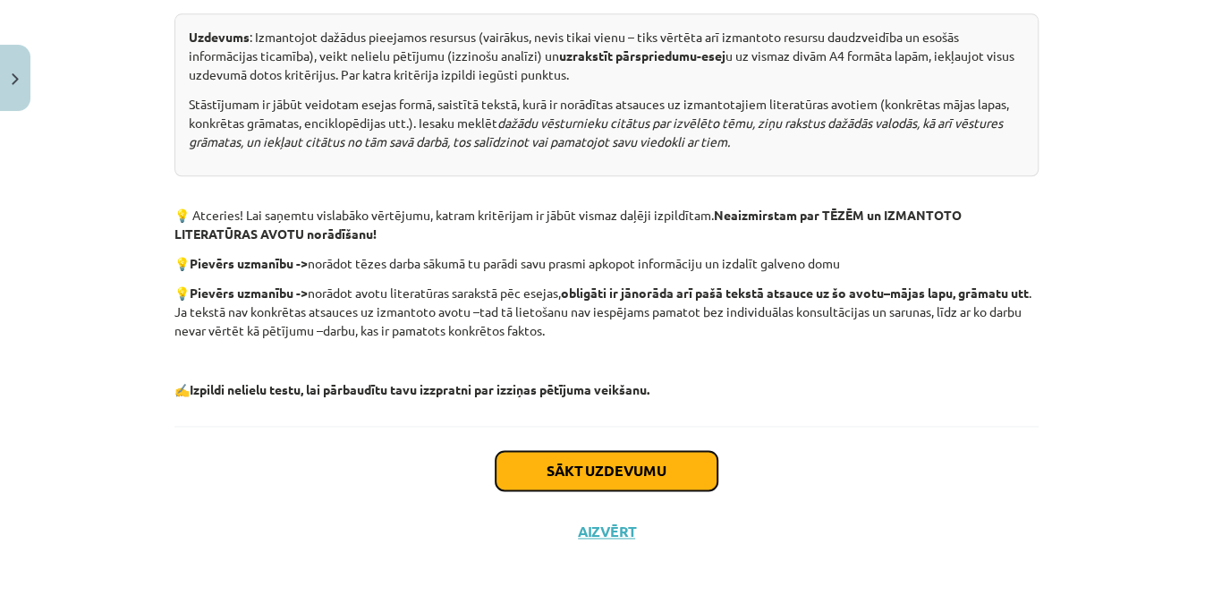
click at [552, 465] on button "Sākt uzdevumu" at bounding box center [607, 470] width 222 height 39
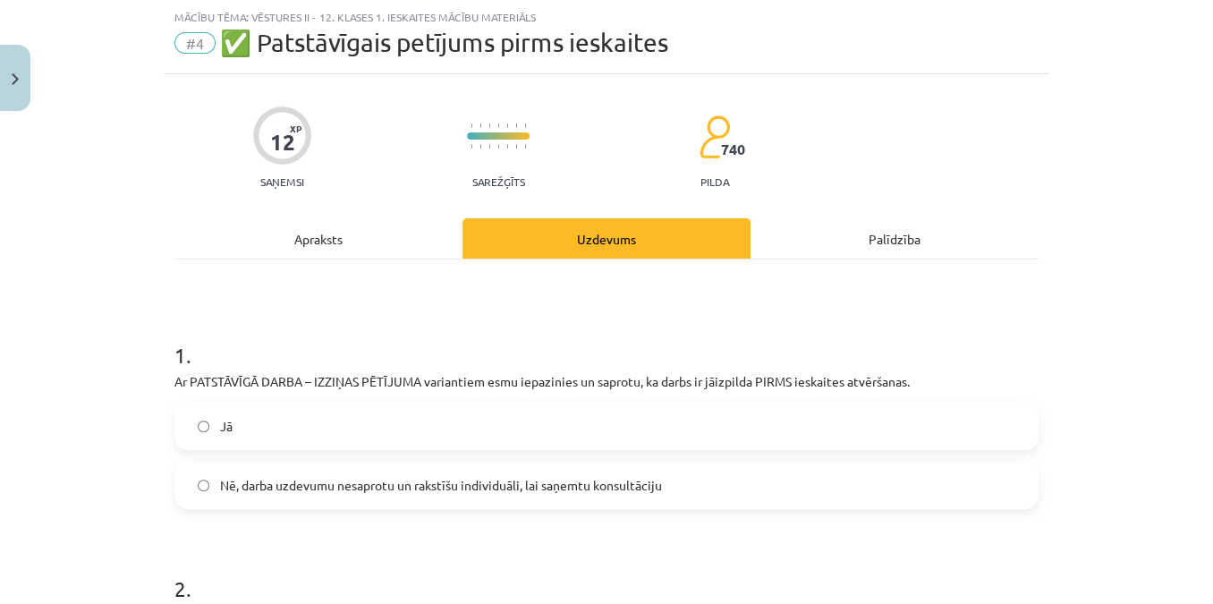
scroll to position [45, 0]
click at [453, 410] on label "Jā" at bounding box center [606, 426] width 861 height 45
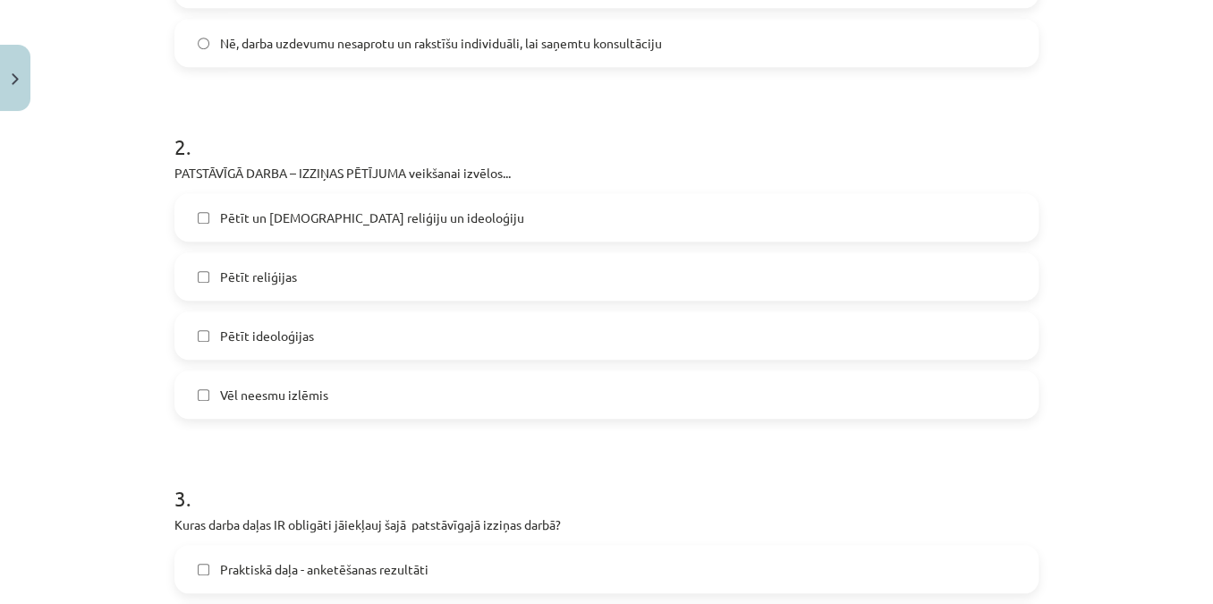
scroll to position [451, 0]
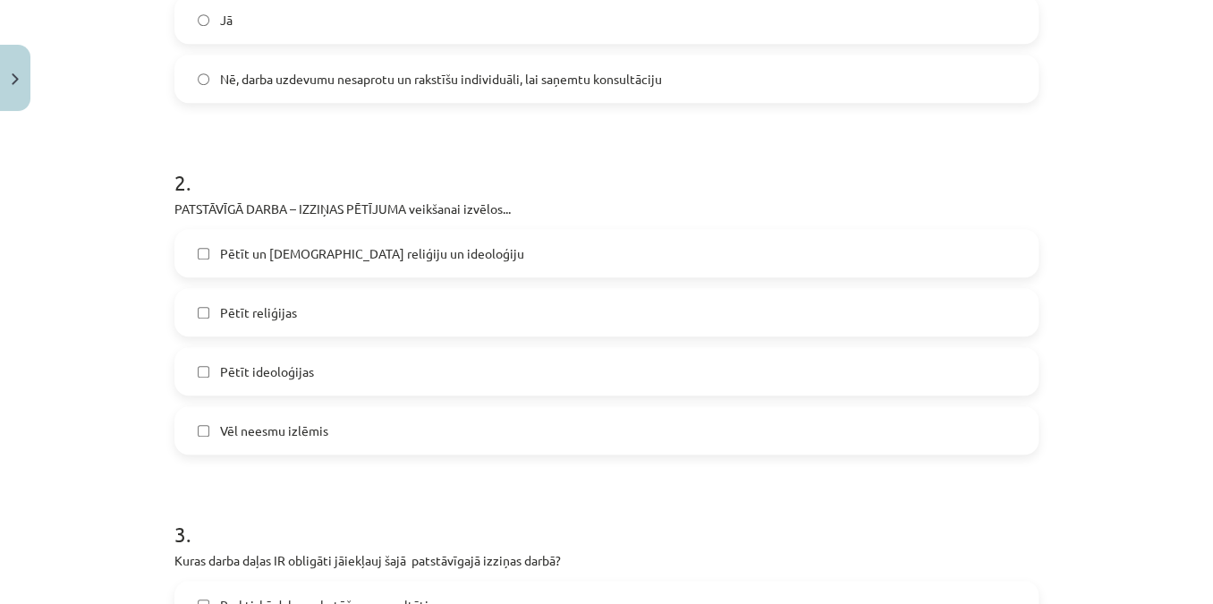
click at [317, 438] on span "Vēl neesmu izlēmis" at bounding box center [274, 430] width 108 height 19
click at [309, 254] on span "Pētīt un salīdiznāt reliģiju un ideoloģiju" at bounding box center [372, 253] width 304 height 19
click at [280, 443] on label "Vēl neesmu izlēmis" at bounding box center [606, 430] width 861 height 45
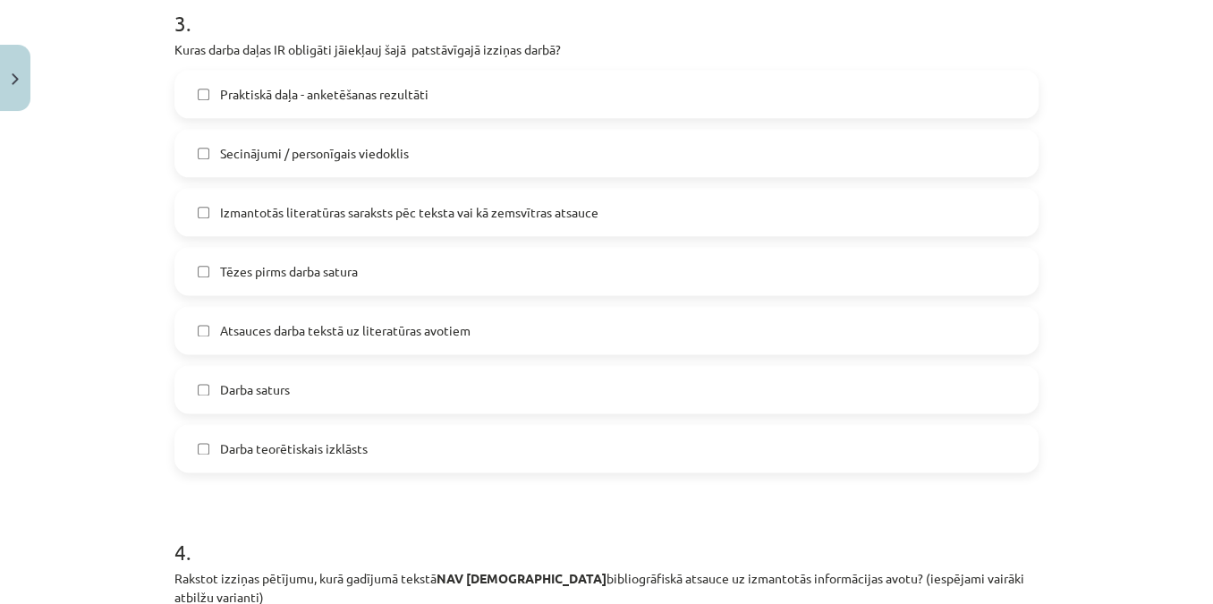
scroll to position [1021, 0]
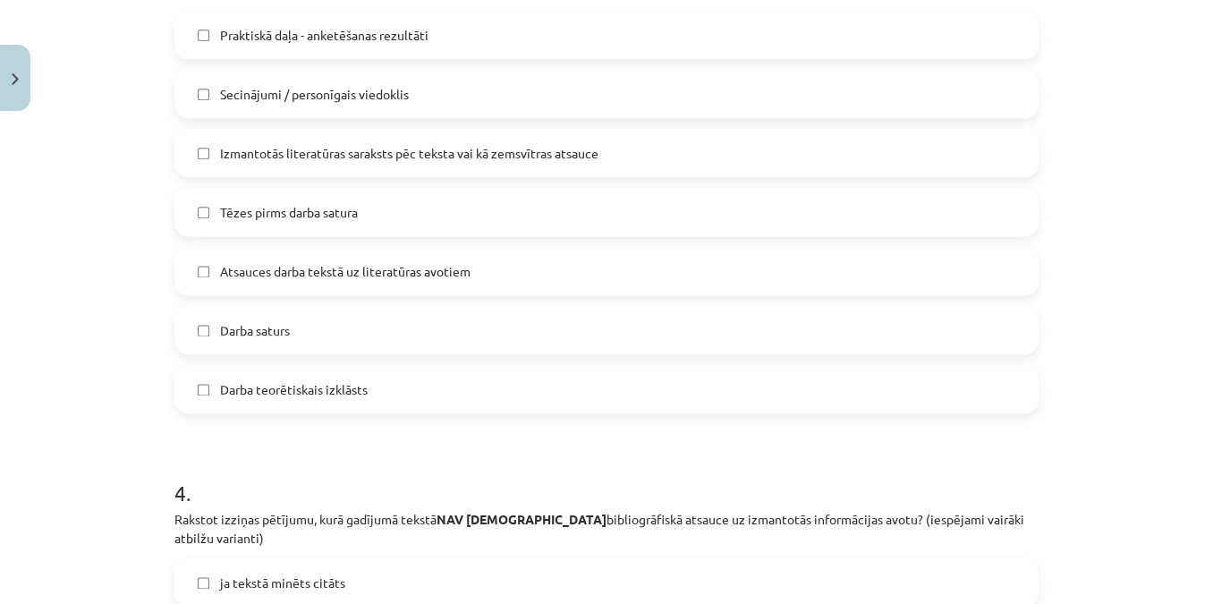
click at [336, 159] on span "Izmantotās literatūras saraksts pēc teksta vai kā zemsvītras atsauce" at bounding box center [409, 153] width 379 height 19
click at [342, 225] on label "Tēzes pirms darba satura" at bounding box center [606, 212] width 861 height 45
click at [346, 262] on span "Atsauces darba tekstā uz literatūras avotiem" at bounding box center [345, 271] width 251 height 19
click at [338, 338] on label "Darba saturs" at bounding box center [606, 330] width 861 height 45
click at [342, 389] on span "Darba teorētiskais izklāsts" at bounding box center [294, 389] width 148 height 19
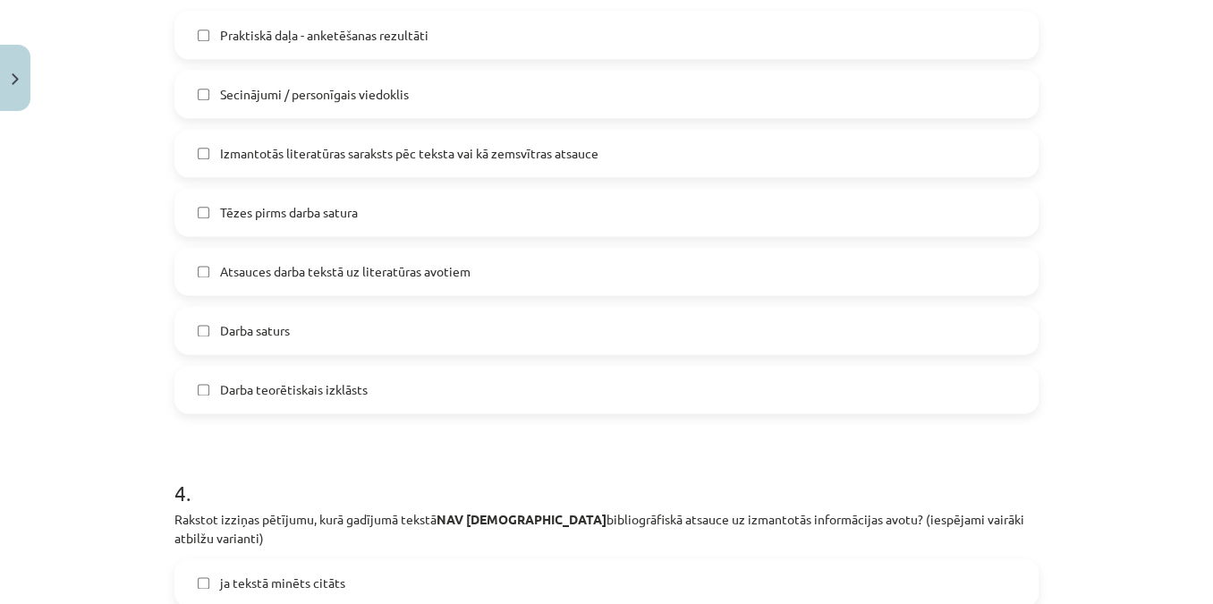
click at [365, 117] on div "Secinājumi / personīgais viedoklis" at bounding box center [606, 94] width 864 height 48
click at [370, 72] on label "Secinājumi / personīgais viedoklis" at bounding box center [606, 94] width 861 height 45
click at [371, 50] on label "Praktiskā daļa - anketēšanas rezultāti" at bounding box center [606, 35] width 861 height 45
click at [273, 216] on span "Tēzes pirms darba satura" at bounding box center [289, 212] width 138 height 19
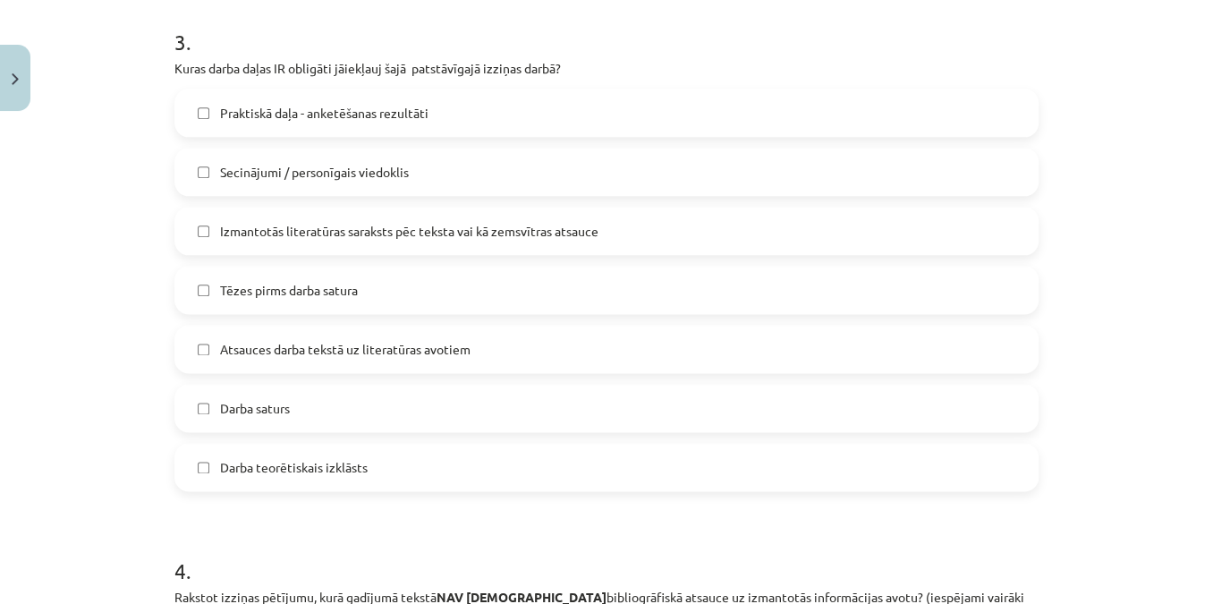
scroll to position [940, 0]
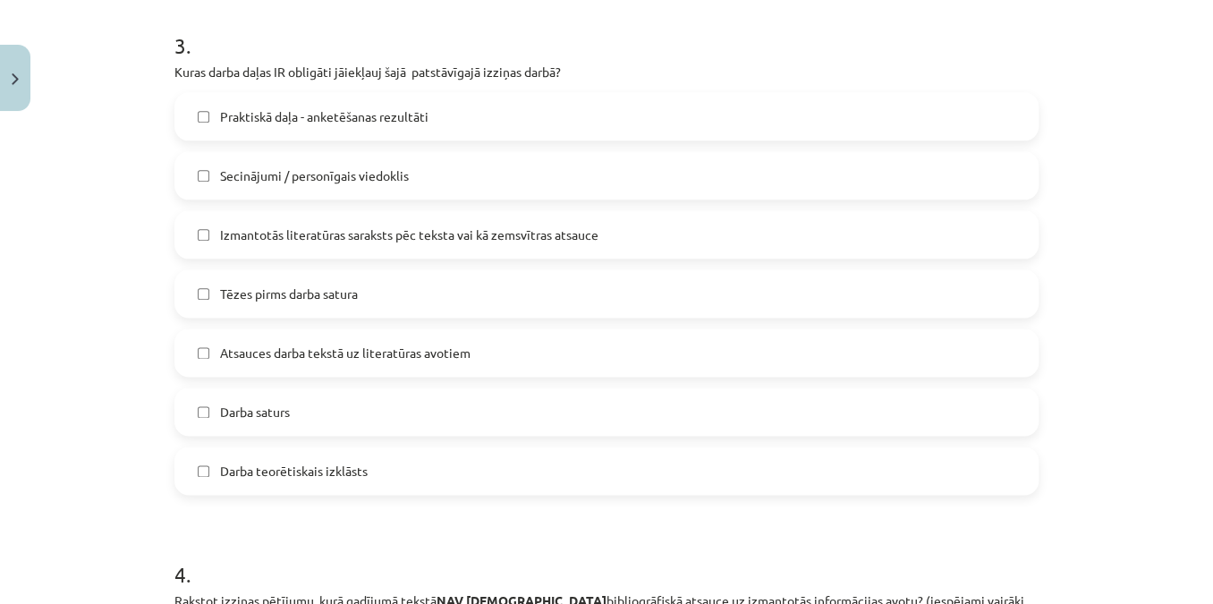
click at [350, 295] on span "Tēzes pirms darba satura" at bounding box center [289, 294] width 138 height 19
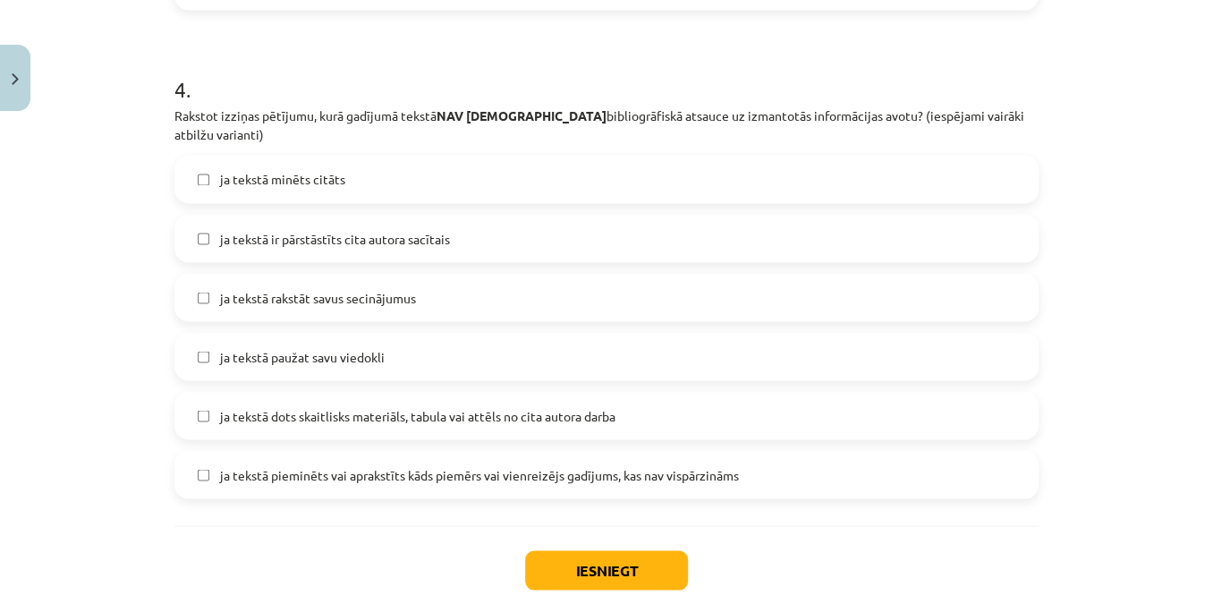
scroll to position [1427, 0]
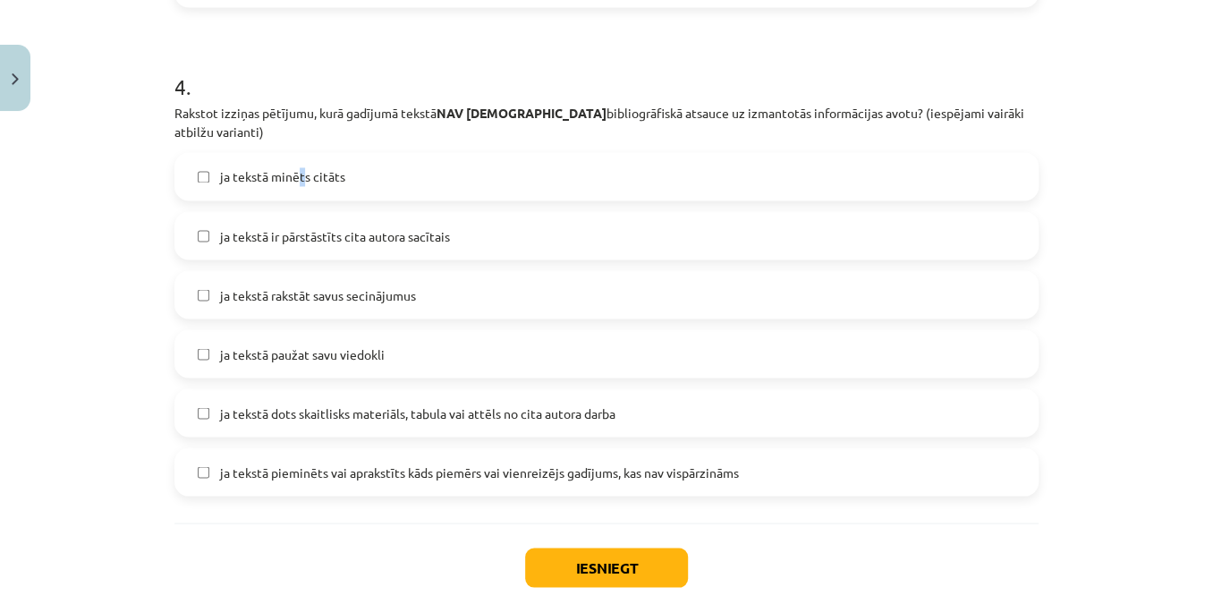
drag, startPoint x: 293, startPoint y: 159, endPoint x: 276, endPoint y: 172, distance: 21.8
click at [289, 167] on span "ja tekstā minēts citāts" at bounding box center [282, 176] width 125 height 19
click at [97, 170] on div "Mācību tēma: Vēstures ii - 12. klases 1. ieskaites mācību materiāls #4 ✅ Patstā…" at bounding box center [606, 302] width 1213 height 604
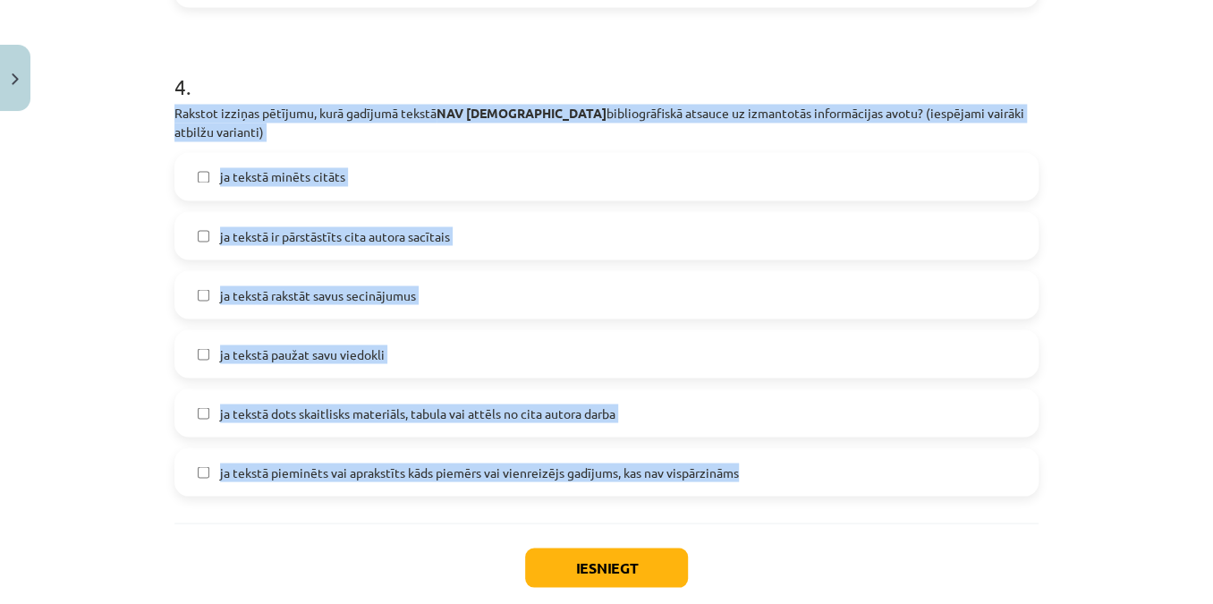
drag, startPoint x: 170, startPoint y: 107, endPoint x: 739, endPoint y: 464, distance: 671.3
click at [739, 464] on div "4 . Rakstot izziņas pētījumu, kurā gadījumā tekstā NAV jānorāda bibliogrāfiskā …" at bounding box center [606, 269] width 864 height 453
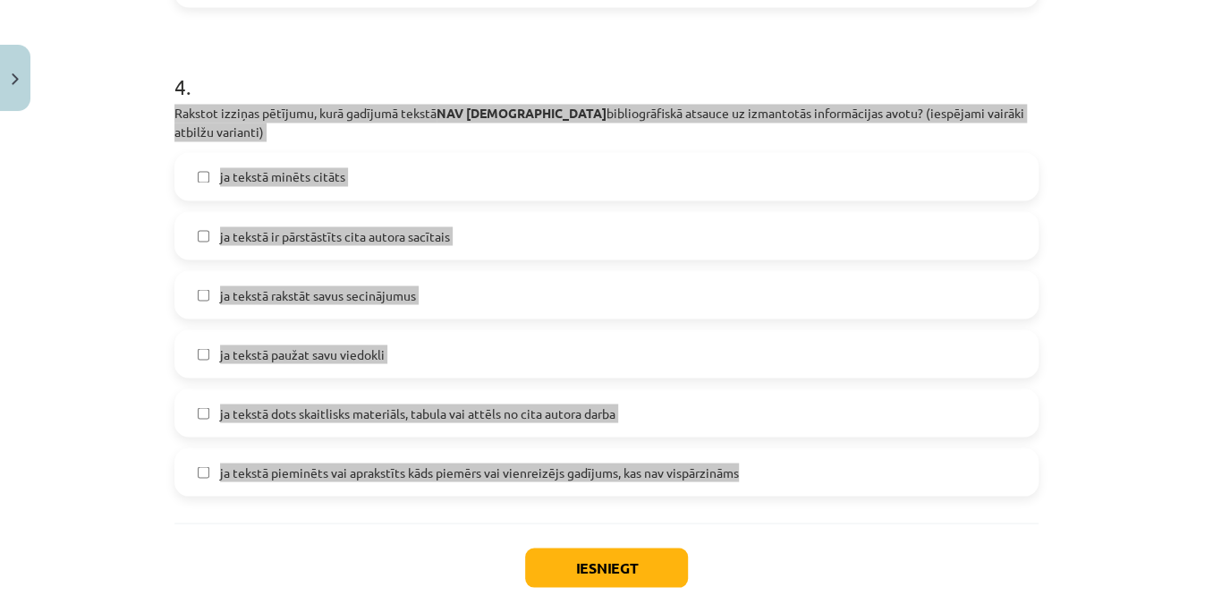
copy div "Rakstot izziņas pētījumu, kurā gadījumā tekstā NAV jānorāda bibliogrāfiskā atsa…"
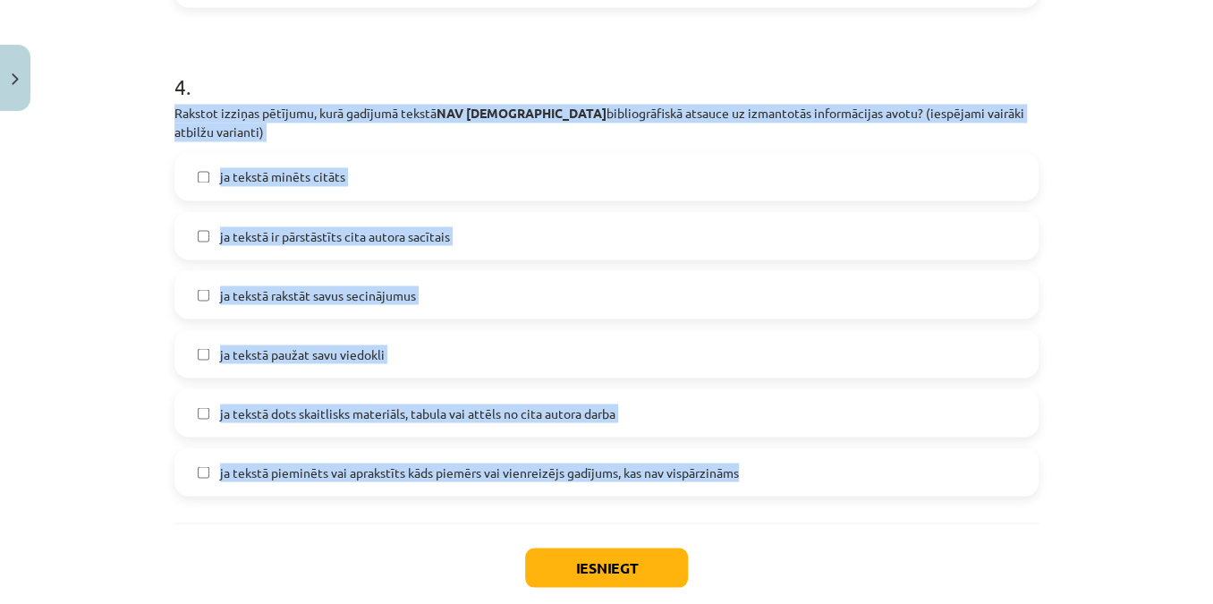
click at [96, 321] on div "Mācību tēma: Vēstures ii - 12. klases 1. ieskaites mācību materiāls #4 ✅ Patstā…" at bounding box center [606, 302] width 1213 height 604
click at [104, 240] on div "Mācību tēma: Vēstures ii - 12. klases 1. ieskaites mācību materiāls #4 ✅ Patstā…" at bounding box center [606, 302] width 1213 height 604
click at [105, 242] on div "Mācību tēma: Vēstures ii - 12. klases 1. ieskaites mācību materiāls #4 ✅ Patstā…" at bounding box center [606, 302] width 1213 height 604
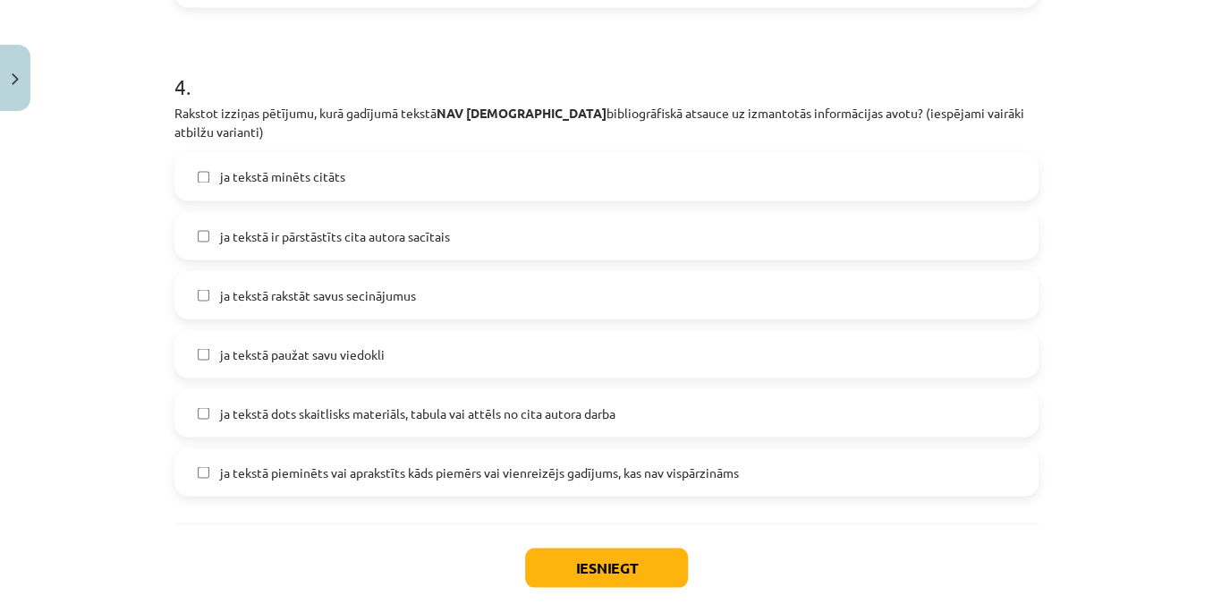
click at [302, 285] on span "ja tekstā rakstāt savus secinājumus" at bounding box center [318, 294] width 196 height 19
click at [306, 344] on span "ja tekstā paužat savu viedokli" at bounding box center [302, 353] width 165 height 19
click at [589, 555] on button "Iesniegt" at bounding box center [606, 567] width 163 height 39
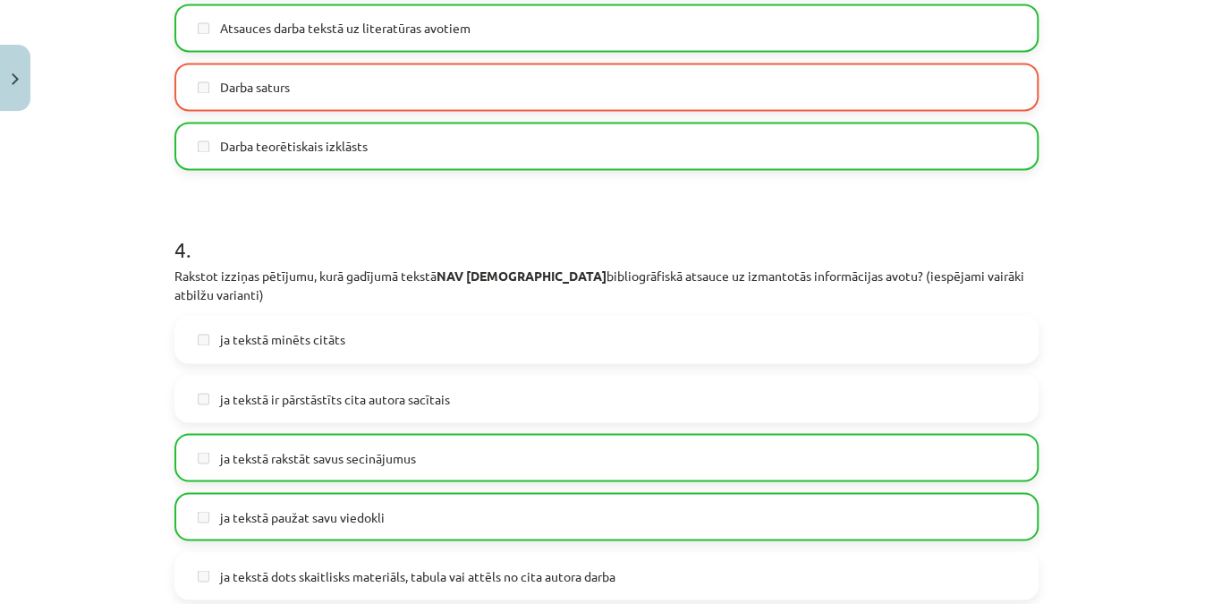
scroll to position [1562, 0]
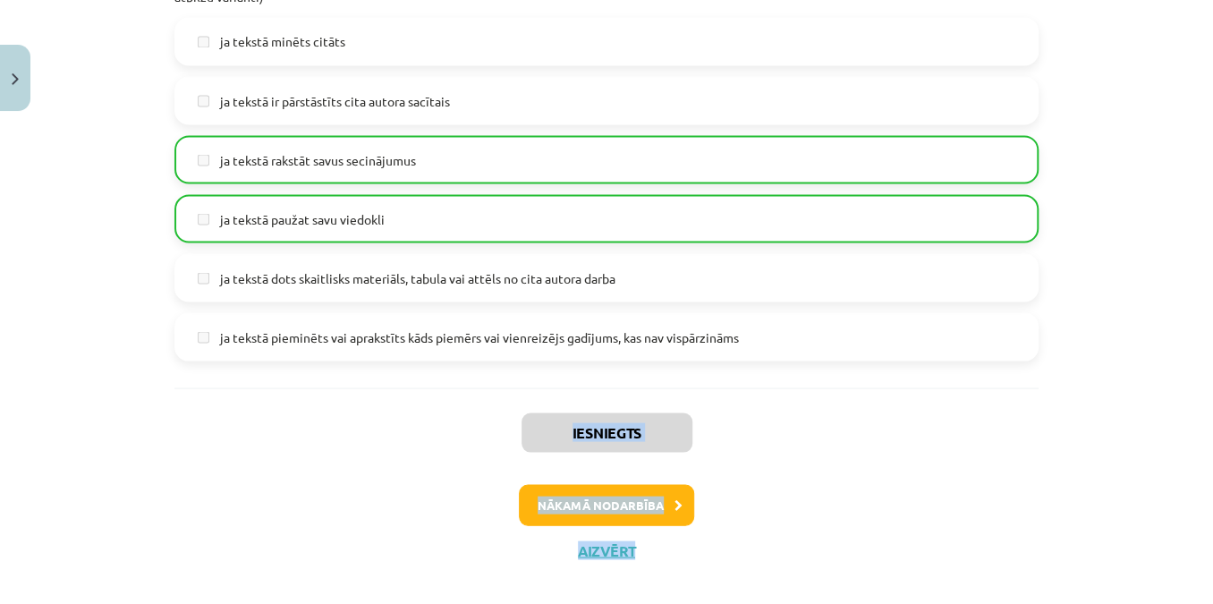
click at [1212, 576] on div "Mācību tēma: Vēstures ii - 12. klases 1. ieskaites mācību materiāls #4 ✅ Patstā…" at bounding box center [606, 302] width 1213 height 604
click at [821, 408] on div "Iesniegts Nākamā nodarbība Aizvērt" at bounding box center [606, 478] width 864 height 183
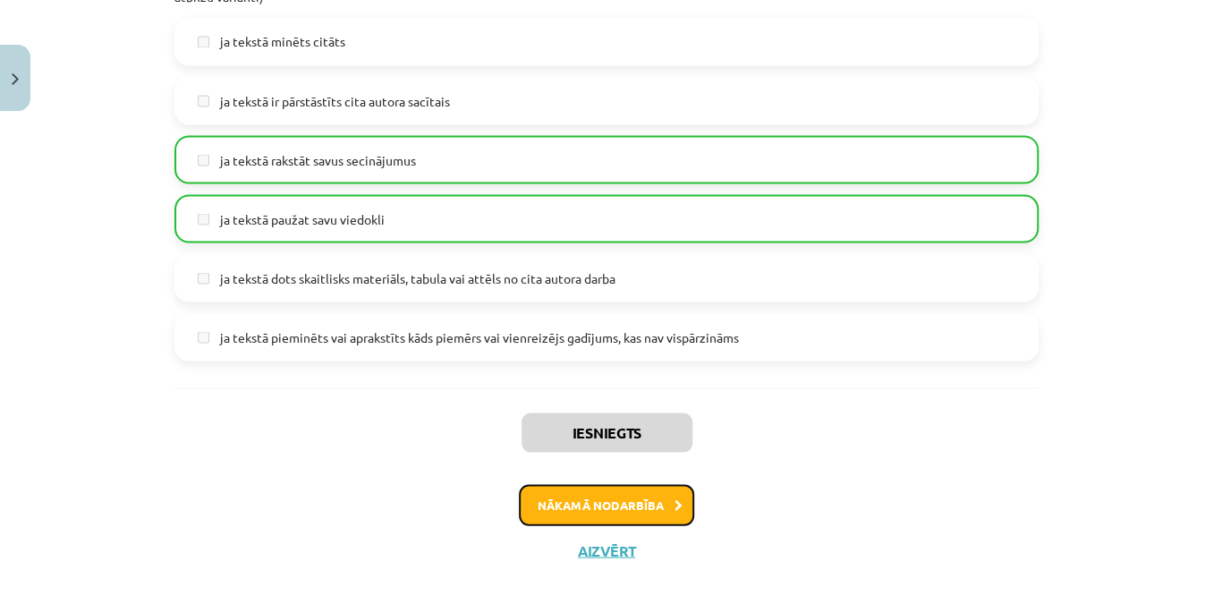
click at [631, 490] on button "Nākamā nodarbība" at bounding box center [606, 504] width 175 height 41
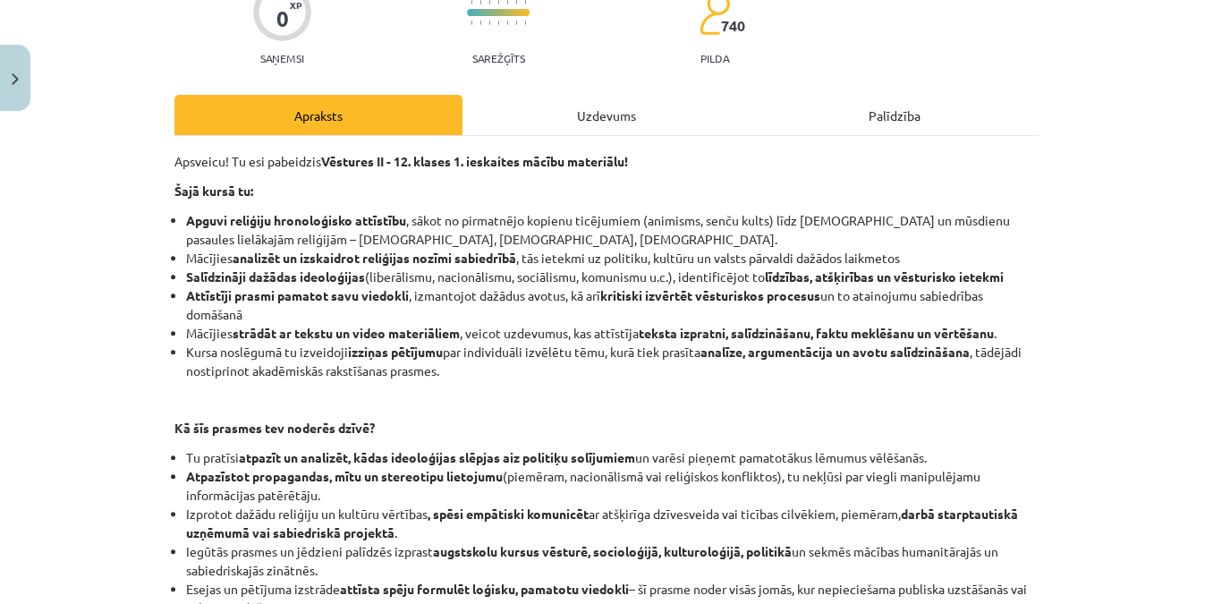
scroll to position [370, 0]
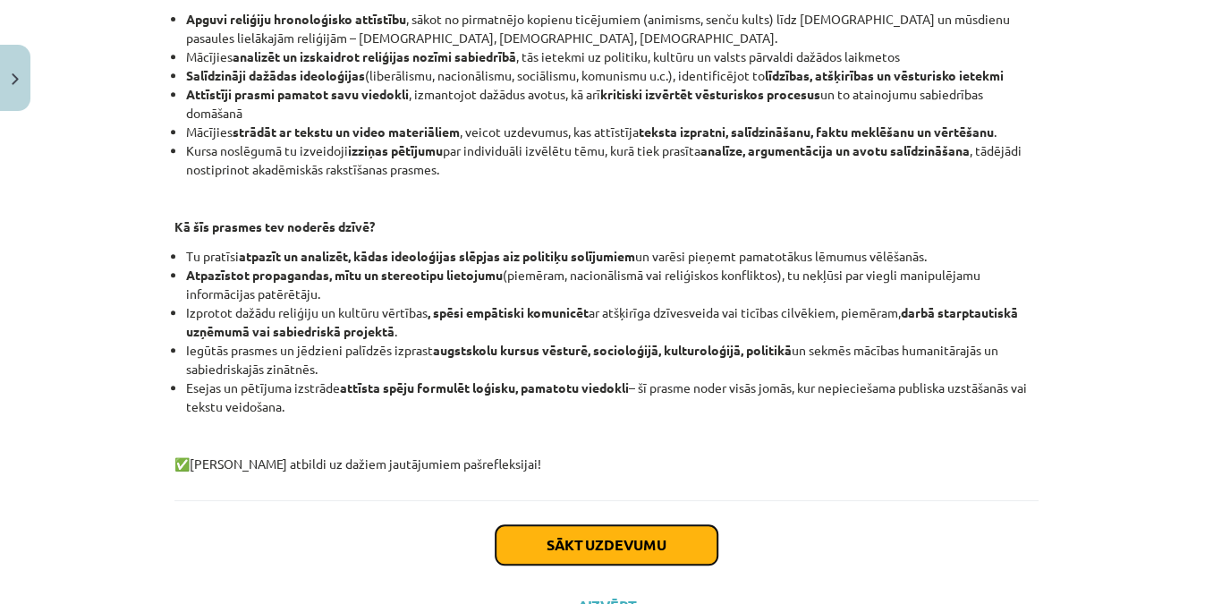
click at [572, 540] on button "Sākt uzdevumu" at bounding box center [607, 544] width 222 height 39
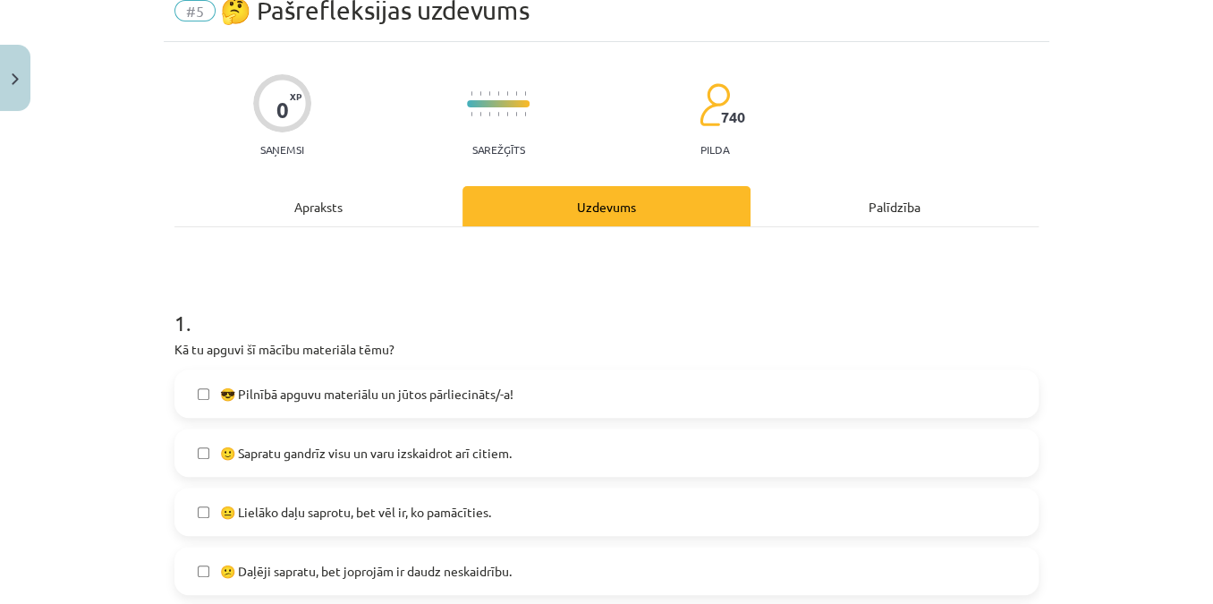
scroll to position [208, 0]
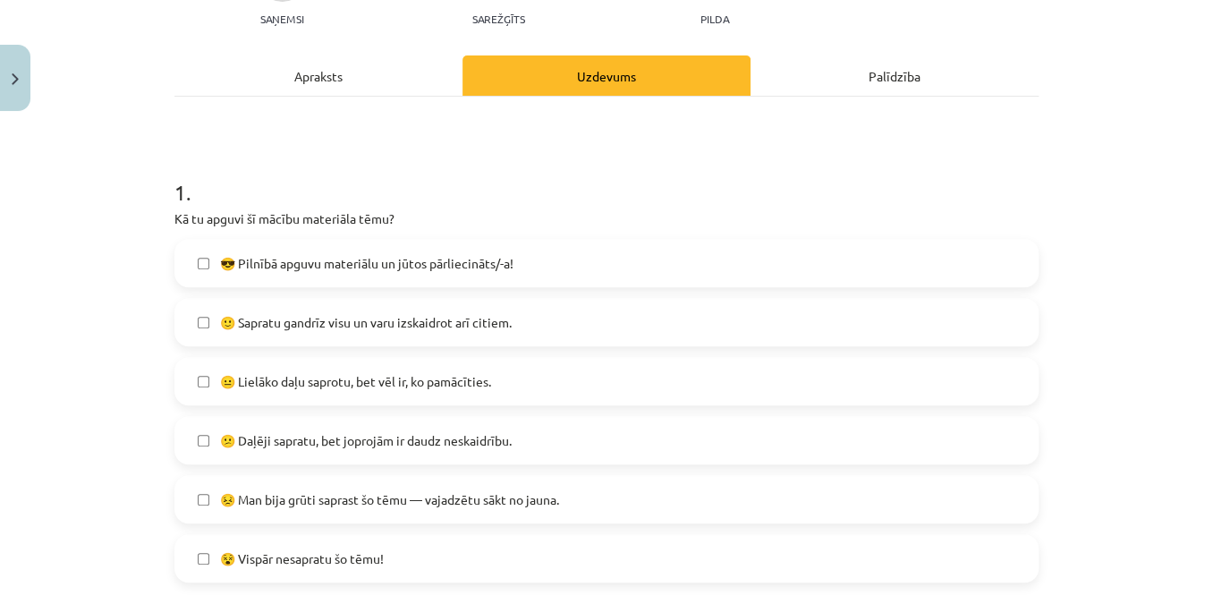
click at [421, 488] on label "😣 Man bija grūti saprast šo tēmu — vajadzētu sākt no jauna." at bounding box center [606, 499] width 861 height 45
click at [363, 552] on span "😵 Vispār nesapratu šo tēmu!" at bounding box center [302, 558] width 164 height 19
click at [340, 559] on span "😵 Vispār nesapratu šo tēmu!" at bounding box center [302, 558] width 164 height 19
click at [346, 505] on span "😣 Man bija grūti saprast šo tēmu — vajadzētu sākt no jauna." at bounding box center [389, 499] width 339 height 19
click at [374, 320] on span "🙂 Sapratu gandrīz visu un varu izskaidrot arī citiem." at bounding box center [366, 322] width 292 height 19
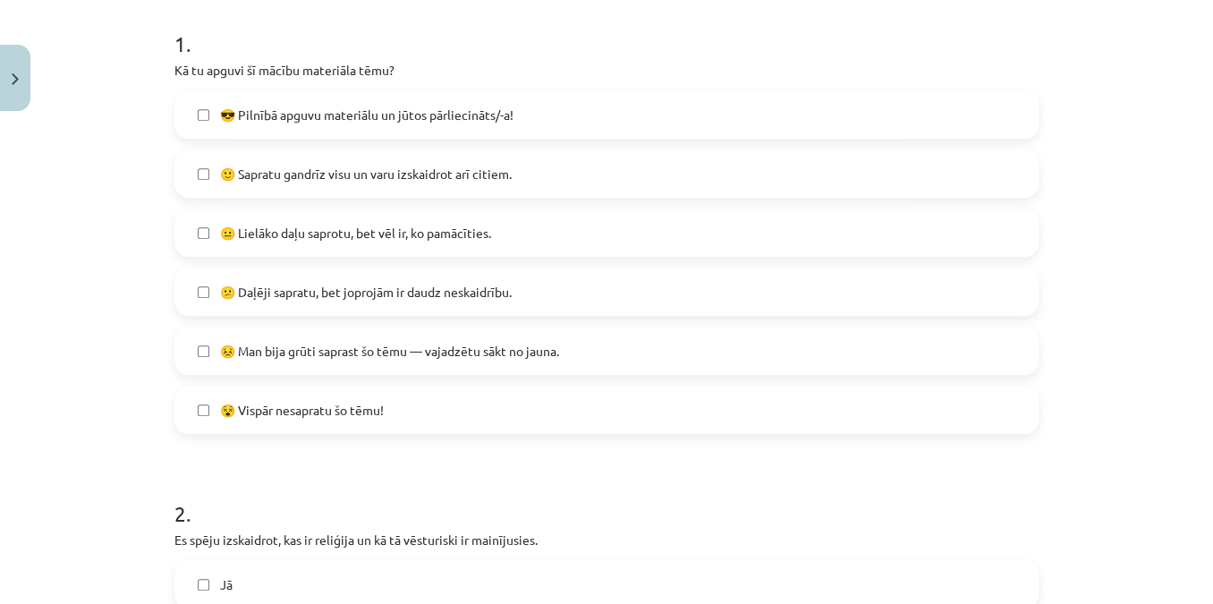
scroll to position [614, 0]
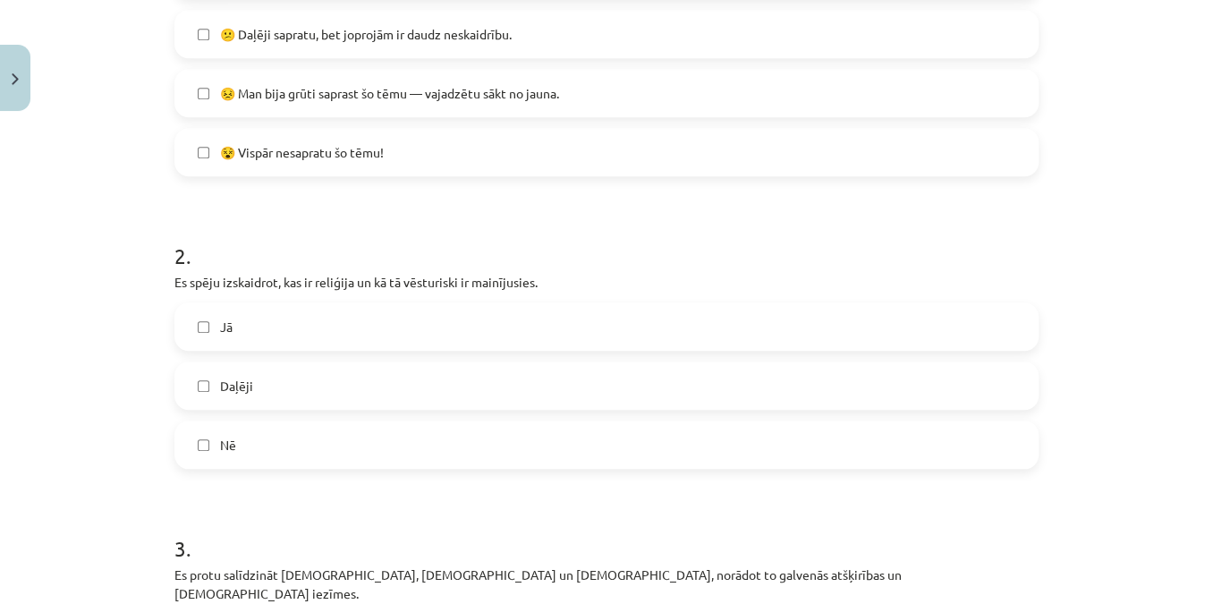
click at [319, 397] on label "Daļēji" at bounding box center [606, 385] width 861 height 45
click at [345, 330] on label "Jā" at bounding box center [606, 326] width 861 height 45
click at [328, 380] on label "Daļēji" at bounding box center [606, 385] width 861 height 45
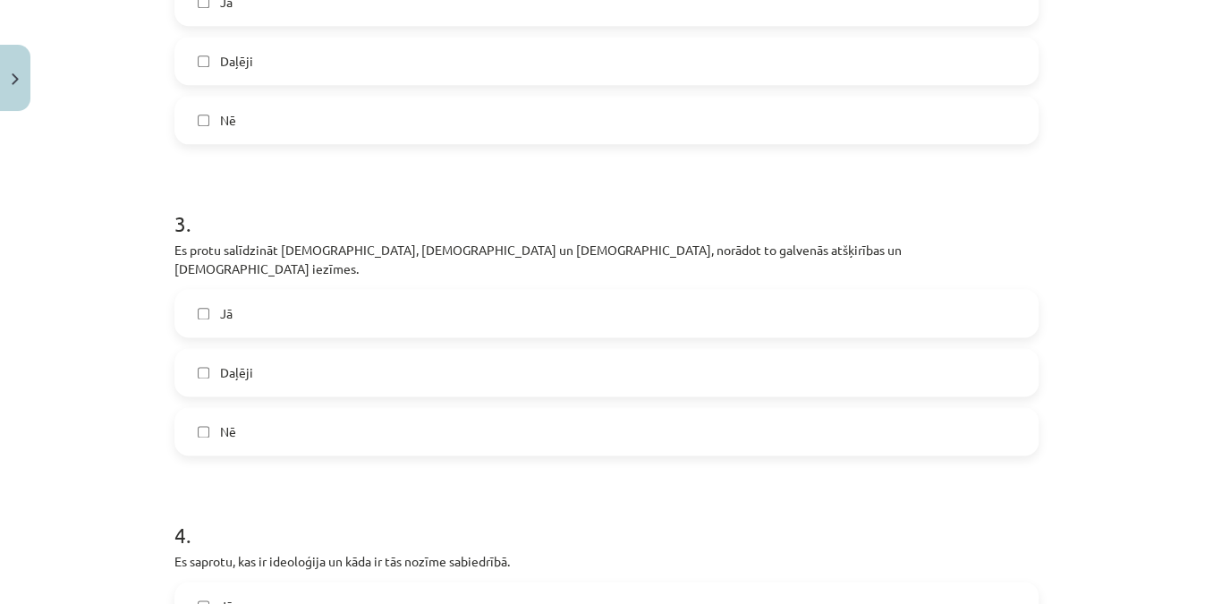
scroll to position [940, 0]
drag, startPoint x: 363, startPoint y: 103, endPoint x: 357, endPoint y: 115, distance: 13.2
click at [361, 105] on label "Nē" at bounding box center [606, 119] width 861 height 45
click at [333, 70] on label "Daļēji" at bounding box center [606, 60] width 861 height 45
drag, startPoint x: 314, startPoint y: 70, endPoint x: 282, endPoint y: 76, distance: 32.8
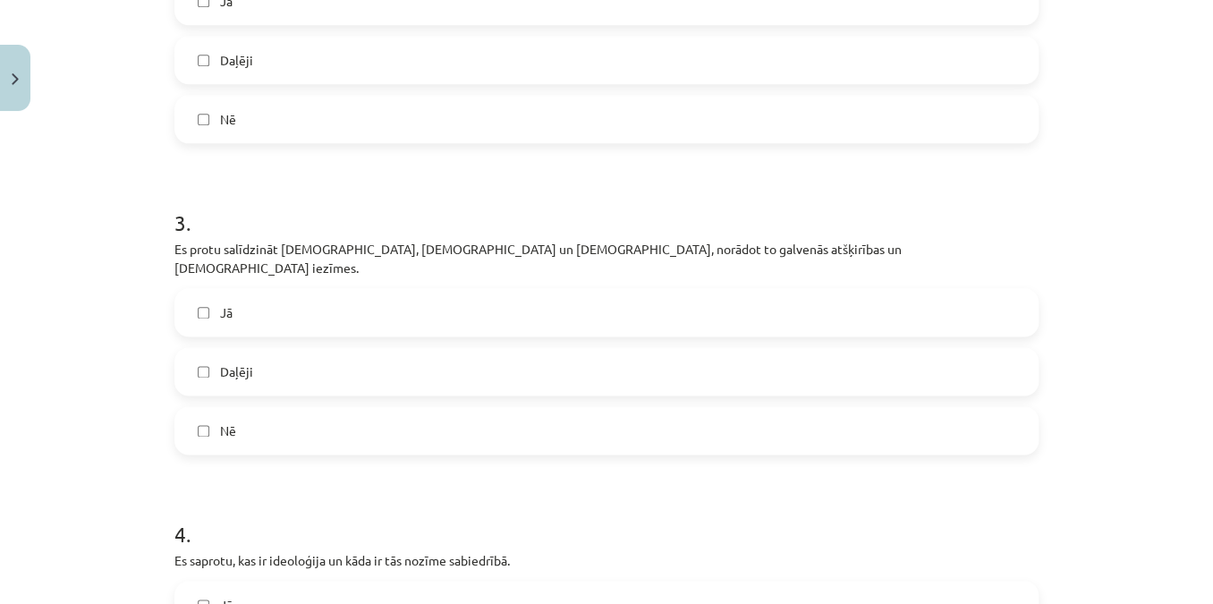
click at [308, 69] on label "Daļēji" at bounding box center [606, 60] width 861 height 45
click at [256, 108] on label "Nē" at bounding box center [606, 119] width 861 height 45
click at [327, 304] on label "Jā" at bounding box center [606, 312] width 861 height 45
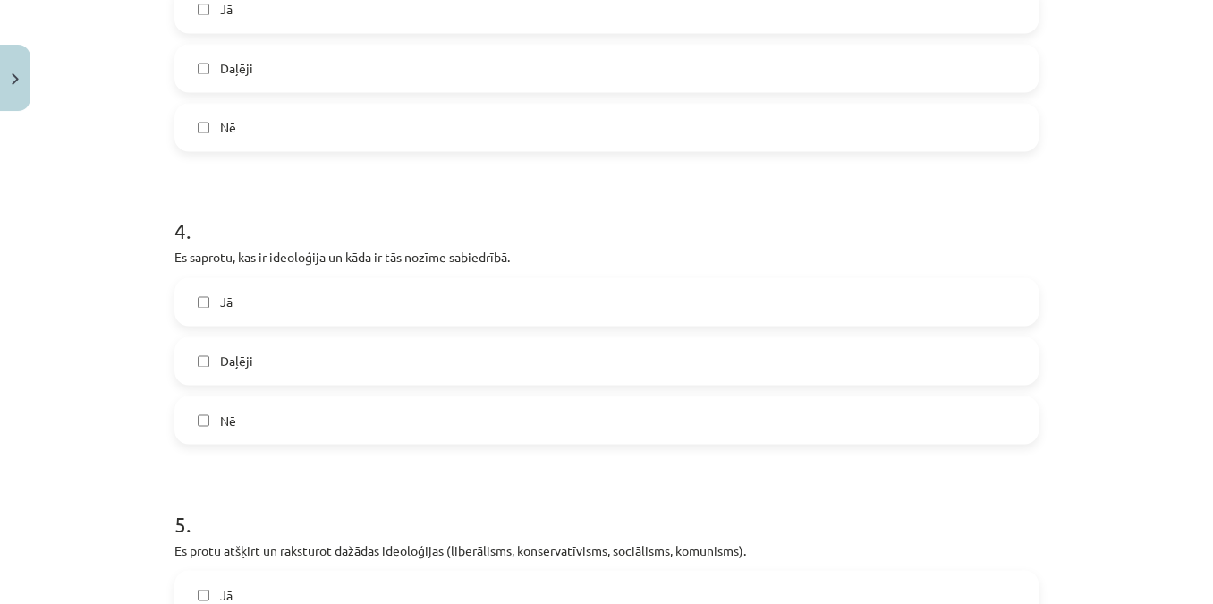
scroll to position [1264, 0]
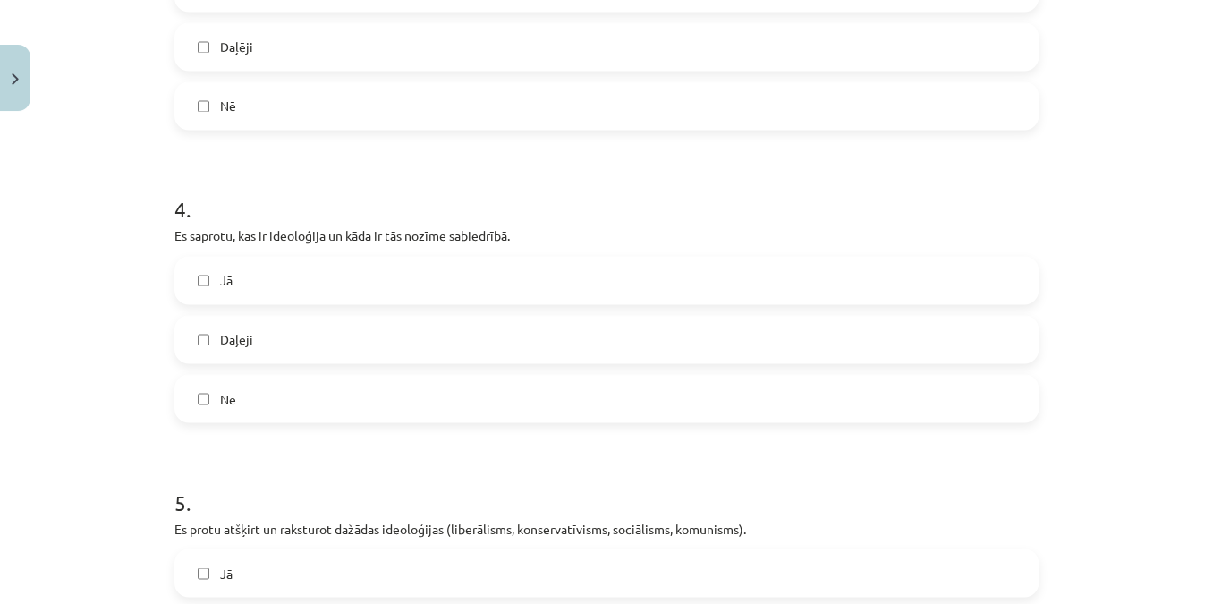
click at [407, 272] on label "Jā" at bounding box center [606, 280] width 861 height 45
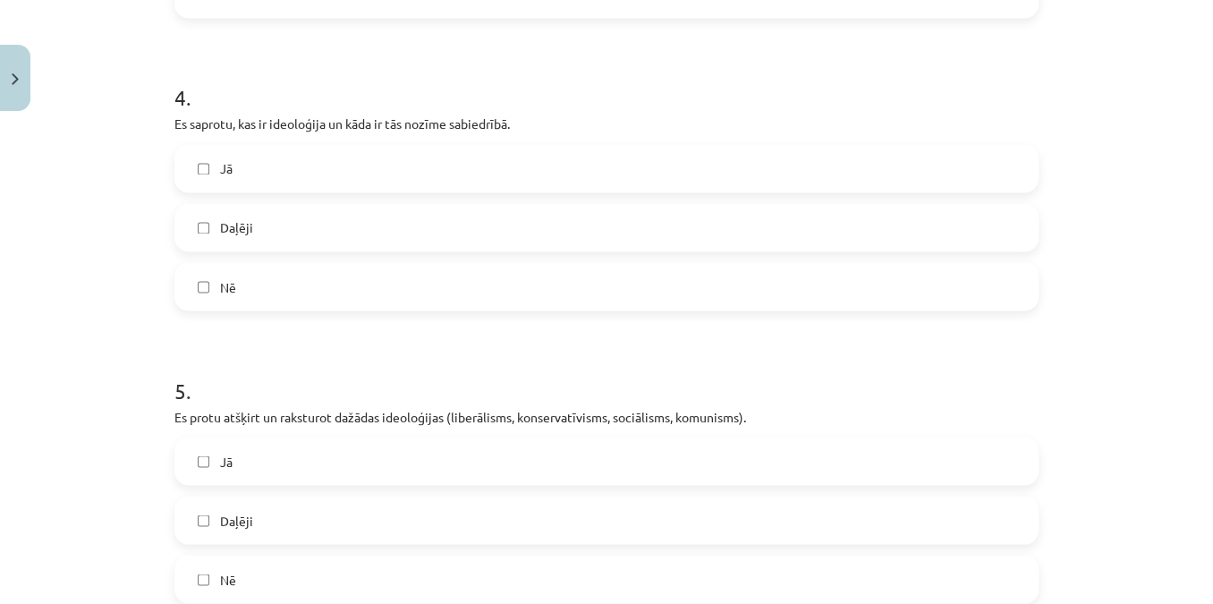
scroll to position [1427, 0]
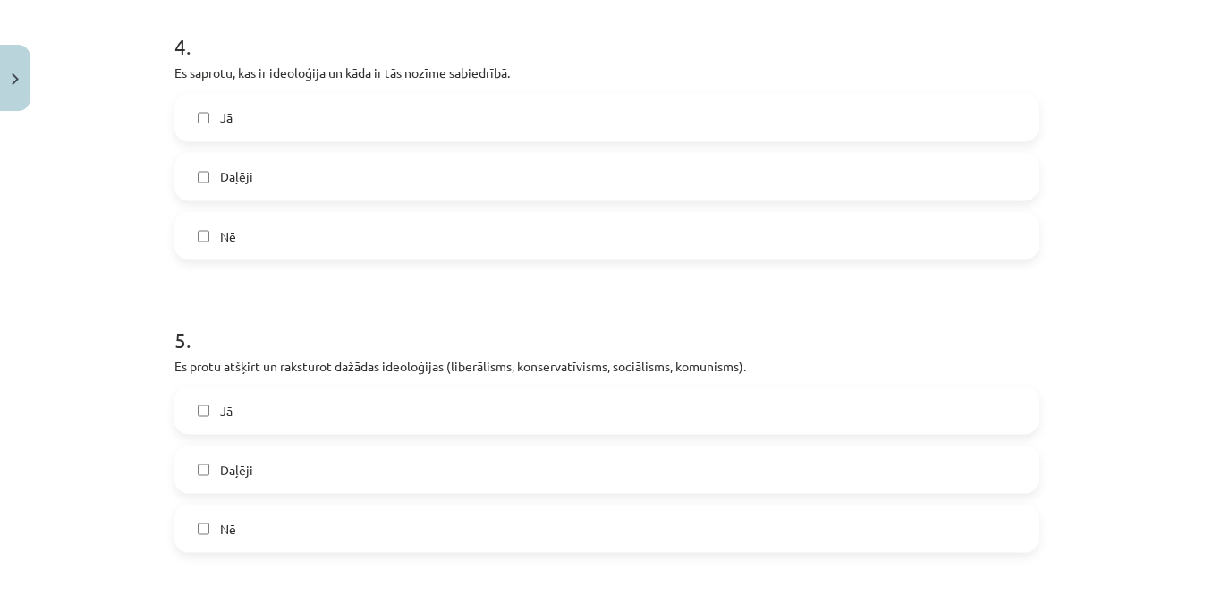
click at [450, 400] on label "Jā" at bounding box center [606, 409] width 861 height 45
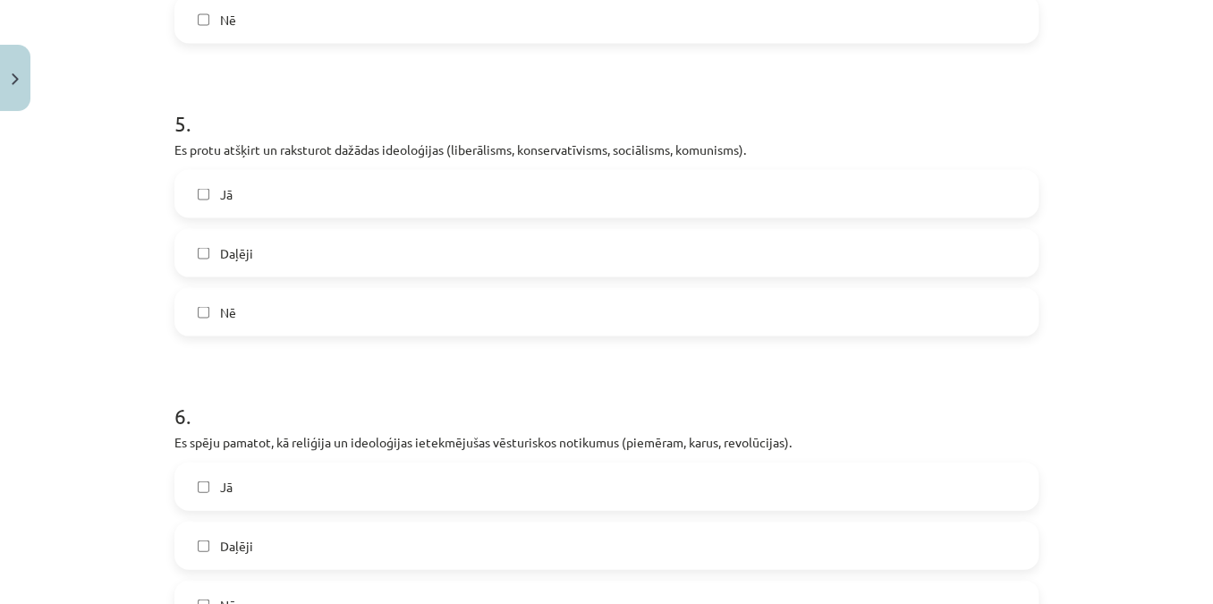
scroll to position [1834, 0]
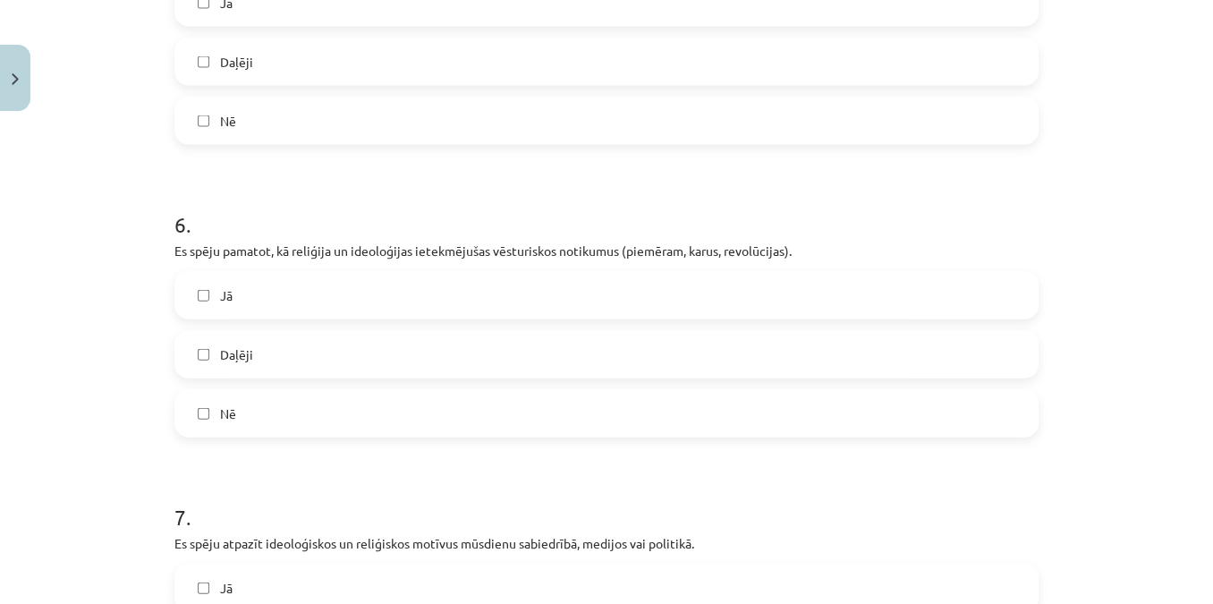
click at [352, 282] on label "Jā" at bounding box center [606, 295] width 861 height 45
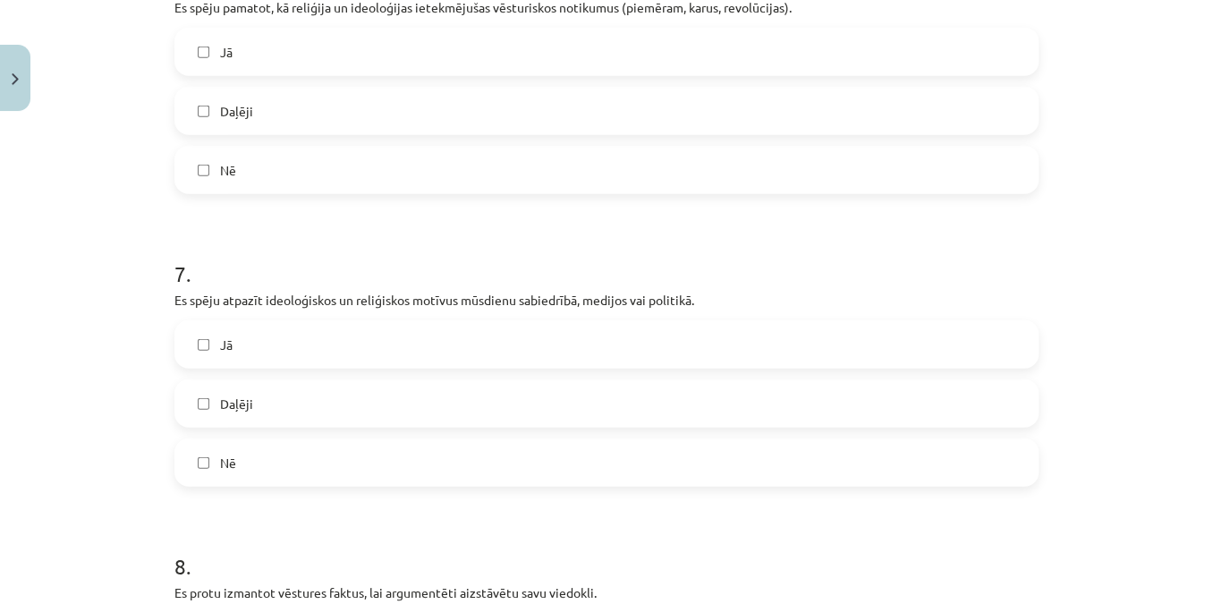
click at [336, 322] on label "Jā" at bounding box center [606, 344] width 861 height 45
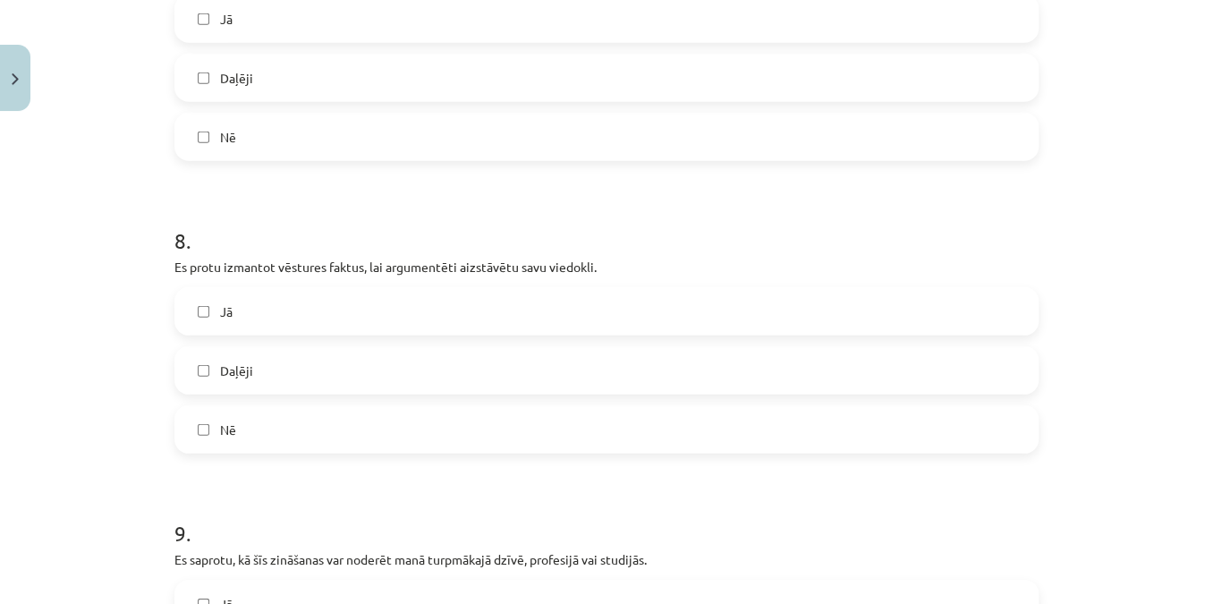
click at [331, 301] on label "Jā" at bounding box center [606, 311] width 861 height 45
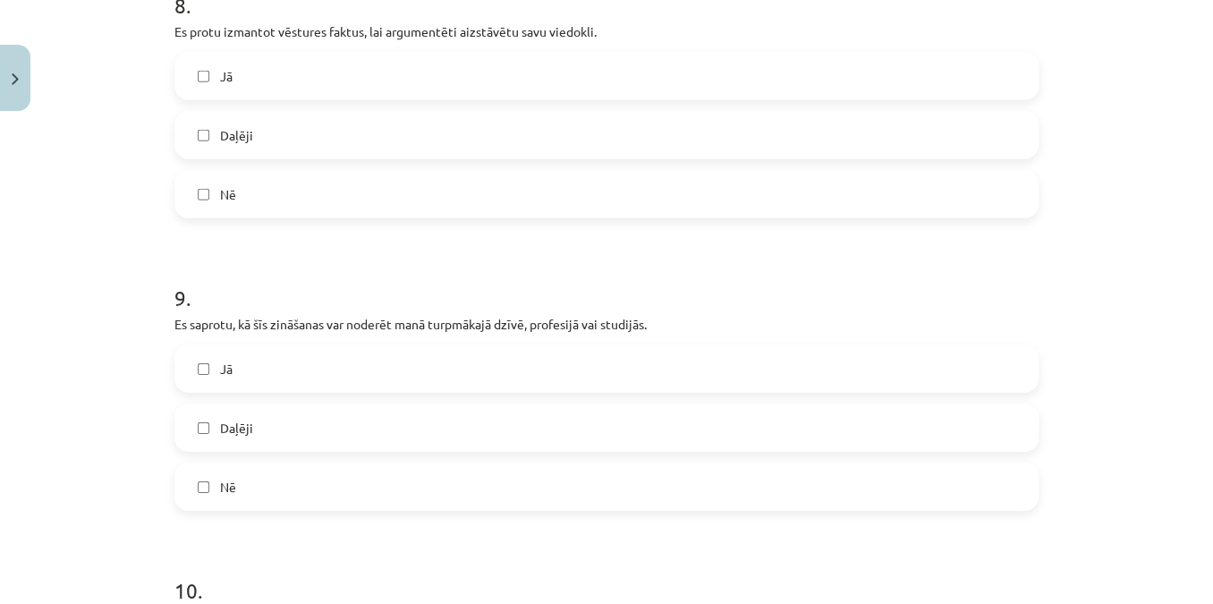
scroll to position [2729, 0]
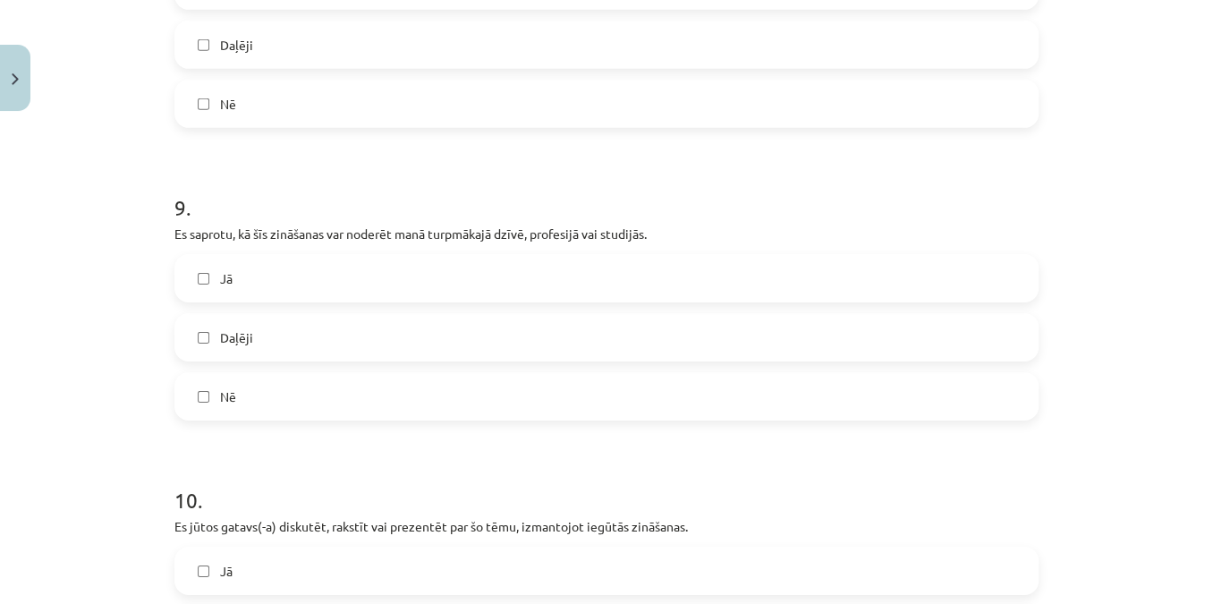
click at [335, 268] on label "Jā" at bounding box center [606, 278] width 861 height 45
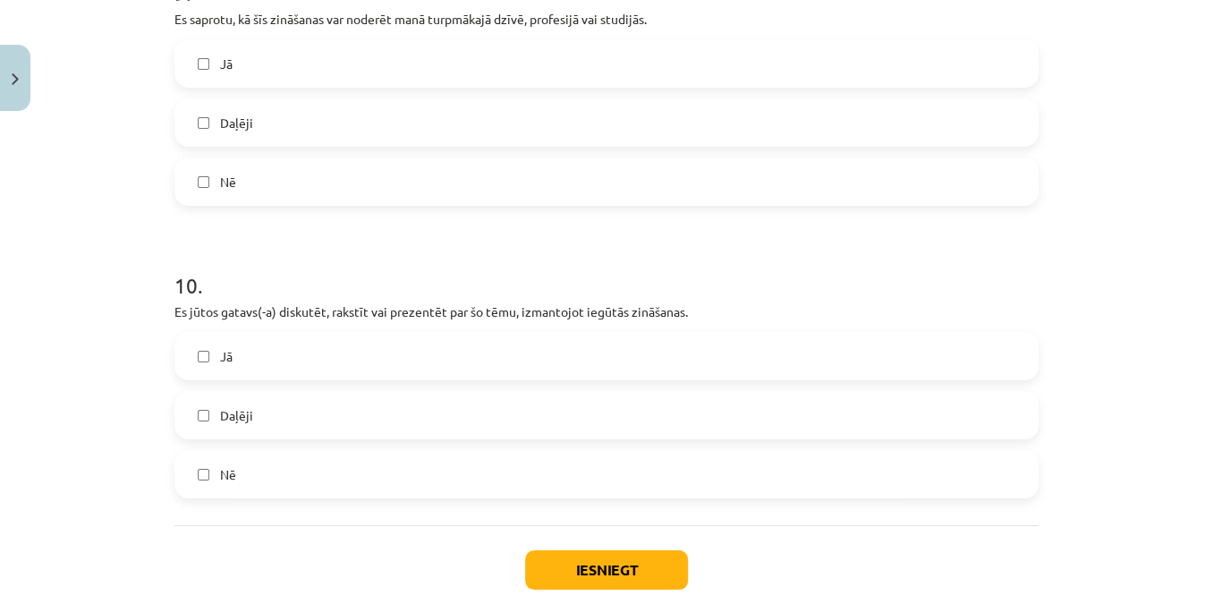
scroll to position [2973, 0]
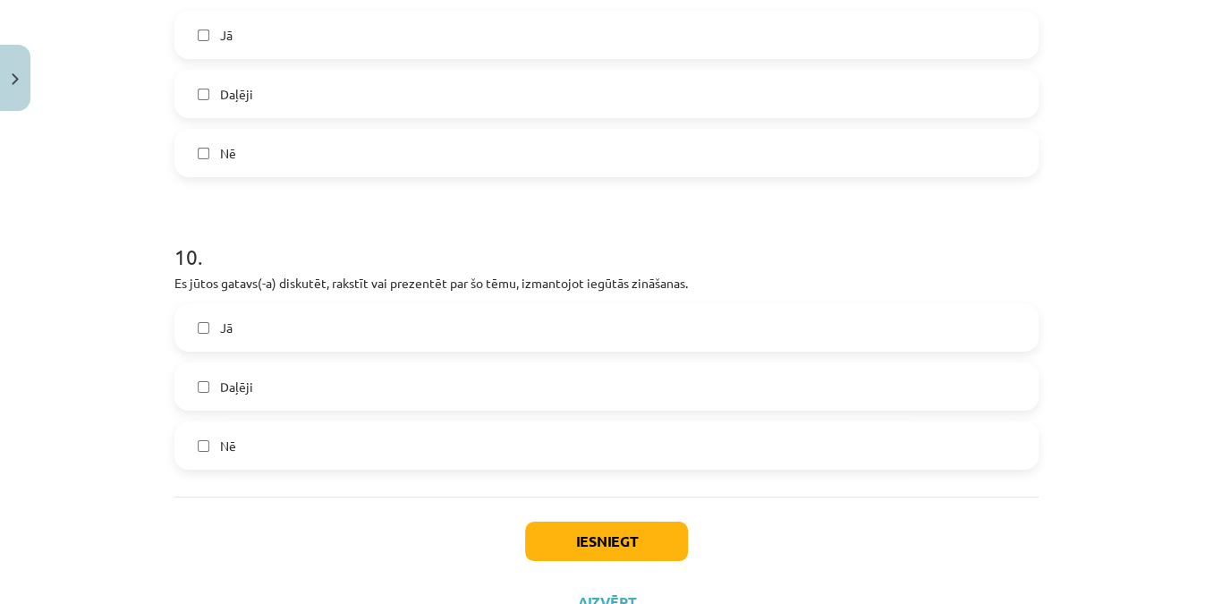
click at [320, 305] on label "Jā" at bounding box center [606, 327] width 861 height 45
click at [553, 522] on button "Iesniegt" at bounding box center [606, 541] width 163 height 39
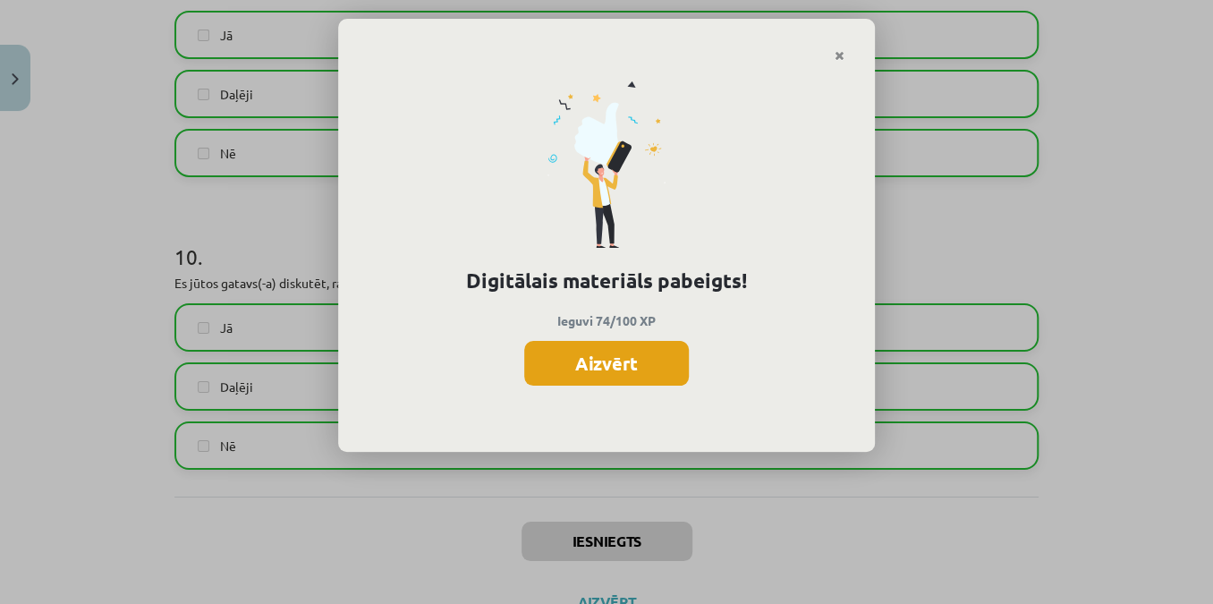
click at [636, 360] on button "Aizvērt" at bounding box center [606, 363] width 165 height 45
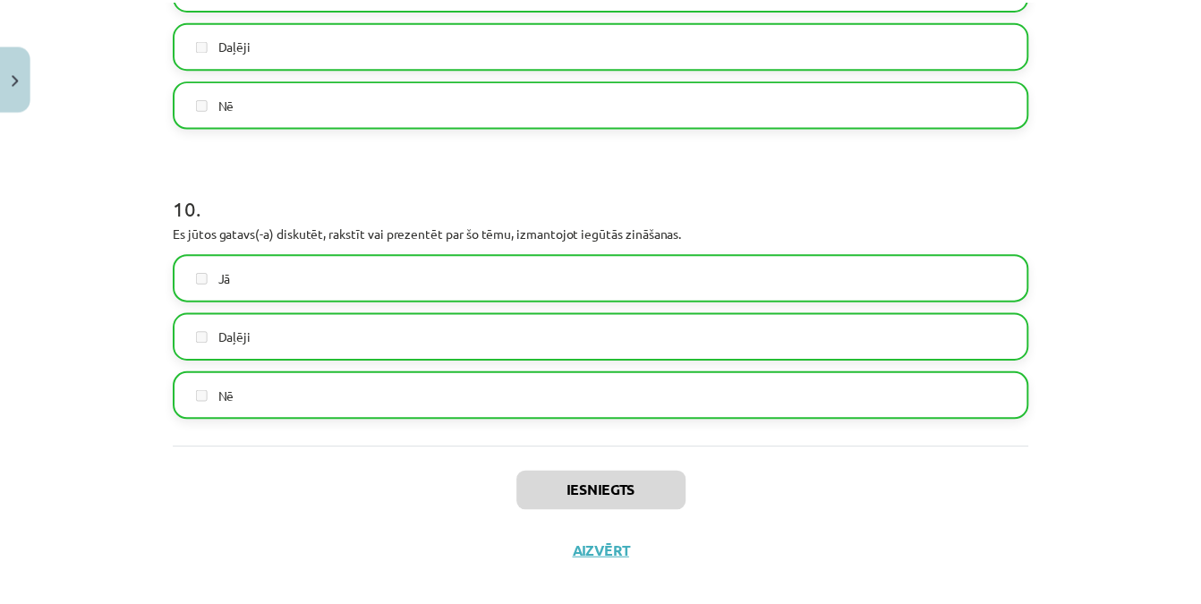
scroll to position [3026, 0]
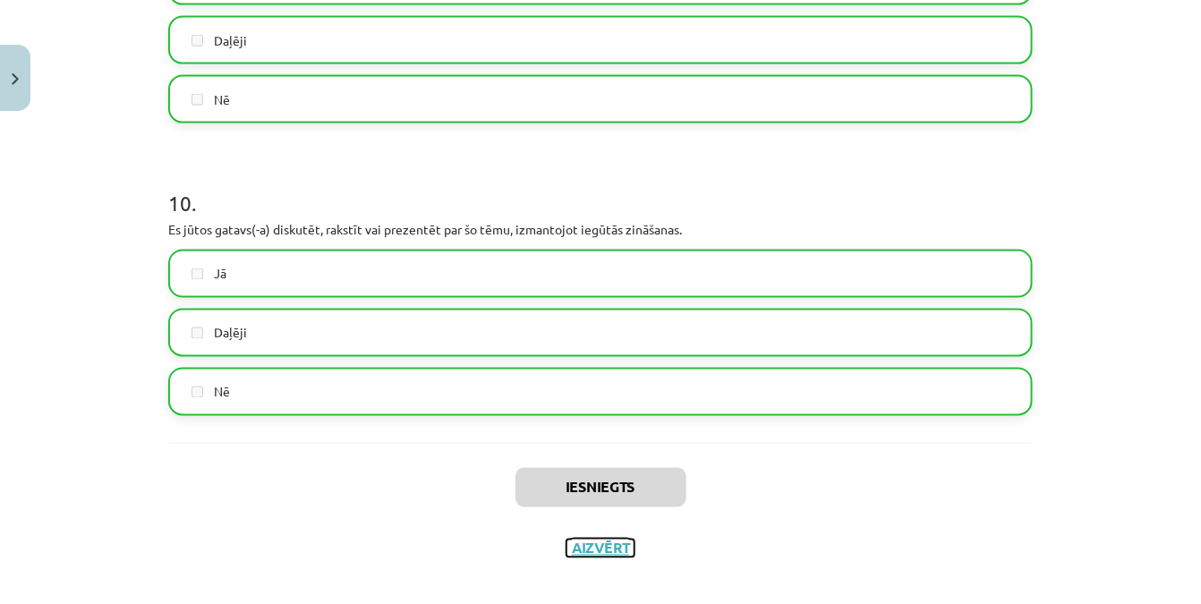
click at [581, 540] on button "Aizvērt" at bounding box center [600, 549] width 68 height 18
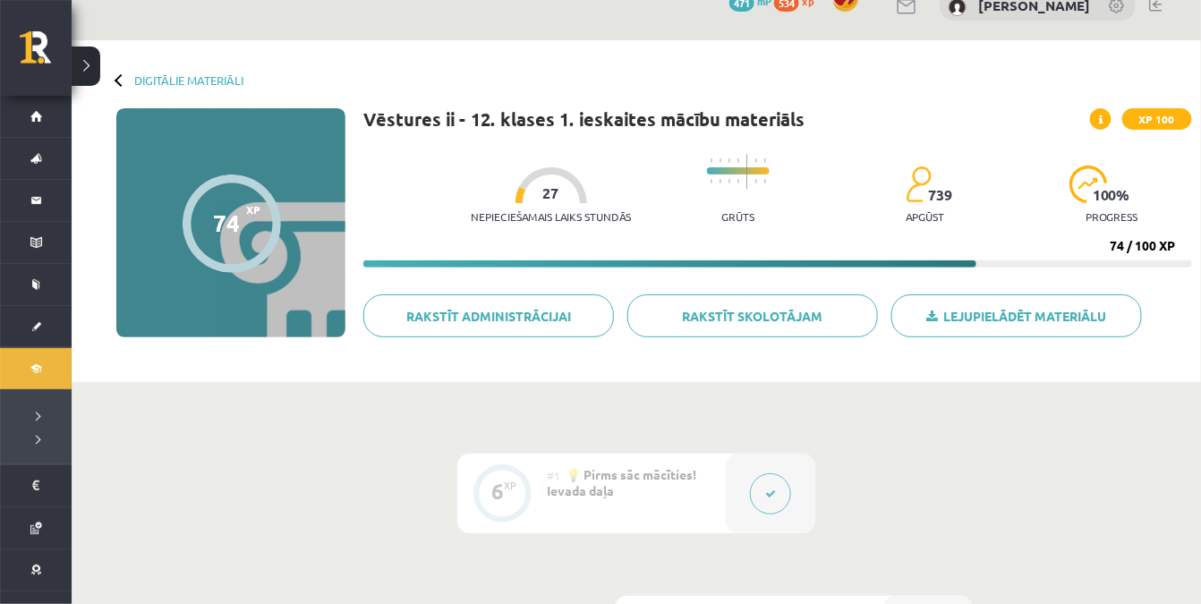
scroll to position [0, 0]
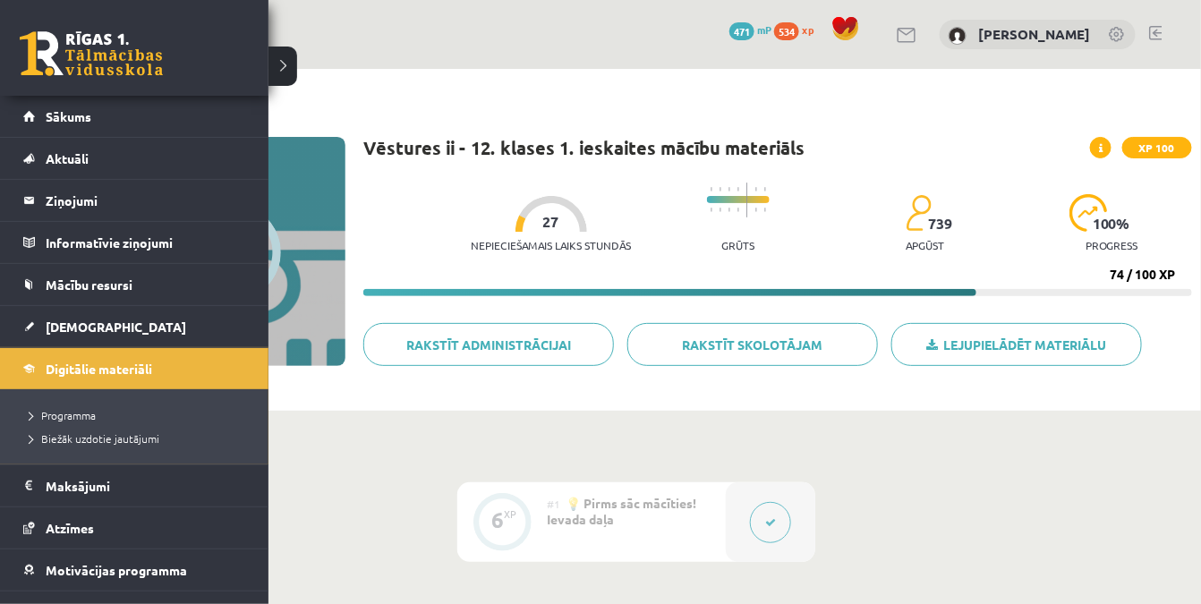
click at [56, 54] on link at bounding box center [91, 53] width 143 height 45
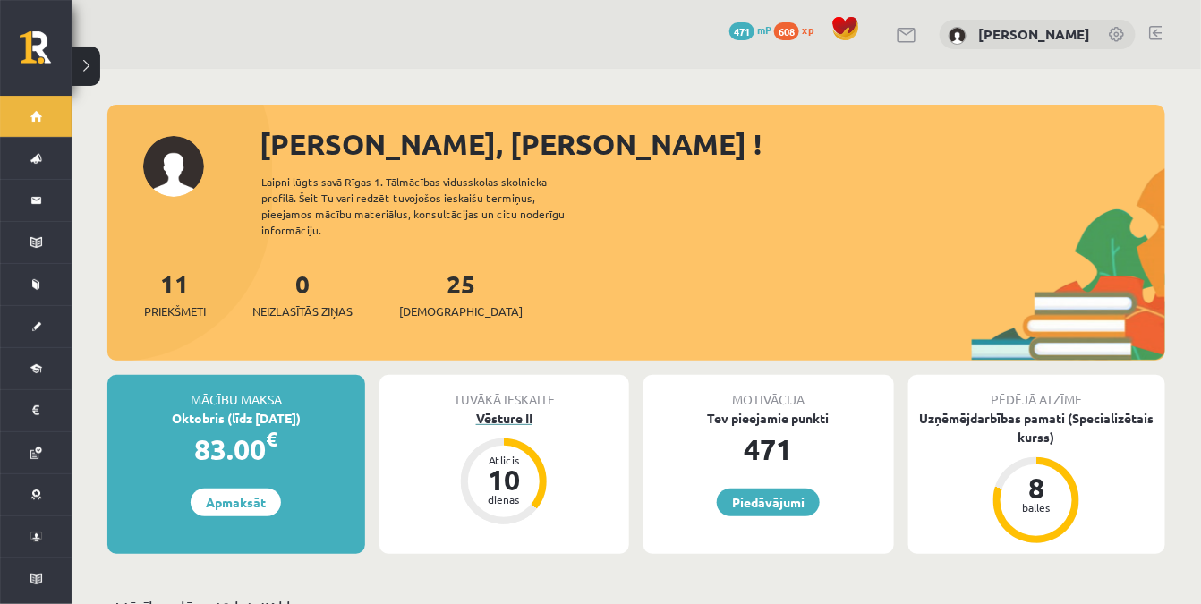
click at [498, 409] on div "Vēsture II" at bounding box center [504, 418] width 251 height 19
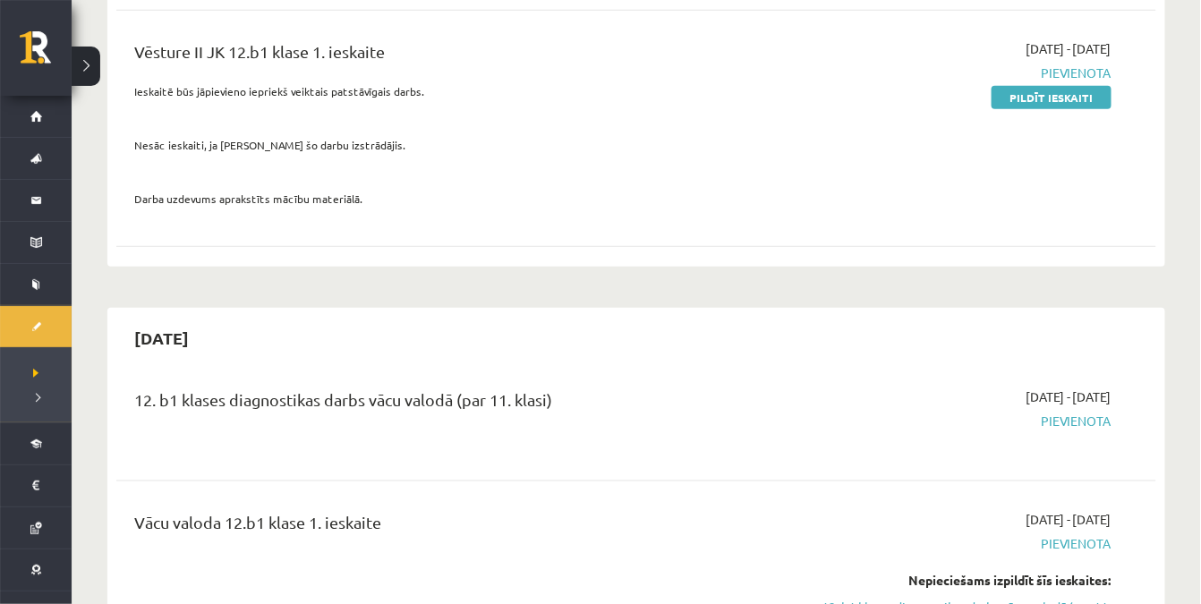
scroll to position [569, 0]
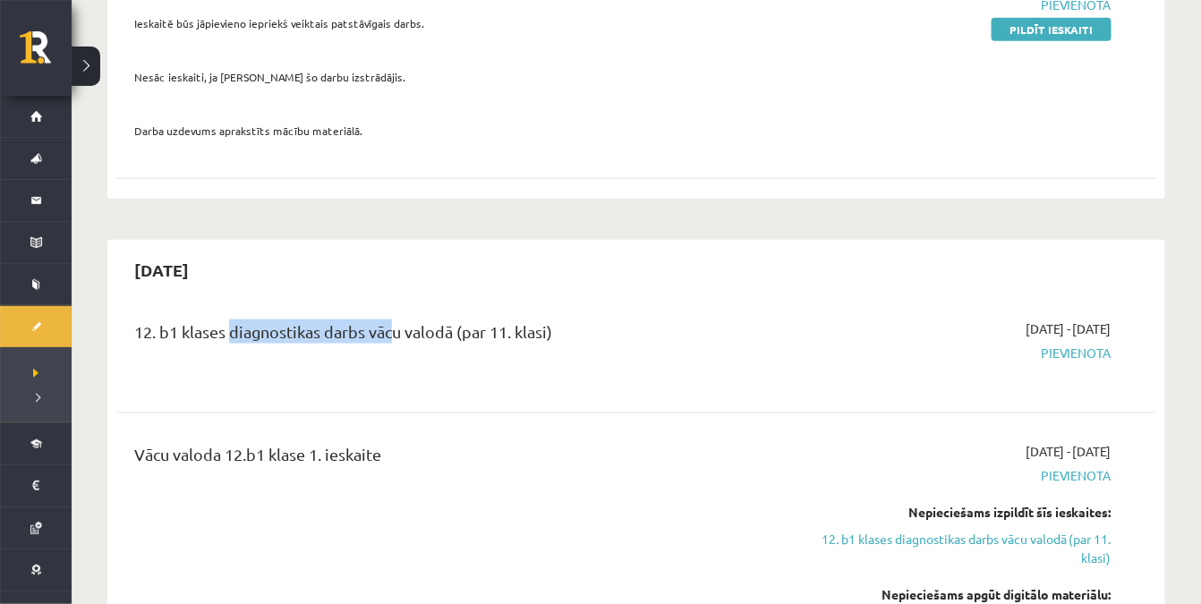
drag, startPoint x: 227, startPoint y: 307, endPoint x: 388, endPoint y: 308, distance: 161.1
click at [388, 319] on div "12. b1 klases diagnostikas darbs vācu valodā (par 11. klasi)" at bounding box center [455, 335] width 642 height 33
click at [469, 377] on div "12. b1 klases diagnostikas darbs vācu valodā (par 11. klasi) [DATE] - [DATE] [G…" at bounding box center [636, 519] width 1040 height 434
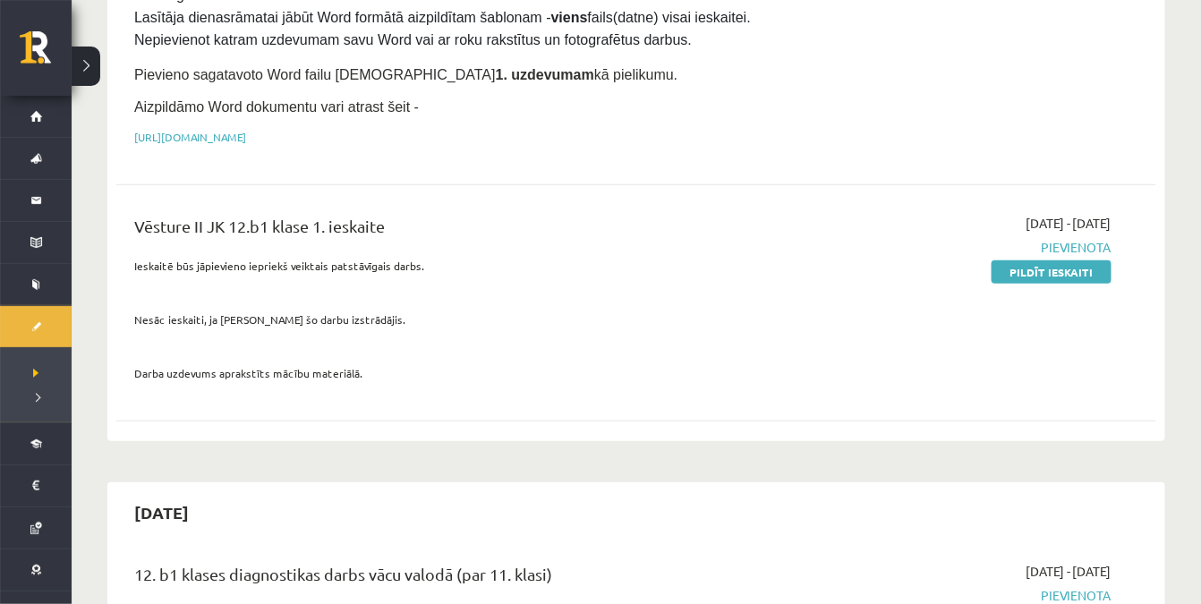
scroll to position [325, 0]
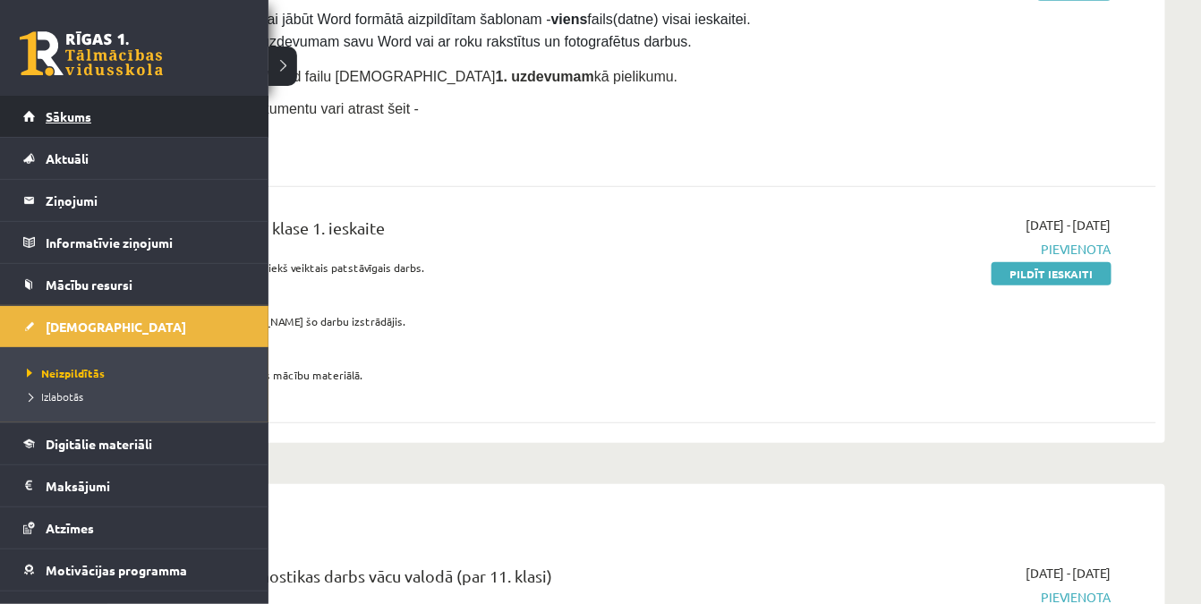
click at [63, 123] on span "Sākums" at bounding box center [69, 116] width 46 height 16
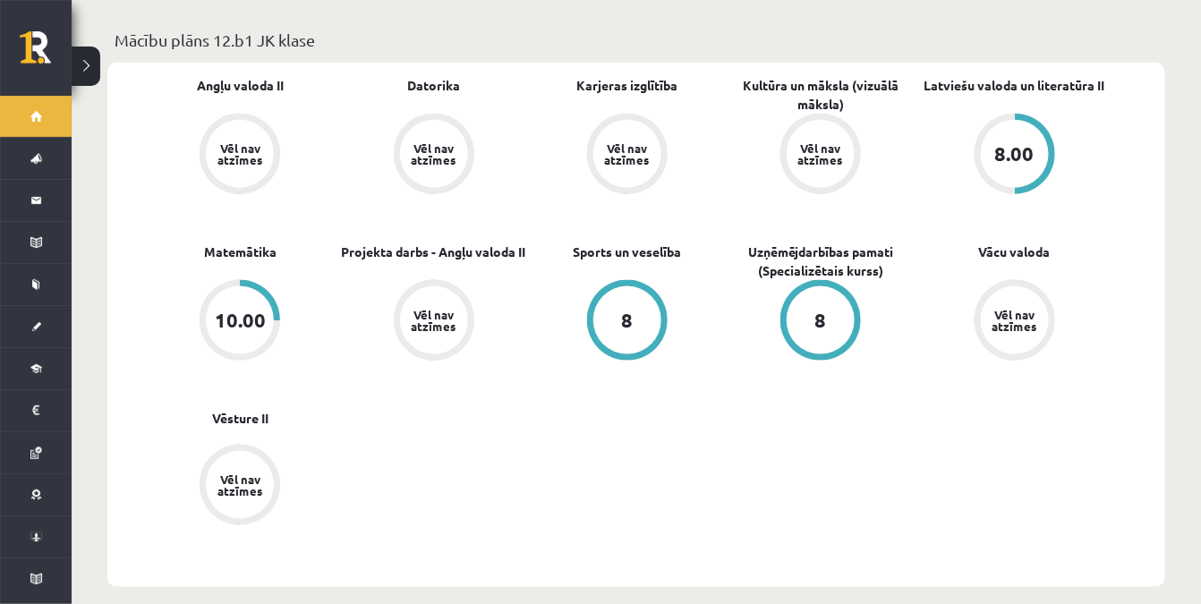
scroll to position [569, 0]
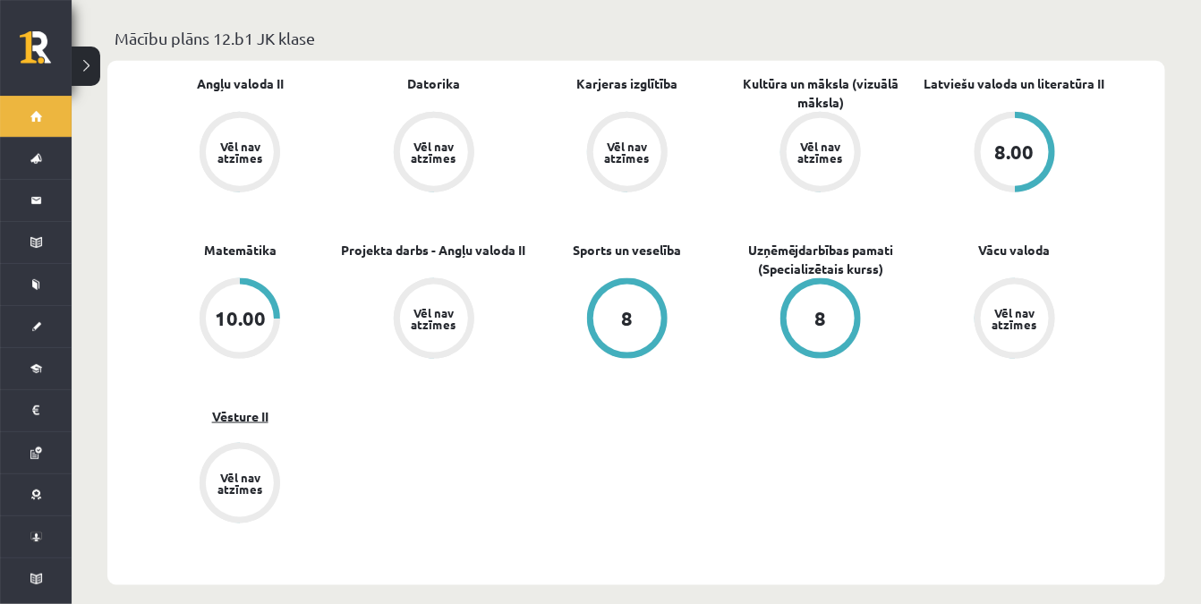
click at [247, 409] on link "Vēsture II" at bounding box center [240, 416] width 56 height 19
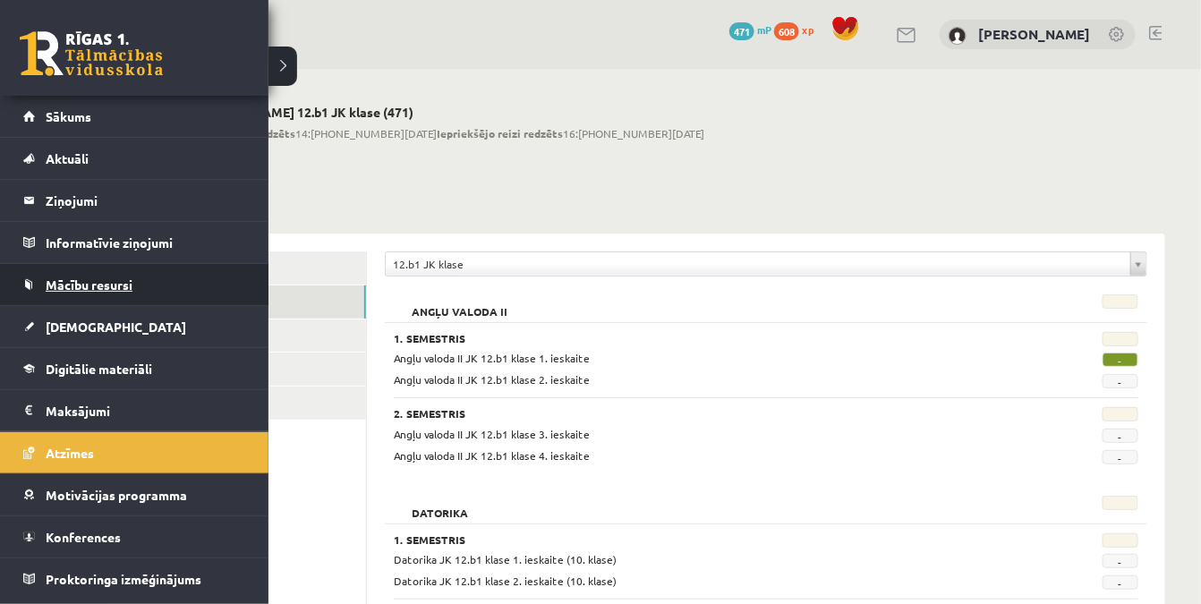
click at [92, 274] on link "Mācību resursi" at bounding box center [134, 284] width 223 height 41
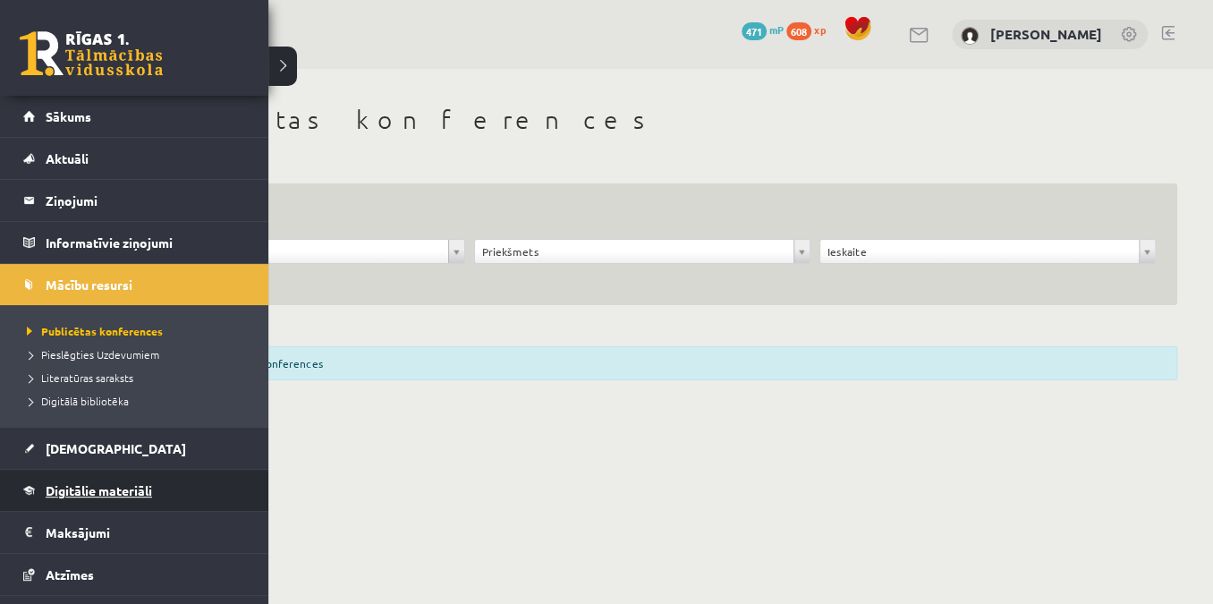
click at [132, 483] on span "Digitālie materiāli" at bounding box center [99, 490] width 106 height 16
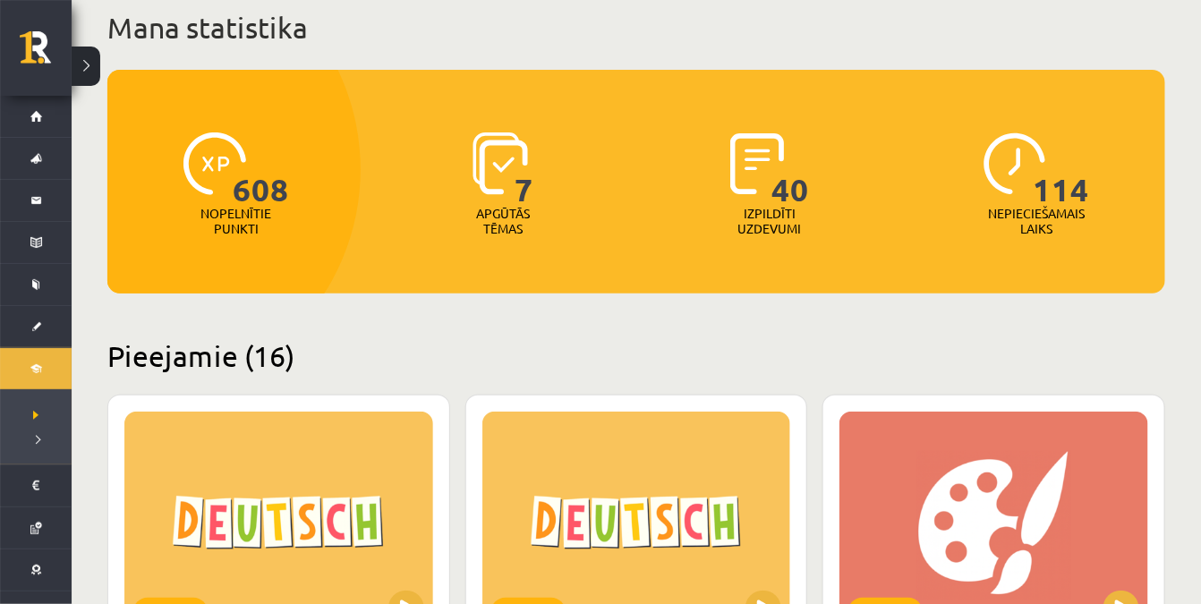
scroll to position [81, 0]
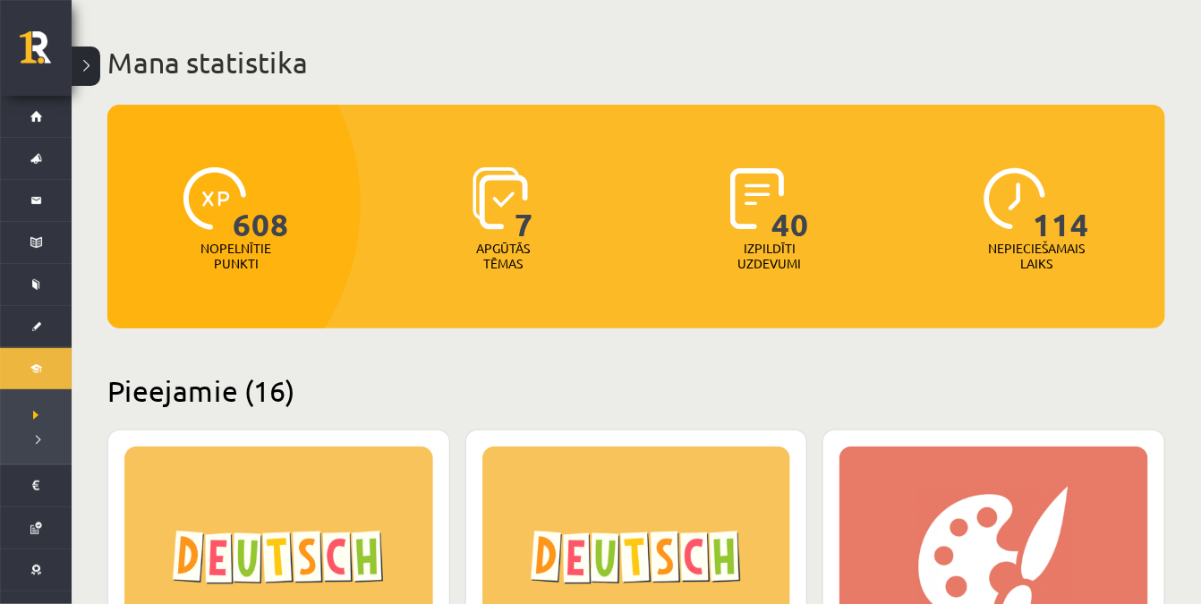
click at [513, 242] on p "Apgūtās tēmas" at bounding box center [503, 256] width 70 height 30
click at [526, 206] on span "7" at bounding box center [524, 203] width 19 height 73
click at [510, 206] on div "7" at bounding box center [503, 199] width 62 height 82
click at [463, 194] on div "7 Apgūtās tēmas" at bounding box center [503, 219] width 258 height 123
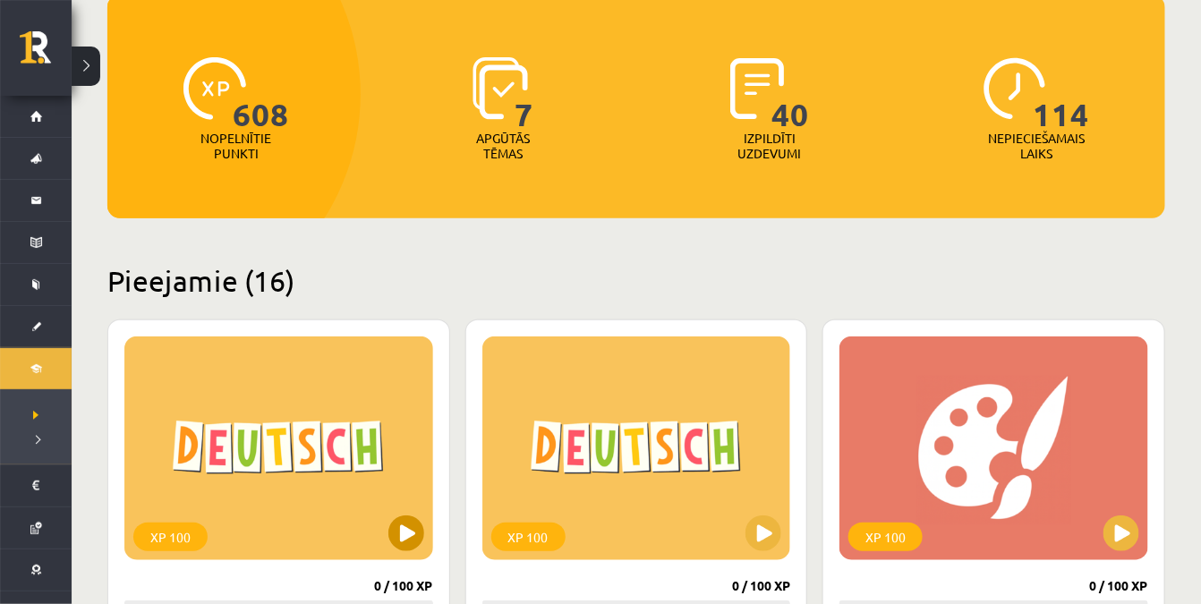
scroll to position [0, 0]
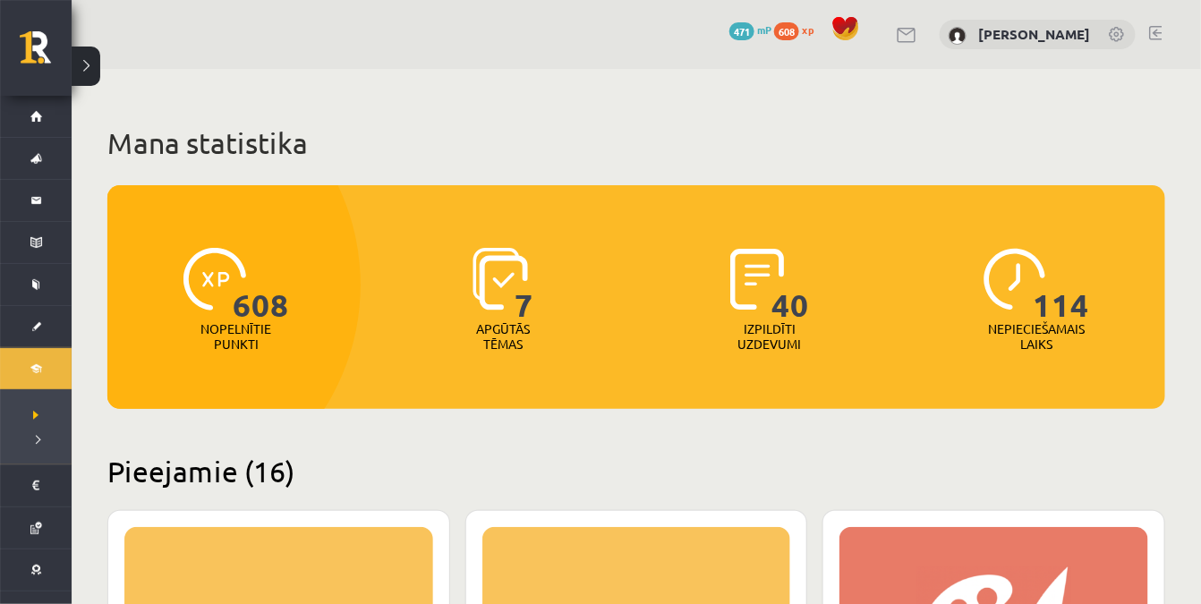
click at [1026, 340] on p "Nepieciešamais laiks" at bounding box center [1036, 336] width 97 height 30
click at [235, 479] on h2 "Pieejamie (16)" at bounding box center [636, 471] width 1058 height 35
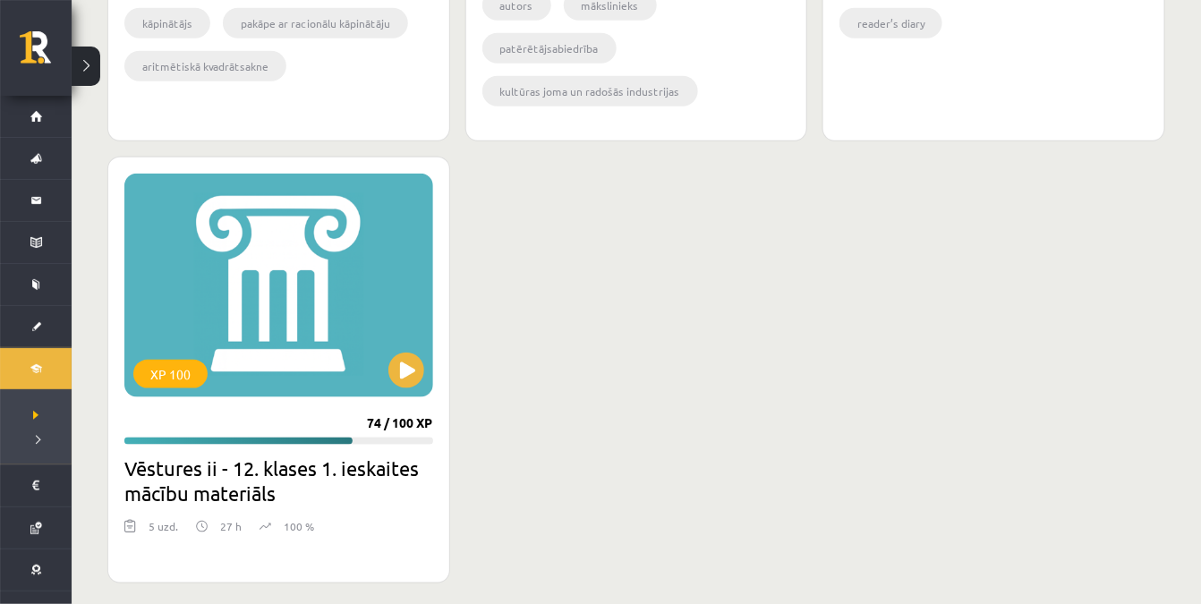
scroll to position [4881, 0]
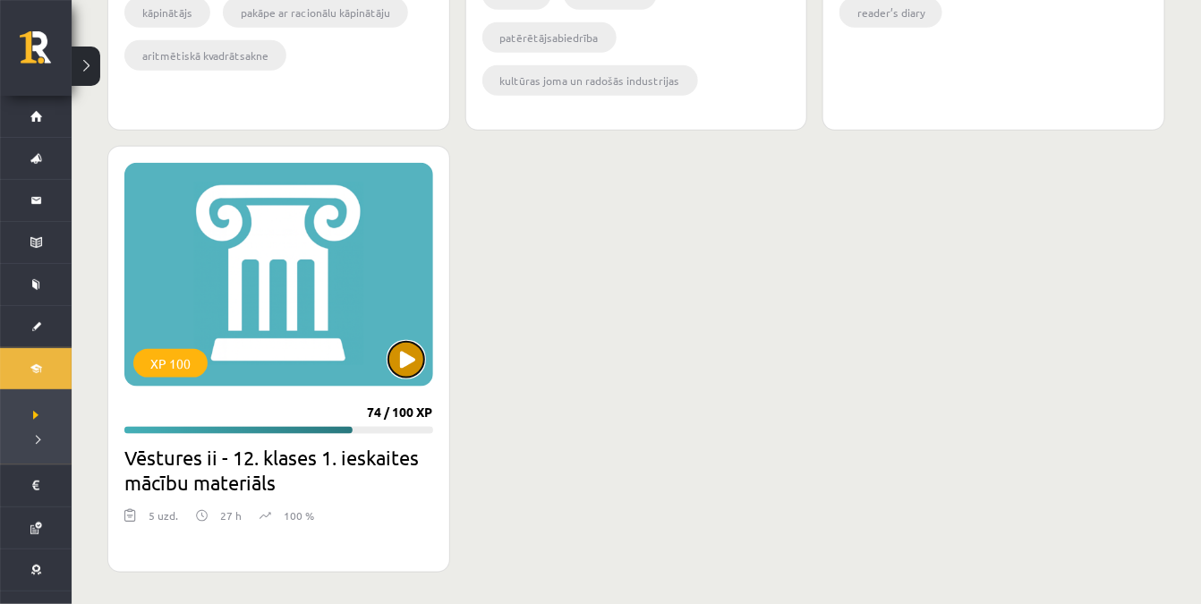
click at [400, 361] on button at bounding box center [406, 360] width 36 height 36
click at [208, 359] on div "XP 100" at bounding box center [278, 275] width 309 height 224
click at [241, 442] on div "XP 100 74 / 100 XP Vēstures ii - 12. klases 1. ieskaites mācību materiāls 5 uzd…" at bounding box center [278, 359] width 343 height 427
click at [267, 457] on h2 "Vēstures ii - 12. klases 1. ieskaites mācību materiāls" at bounding box center [278, 470] width 309 height 50
click at [175, 387] on div "XP 100 74 / 100 XP Vēstures ii - 12. klases 1. ieskaites mācību materiāls 5 uzd…" at bounding box center [278, 359] width 343 height 427
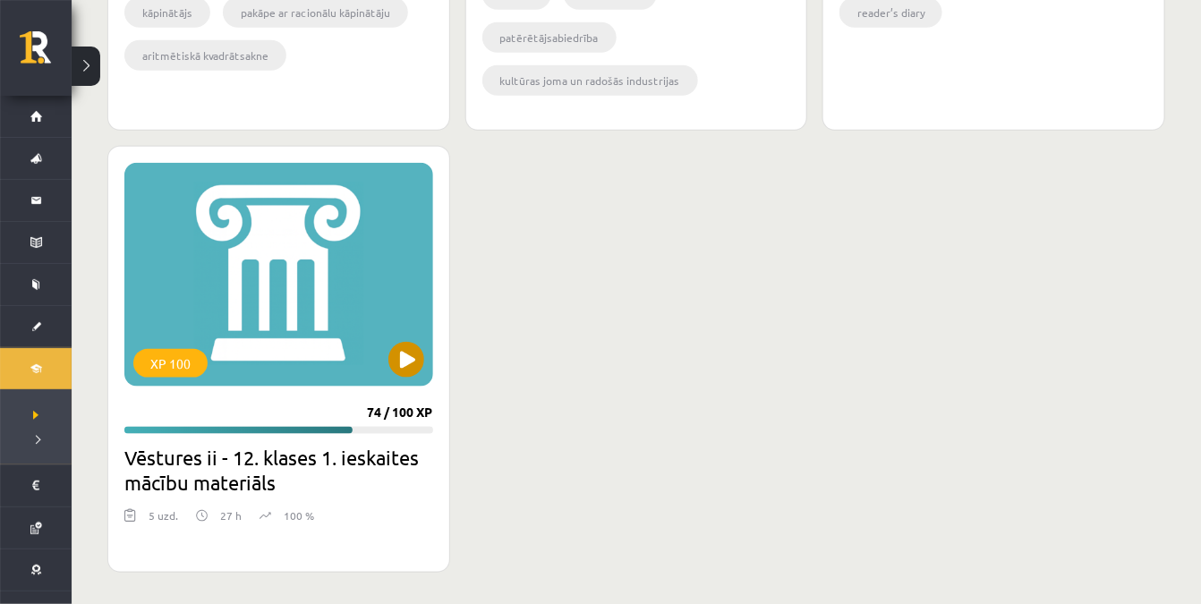
click at [172, 357] on div "XP 100" at bounding box center [170, 363] width 74 height 29
click at [173, 357] on div "XP 100" at bounding box center [170, 363] width 74 height 29
drag, startPoint x: 173, startPoint y: 357, endPoint x: 207, endPoint y: 356, distance: 34.0
click at [173, 357] on div "XP 100" at bounding box center [170, 363] width 74 height 29
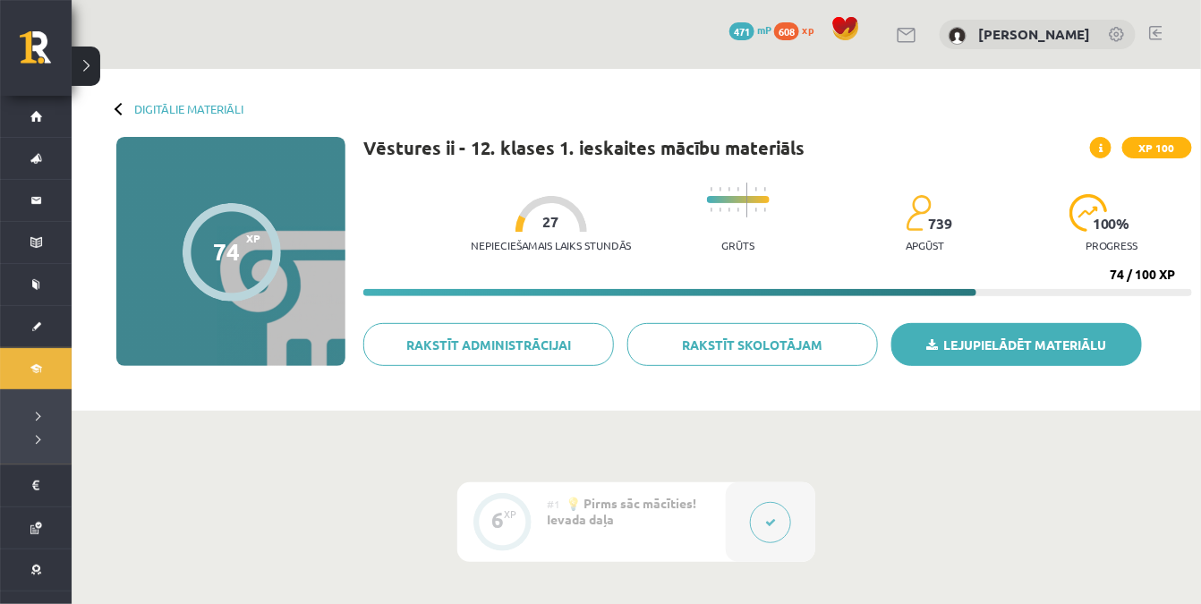
click at [970, 334] on link "Lejupielādēt materiālu" at bounding box center [1016, 344] width 251 height 43
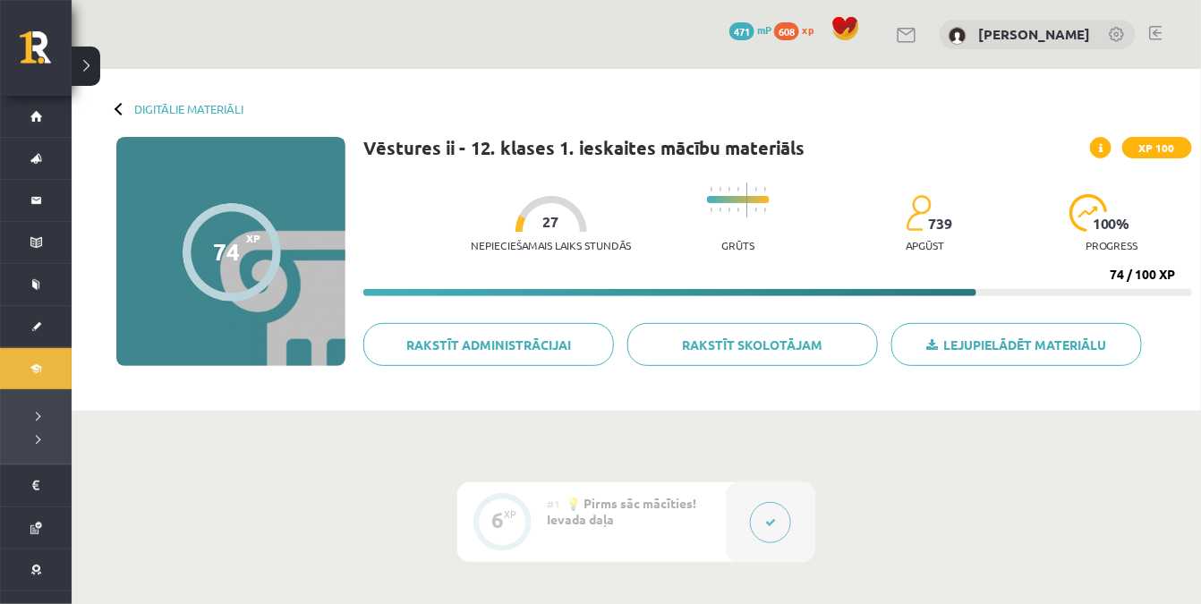
click at [906, 34] on link at bounding box center [907, 35] width 21 height 15
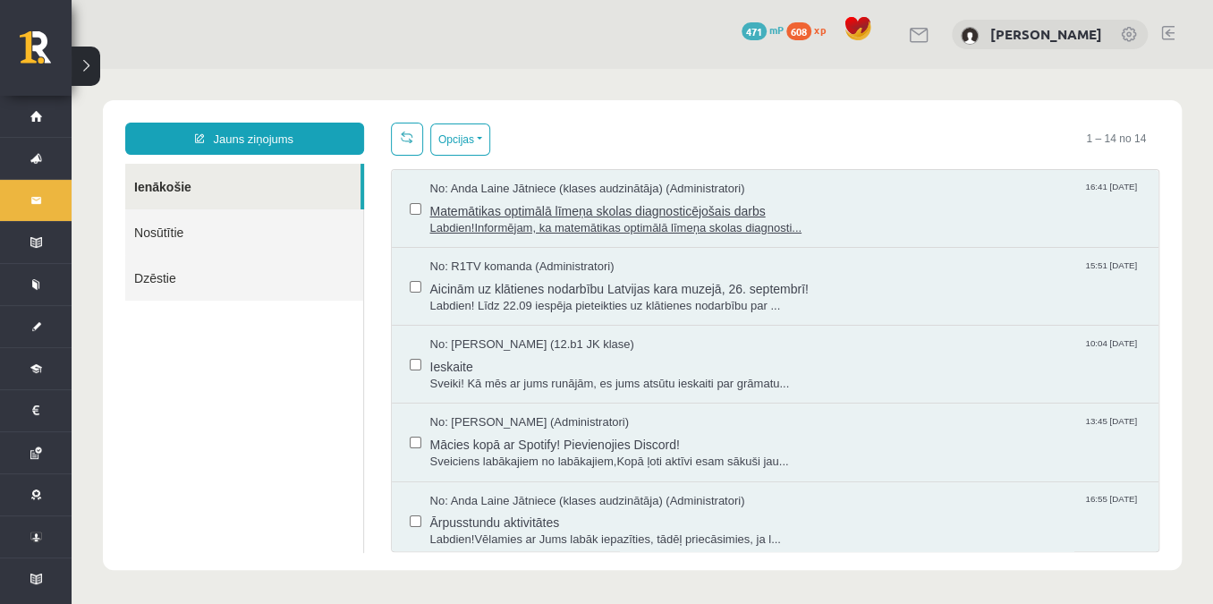
click at [529, 228] on span "Labdien!Informējam, ka matemātikas optimālā līmeņa skolas diagnosti..." at bounding box center [785, 228] width 711 height 17
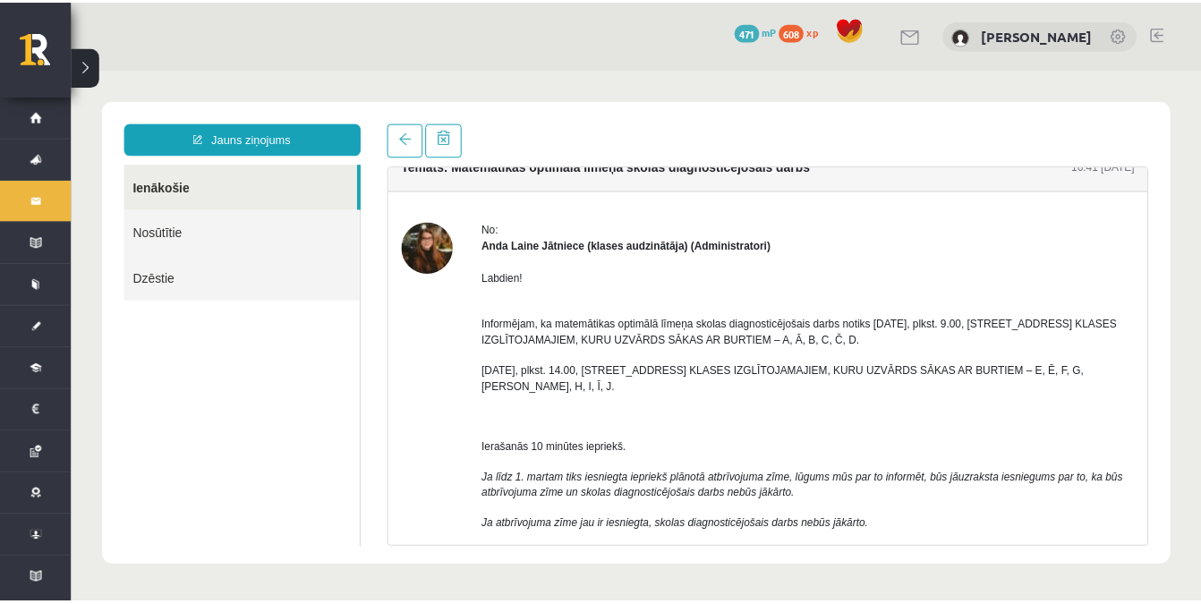
scroll to position [29, 0]
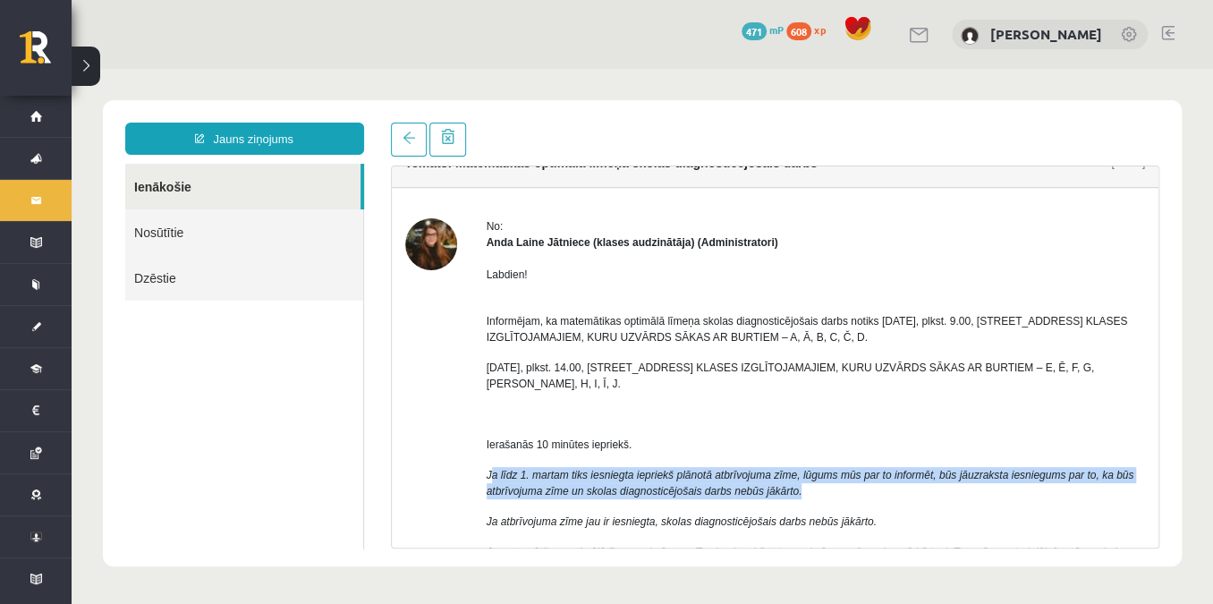
drag, startPoint x: 492, startPoint y: 458, endPoint x: 959, endPoint y: 470, distance: 467.2
click at [959, 470] on p "Ja līdz 1. martam tiks iesniegta iepriekš plānotā atbrīvojuma zīme, lūgums mūs …" at bounding box center [816, 483] width 659 height 32
click at [712, 467] on p "Ja līdz 1. martam tiks iesniegta iepriekš plānotā atbrīvojuma zīme, lūgums mūs …" at bounding box center [816, 483] width 659 height 32
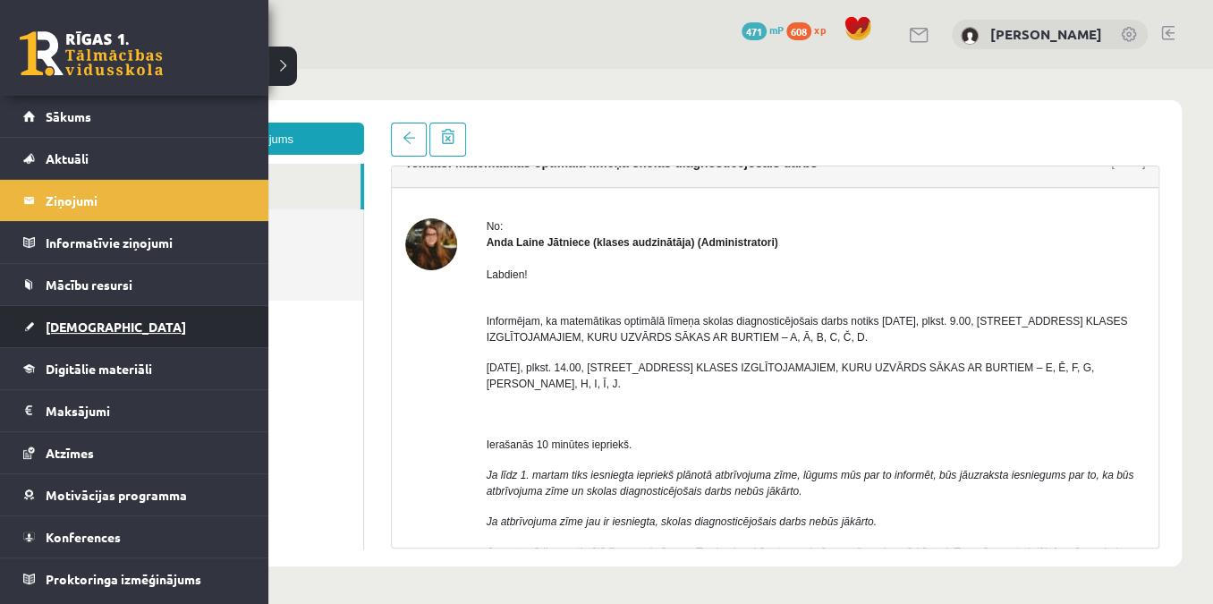
click at [86, 322] on span "[DEMOGRAPHIC_DATA]" at bounding box center [116, 327] width 140 height 16
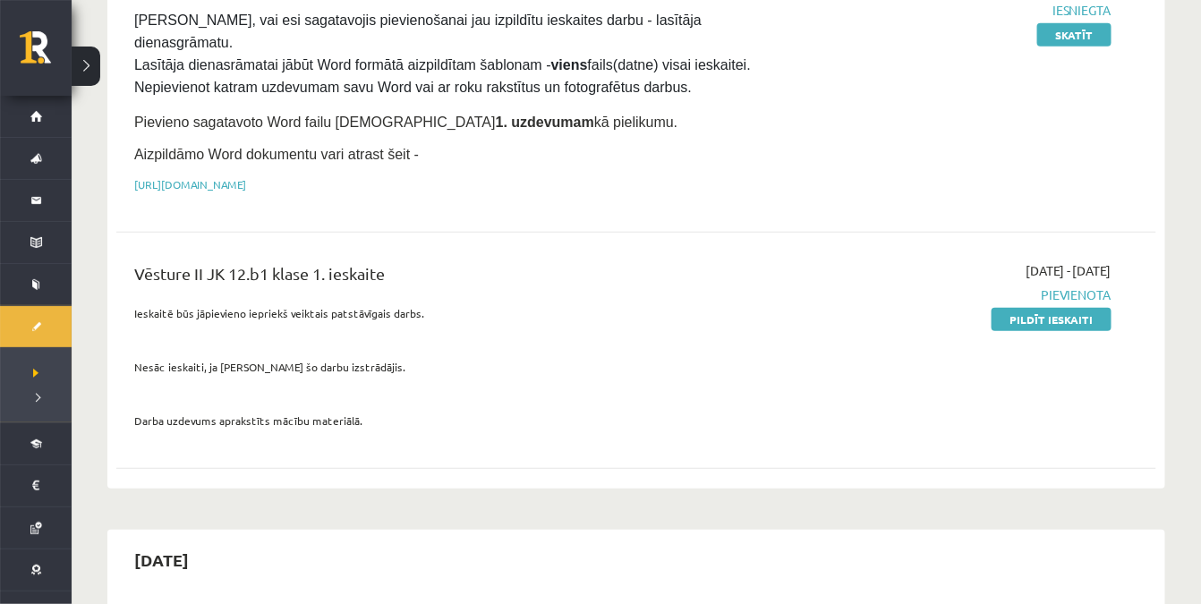
scroll to position [325, 0]
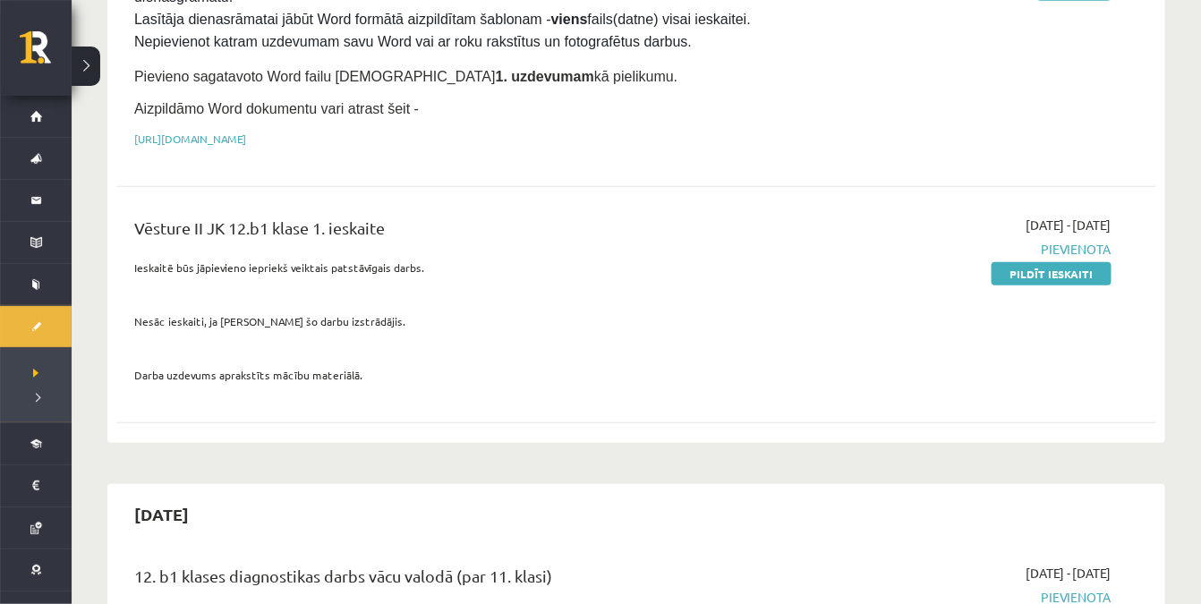
drag, startPoint x: 138, startPoint y: 238, endPoint x: 426, endPoint y: 244, distance: 288.2
click at [426, 259] on p "Ieskaitē būs jāpievieno iepriekš veiktais patstāvīgais darbs." at bounding box center [455, 267] width 642 height 16
